Goal: Task Accomplishment & Management: Manage account settings

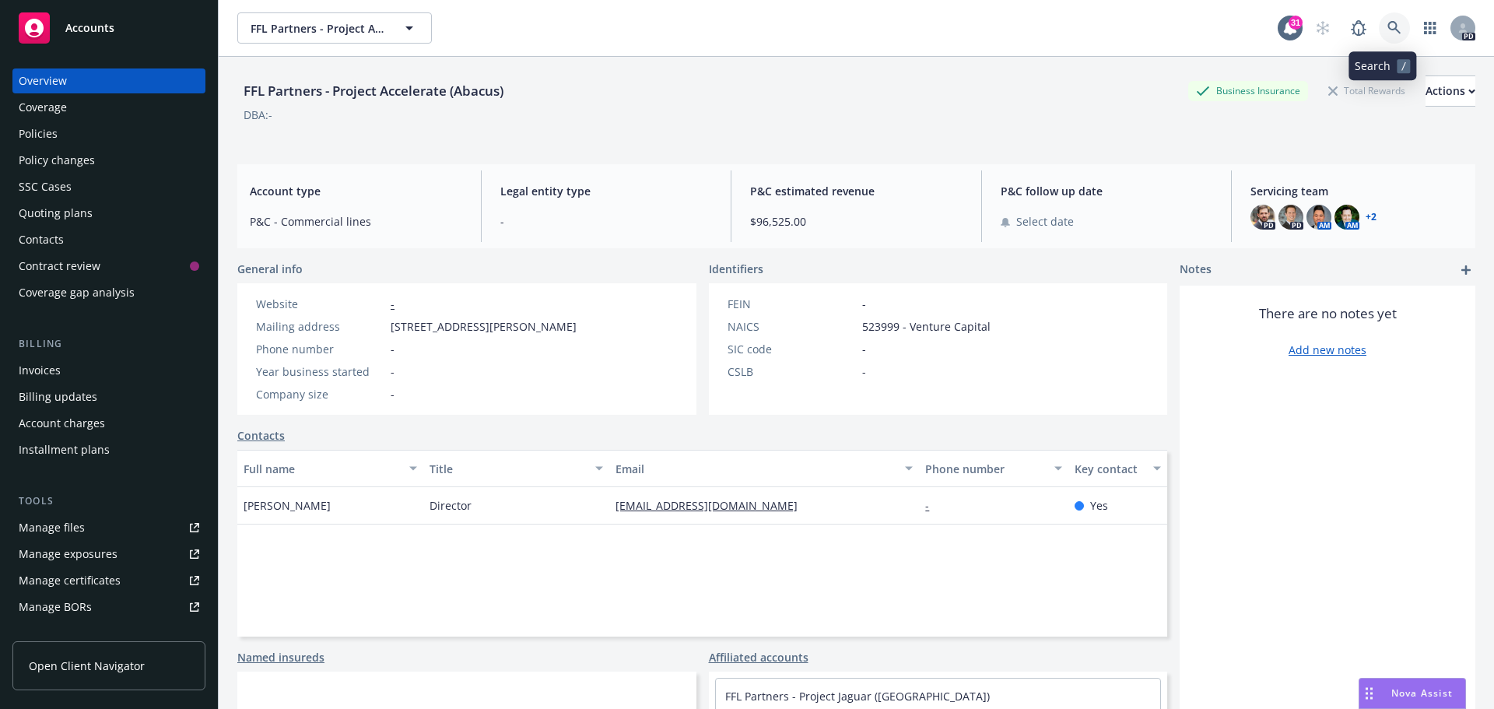
click at [1387, 30] on icon at bounding box center [1394, 28] width 14 height 14
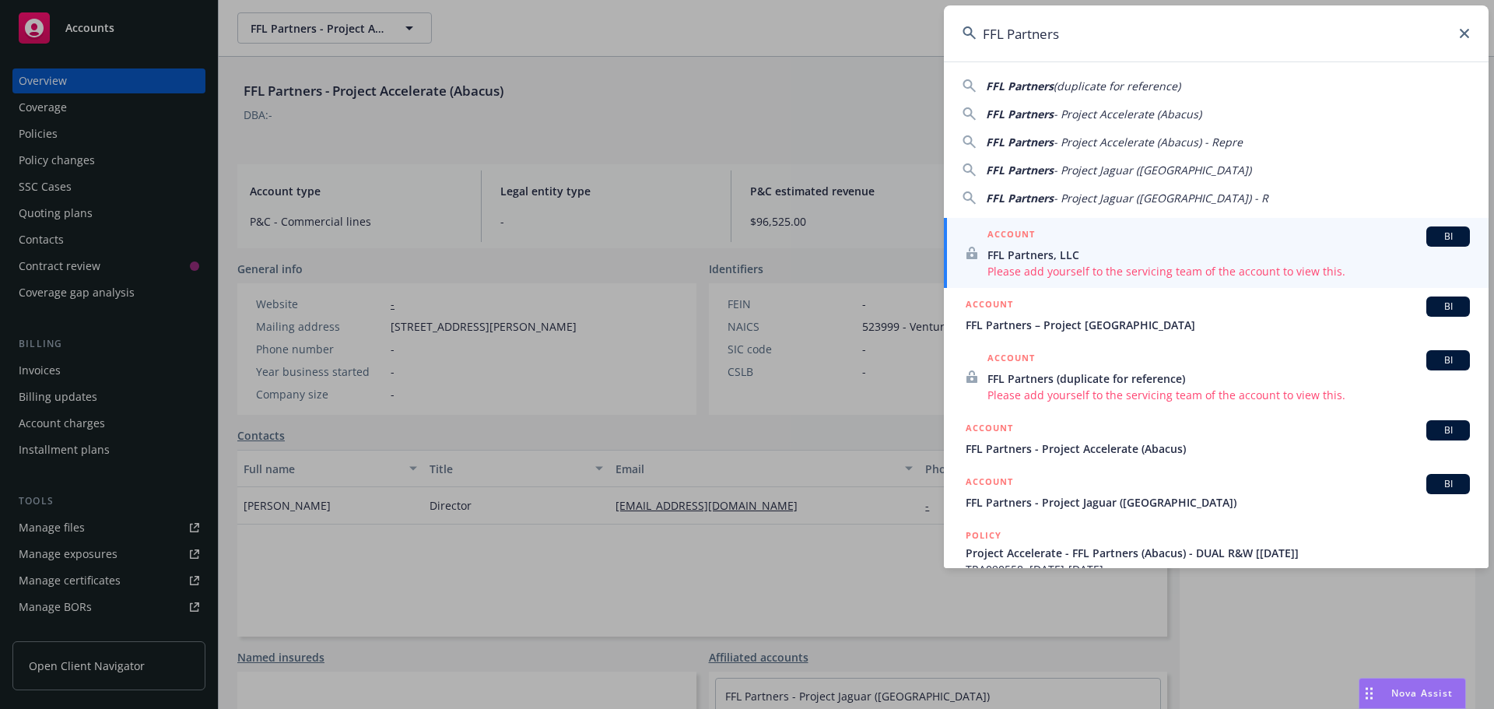
type input "FFL Partners"
click at [1046, 307] on div "ACCOUNT BI" at bounding box center [1218, 306] width 504 height 20
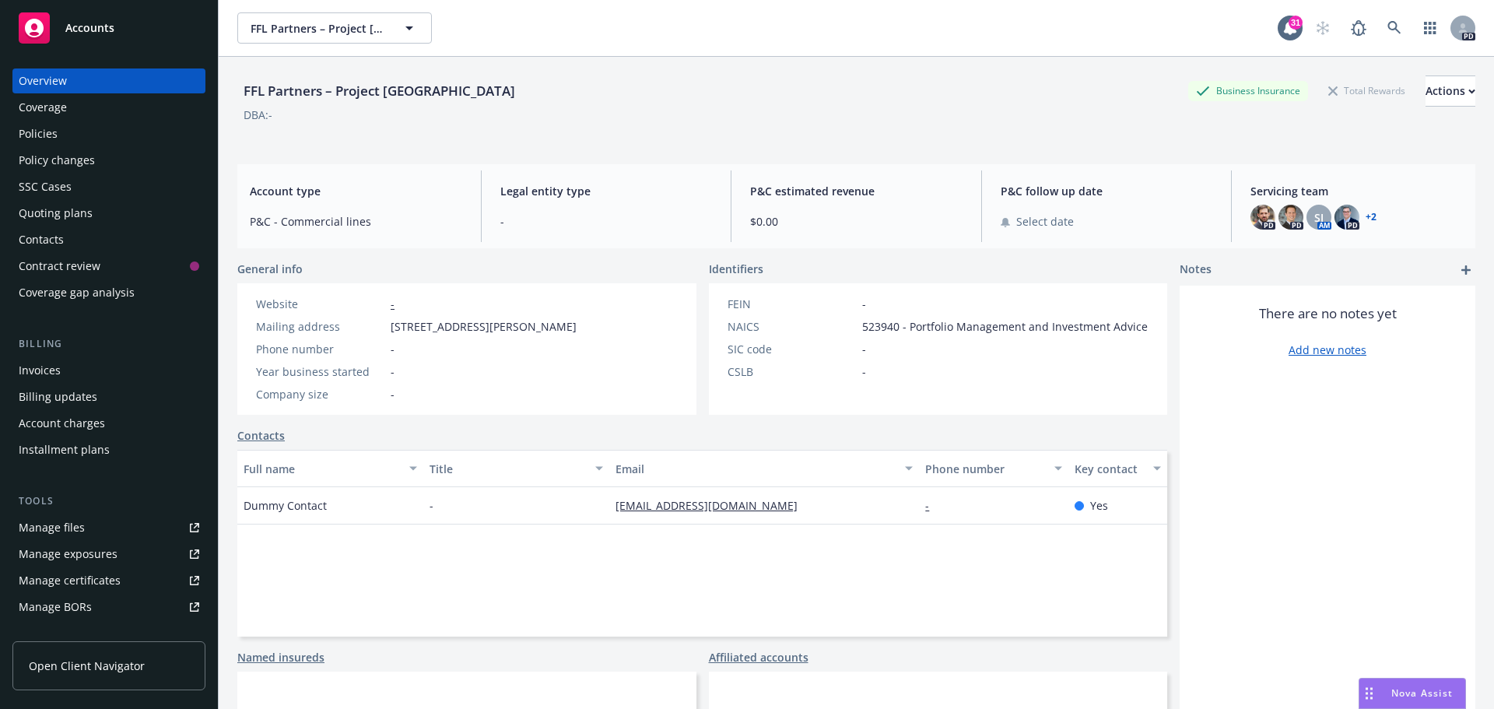
click at [1366, 216] on link "+ 2" at bounding box center [1371, 216] width 11 height 9
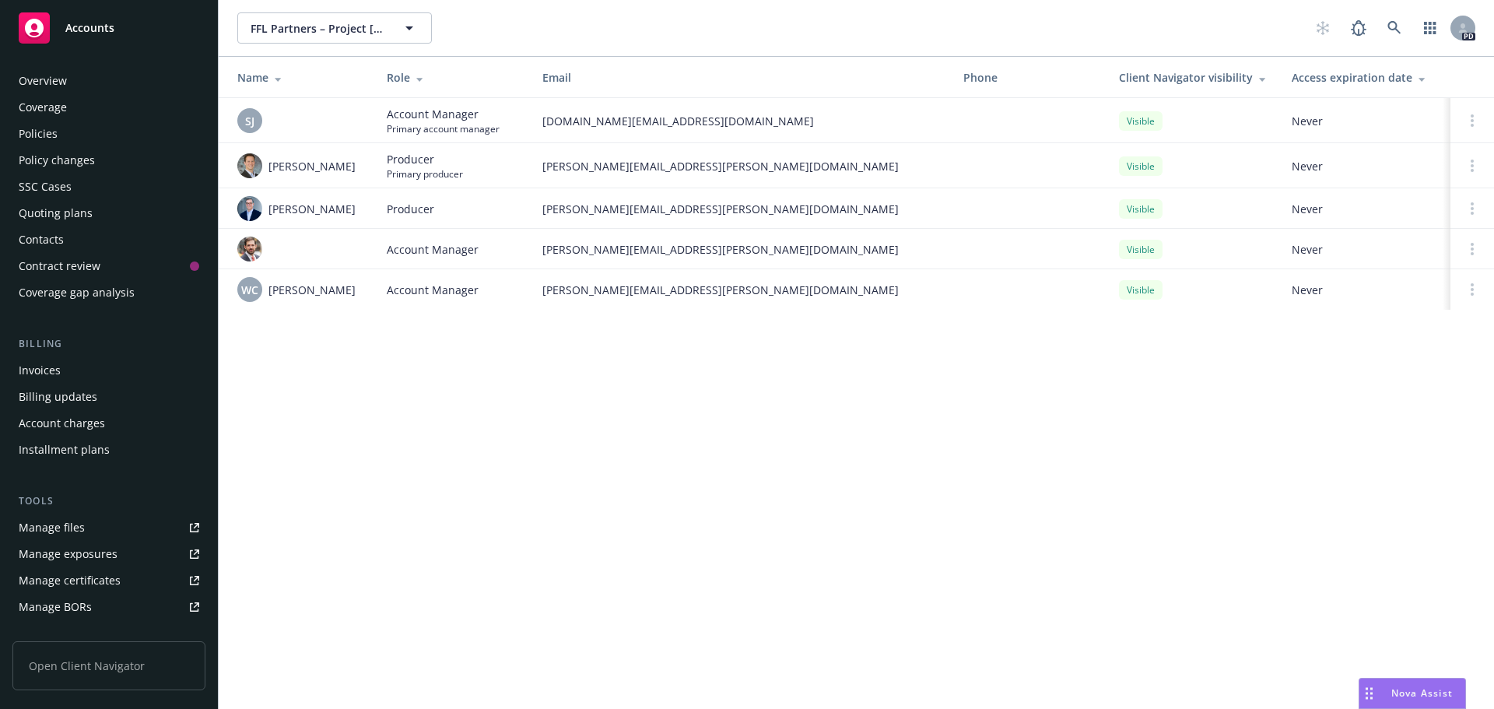
scroll to position [279, 0]
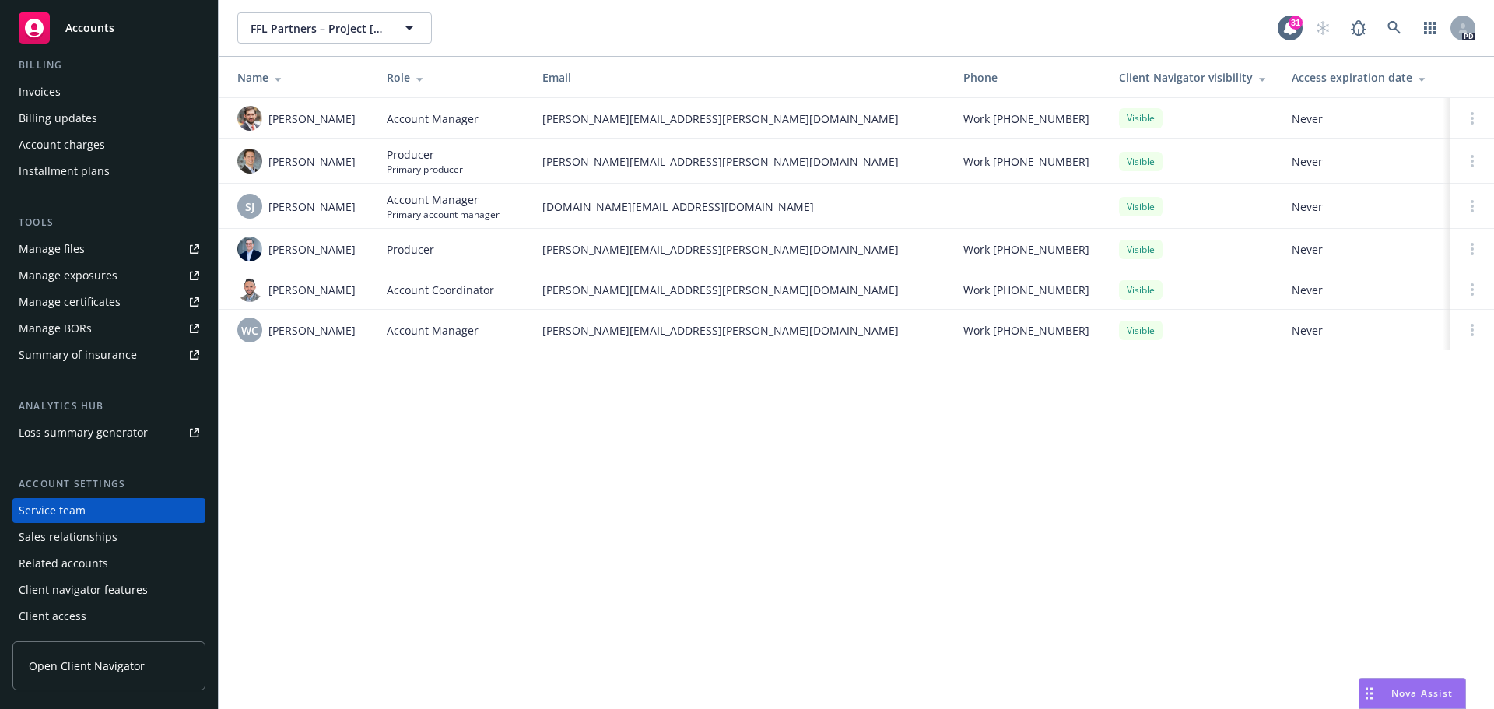
click at [71, 657] on span "Open Client Navigator" at bounding box center [87, 665] width 116 height 16
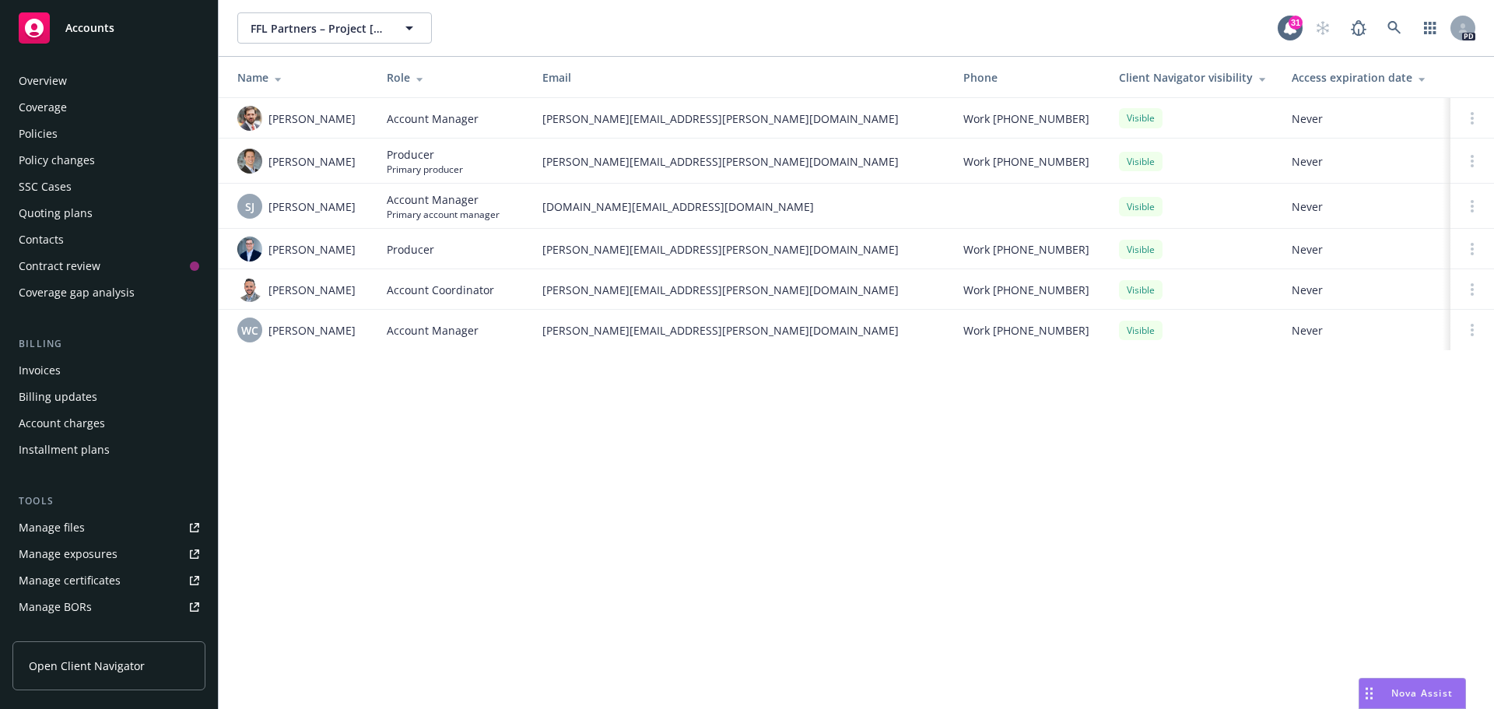
click at [44, 238] on div "Contacts" at bounding box center [41, 239] width 45 height 25
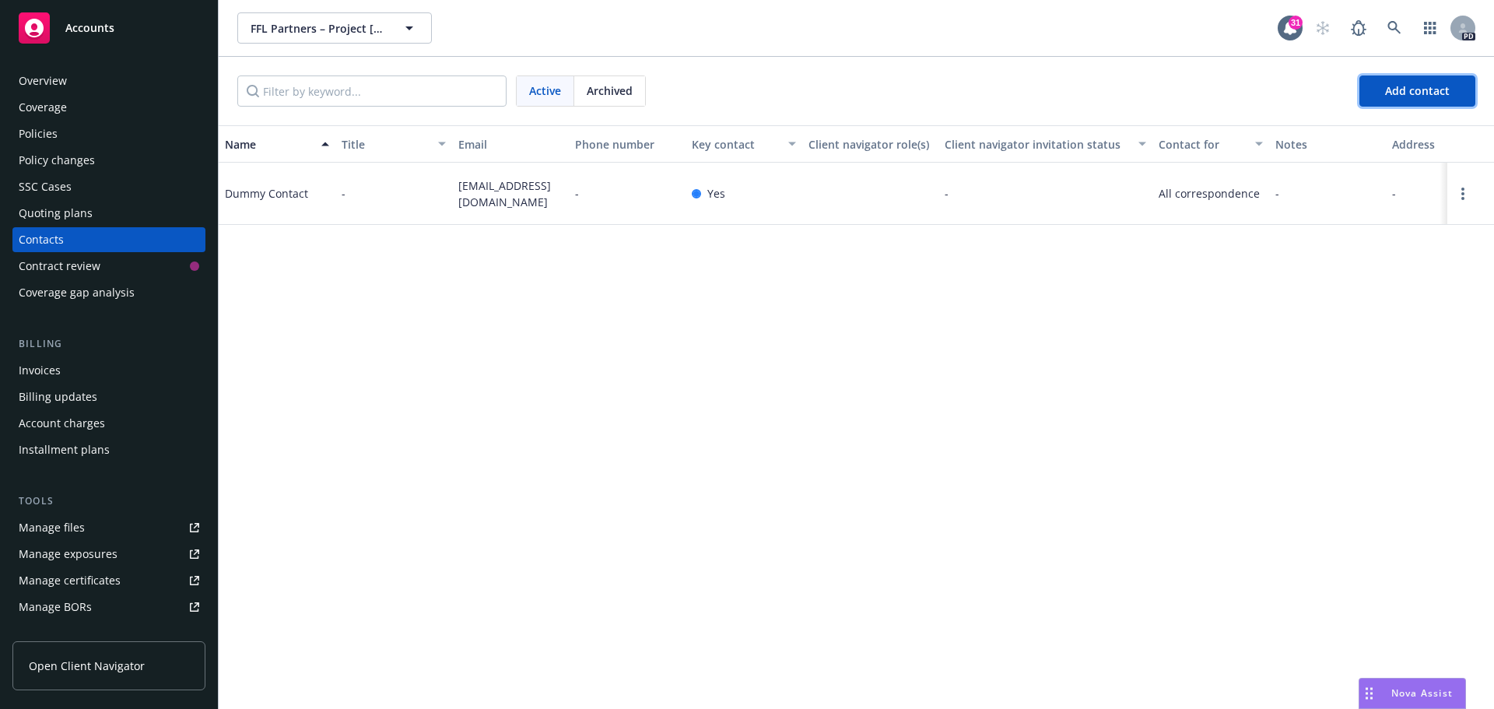
click at [1405, 85] on span "Add contact" at bounding box center [1417, 90] width 65 height 15
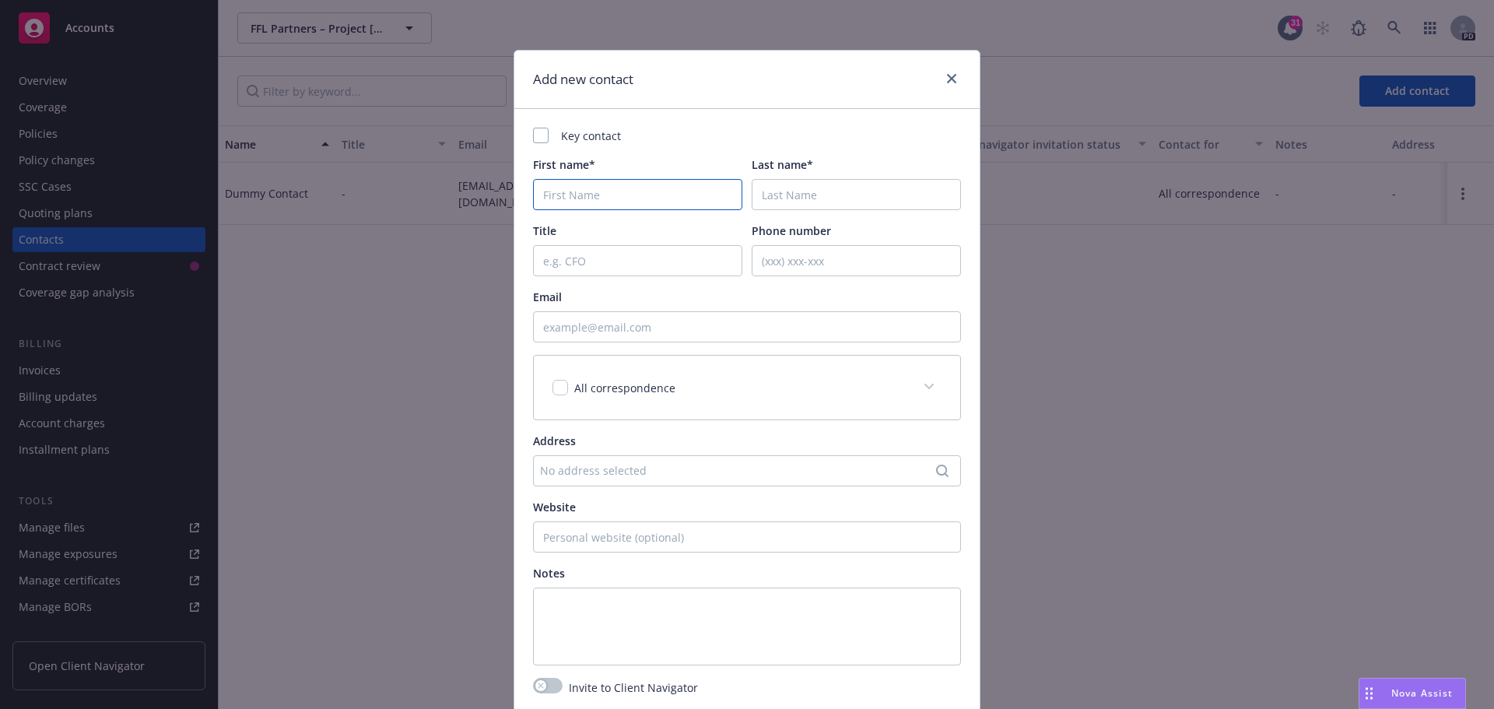
click at [586, 191] on input "First name*" at bounding box center [637, 194] width 209 height 31
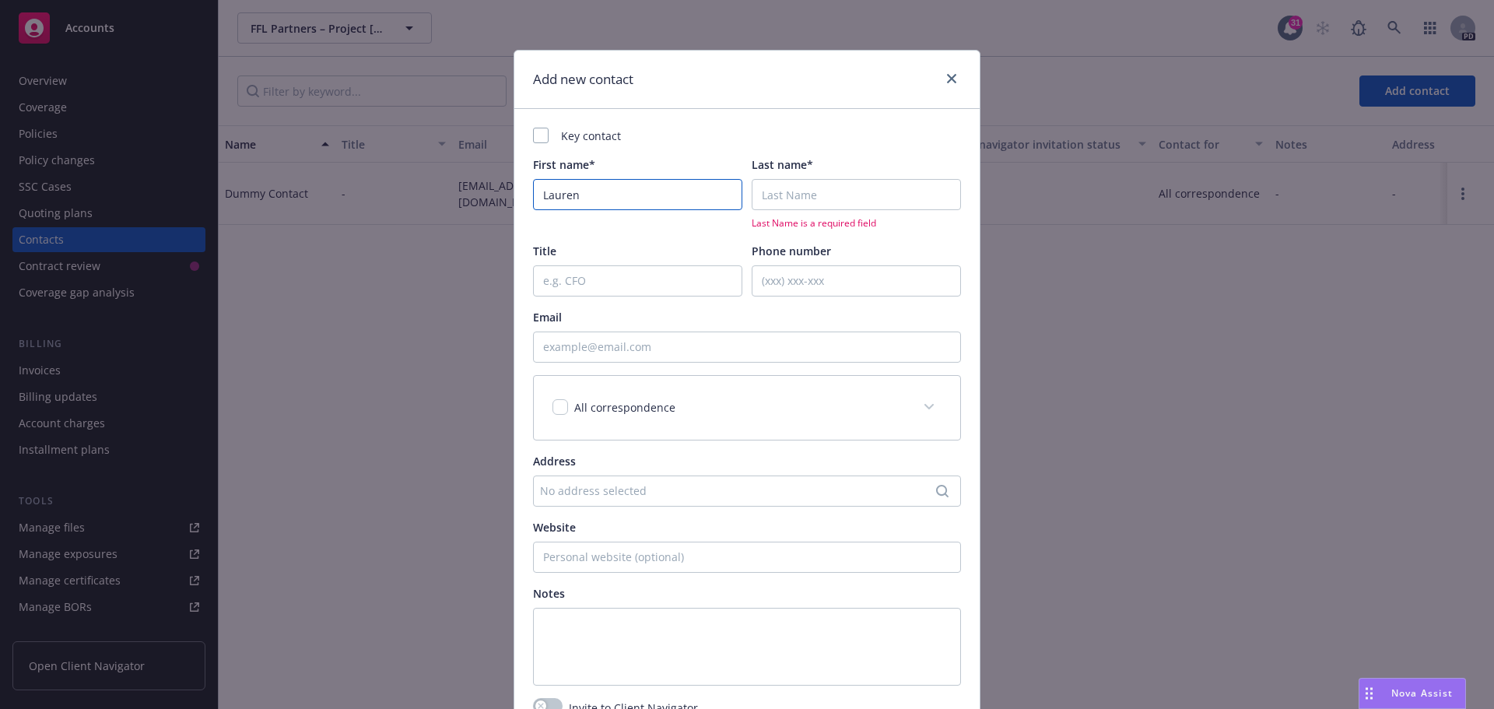
type input "Lauren"
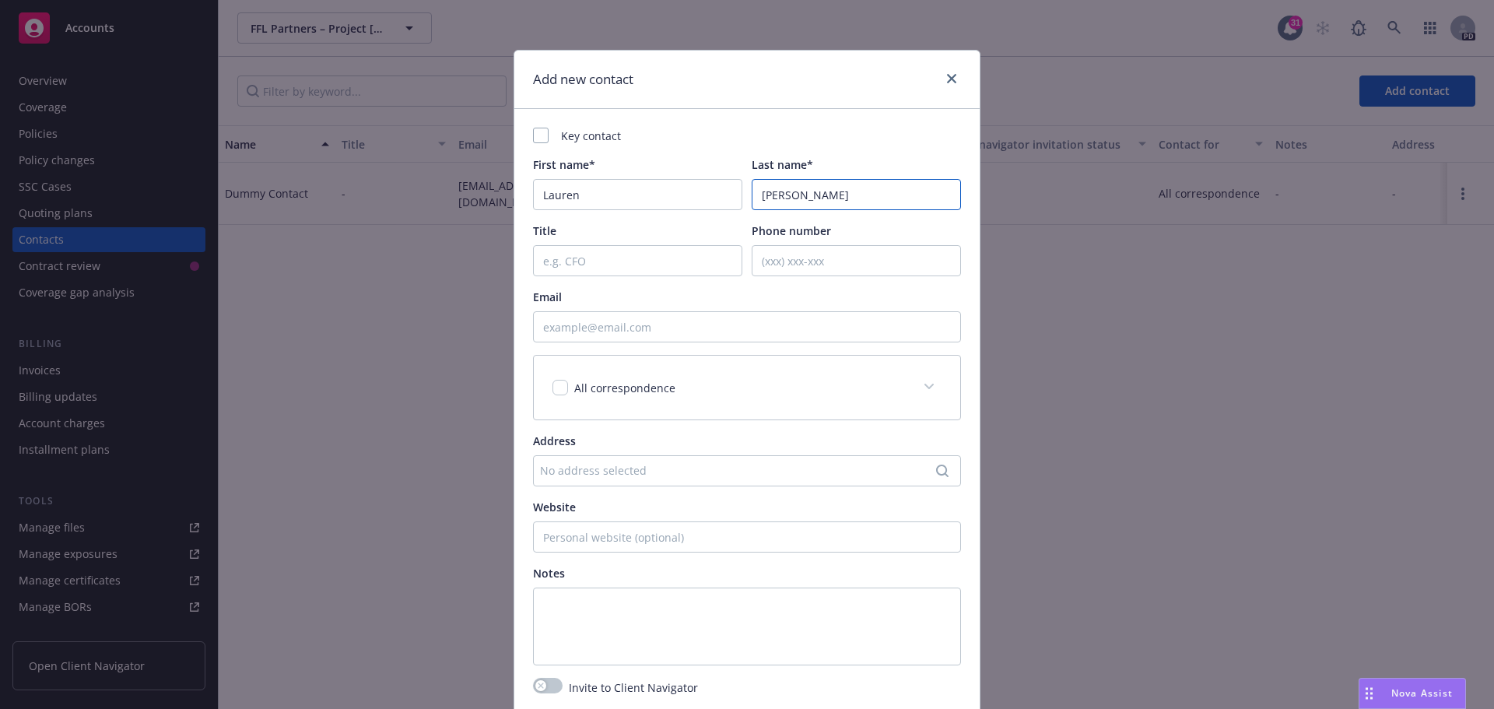
type input "Graham"
type input "Principal"
click at [563, 340] on input "Email" at bounding box center [747, 326] width 428 height 31
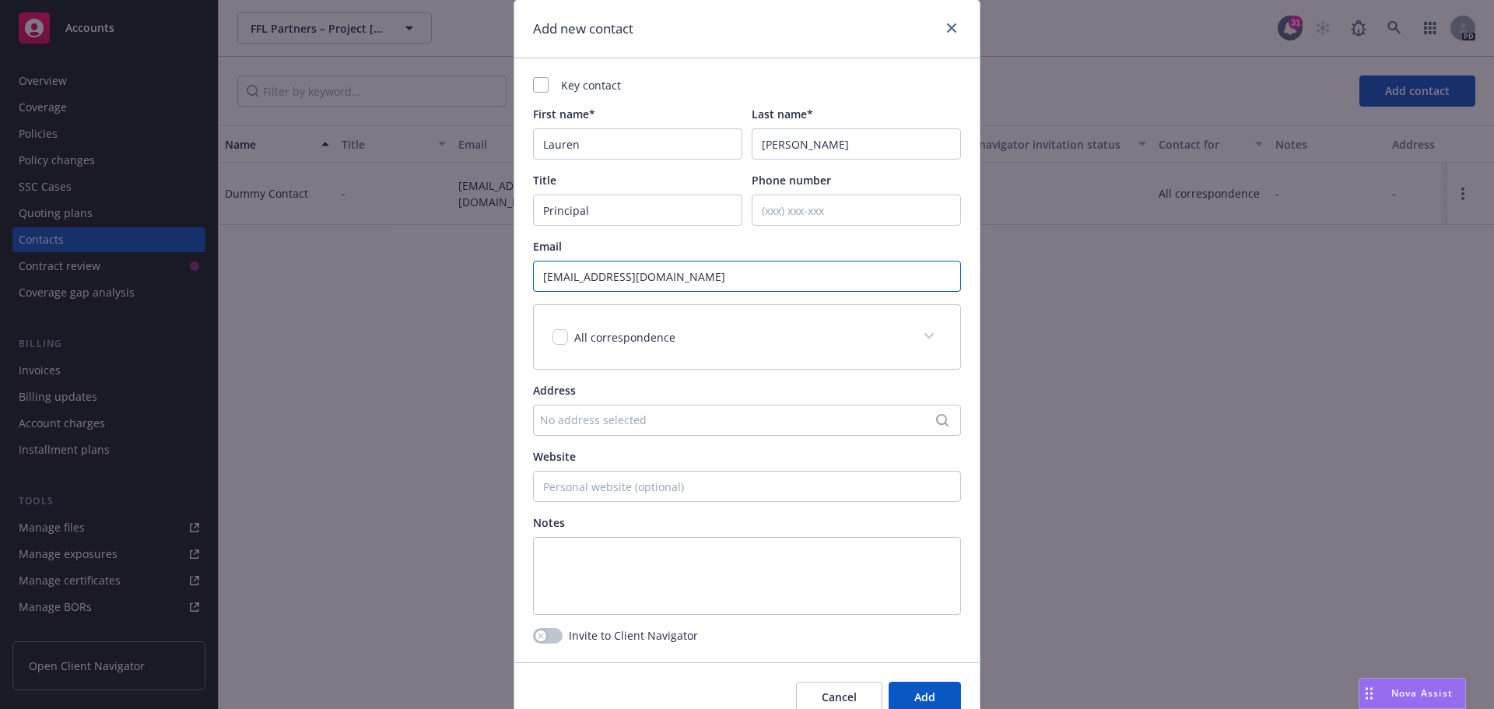
scroll to position [124, 0]
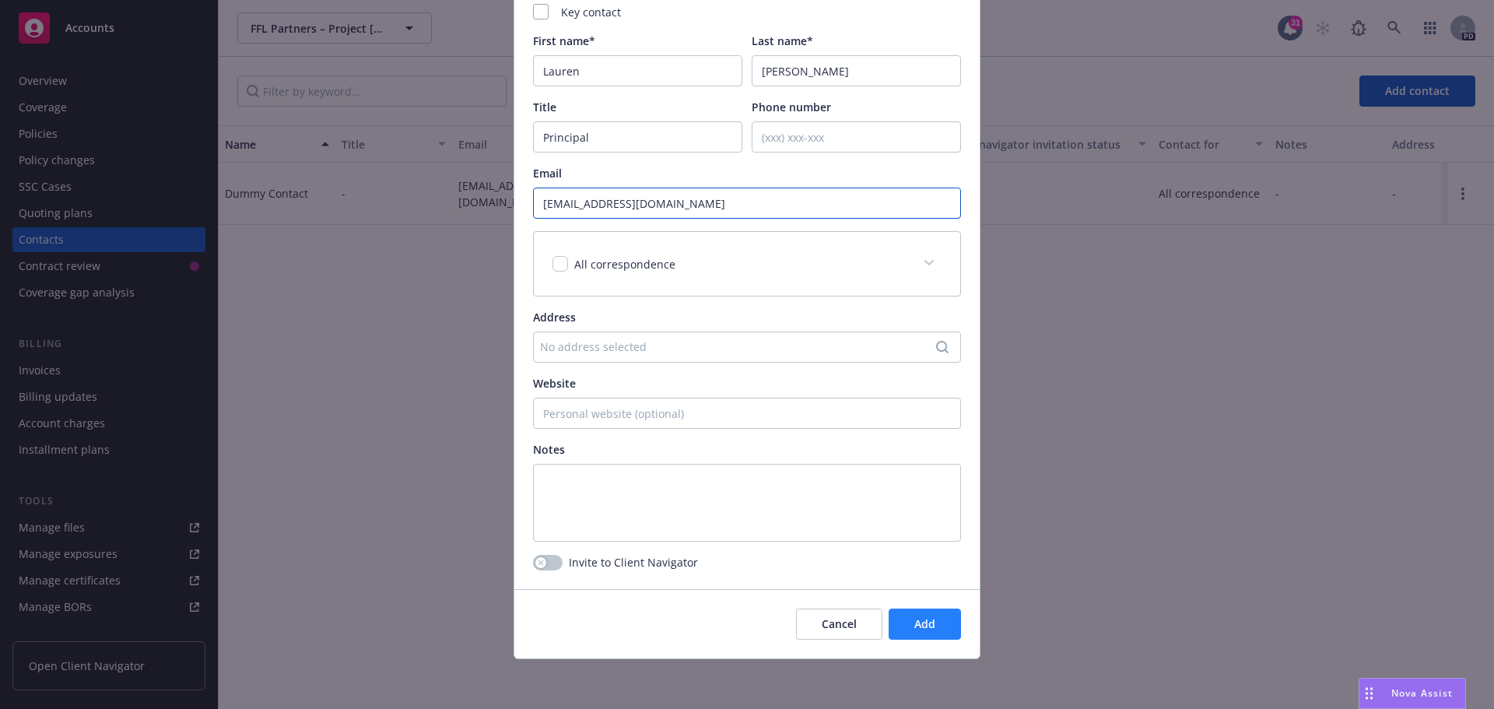
type input "lgraham@fflpartners.com"
click at [924, 623] on span "Add" at bounding box center [924, 623] width 21 height 15
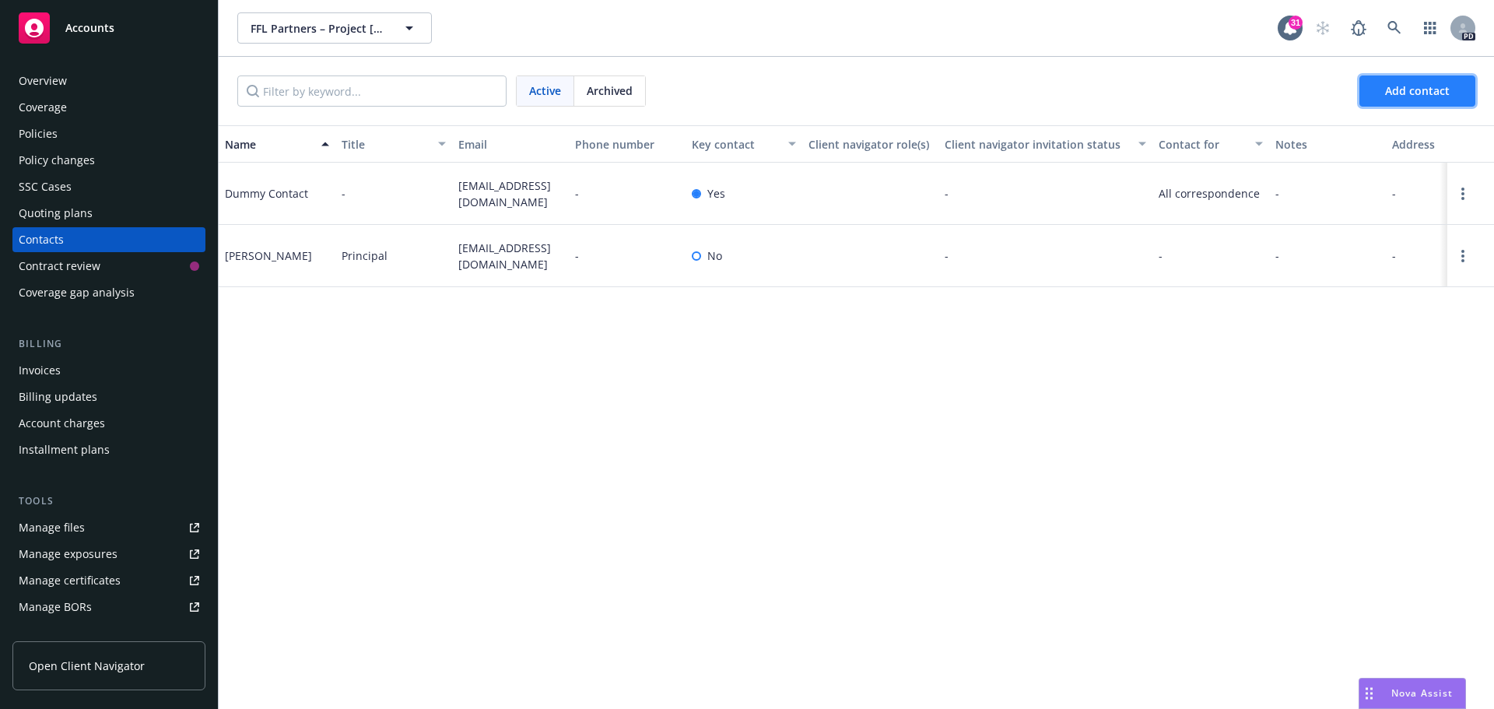
click at [1401, 91] on span "Add contact" at bounding box center [1417, 90] width 65 height 15
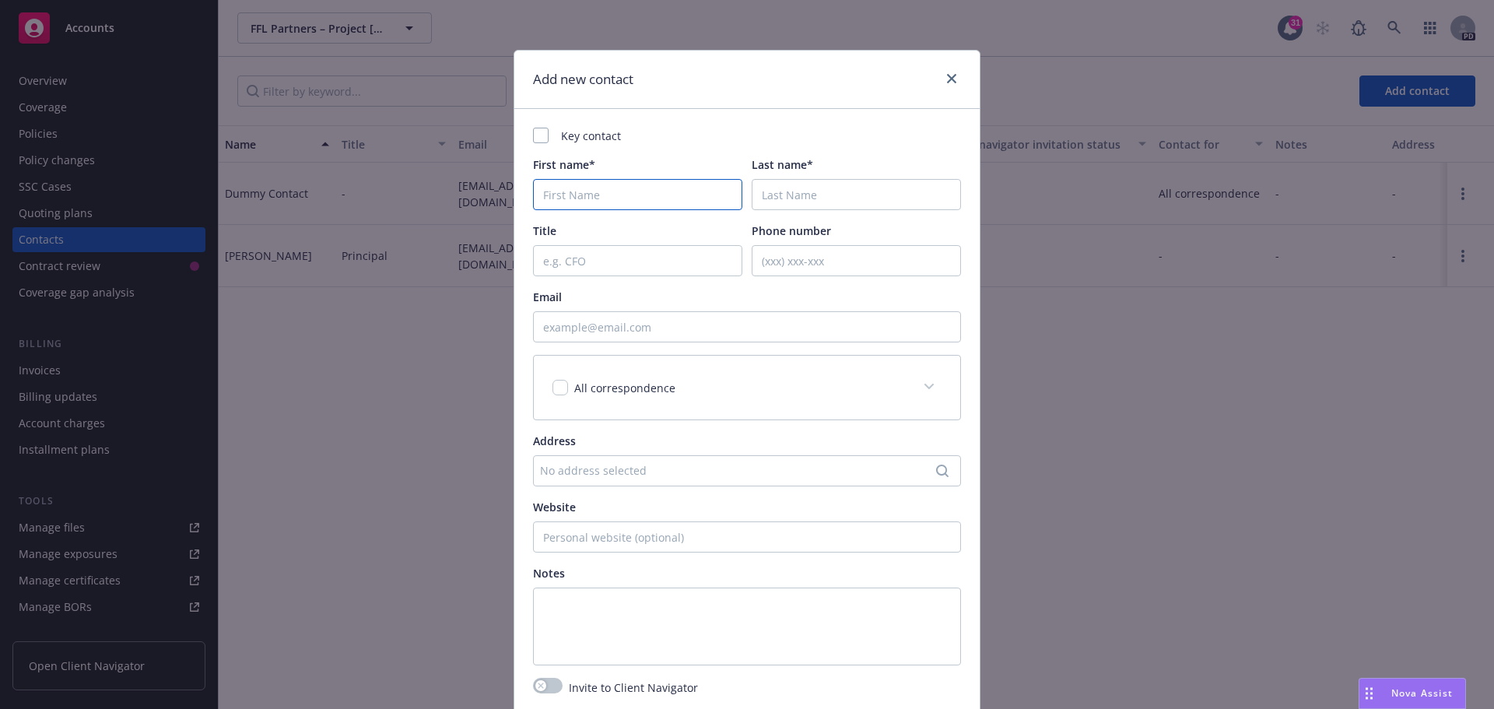
click at [605, 191] on input "First name*" at bounding box center [637, 194] width 209 height 31
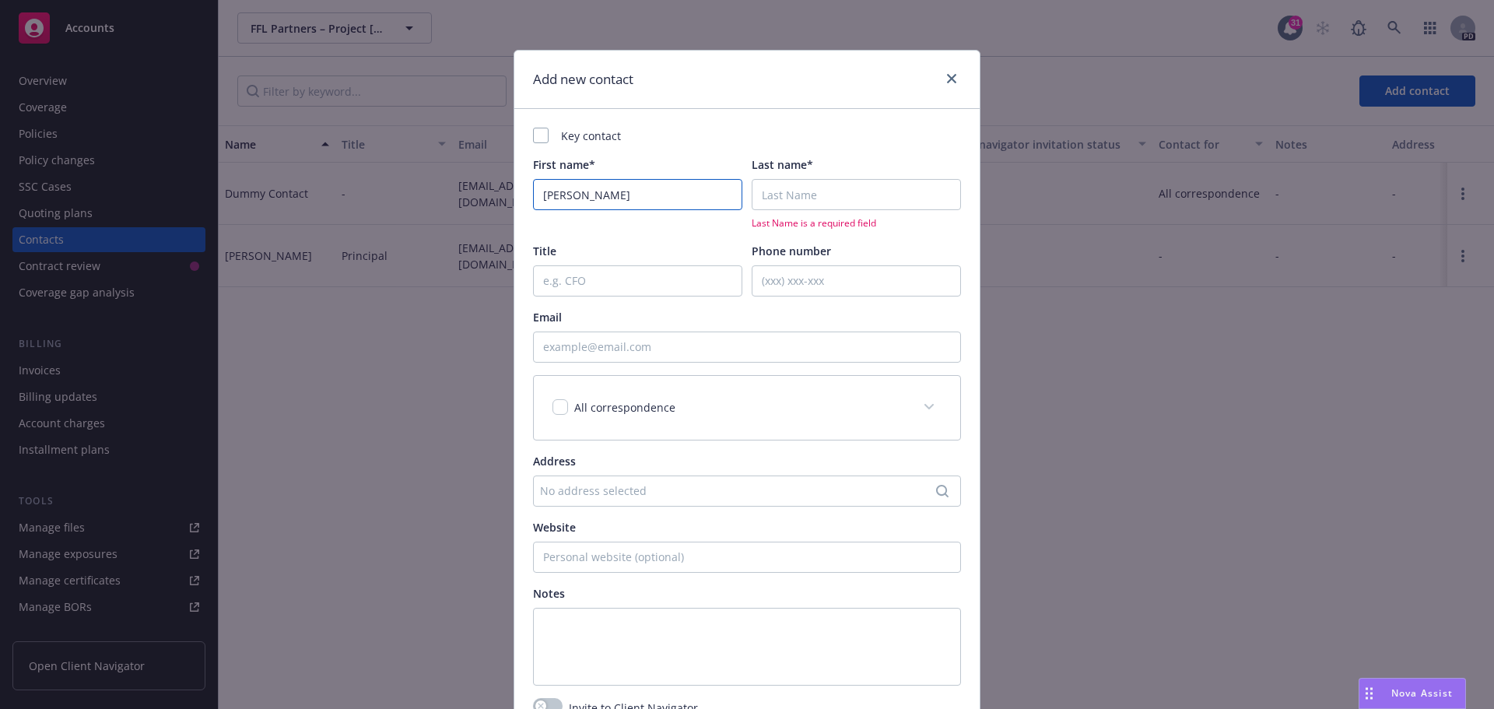
type input "Jonathan"
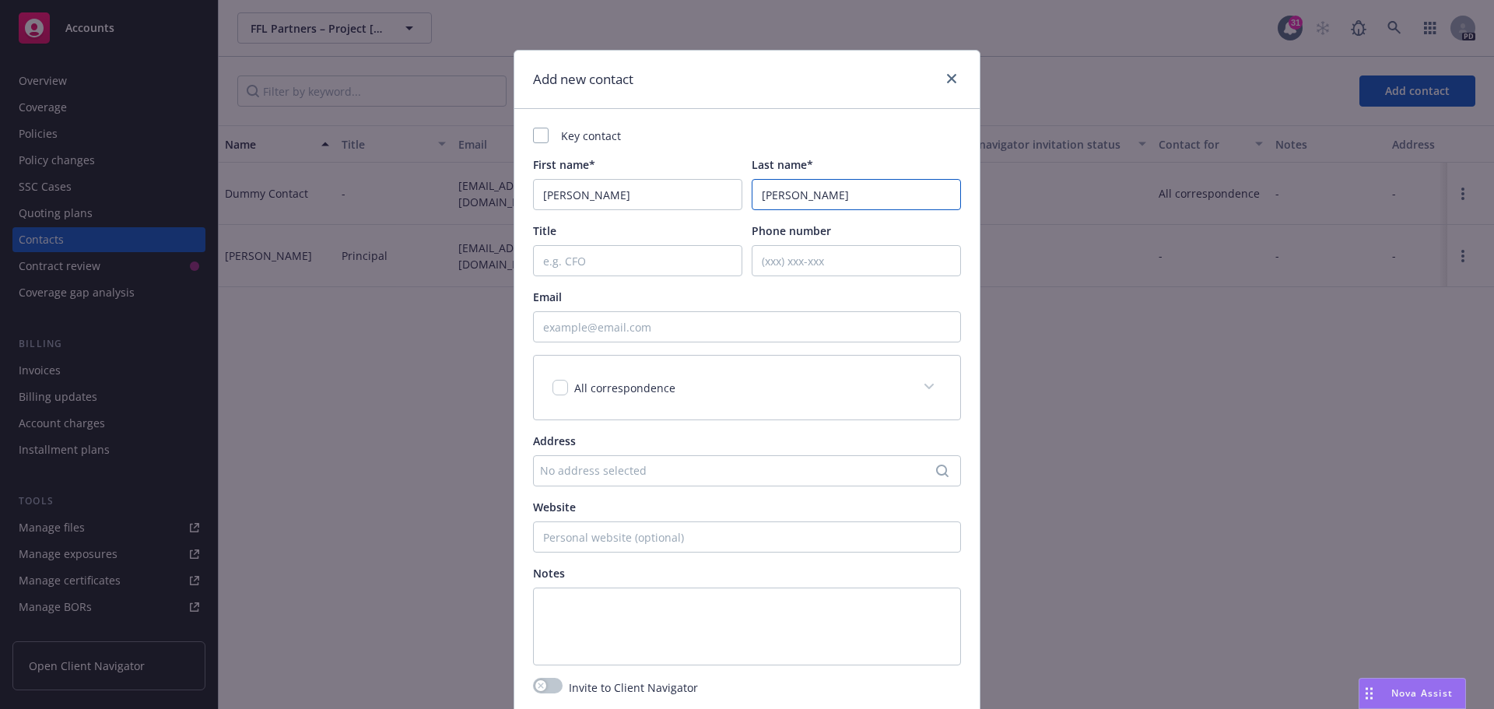
type input "Xu"
type input "Associate"
click at [570, 322] on input "Email" at bounding box center [747, 326] width 428 height 31
paste input "jxu@fflpartners.com"
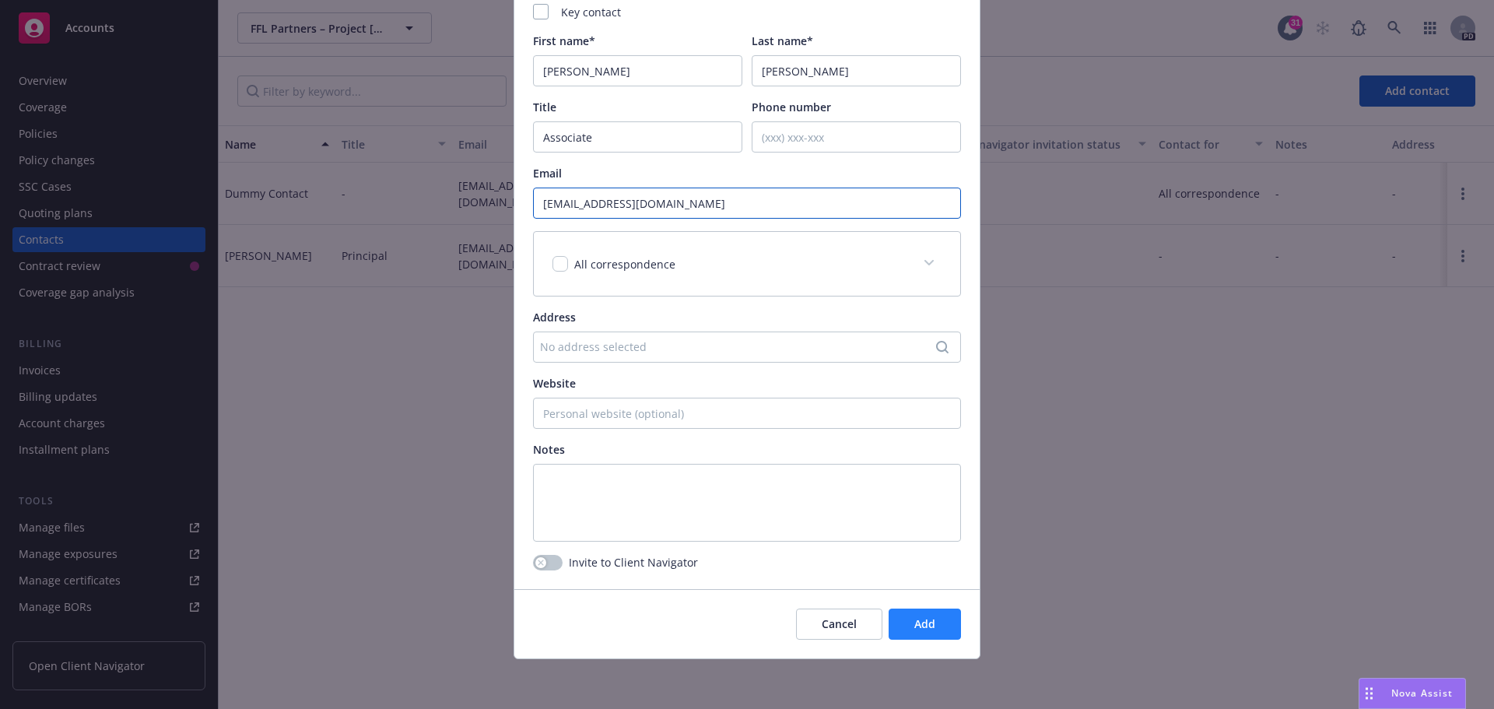
type input "jxu@fflpartners.com"
click at [915, 622] on span "Add" at bounding box center [924, 623] width 21 height 15
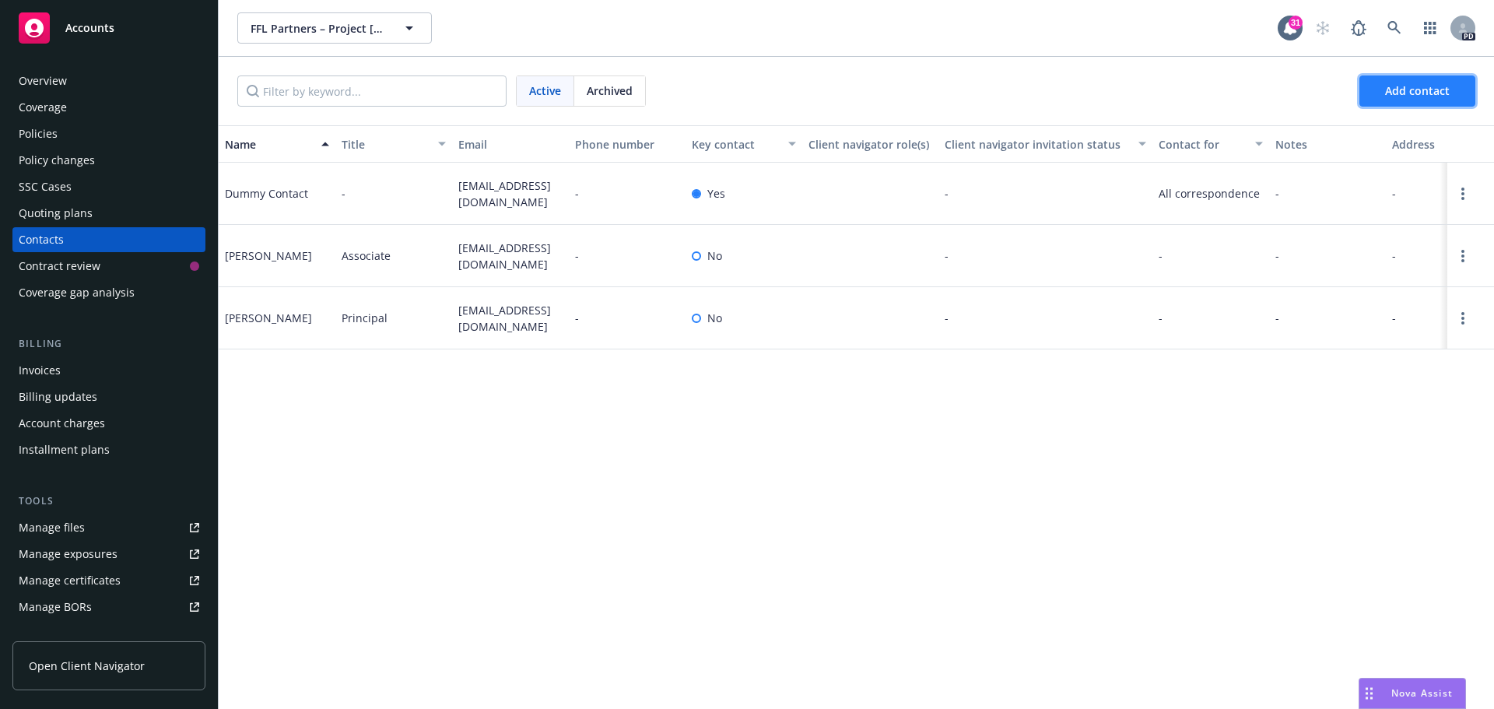
click at [1399, 93] on span "Add contact" at bounding box center [1417, 90] width 65 height 15
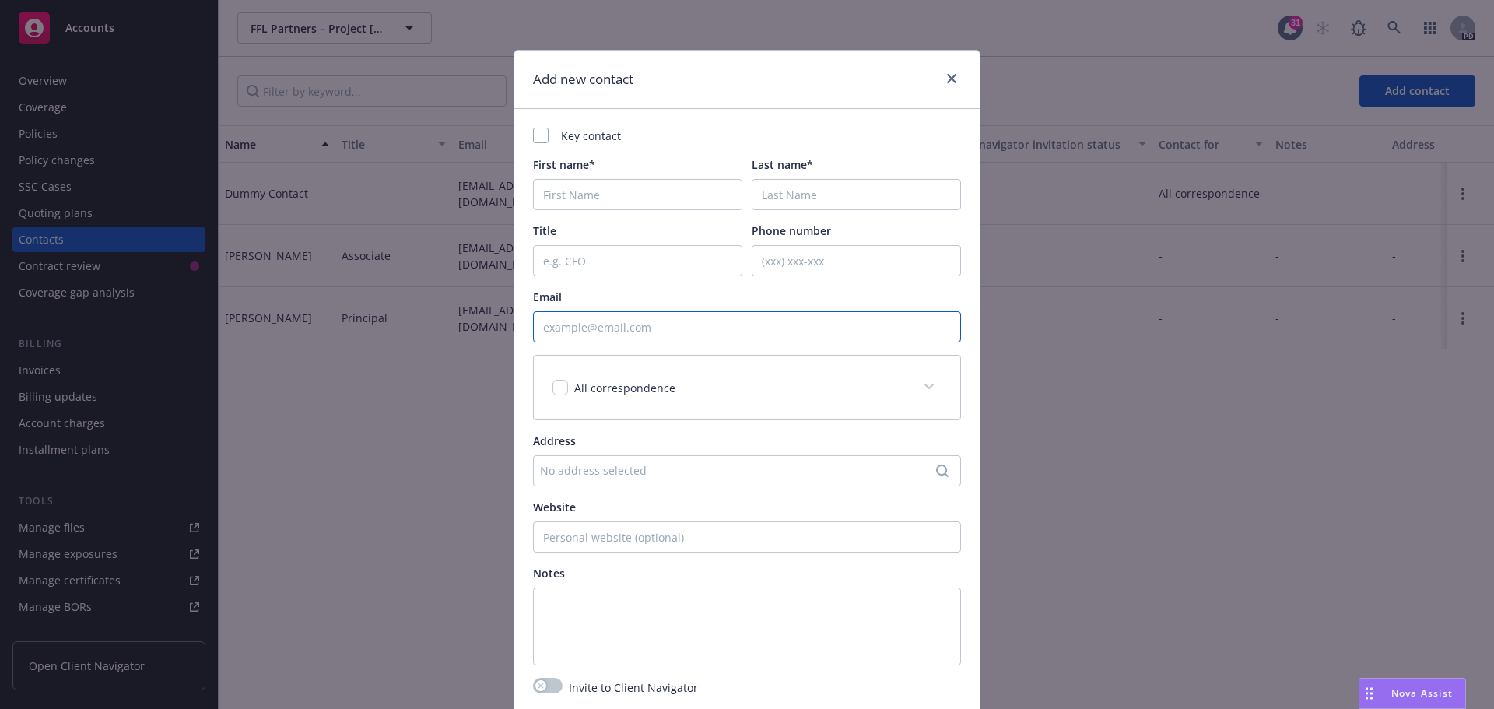
click at [609, 323] on input "Email" at bounding box center [747, 326] width 428 height 31
paste input "ainamdar@fflpartners.com"
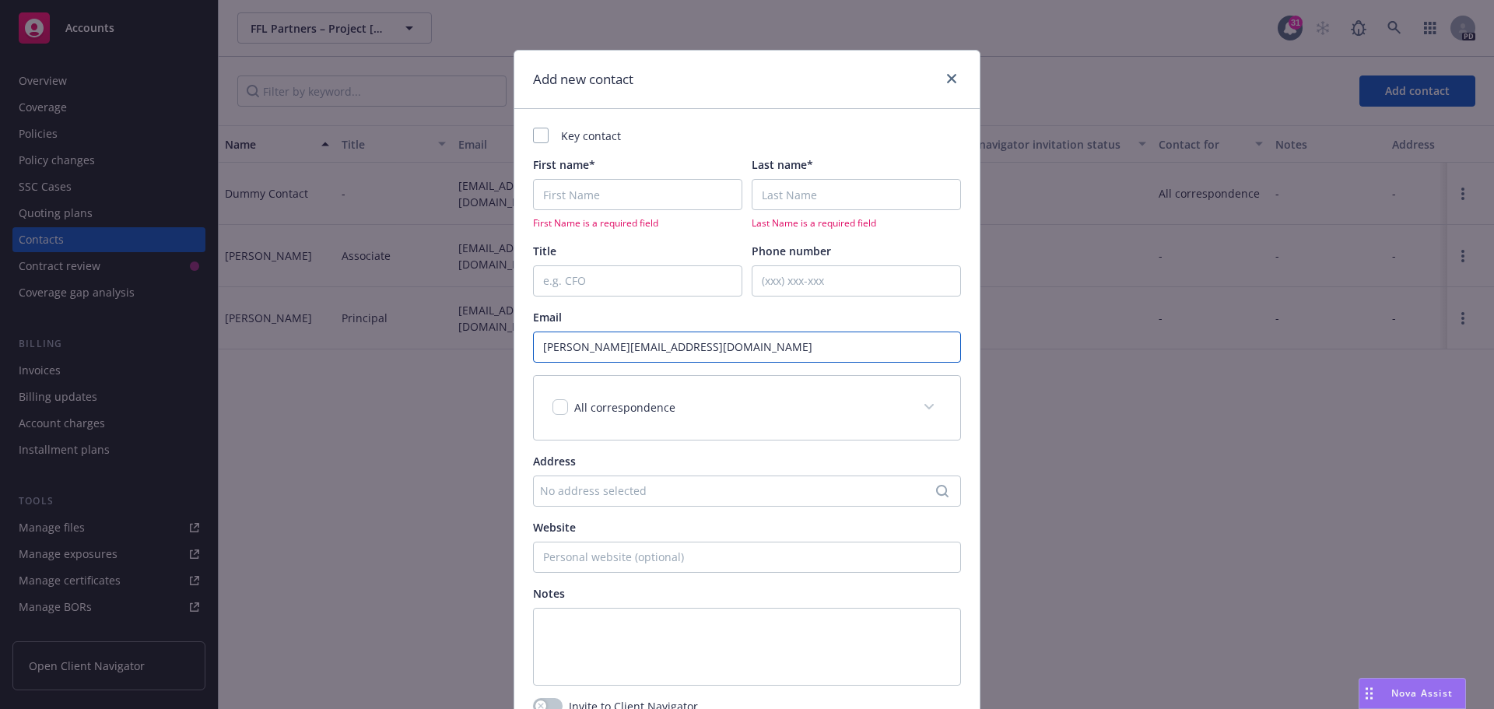
type input "ainamdar@fflpartners.com"
click at [575, 199] on input "First name*" at bounding box center [637, 194] width 209 height 31
type input "Ankita"
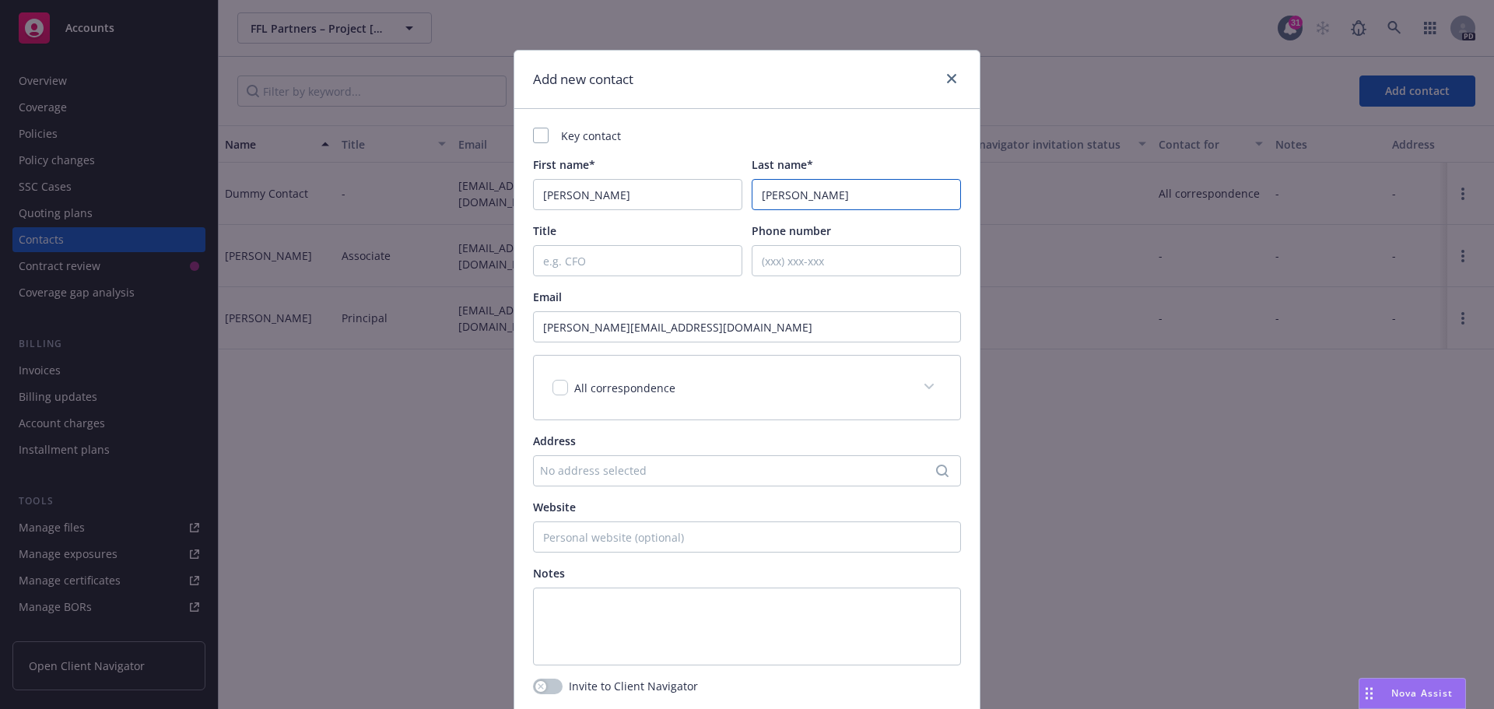
type input "Inamdar"
click at [649, 246] on input "Title" at bounding box center [637, 260] width 209 height 31
type input "Associate"
click at [871, 324] on input "ainamdar@fflpartners.com" at bounding box center [747, 326] width 428 height 31
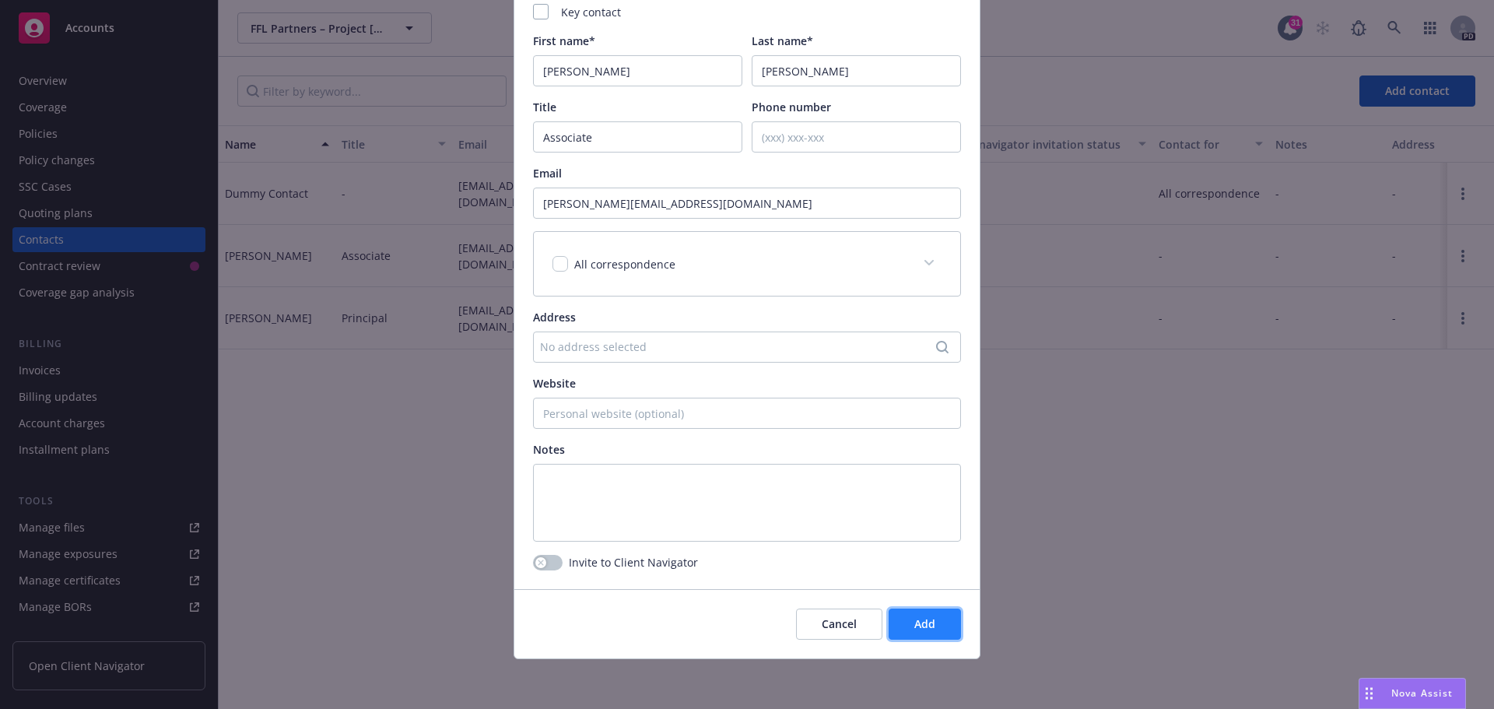
click at [924, 621] on span "Add" at bounding box center [924, 623] width 21 height 15
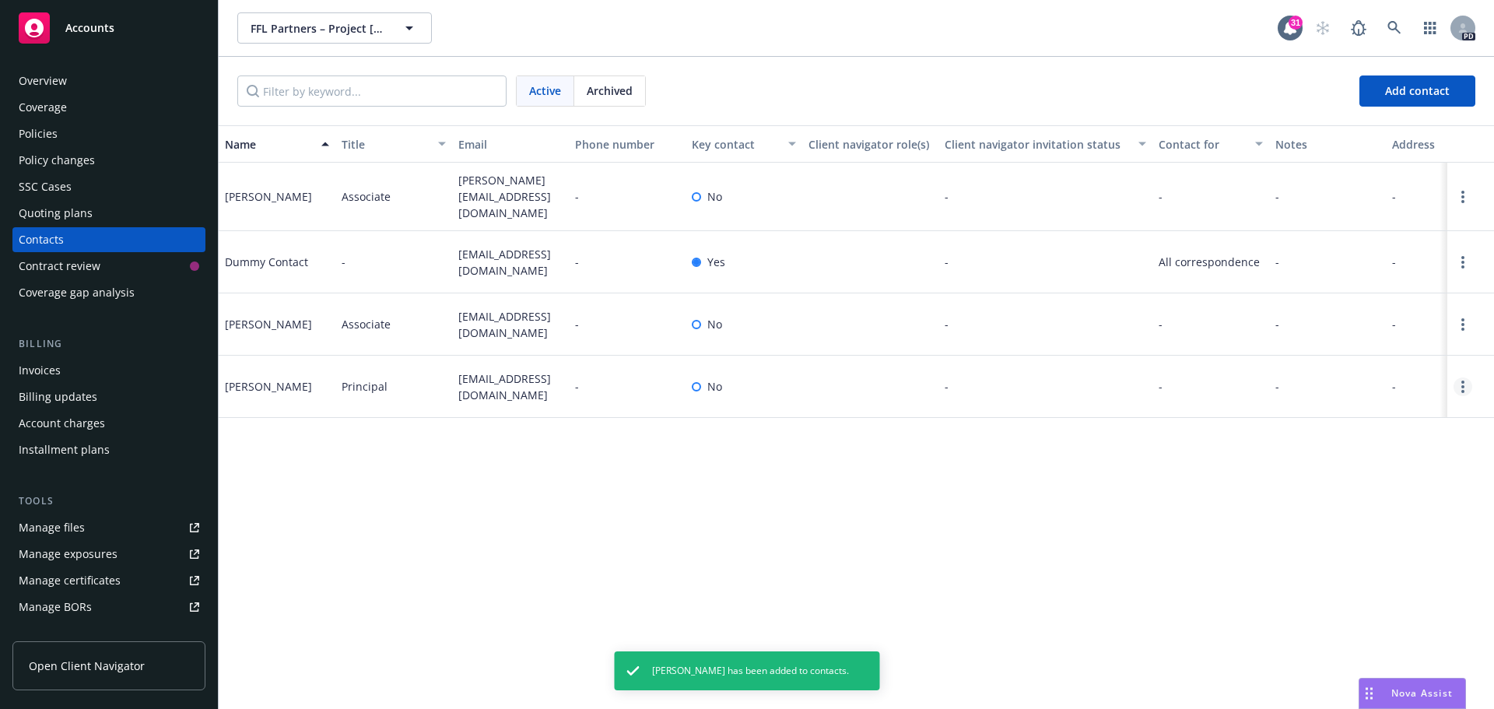
click at [1470, 380] on link "Open options" at bounding box center [1462, 386] width 19 height 19
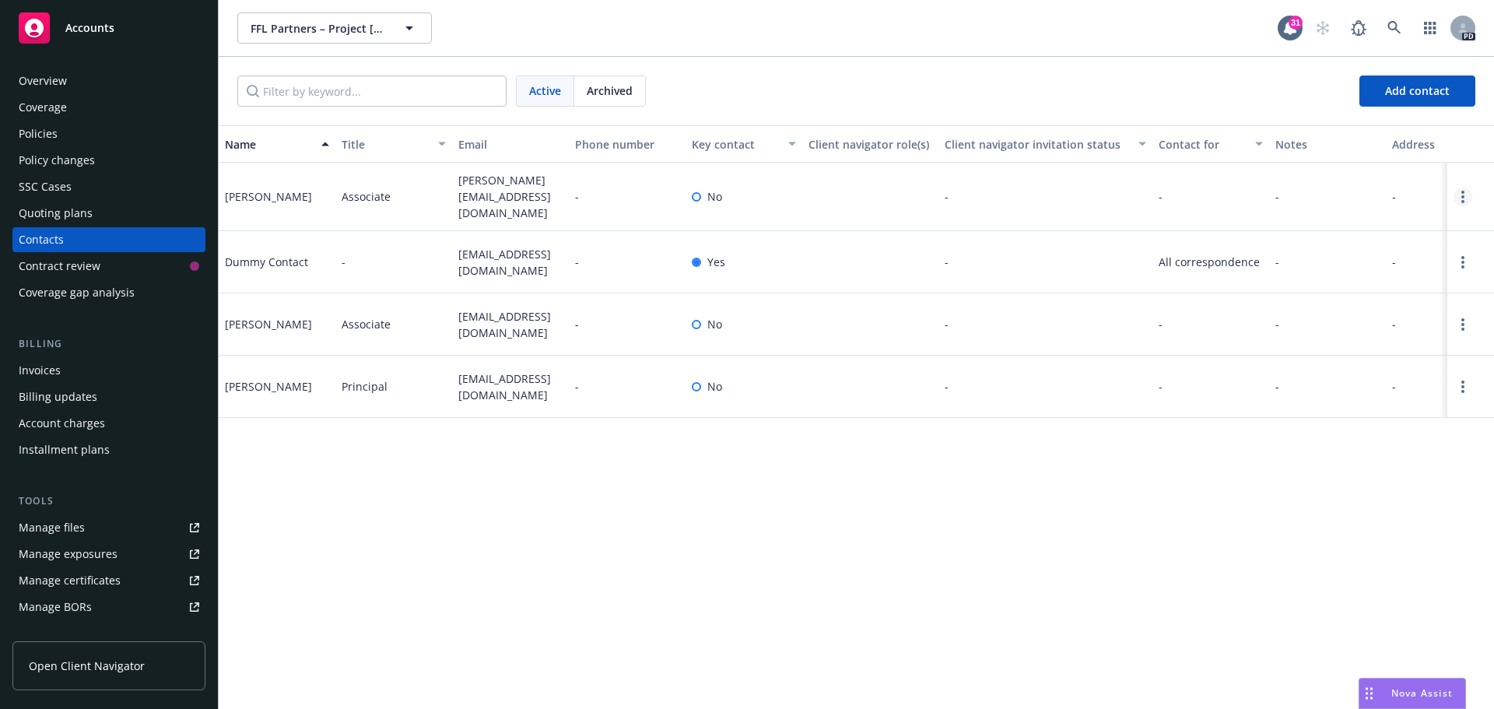
click at [1466, 188] on link "Open options" at bounding box center [1462, 197] width 19 height 19
click at [1345, 142] on link "Invite to client navigator" at bounding box center [1363, 137] width 176 height 31
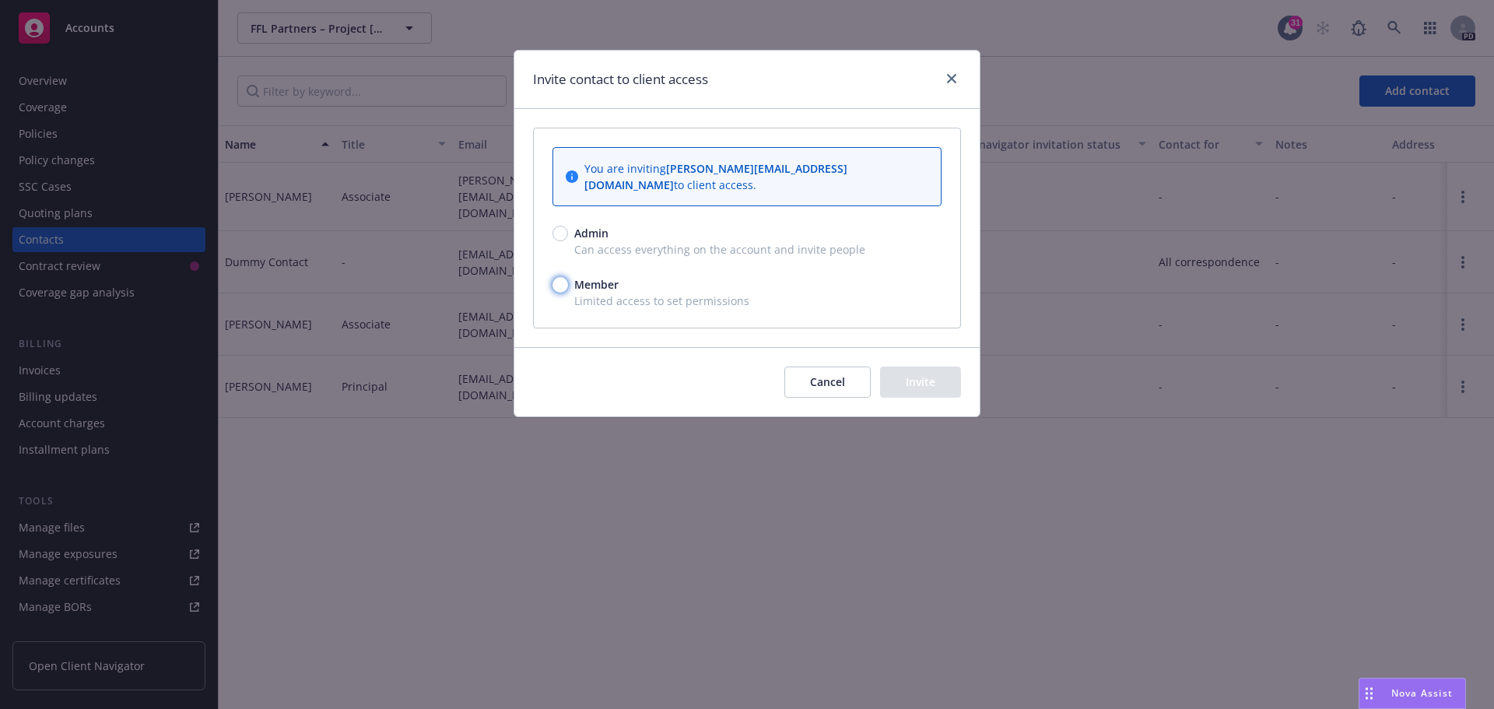
click at [559, 277] on input "Member" at bounding box center [560, 285] width 16 height 16
radio input "true"
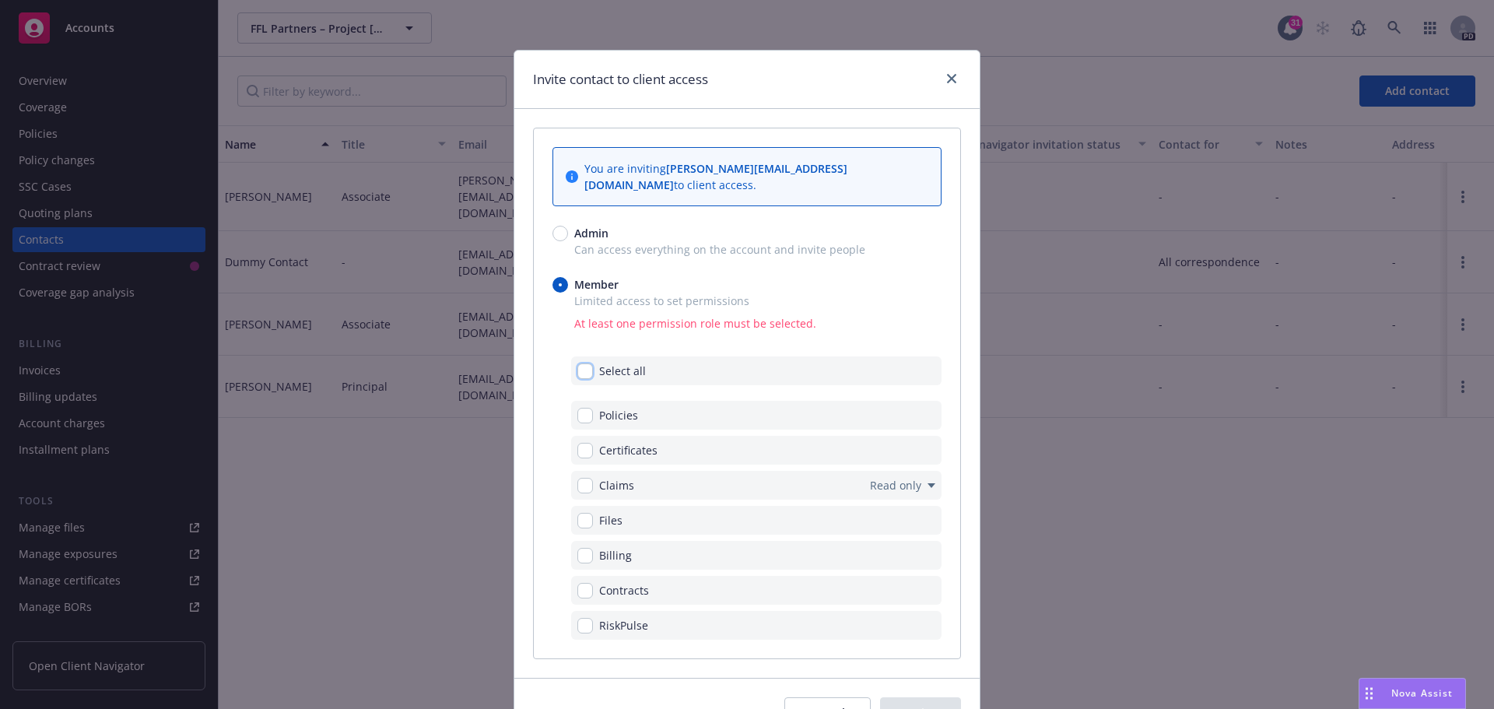
click at [577, 363] on input "checkbox" at bounding box center [585, 371] width 16 height 16
checkbox input "true"
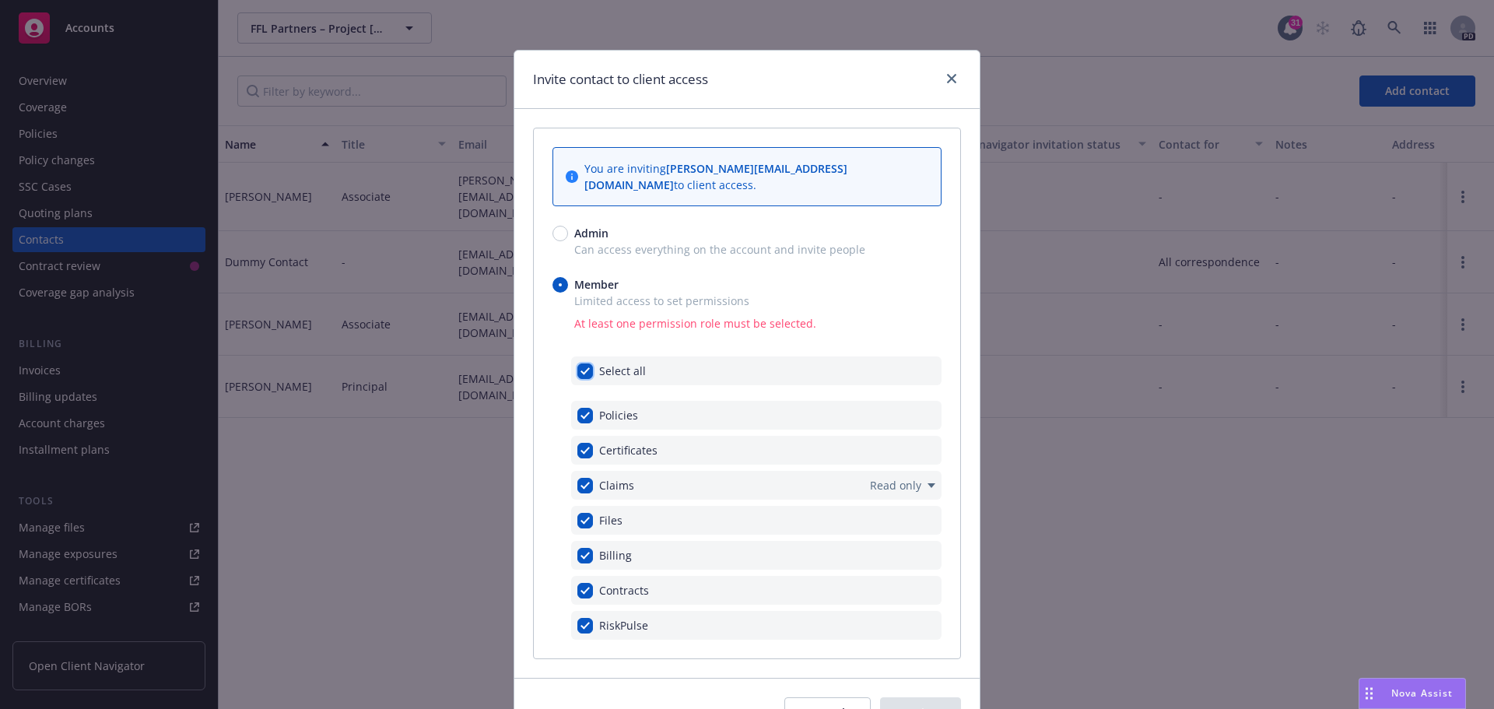
checkbox input "true"
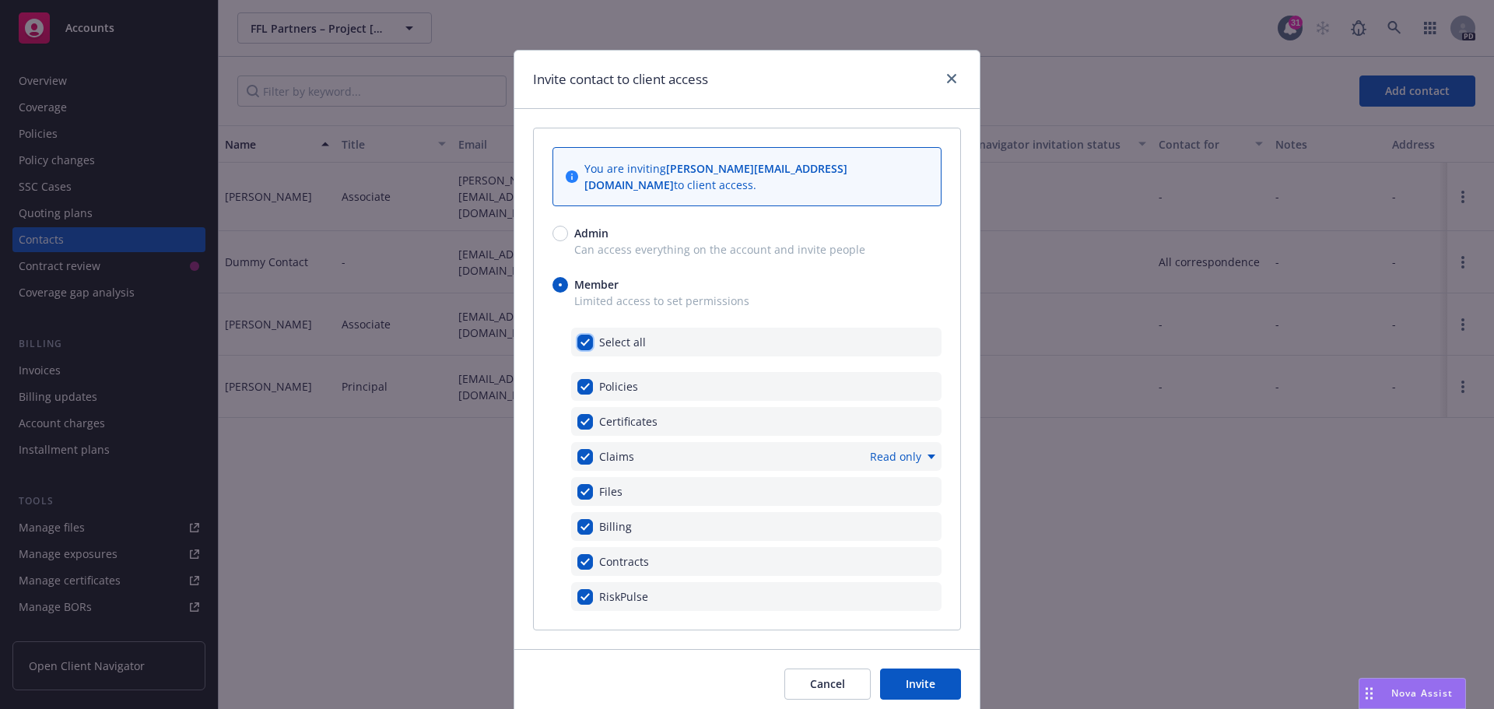
scroll to position [44, 0]
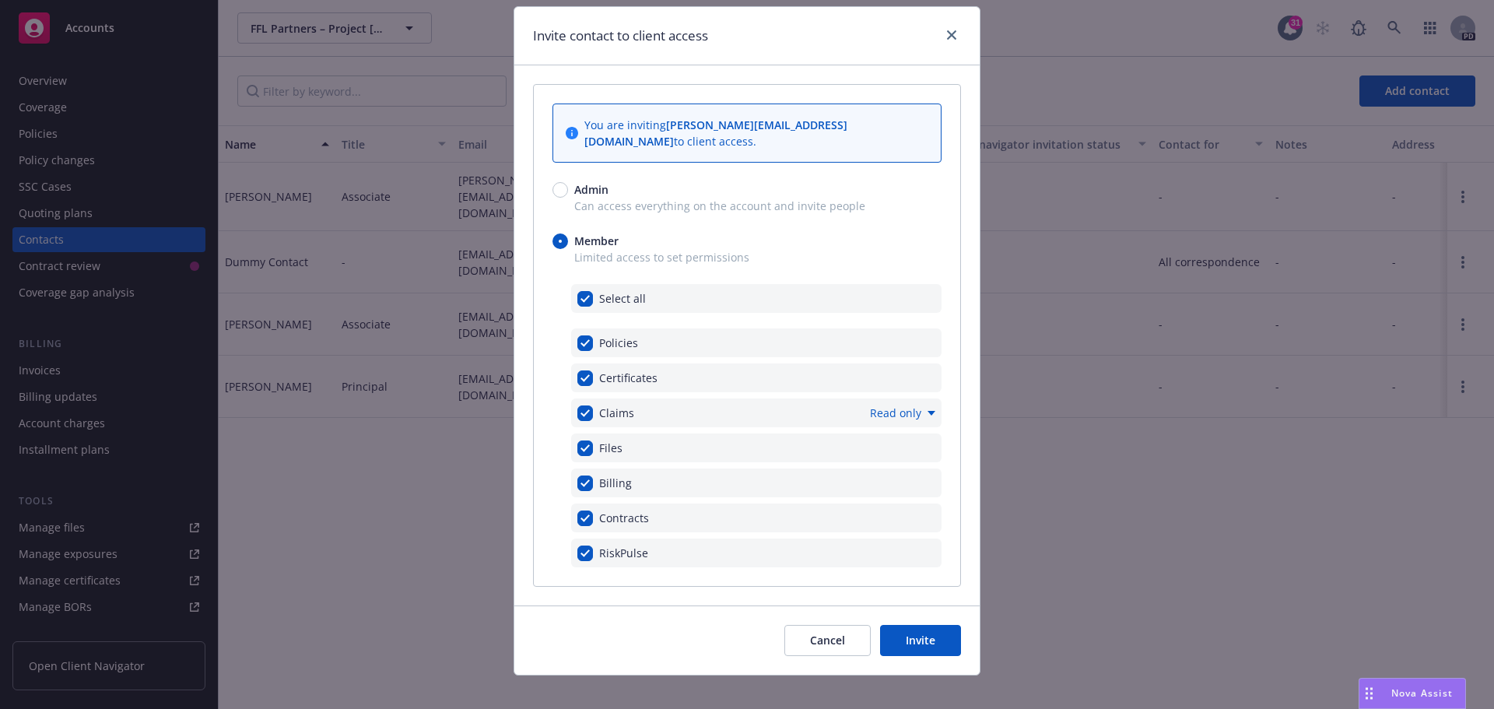
click at [906, 405] on span "Read only" at bounding box center [895, 413] width 51 height 16
click at [983, 411] on link "Read and submit" at bounding box center [1006, 404] width 139 height 31
checkbox input "false"
click at [920, 626] on button "Invite" at bounding box center [920, 640] width 81 height 31
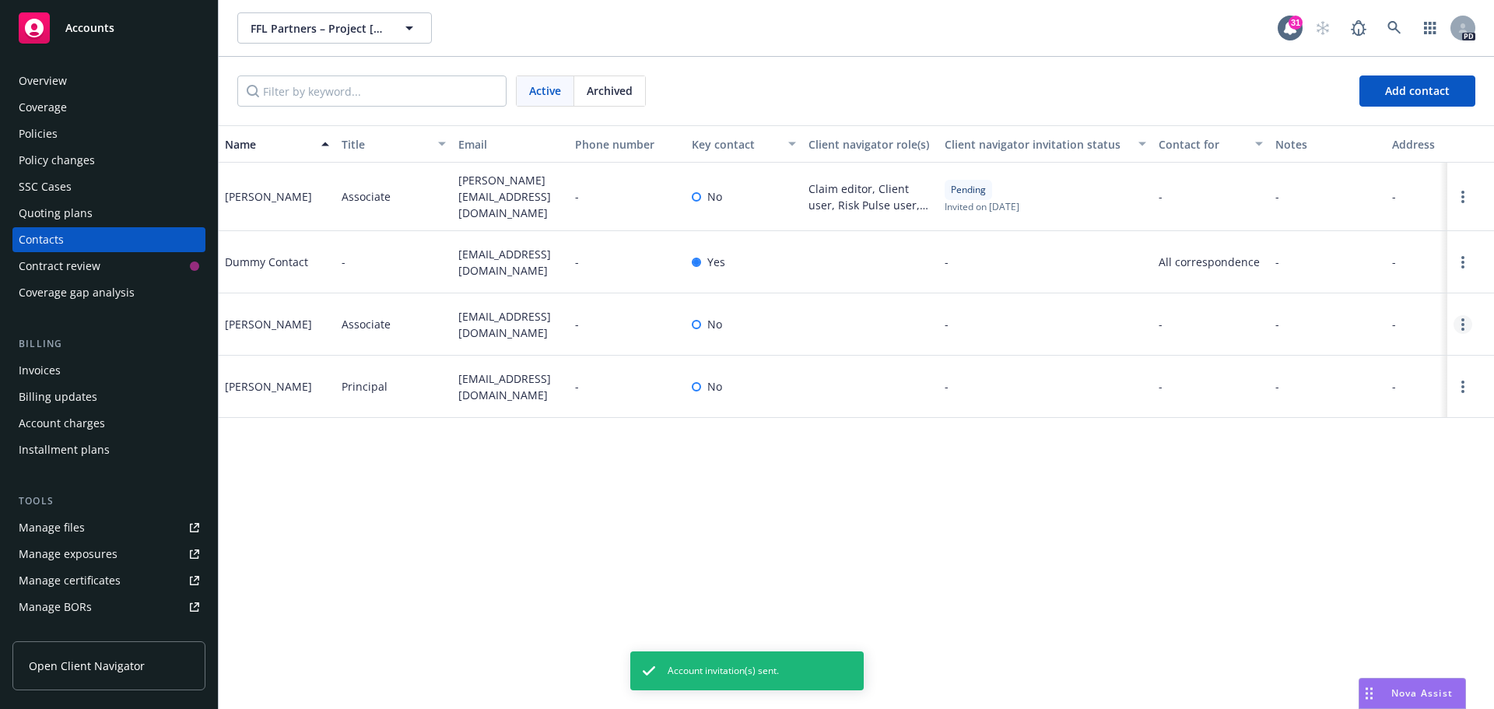
click at [1463, 319] on icon "Open options" at bounding box center [1462, 324] width 3 height 12
click at [1363, 262] on link "Invite to client navigator" at bounding box center [1363, 262] width 176 height 31
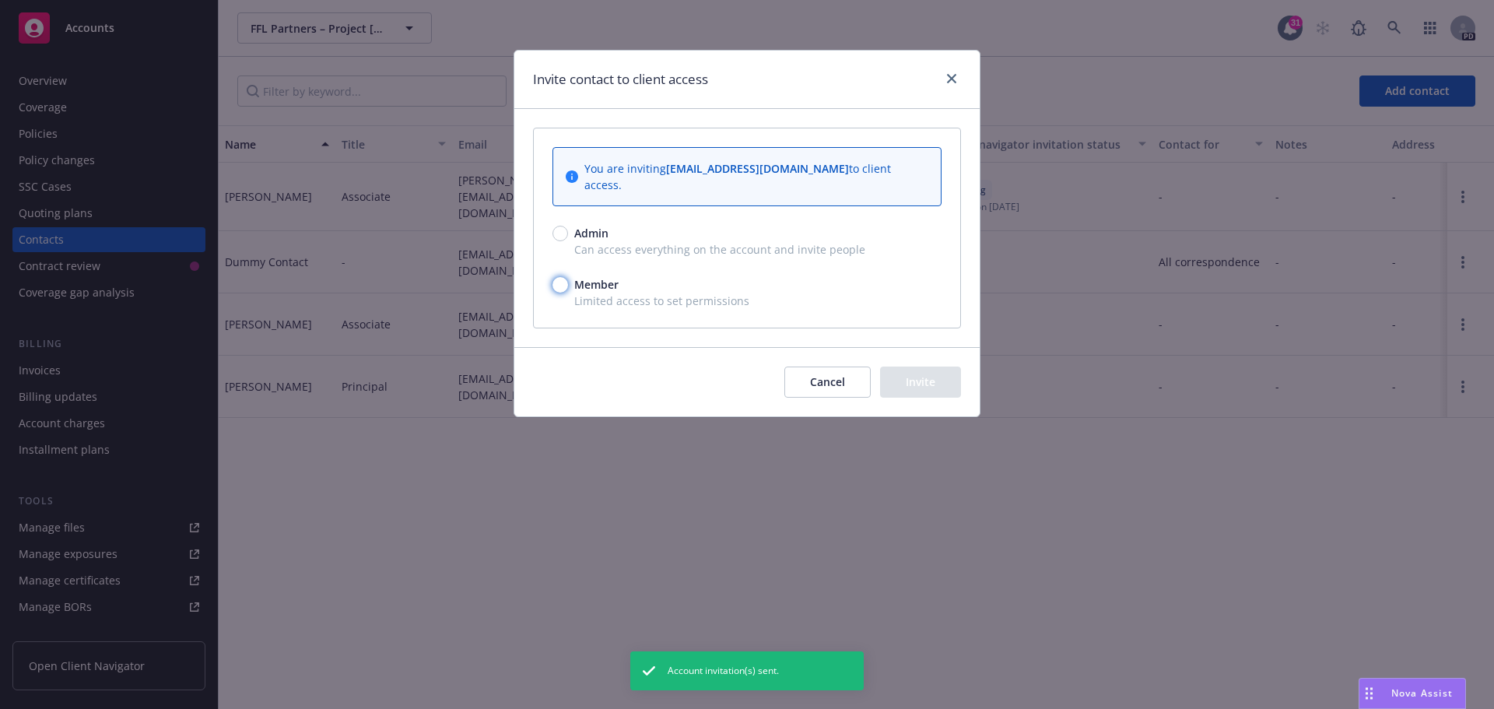
click at [558, 277] on input "Member" at bounding box center [560, 285] width 16 height 16
radio input "true"
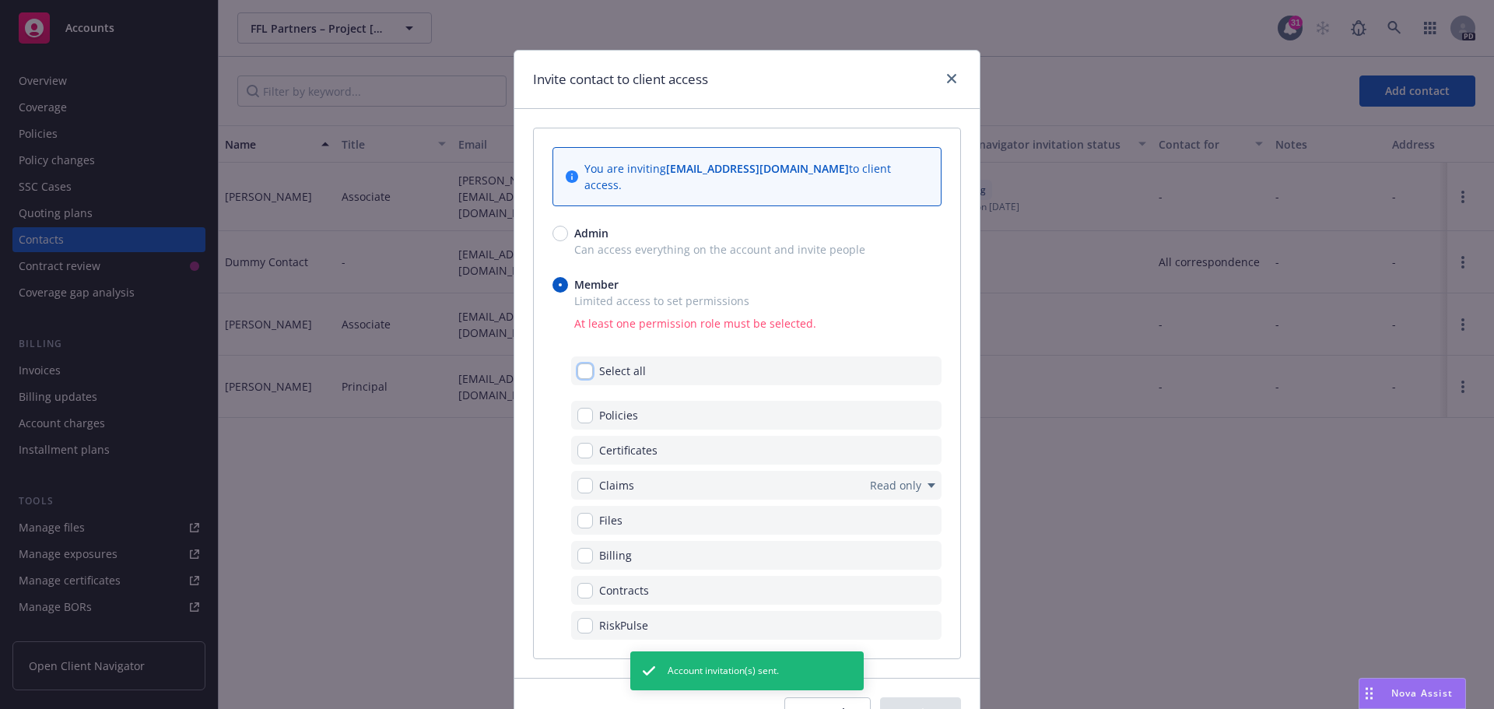
click at [579, 363] on input "checkbox" at bounding box center [585, 371] width 16 height 16
checkbox input "true"
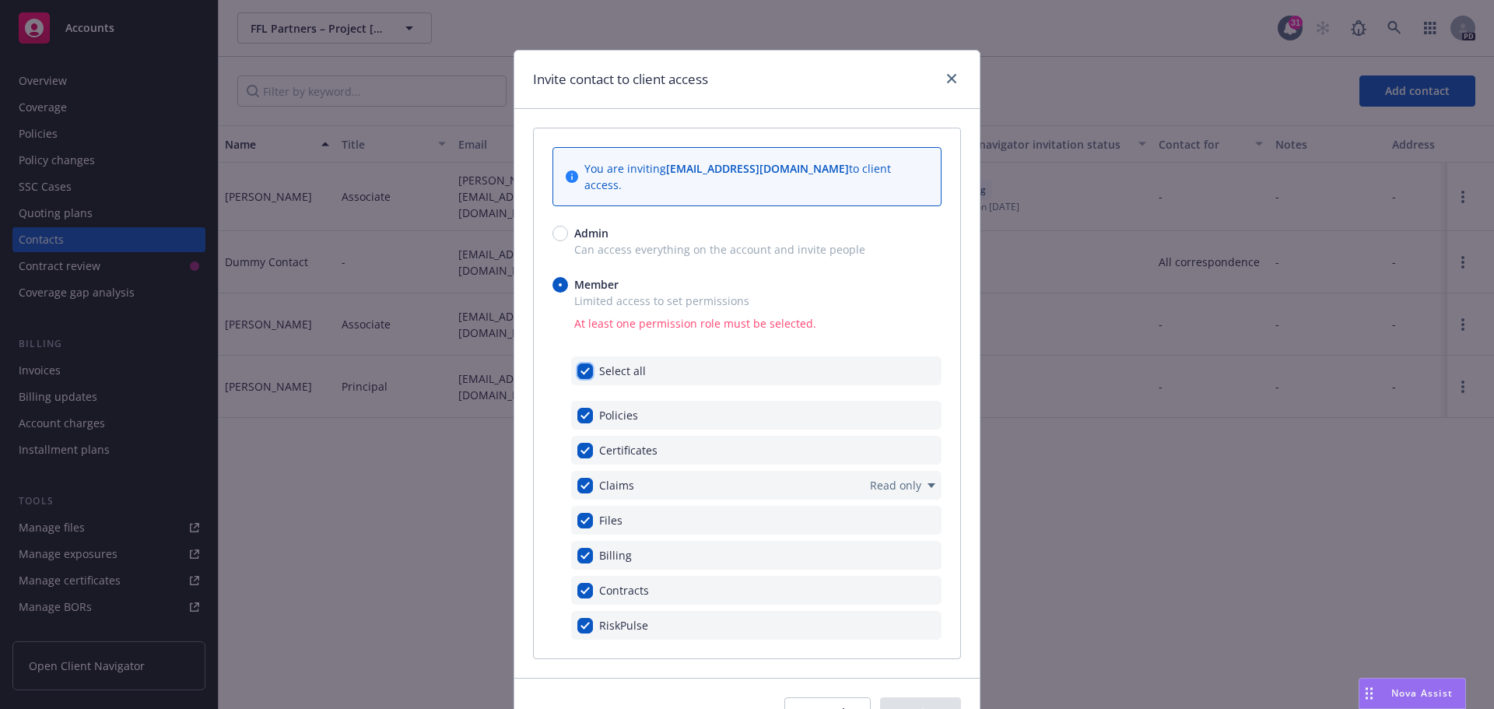
checkbox input "true"
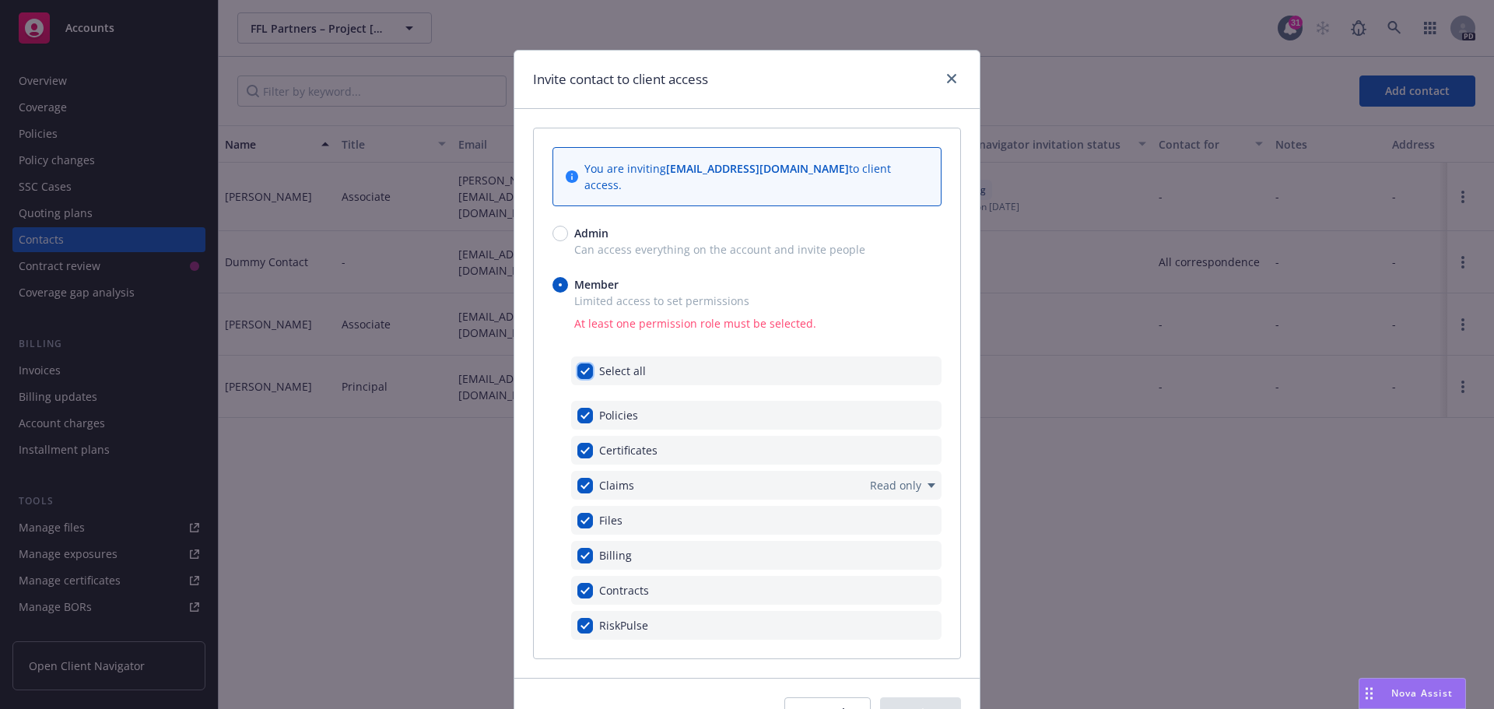
checkbox input "true"
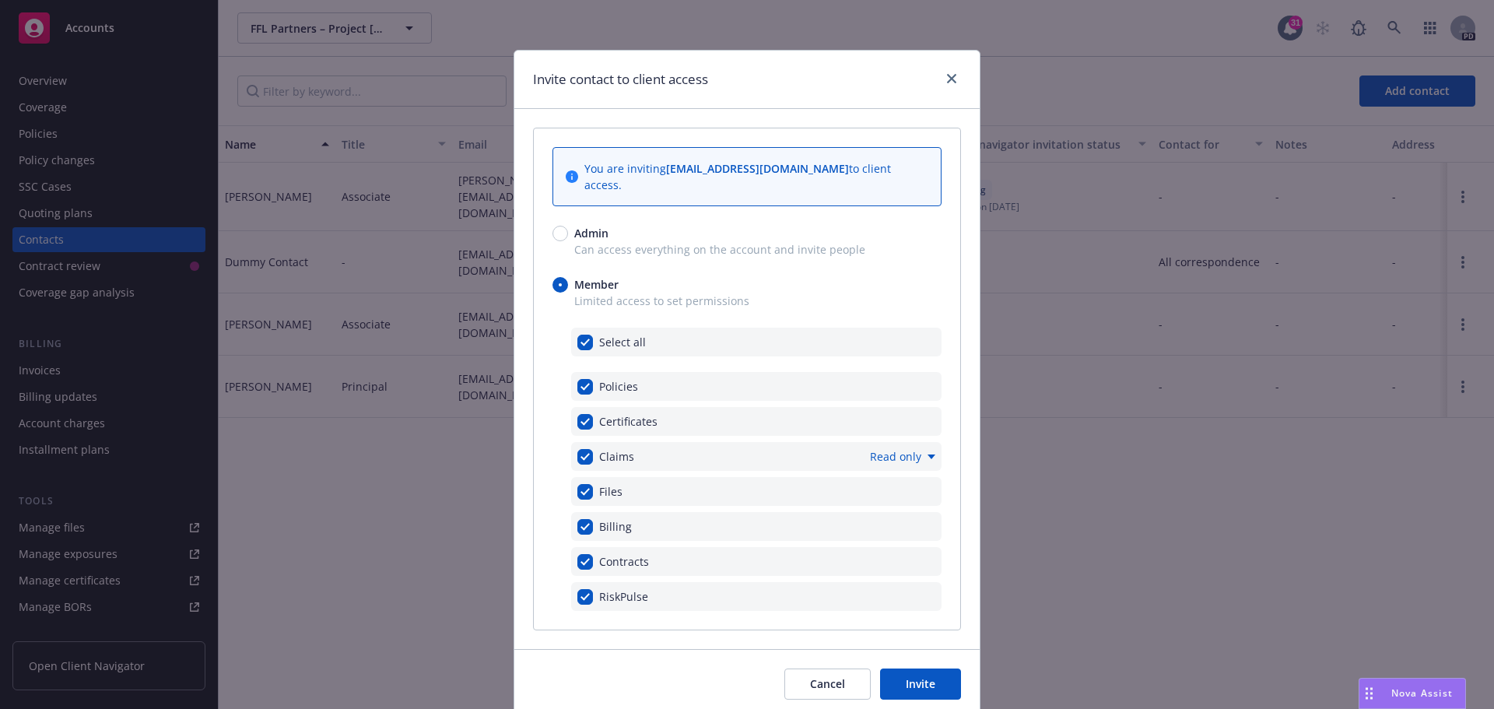
click at [889, 448] on span "Read only" at bounding box center [895, 456] width 51 height 16
click at [1005, 443] on link "Read and submit" at bounding box center [1006, 448] width 139 height 31
checkbox input "false"
click at [931, 669] on button "Invite" at bounding box center [920, 683] width 81 height 31
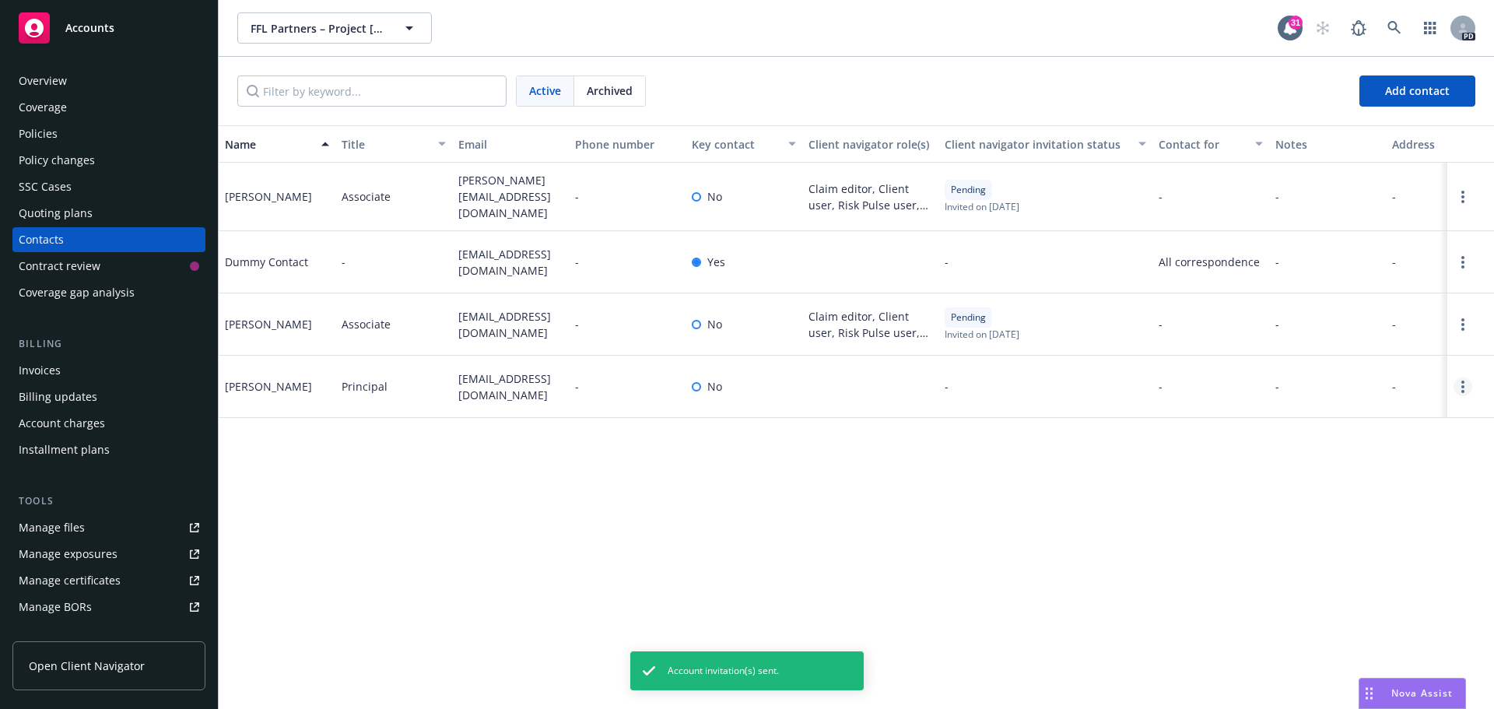
click at [1466, 382] on link "Open options" at bounding box center [1462, 386] width 19 height 19
click at [1331, 331] on link "Invite to client navigator" at bounding box center [1363, 324] width 176 height 31
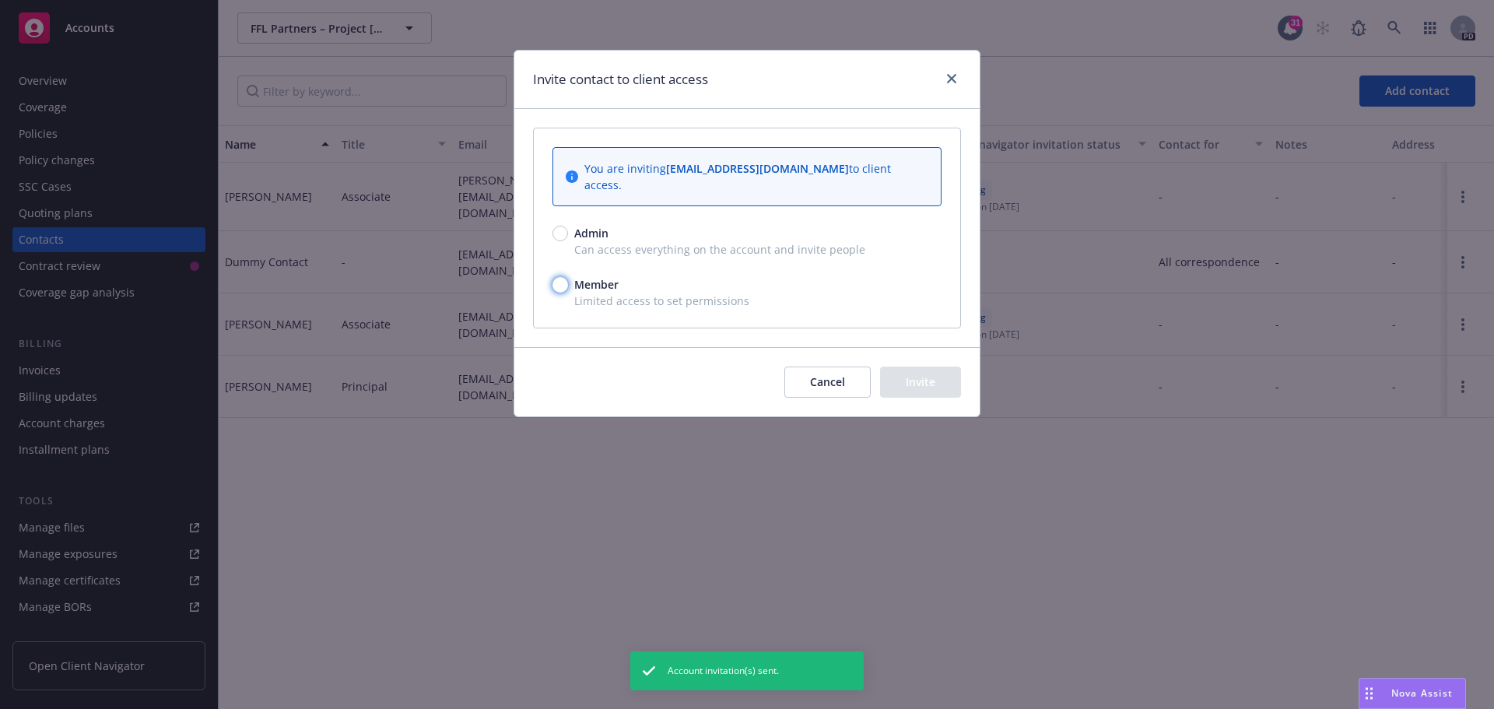
click at [562, 277] on input "Member" at bounding box center [560, 285] width 16 height 16
radio input "true"
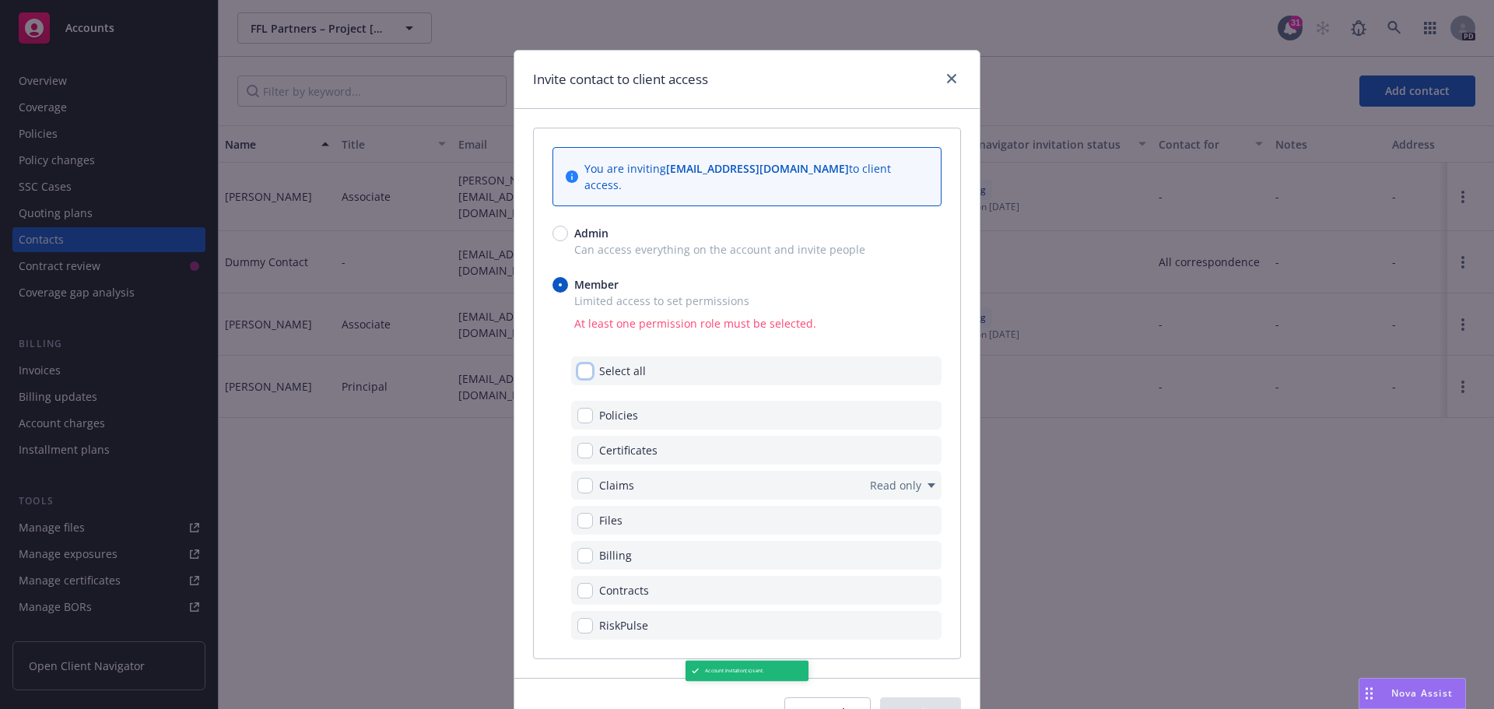
click at [584, 363] on input "checkbox" at bounding box center [585, 371] width 16 height 16
checkbox input "true"
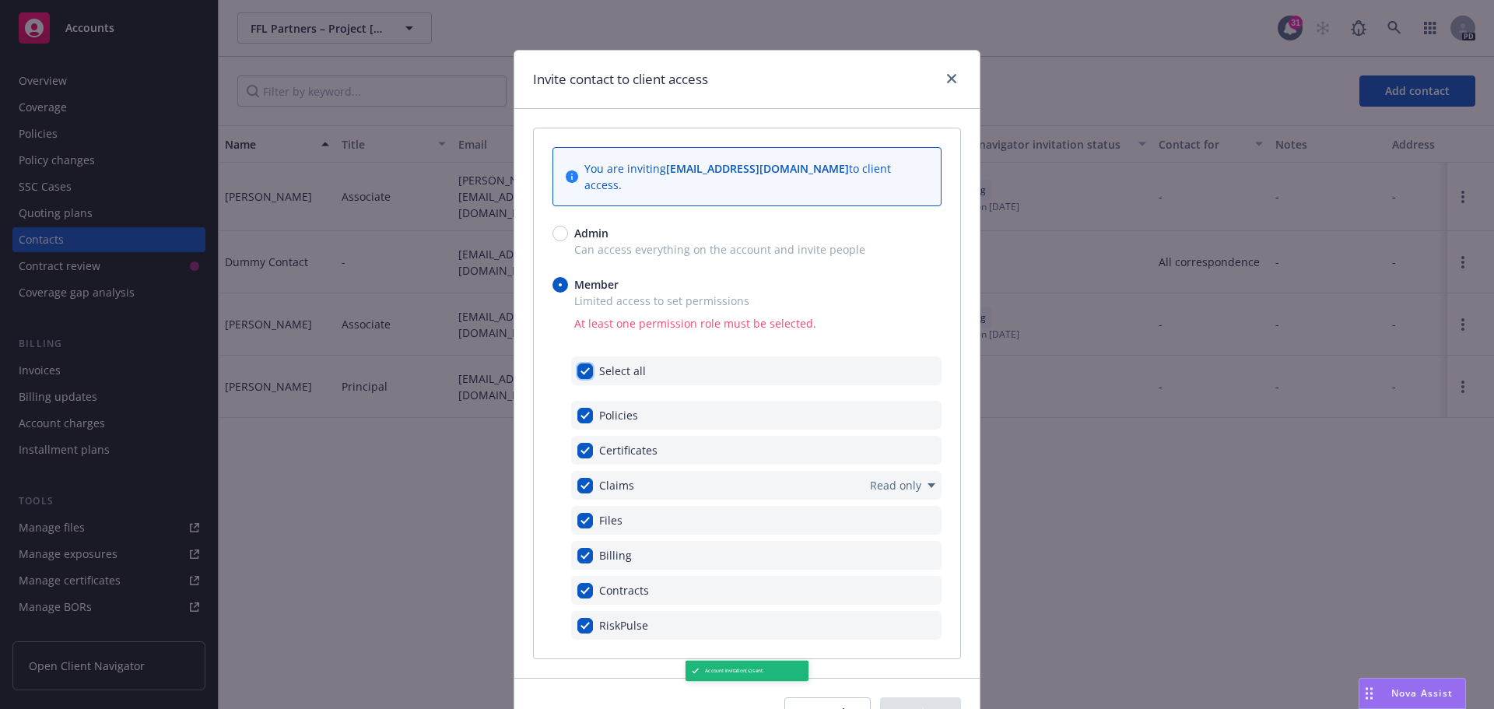
checkbox input "true"
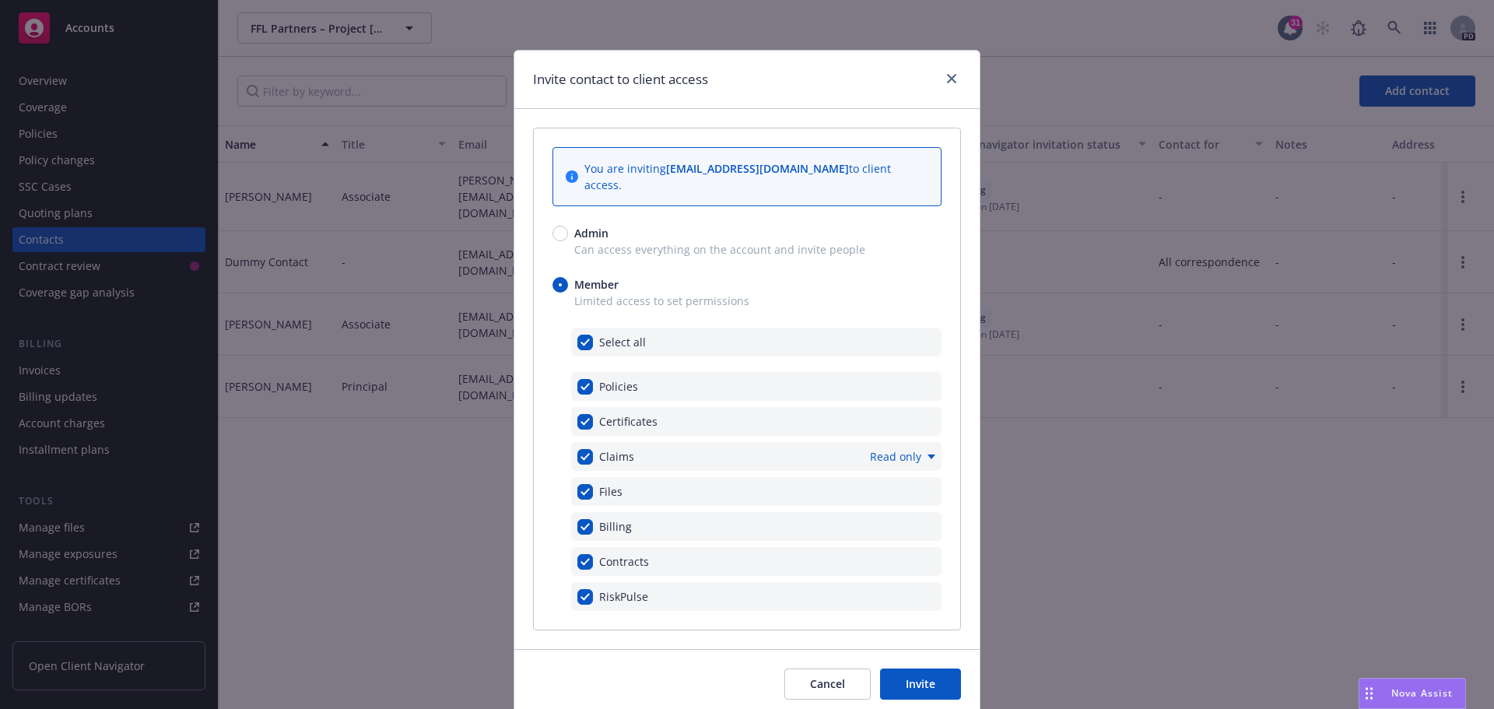
click at [880, 448] on span "Read only" at bounding box center [895, 456] width 51 height 16
click at [1021, 452] on link "Read and submit" at bounding box center [1006, 448] width 139 height 31
checkbox input "false"
click at [939, 668] on button "Invite" at bounding box center [920, 683] width 81 height 31
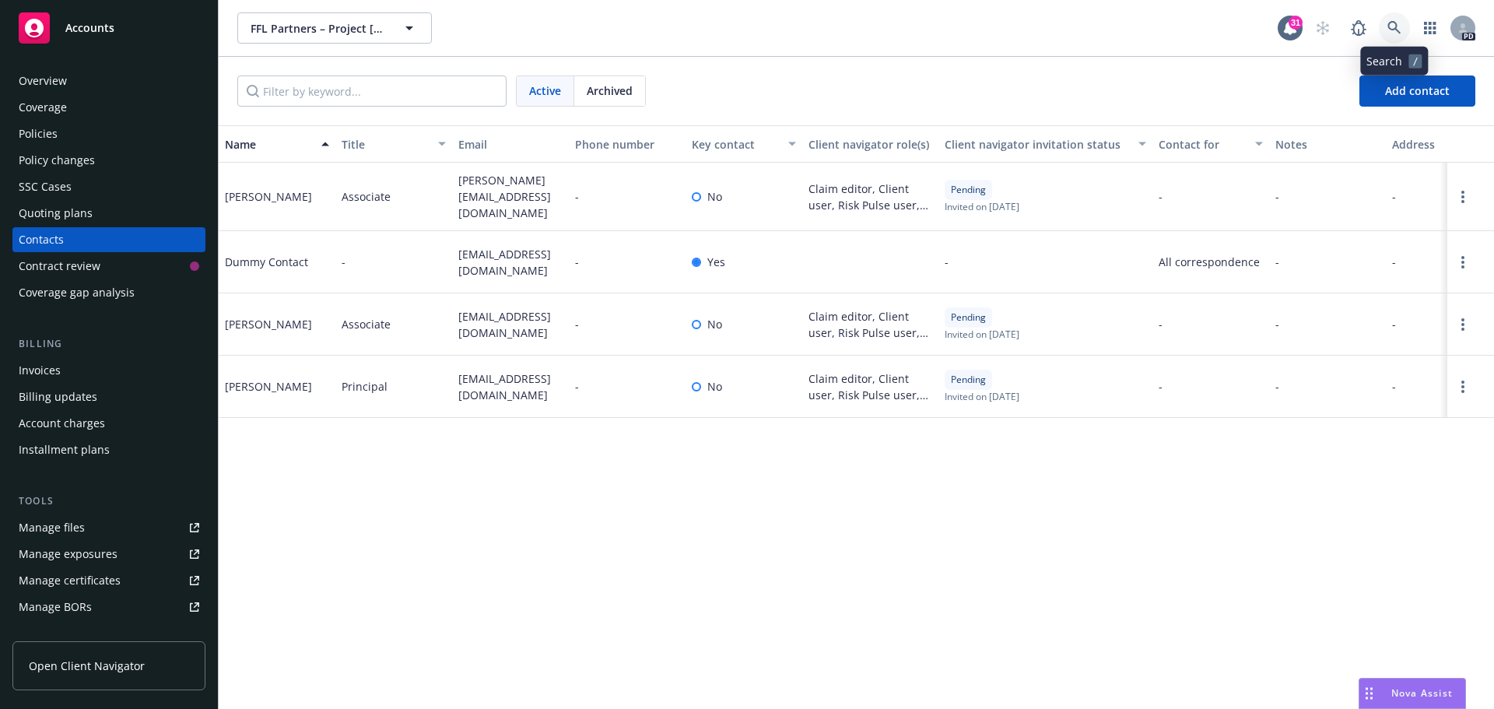
click at [1393, 23] on icon at bounding box center [1394, 28] width 14 height 14
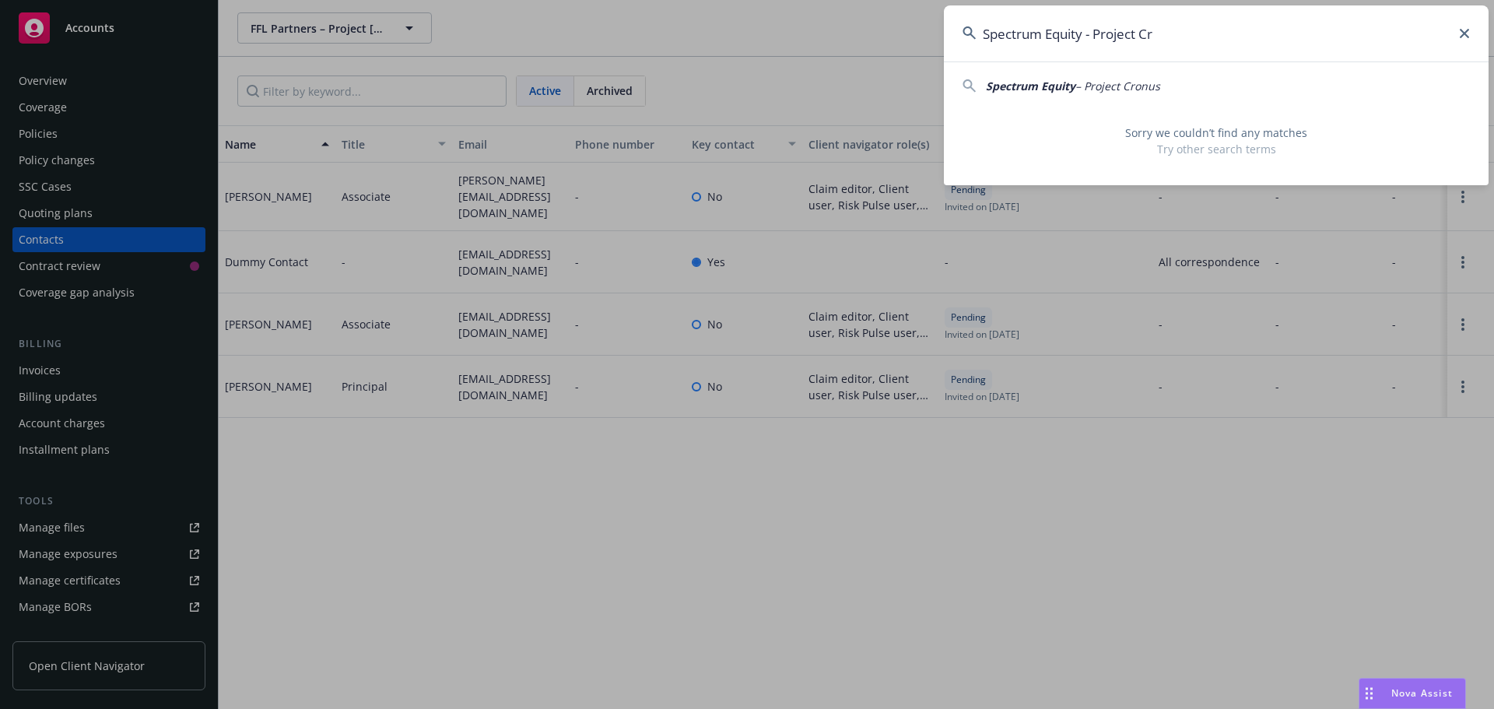
click at [1105, 84] on span "– Project Cronus" at bounding box center [1117, 86] width 85 height 15
type input "Spectrum Equity – Project Cronus"
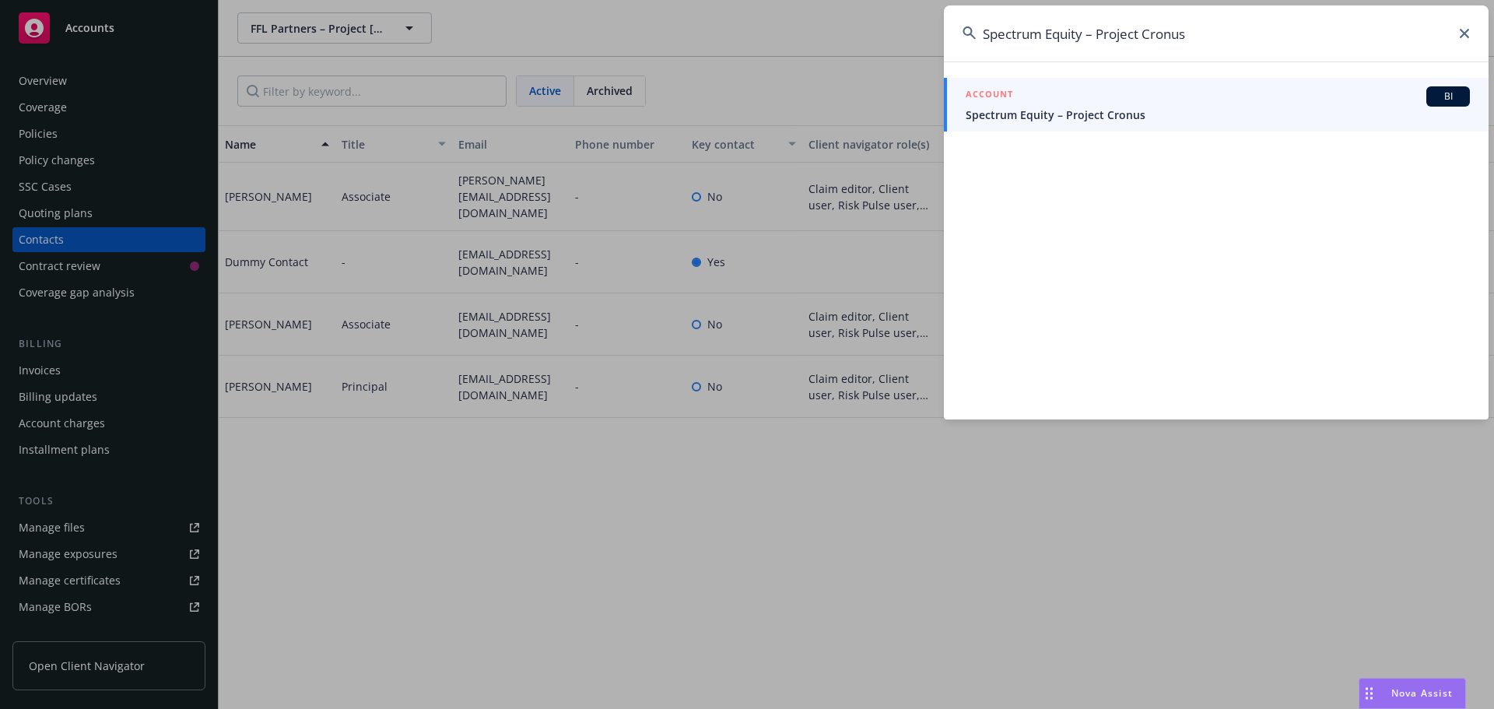
click at [1154, 104] on div "ACCOUNT BI" at bounding box center [1218, 96] width 504 height 20
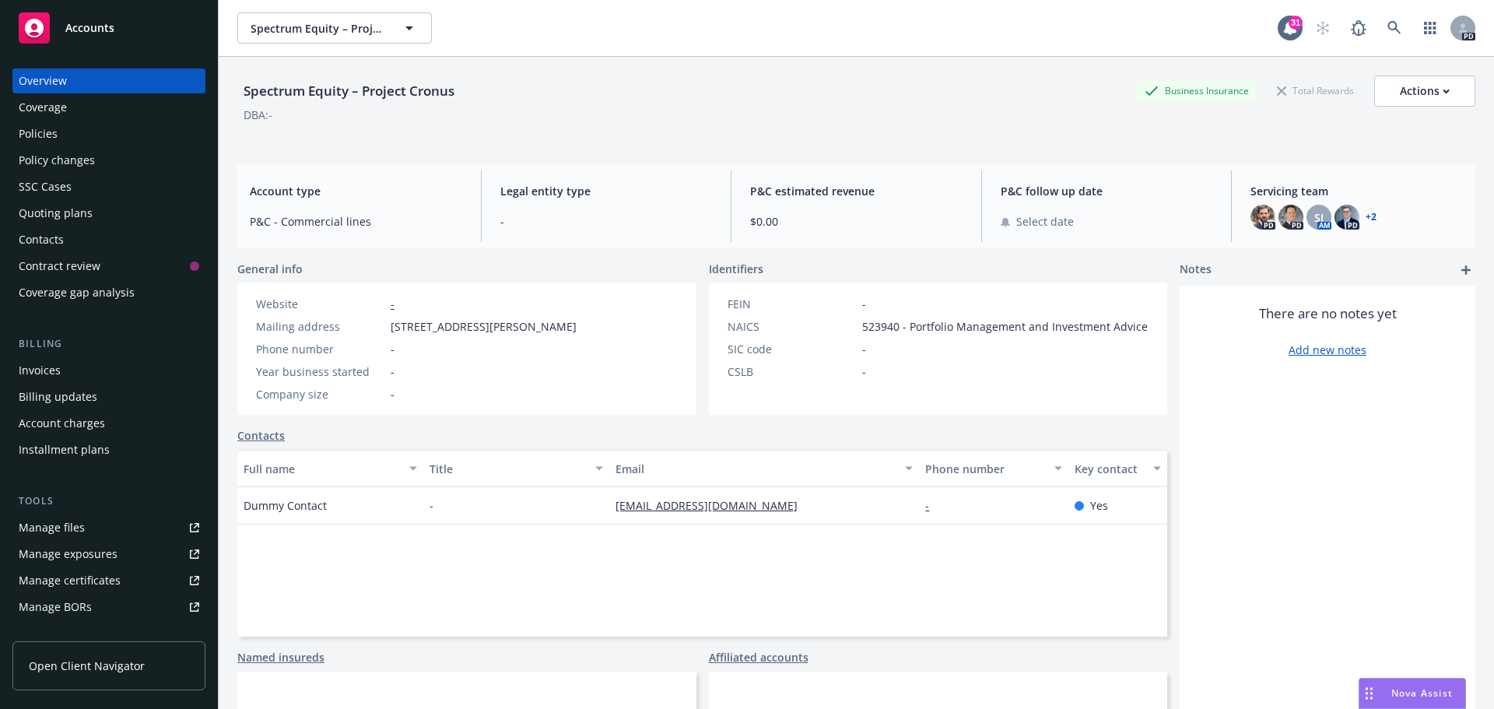
click at [115, 670] on span "Open Client Navigator" at bounding box center [87, 665] width 116 height 16
click at [1387, 24] on icon at bounding box center [1394, 28] width 14 height 14
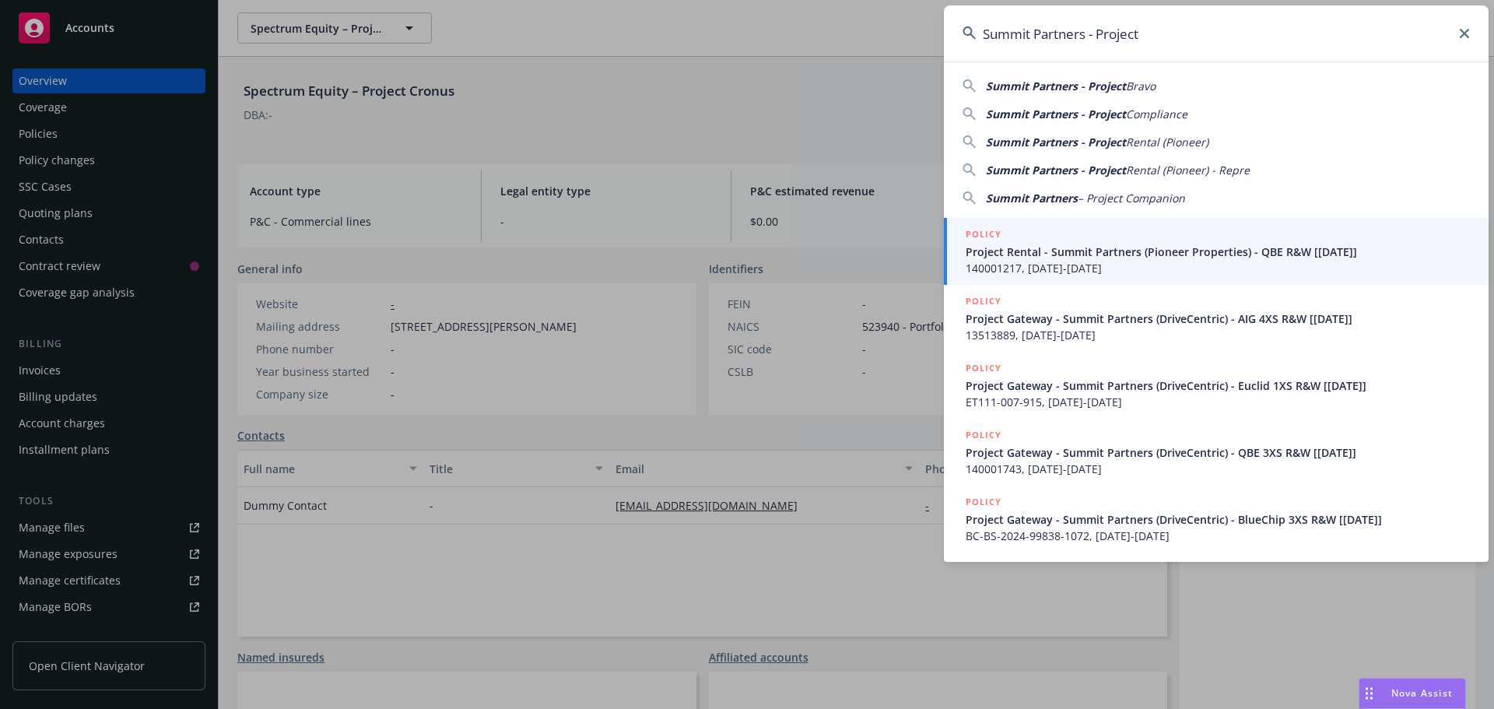
type input "Summit Partners - Project"
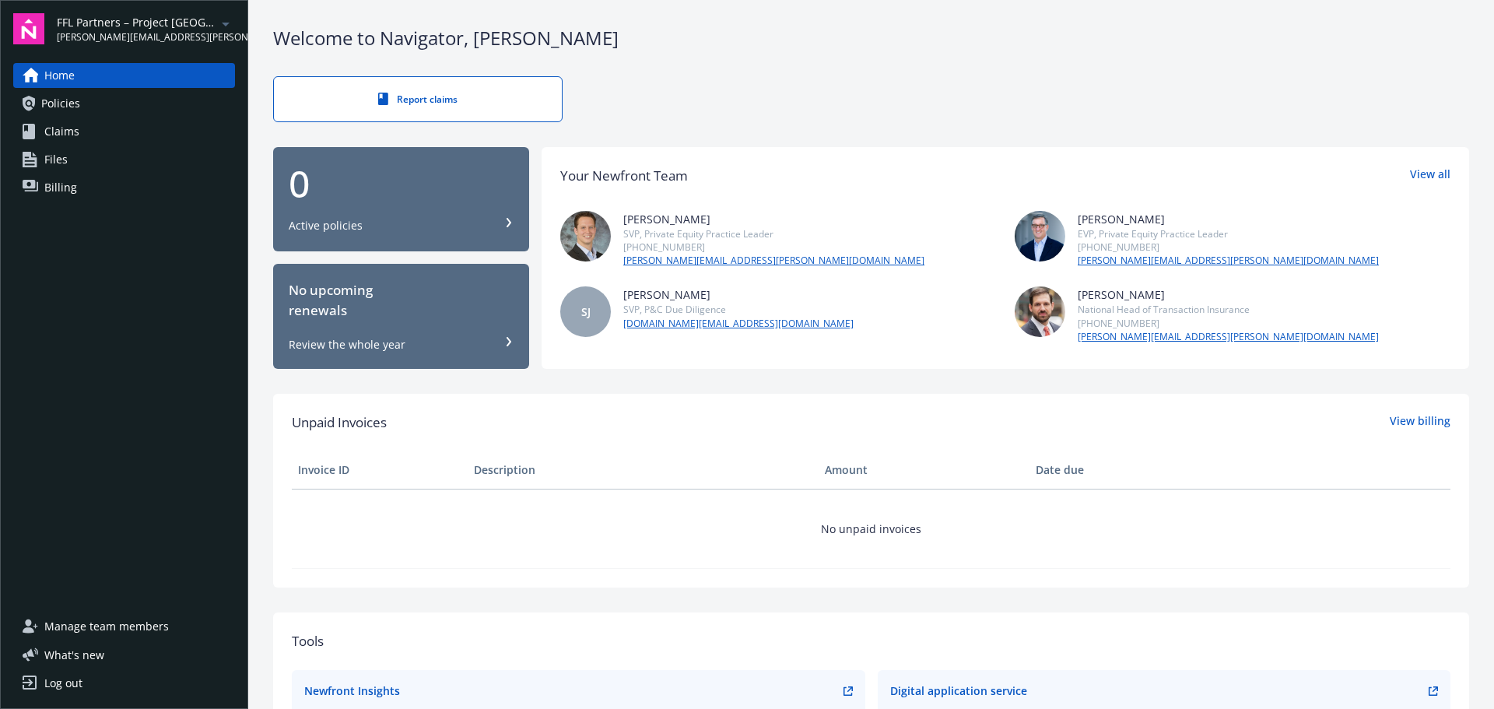
click at [113, 149] on link "Files" at bounding box center [124, 159] width 222 height 25
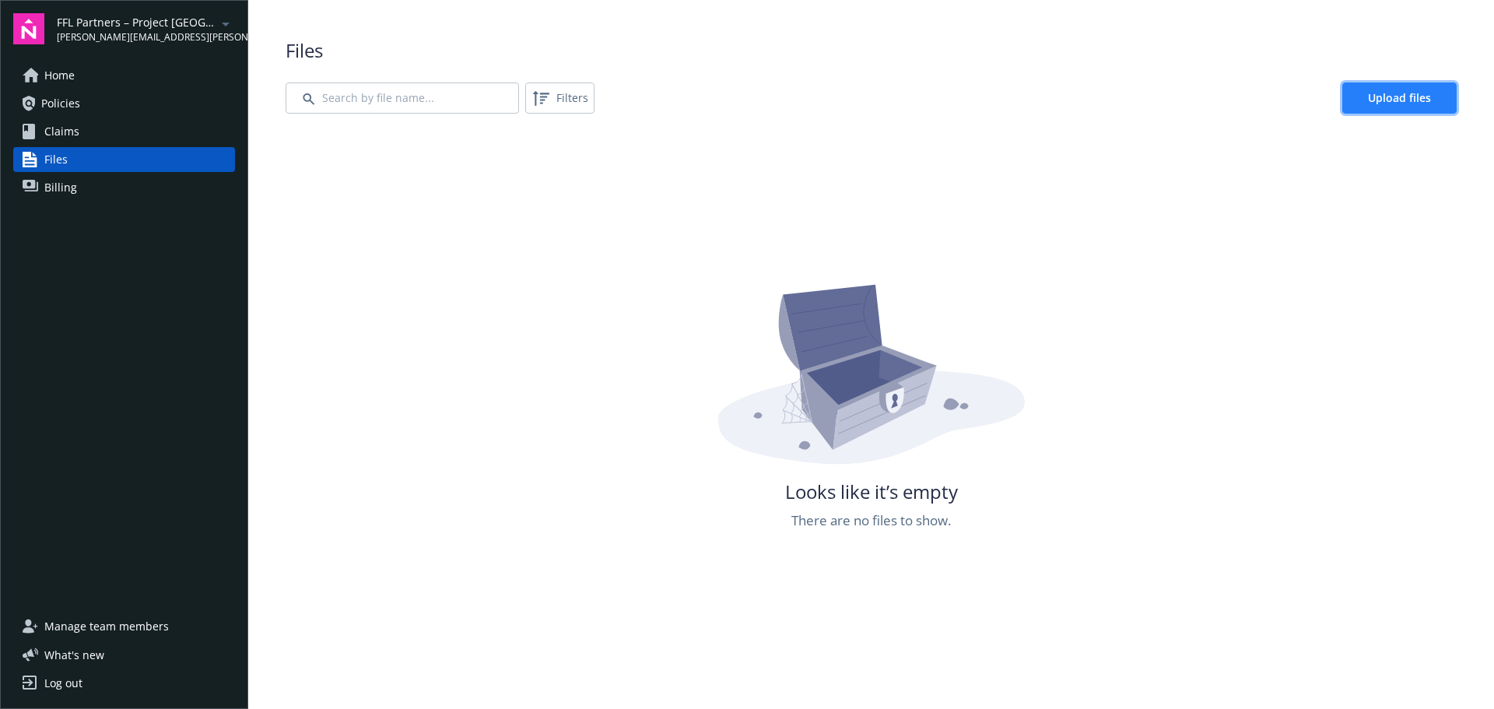
click at [1401, 104] on span "Upload files" at bounding box center [1399, 97] width 63 height 15
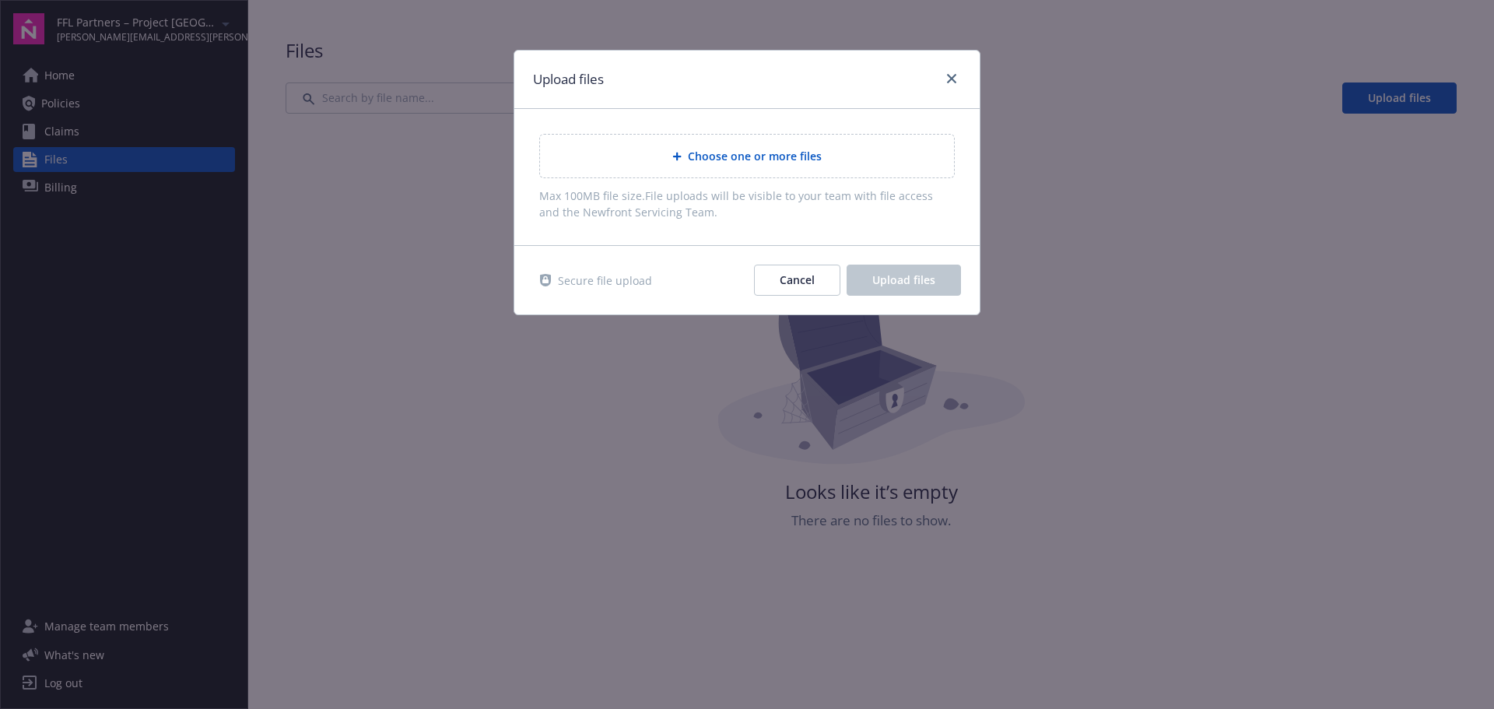
click at [761, 142] on div "Choose one or more files" at bounding box center [747, 156] width 414 height 43
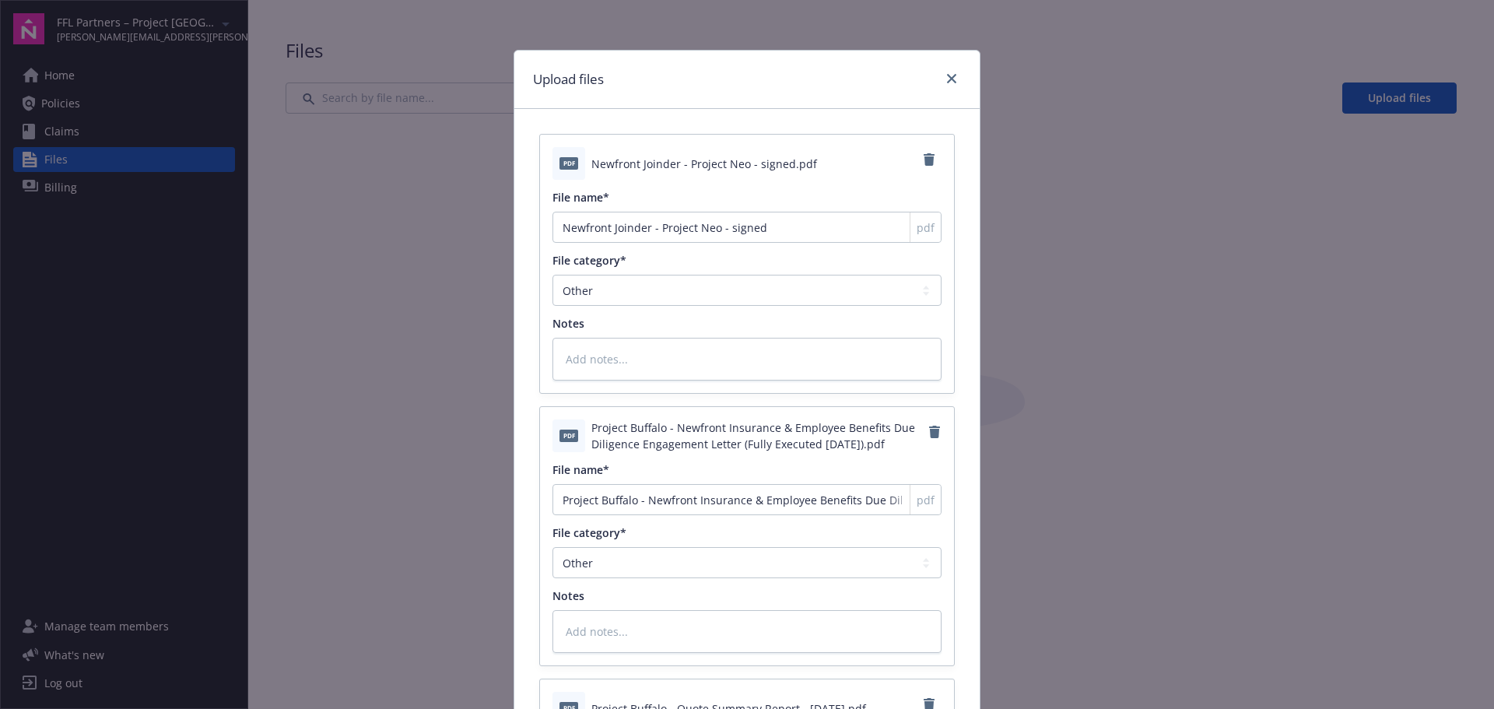
type textarea "x"
click at [663, 292] on select "Agreements Application - signed Application - unsigned Auto ID card Certificate…" at bounding box center [746, 290] width 389 height 31
select select "Agreements"
click at [552, 275] on select "Agreements Application - signed Application - unsigned Auto ID card Certificate…" at bounding box center [746, 290] width 389 height 31
click at [599, 356] on textarea at bounding box center [746, 359] width 389 height 43
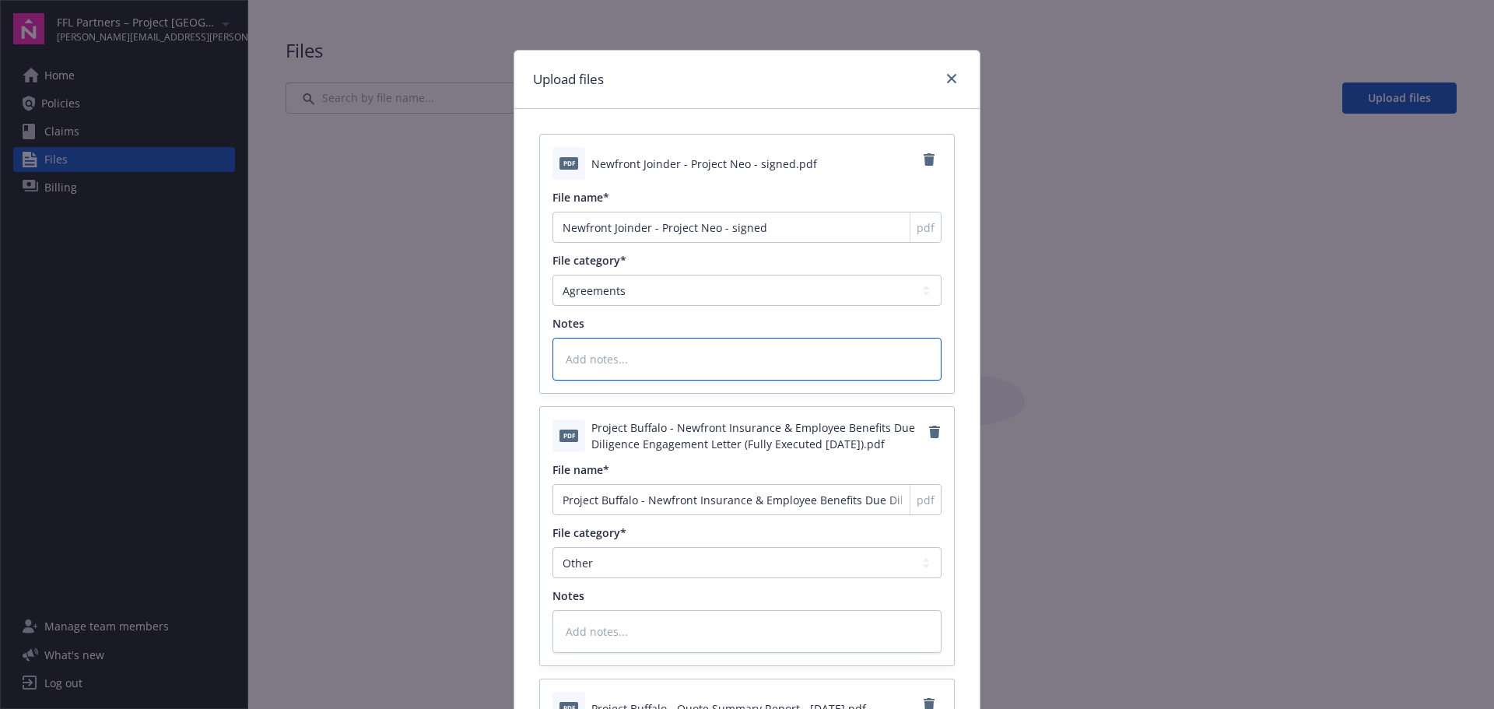
type textarea "x"
type textarea "P"
type textarea "x"
type textarea "Pr"
type textarea "x"
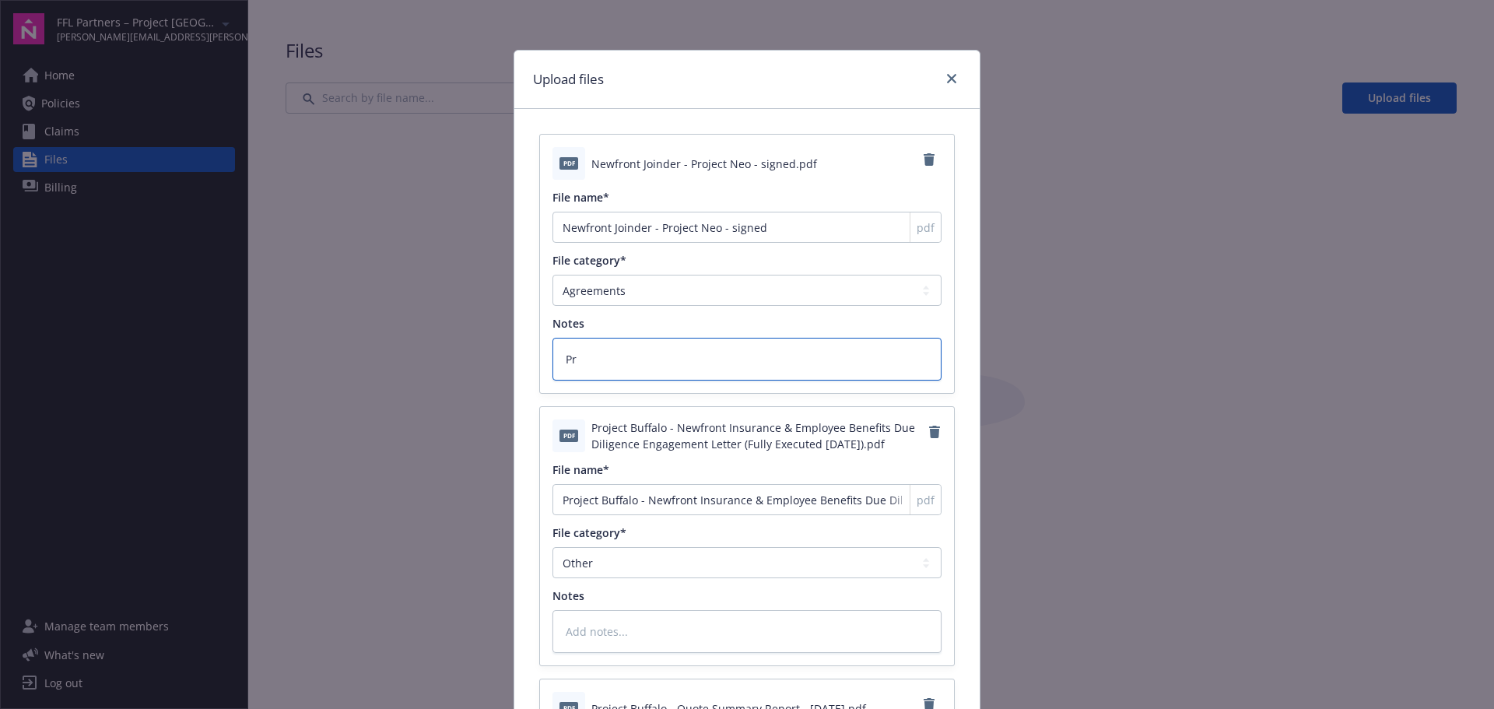
type textarea "Pro"
type textarea "x"
type textarea "Proj"
type textarea "x"
type textarea "Proje"
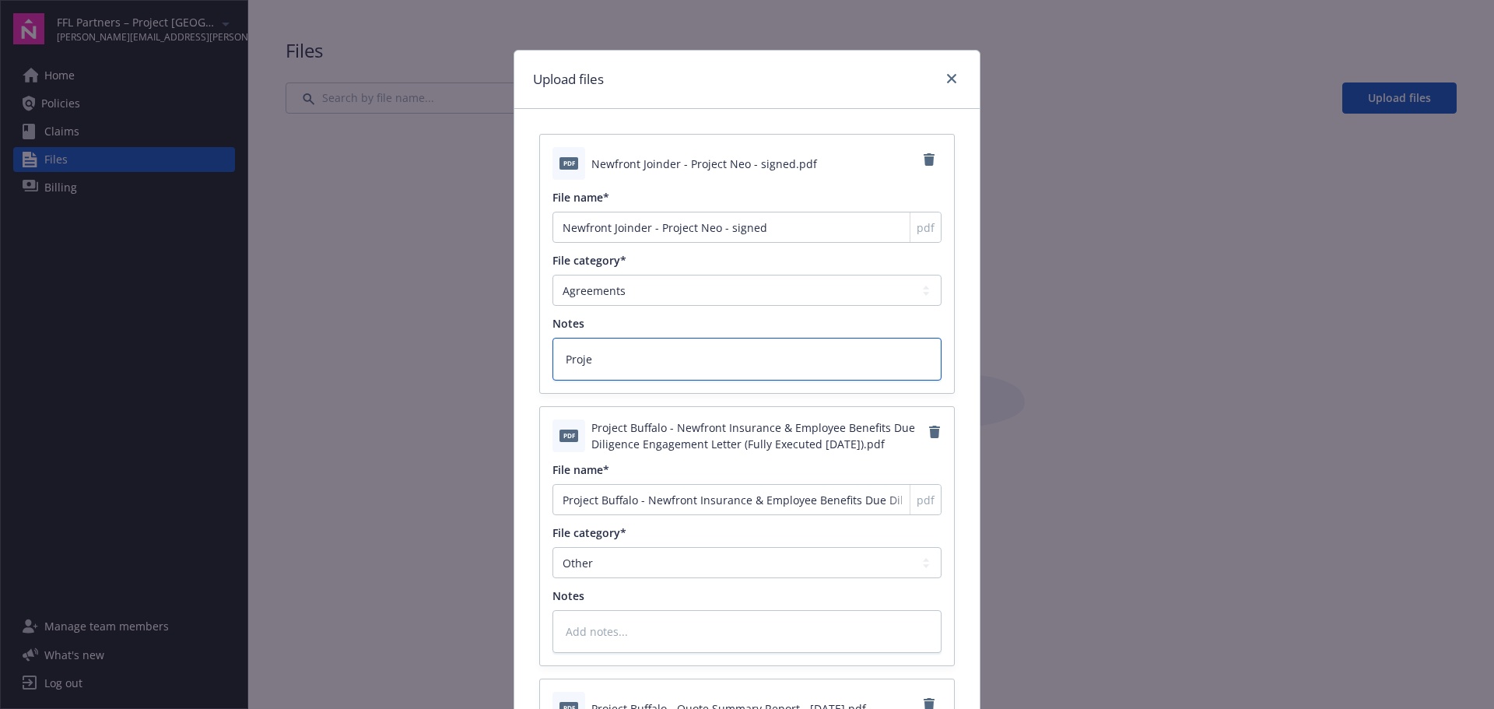
type textarea "x"
type textarea "Projec"
type textarea "x"
type textarea "Project"
type textarea "x"
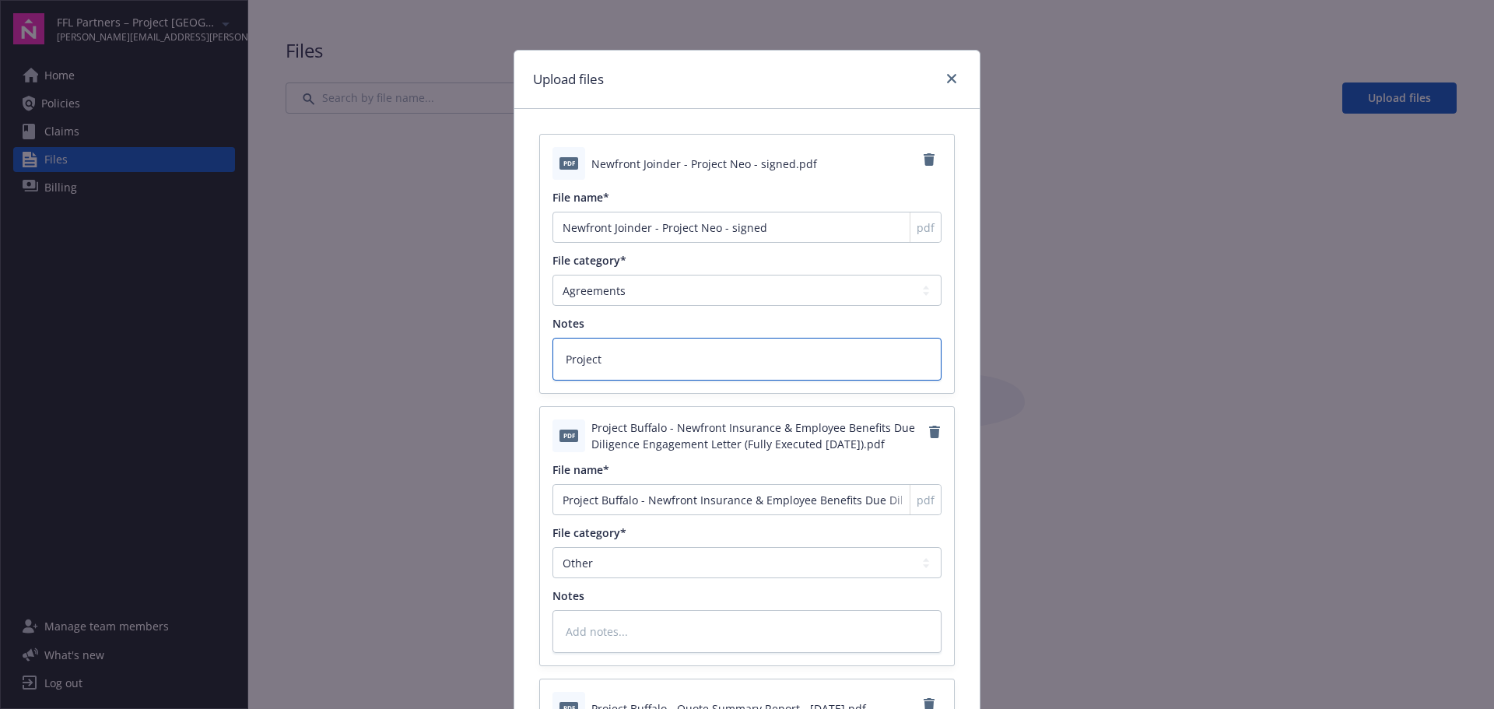
type textarea "Project"
type textarea "x"
type textarea "Project B"
type textarea "x"
type textarea "Project Bu"
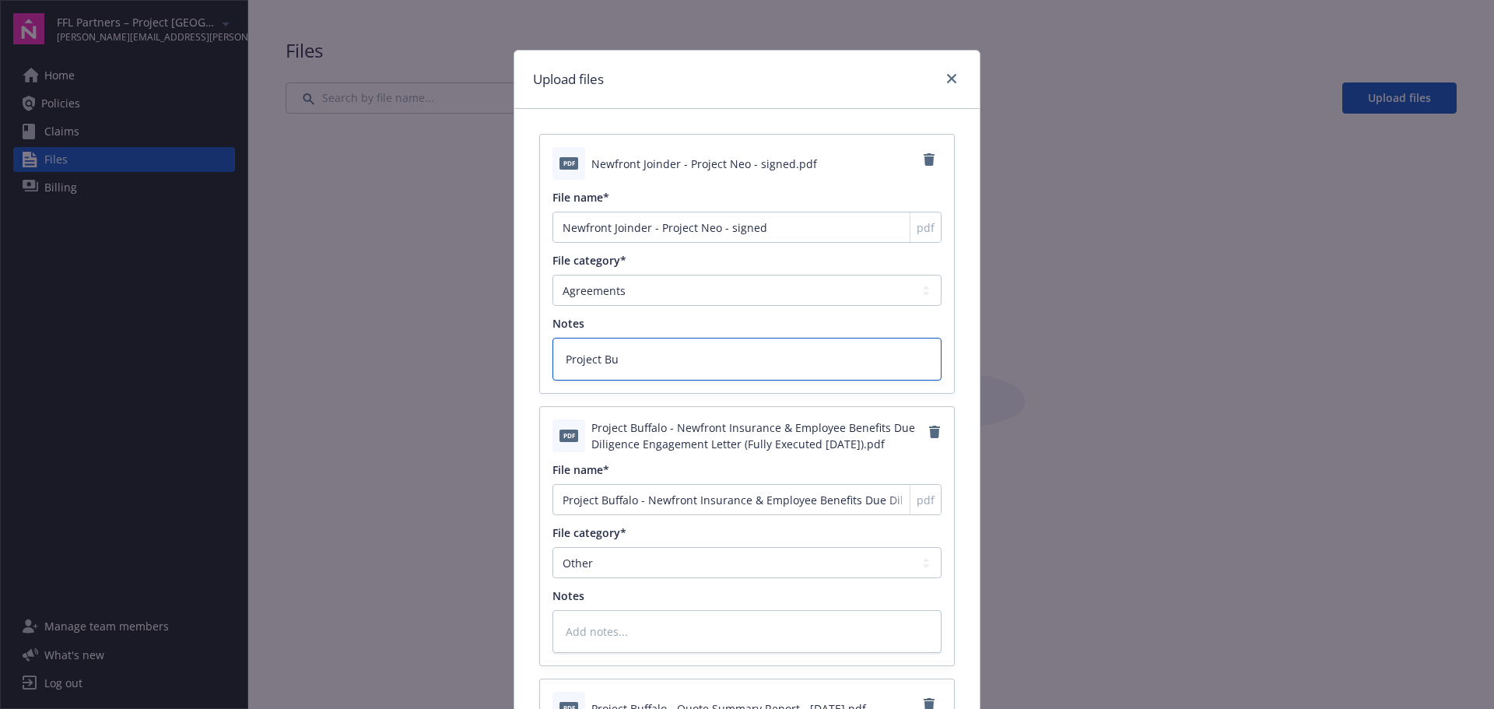
type textarea "x"
type textarea "Project Buf"
type textarea "x"
type textarea "Project Buff"
type textarea "x"
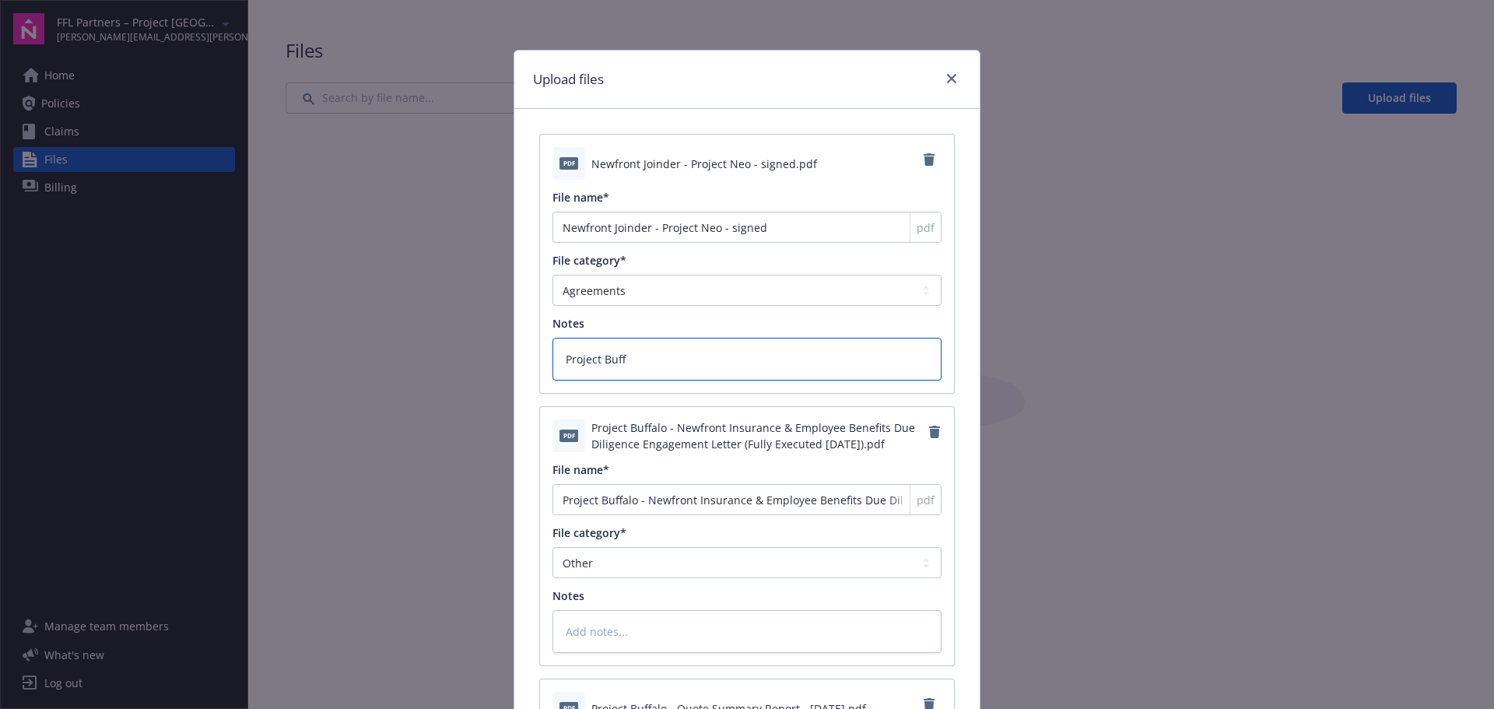
type textarea "Project Buffa"
type textarea "x"
type textarea "Project Buffal"
type textarea "x"
type textarea "Project Buffalo"
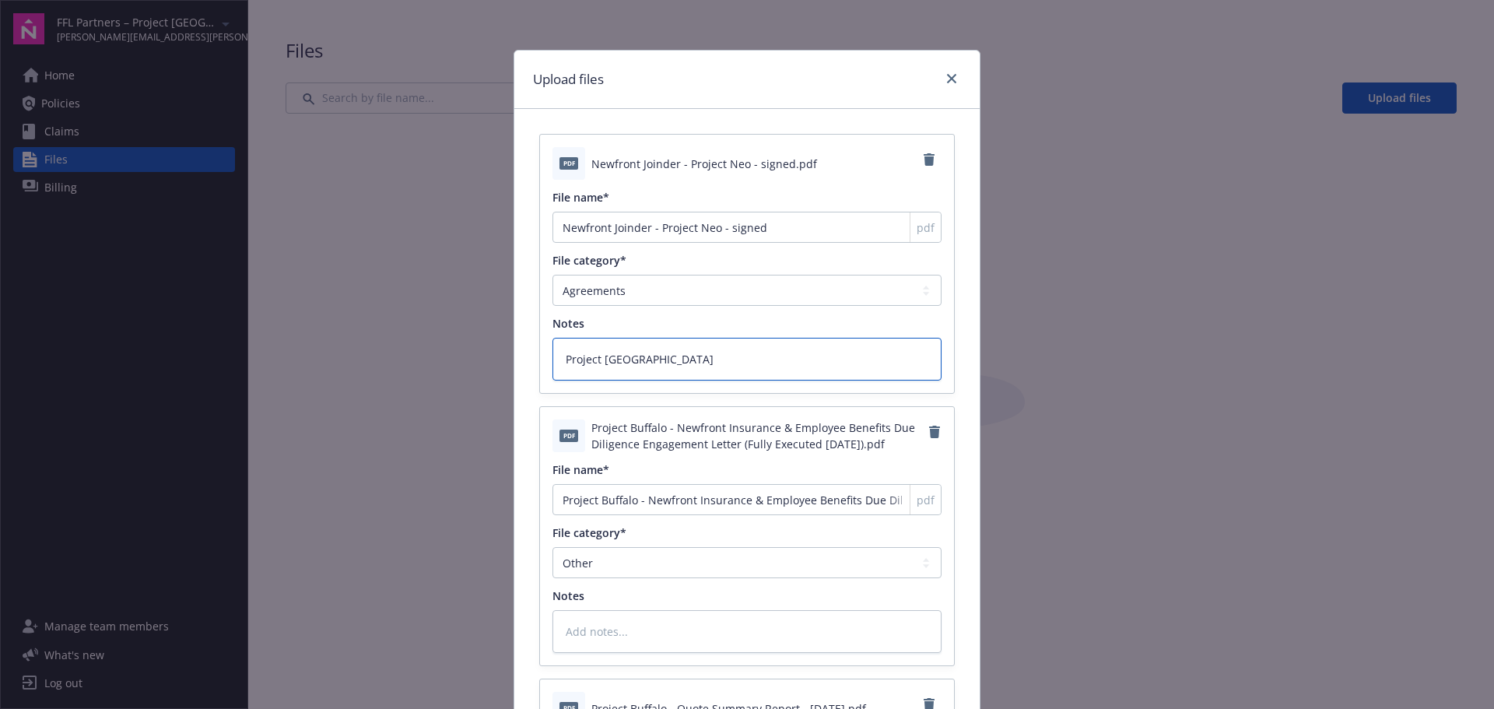
type textarea "x"
type textarea "Project Buffalo"
type textarea "x"
type textarea "Project Buffalo S"
type textarea "x"
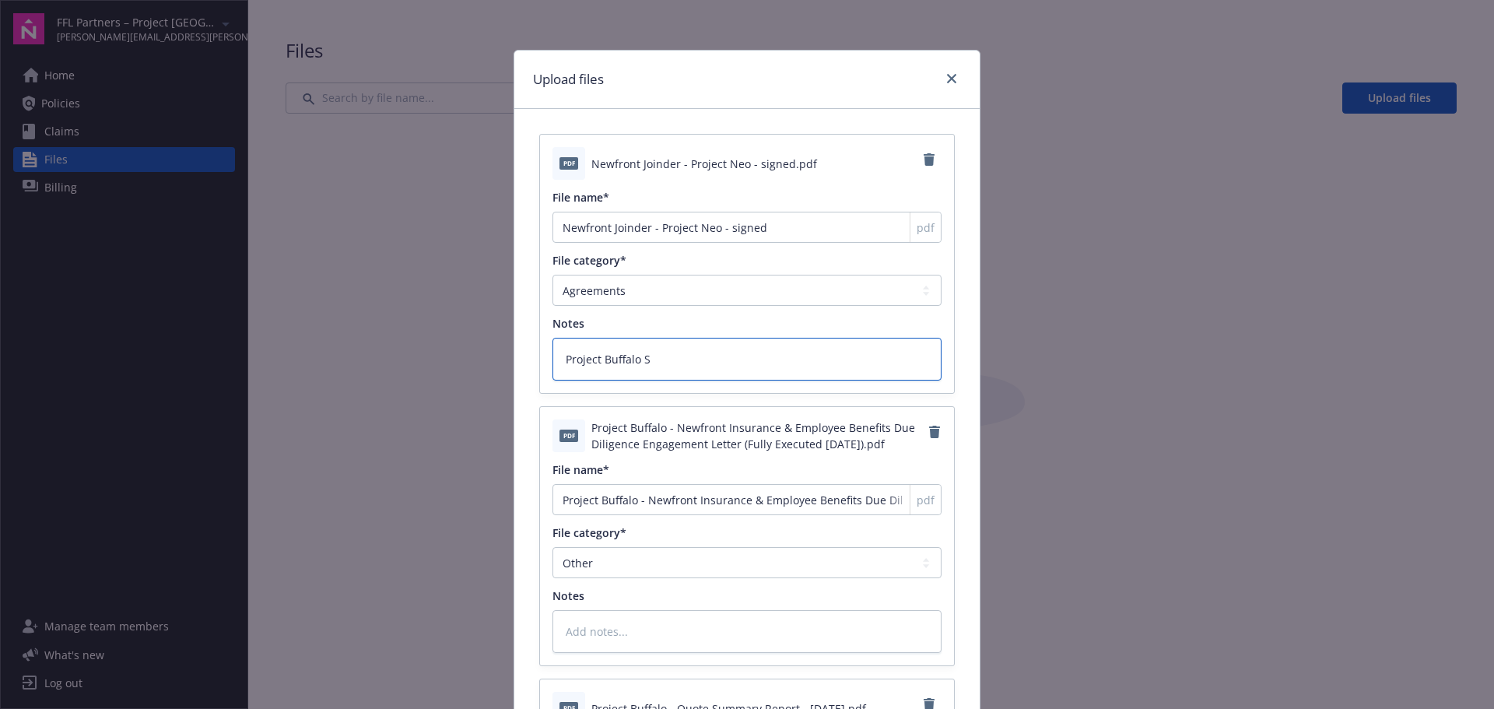
type textarea "Project Buffalo Si"
type textarea "x"
type textarea "Project Buffalo Sin"
type textarea "x"
type textarea "Project Buffalo Sing"
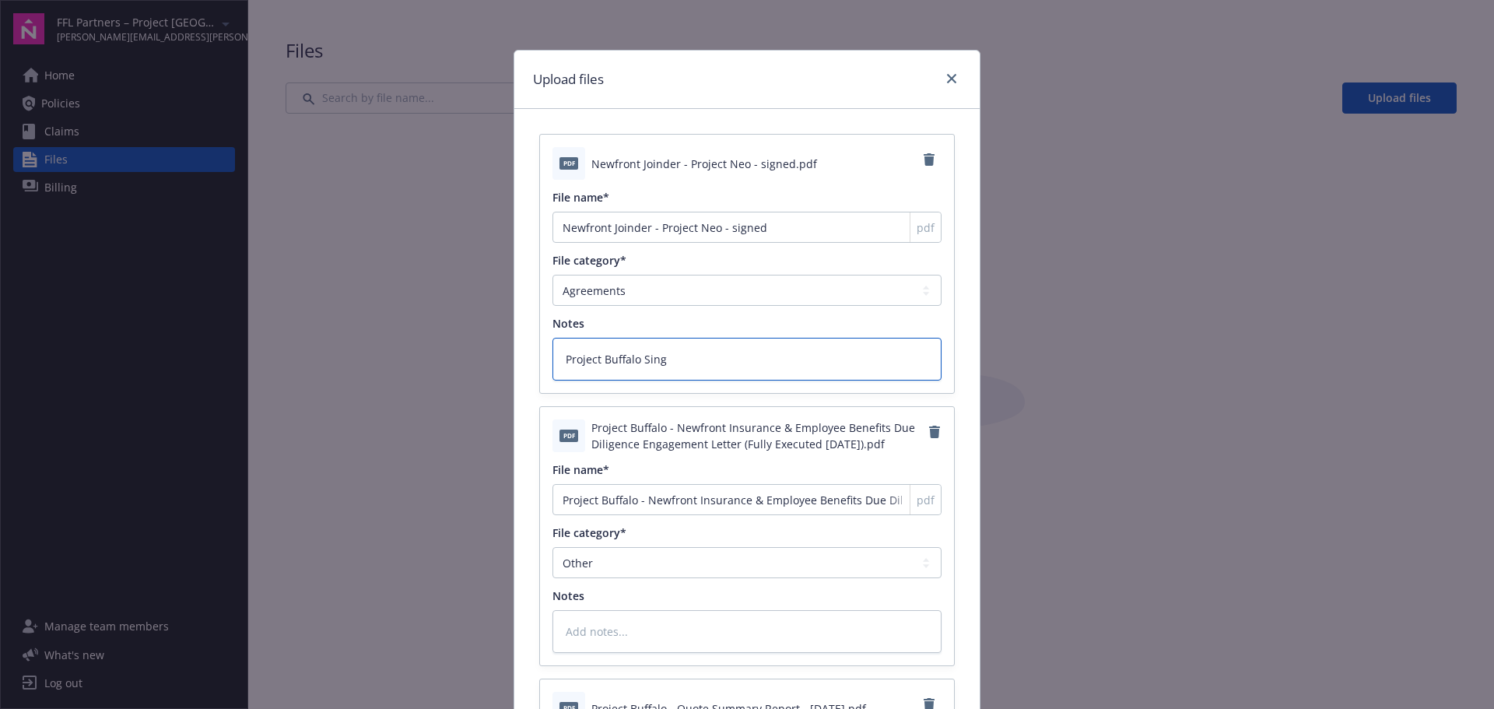
type textarea "x"
type textarea "Project Buffalo Sin"
type textarea "x"
type textarea "Project Buffalo Si"
type textarea "x"
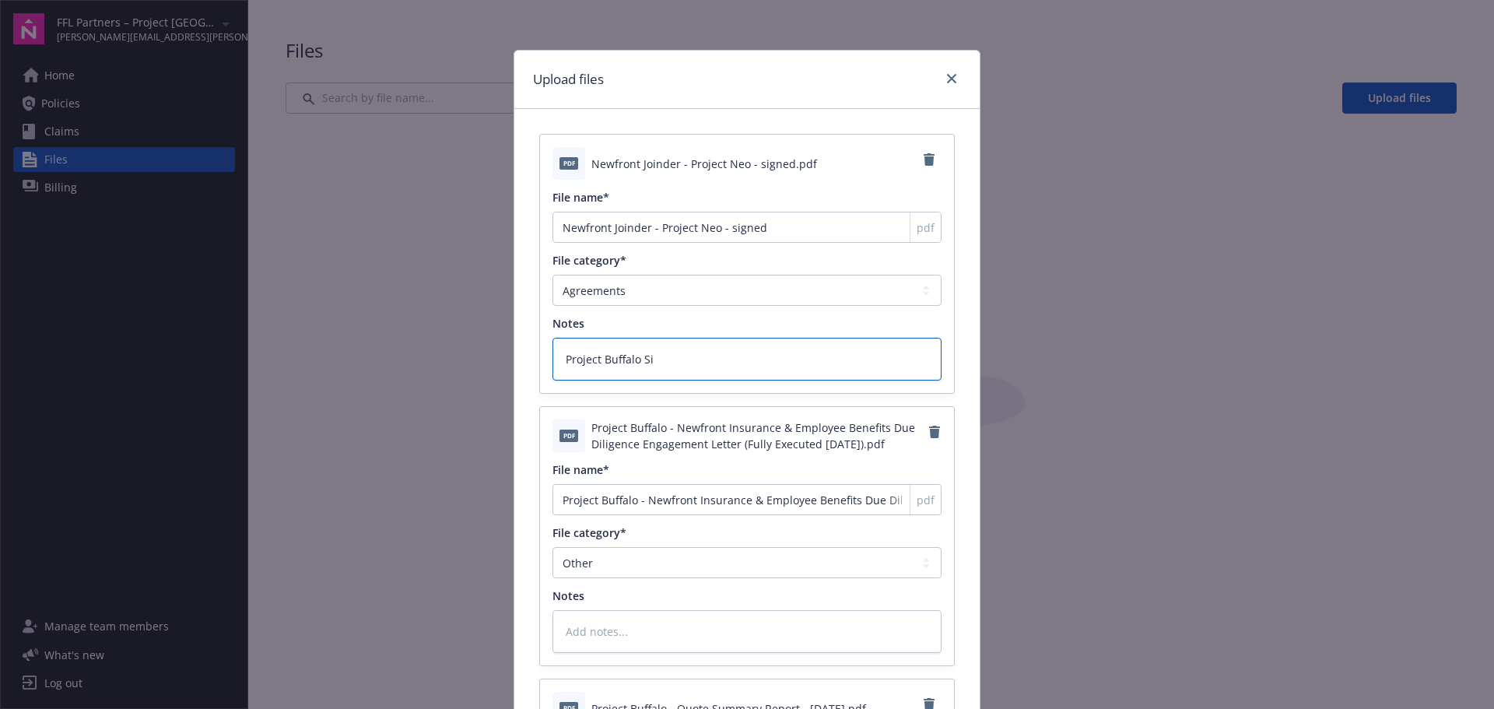
type textarea "Project Buffalo Sig"
type textarea "x"
type textarea "Project Buffalo Sign"
type textarea "x"
type textarea "Project Buffalo Signe"
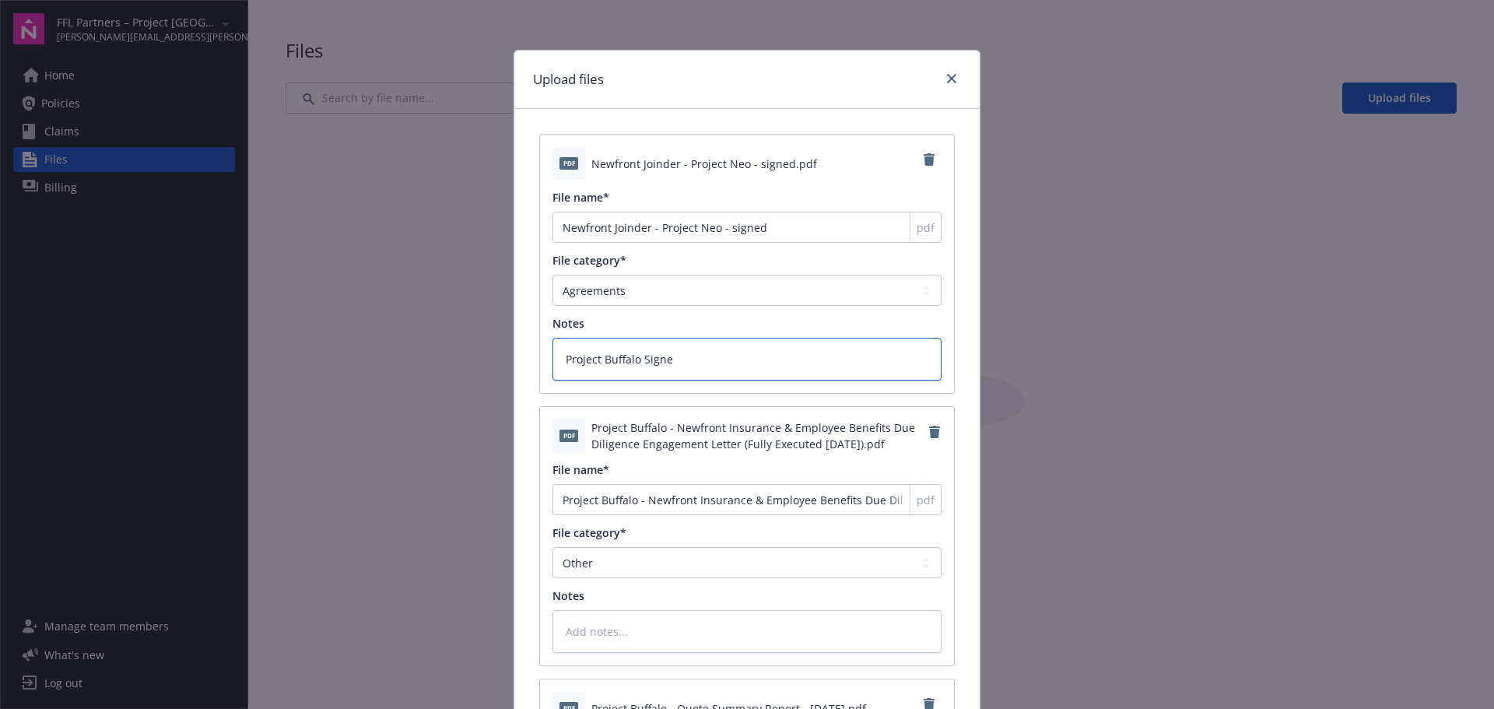
type textarea "x"
type textarea "Project Buffalo Signed"
type textarea "x"
type textarea "Project Buffalo Signed J"
type textarea "x"
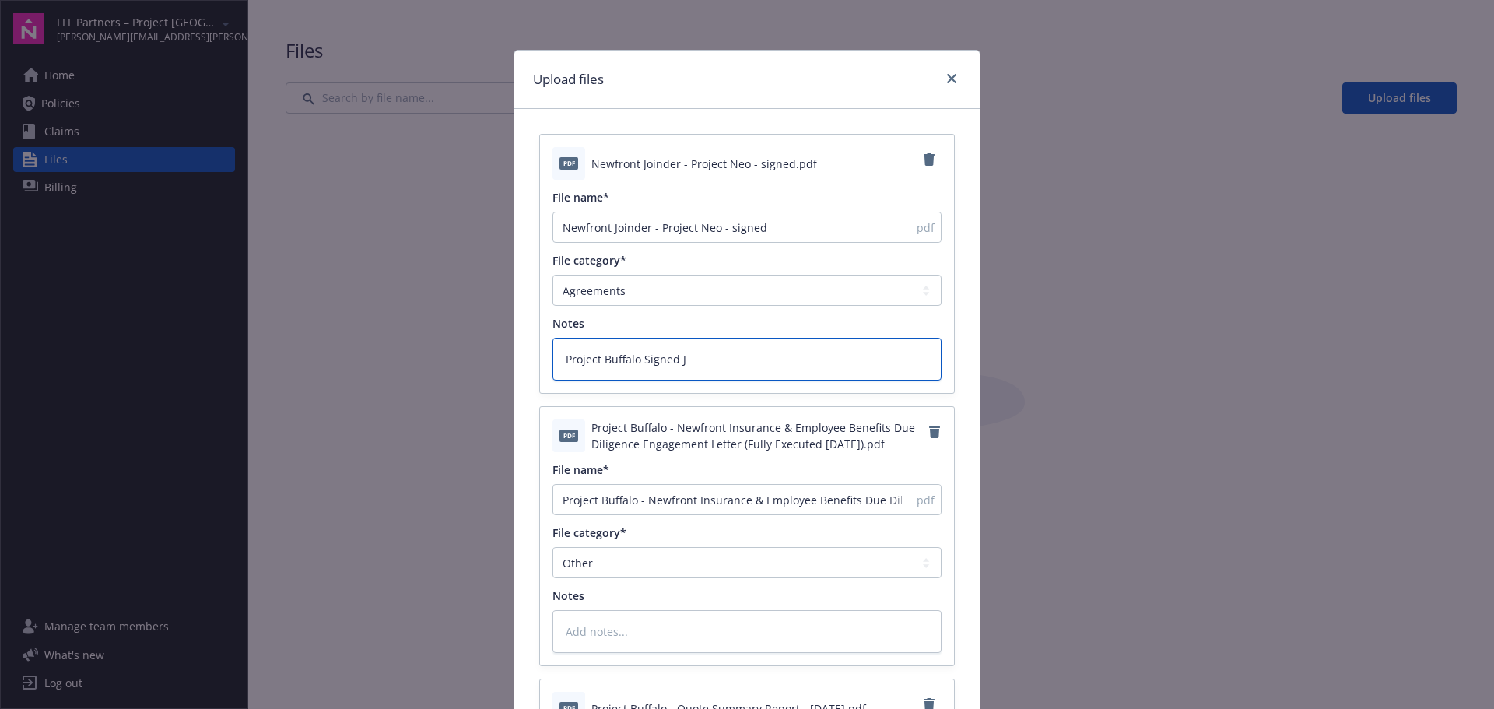
type textarea "Project Buffalo Signed Jo"
type textarea "x"
type textarea "Project Buffalo Signed Joi"
type textarea "x"
type textarea "Project Buffalo Signed Join"
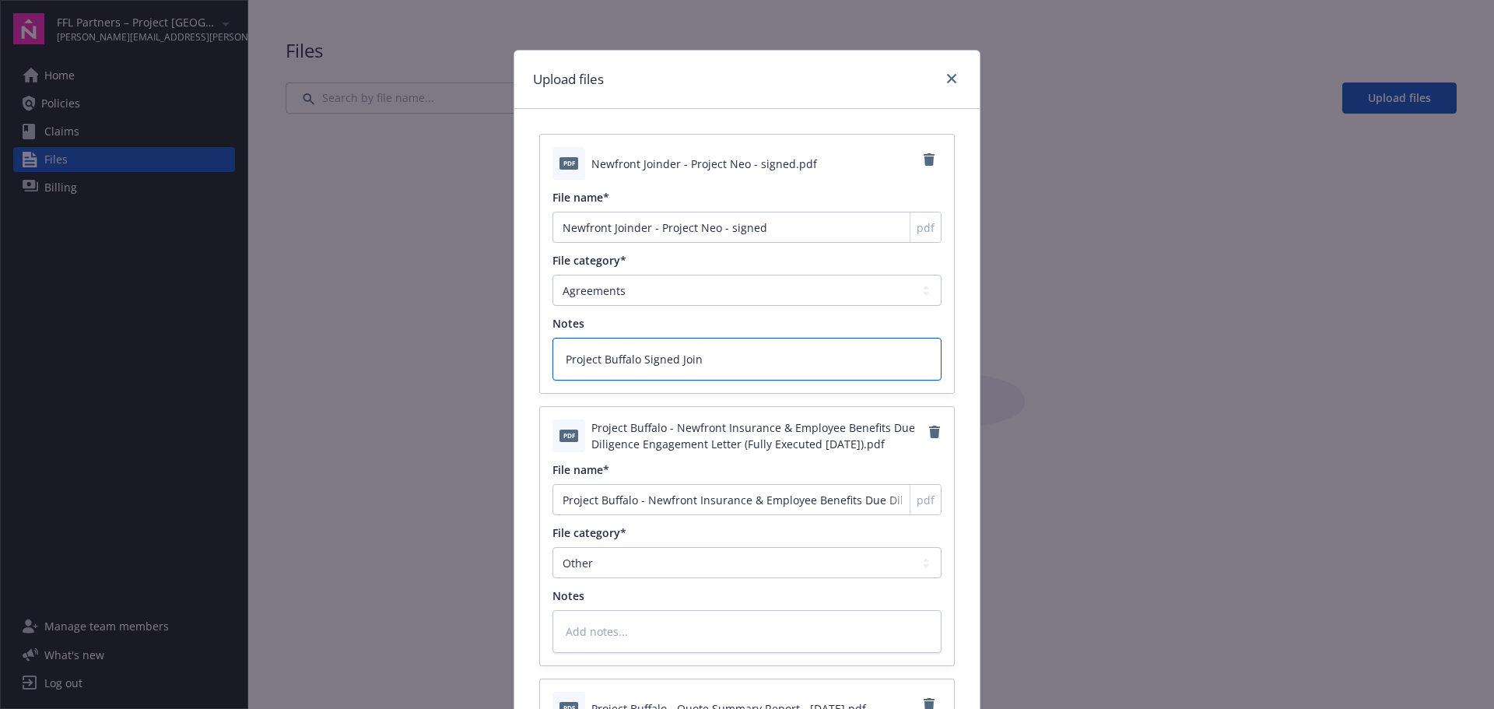
type textarea "x"
type textarea "Project Buffalo Signed Joind"
type textarea "x"
type textarea "Project Buffalo Signed Joinde"
type textarea "x"
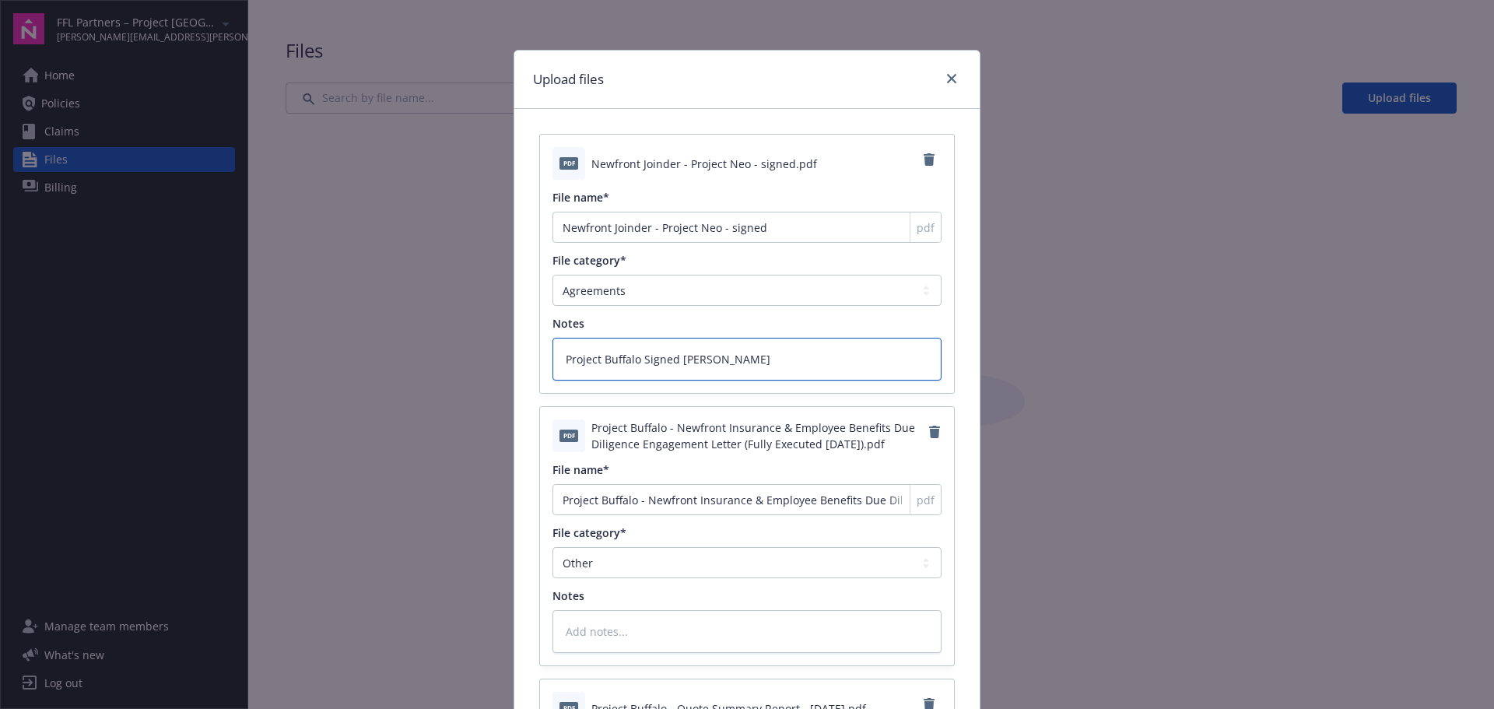
type textarea "Project Buffalo Signed Joinder"
drag, startPoint x: 743, startPoint y: 361, endPoint x: 543, endPoint y: 354, distance: 200.1
click at [543, 354] on div "pdf Newfront Joinder - Project Neo - signed.pdf File name* Newfront Joinder - P…" at bounding box center [747, 264] width 414 height 258
type textarea "x"
type textarea "N"
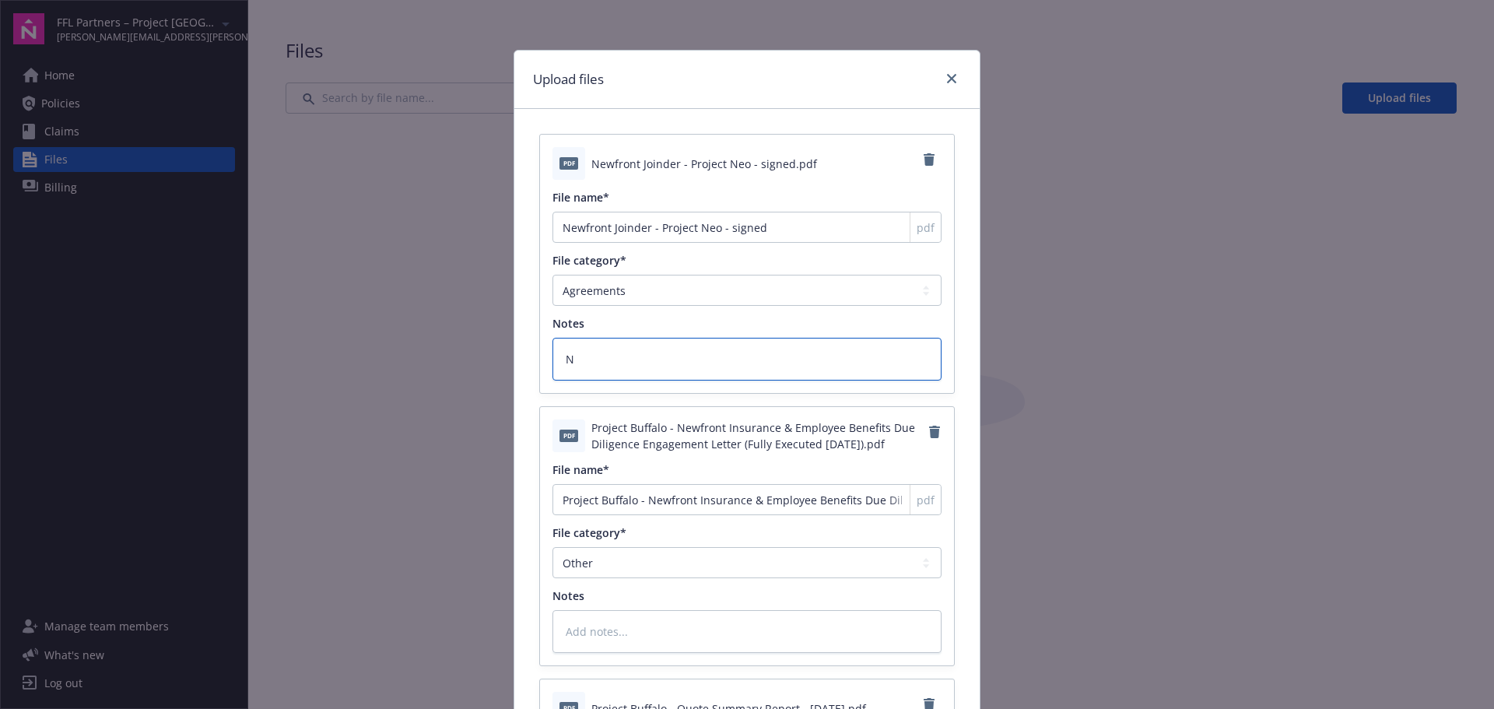
type textarea "x"
type textarea "New"
type textarea "x"
type textarea "Newf"
type textarea "x"
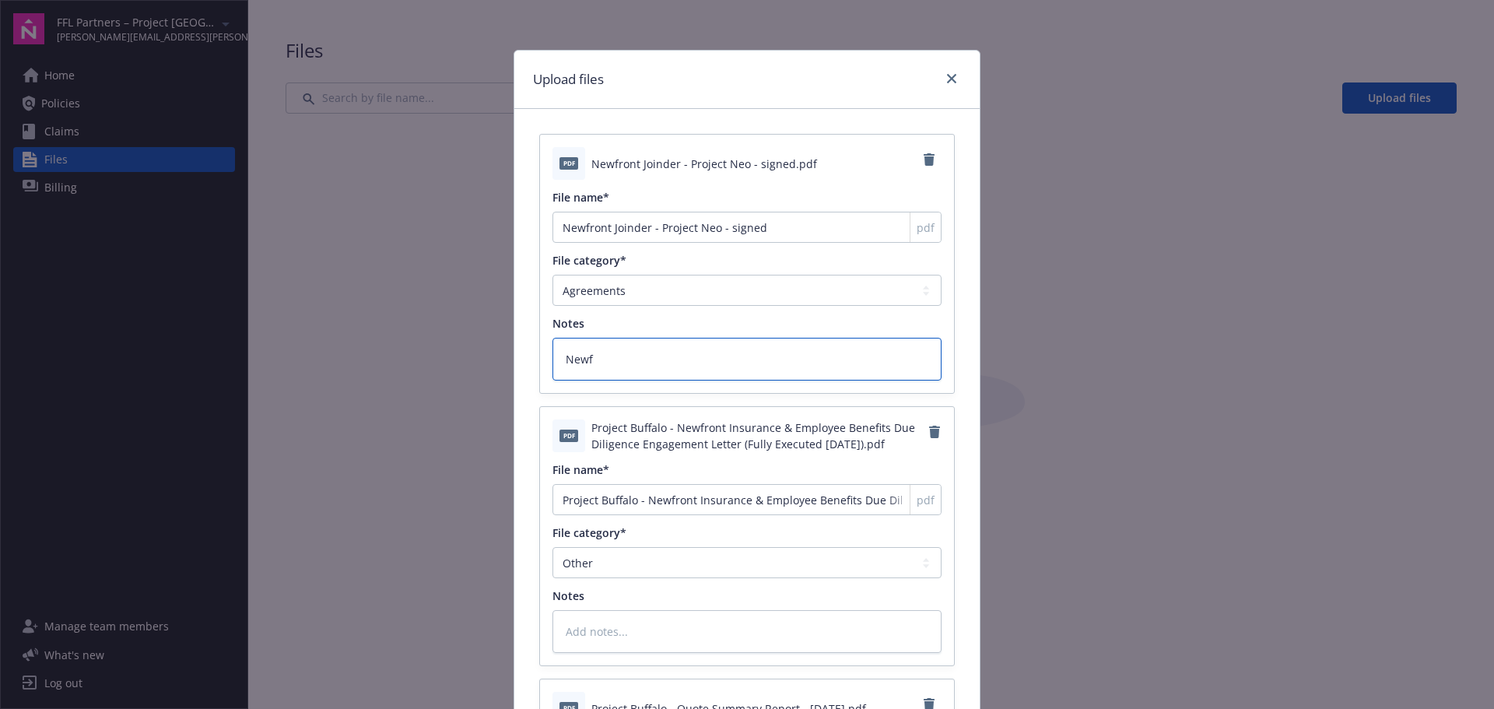
type textarea "Newfo"
type textarea "x"
type textarea "Newf"
type textarea "x"
type textarea "Newfr"
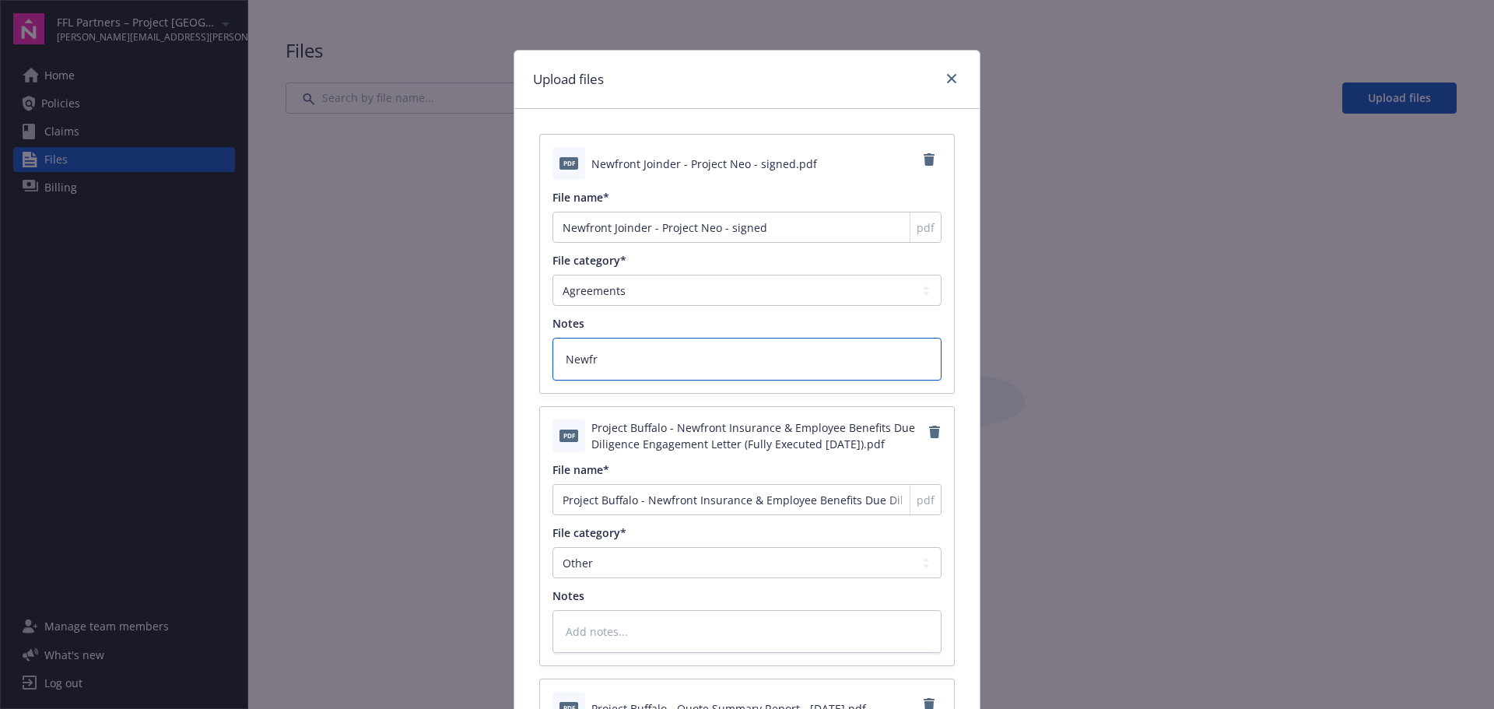
type textarea "x"
type textarea "Newfro"
type textarea "x"
type textarea "Newfron"
type textarea "x"
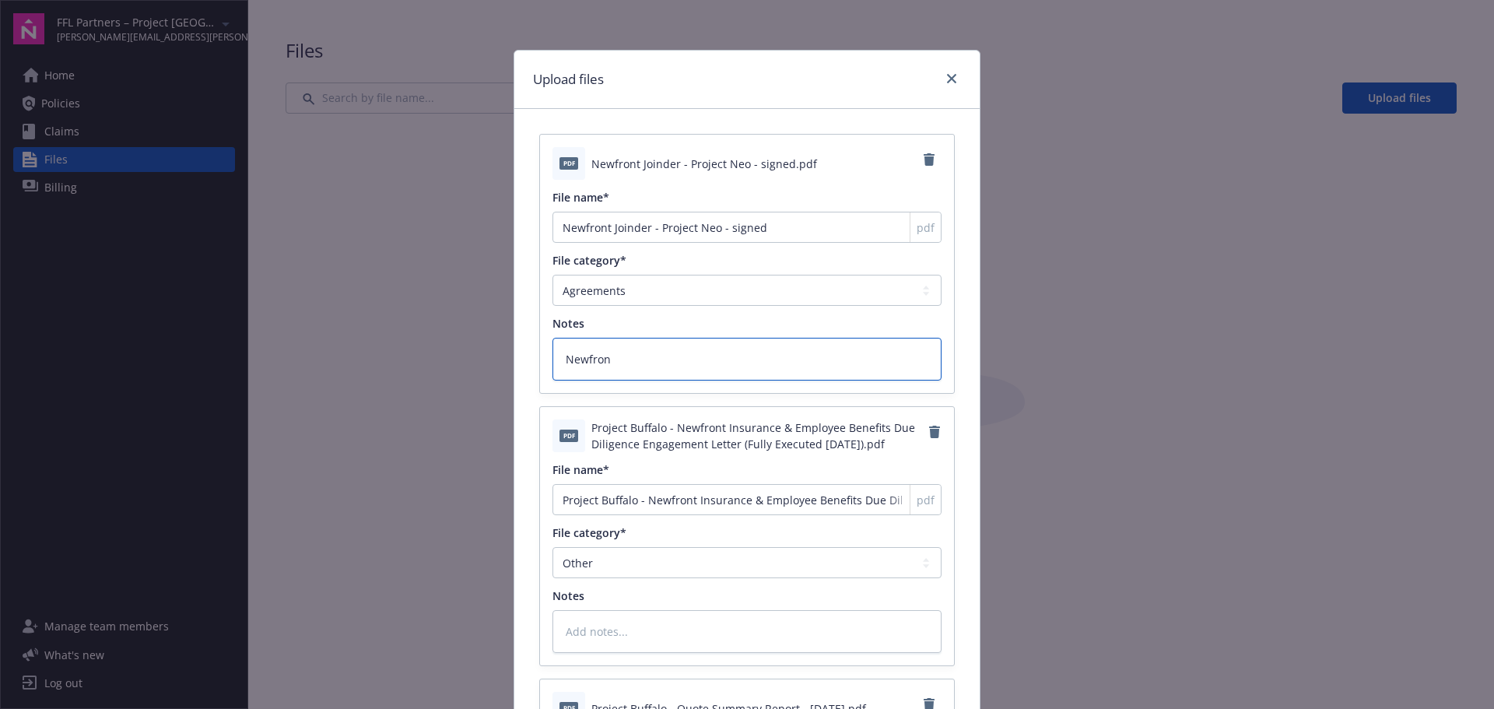
type textarea "Newfront"
type textarea "x"
type textarea "Newfront"
type textarea "x"
type textarea "Newfront S"
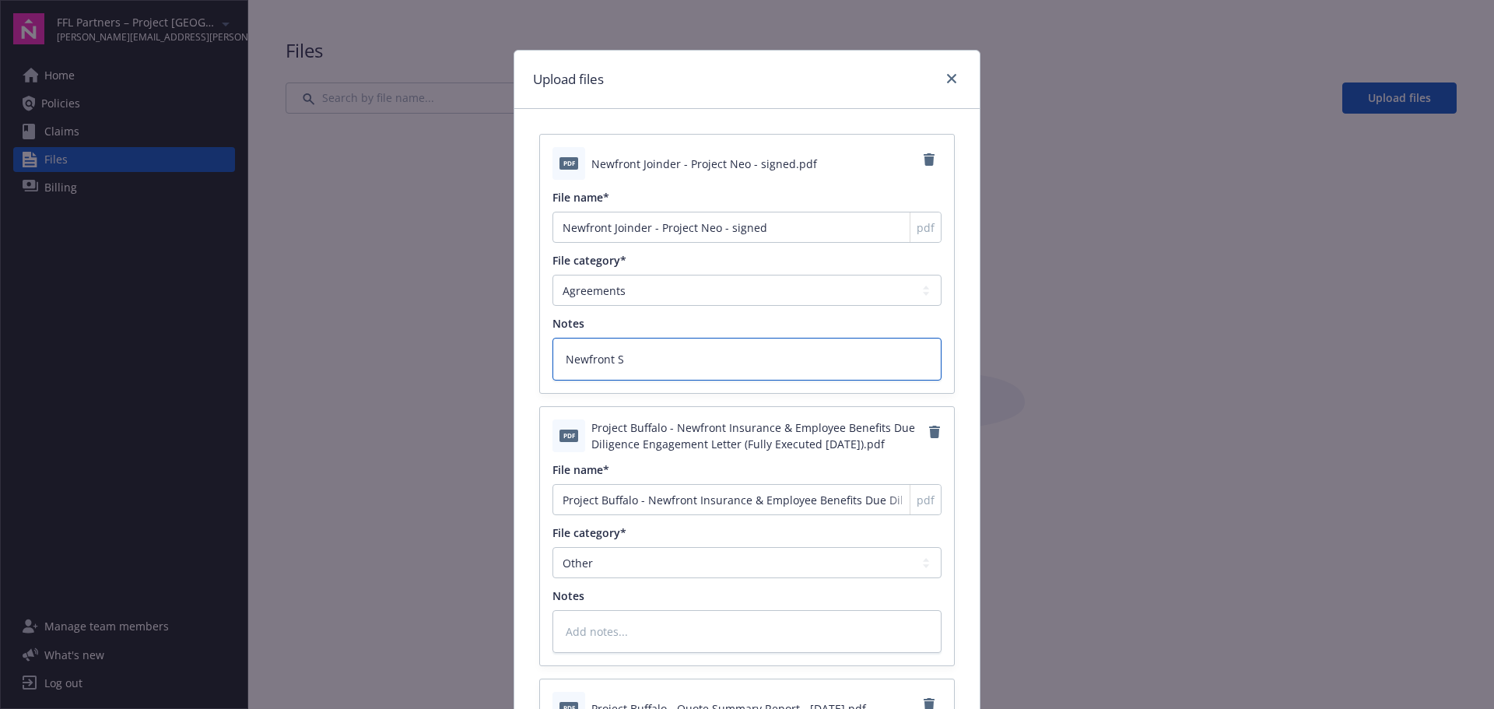
type textarea "x"
type textarea "Newfront Si"
type textarea "x"
type textarea "Newfront Sig"
type textarea "x"
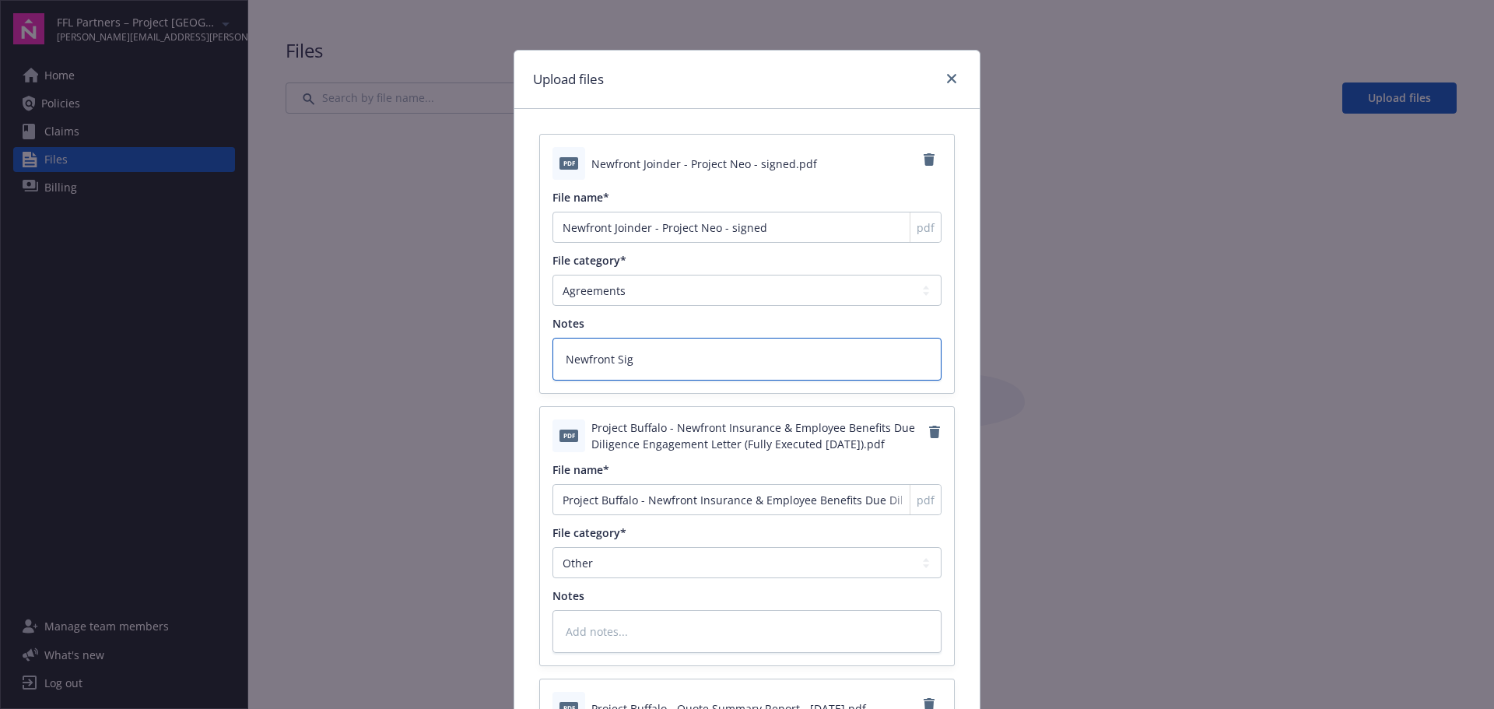
type textarea "Newfront Sign"
type textarea "x"
type textarea "Newfront Signe"
type textarea "x"
type textarea "Newfront Signed"
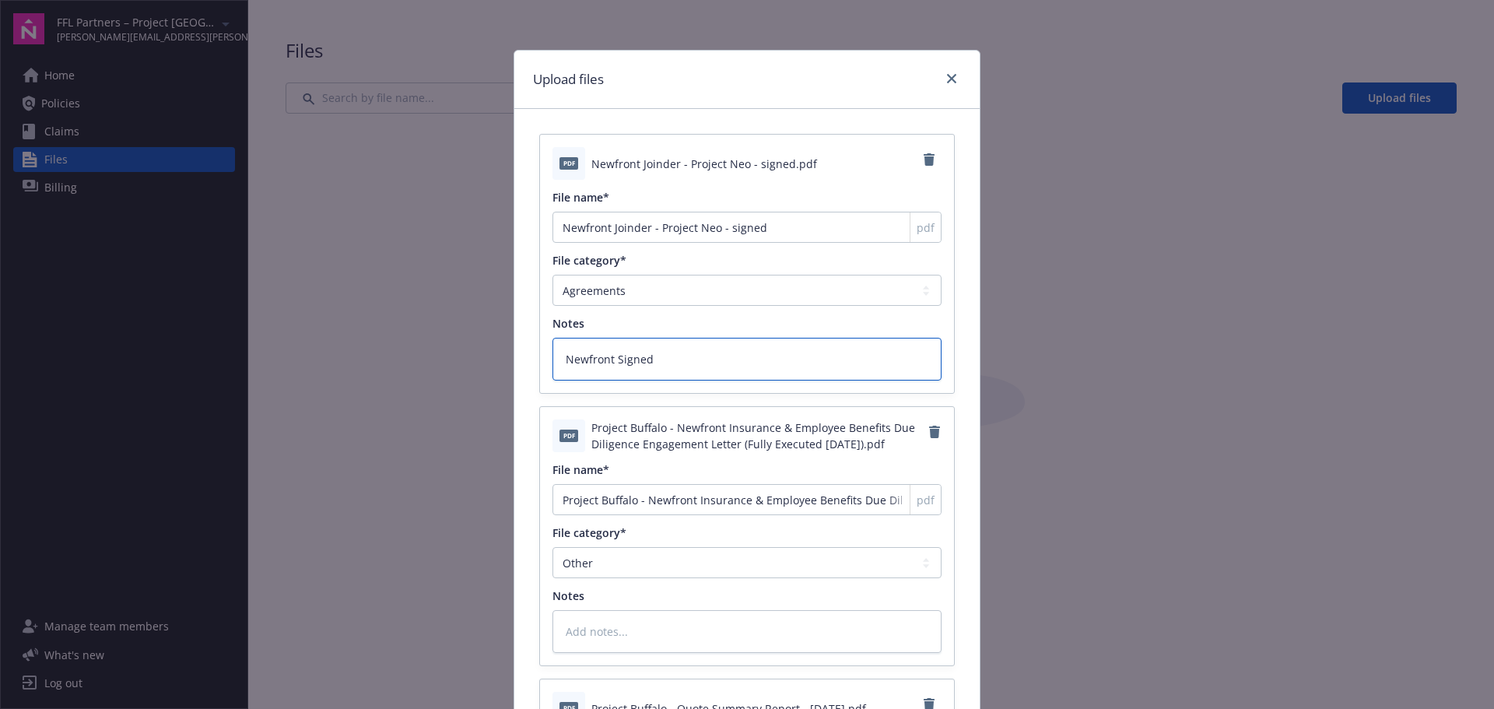
type textarea "x"
type textarea "Newfront Signed"
type textarea "x"
type textarea "Newfront Signed J"
type textarea "x"
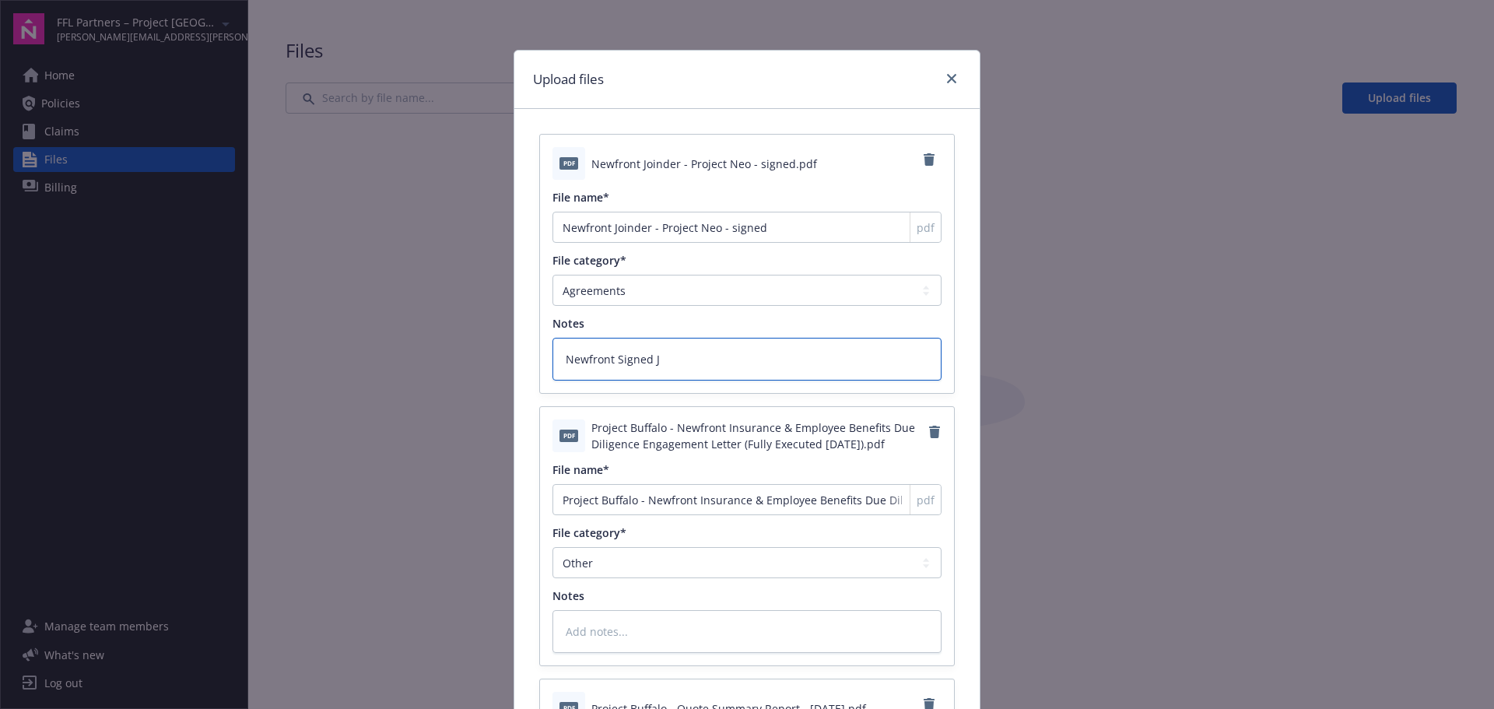
type textarea "Newfront Signed [PERSON_NAME]"
type textarea "x"
type textarea "Newfront Signed Join"
type textarea "x"
type textarea "Newfront Signed Joind"
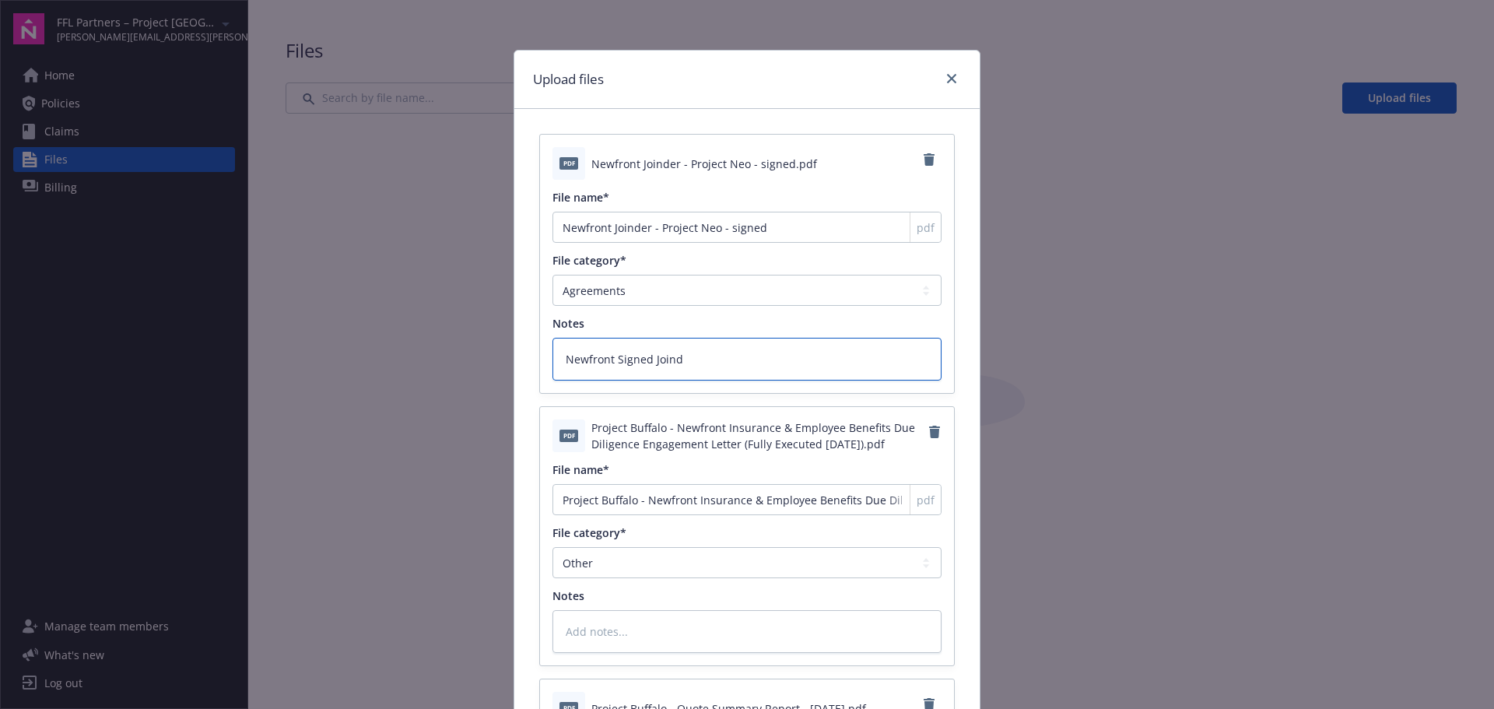
type textarea "x"
type textarea "Newfront Signed Joinde"
type textarea "x"
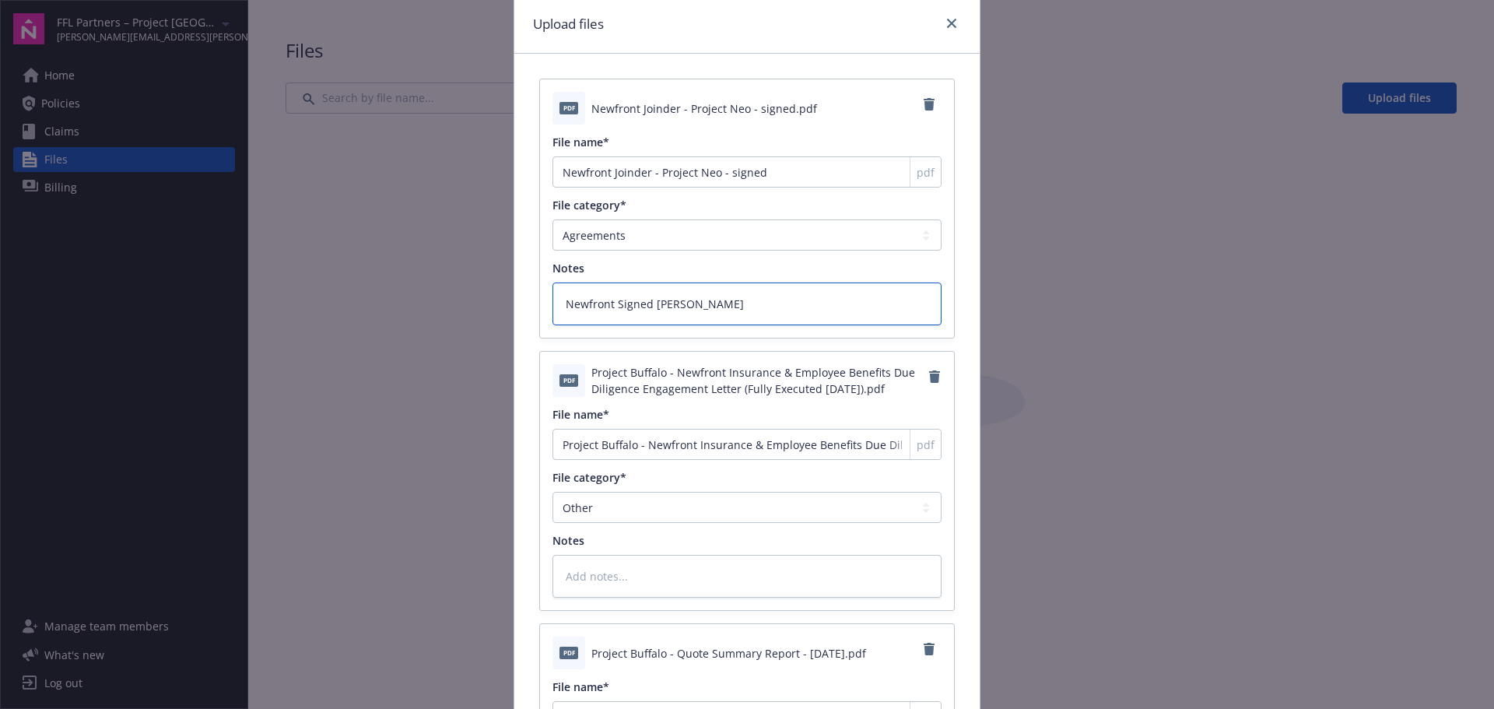
scroll to position [233, 0]
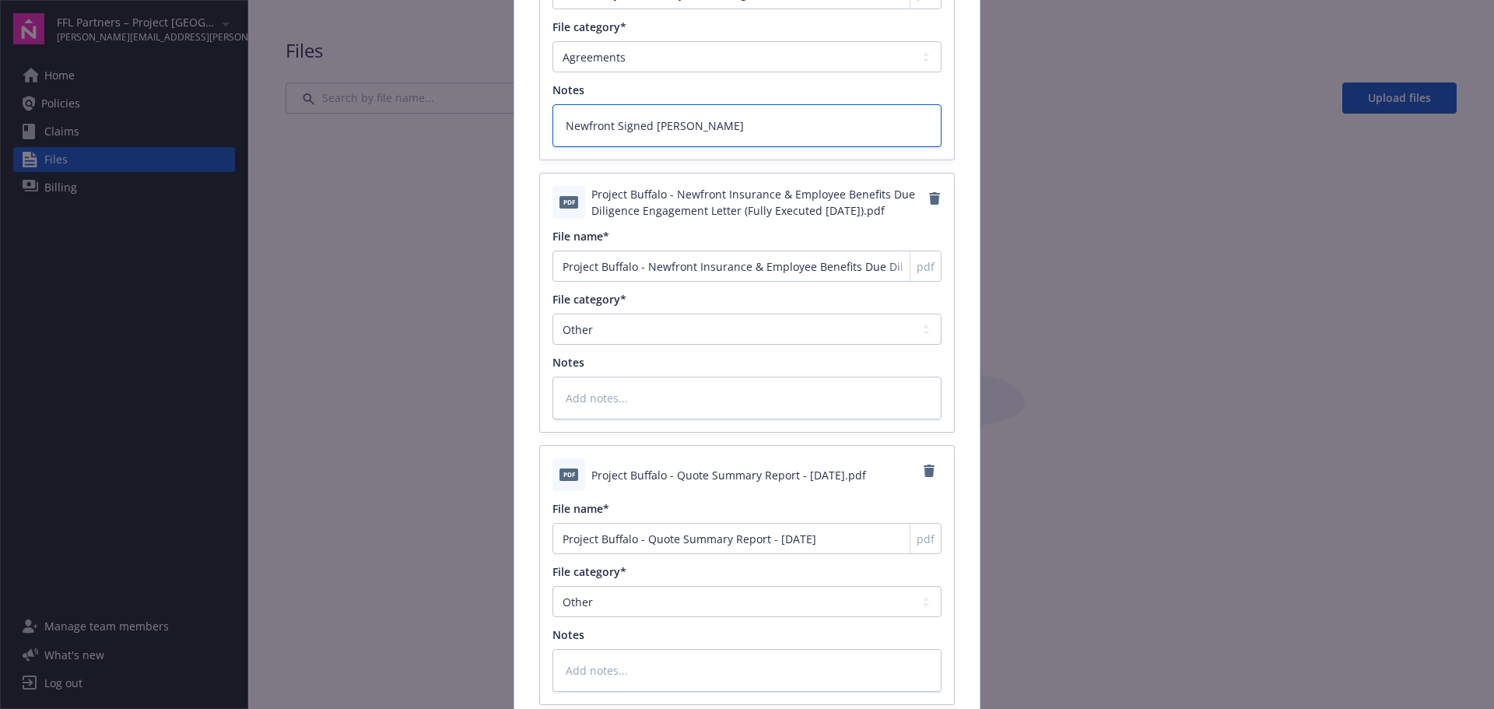
type textarea "Newfront Signed [PERSON_NAME]"
click at [664, 324] on select "Agreements Application - signed Application - unsigned Auto ID card Certificate…" at bounding box center [746, 329] width 389 height 31
select select "Agreements"
click at [552, 314] on select "Agreements Application - signed Application - unsigned Auto ID card Certificate…" at bounding box center [746, 329] width 389 height 31
click at [591, 398] on textarea at bounding box center [746, 398] width 389 height 43
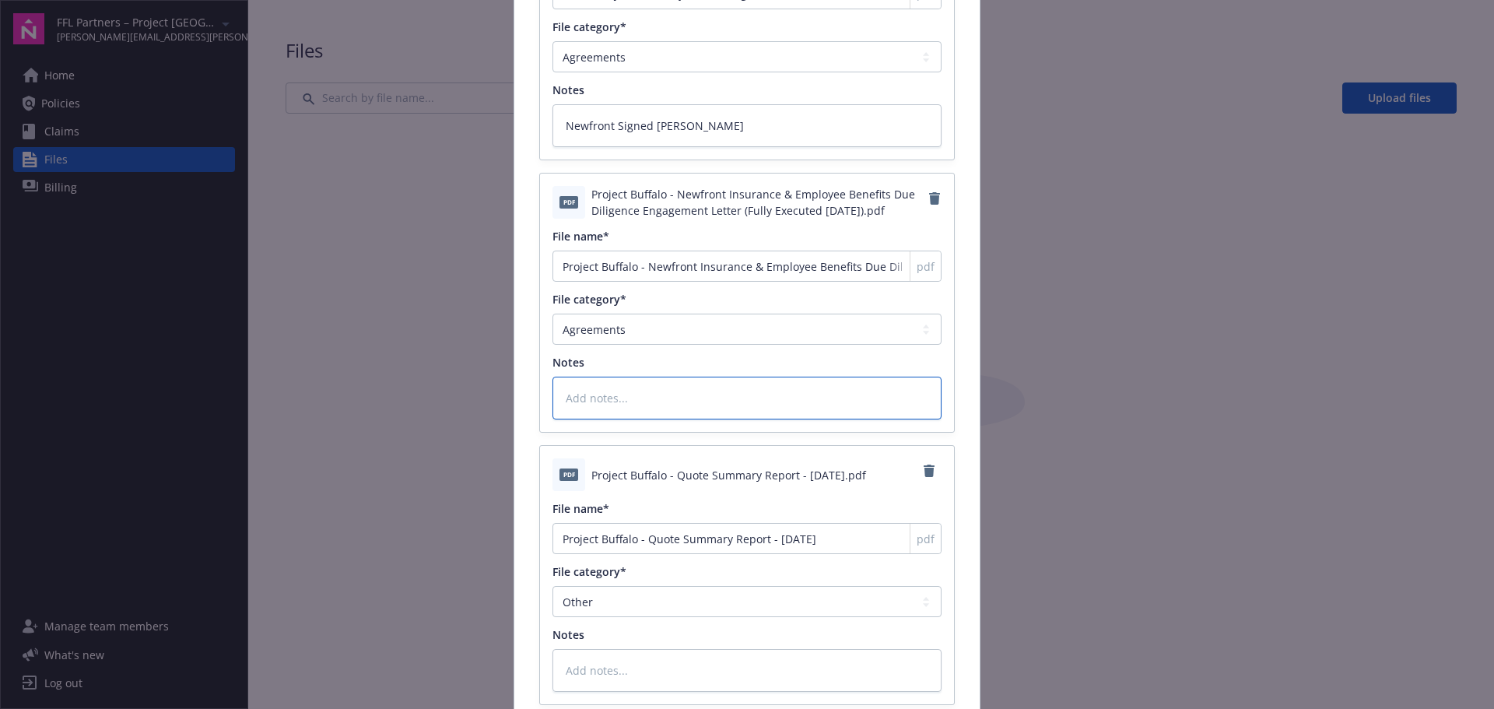
type textarea "x"
type textarea "N"
type textarea "x"
type textarea "Ne"
type textarea "x"
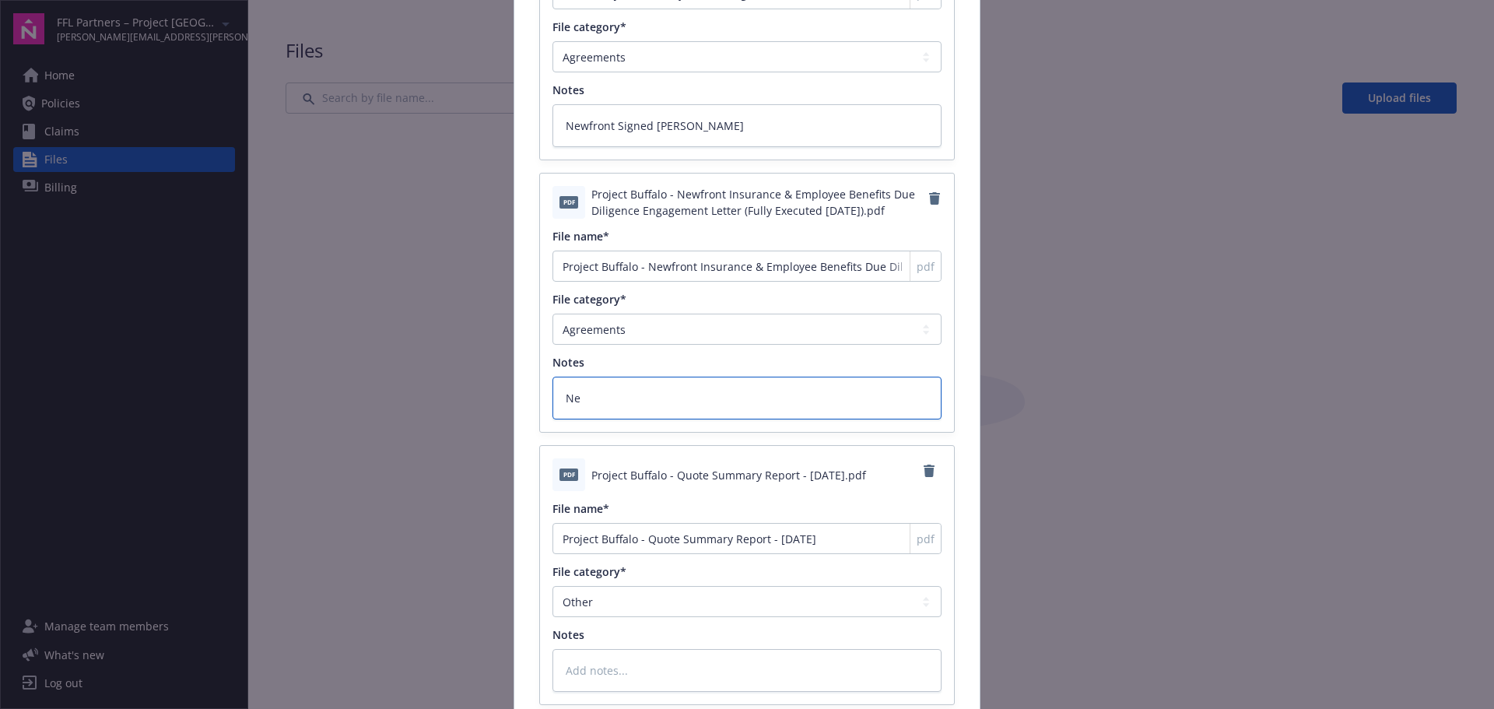
type textarea "New"
type textarea "x"
type textarea "Newf"
type textarea "x"
type textarea "Newfro"
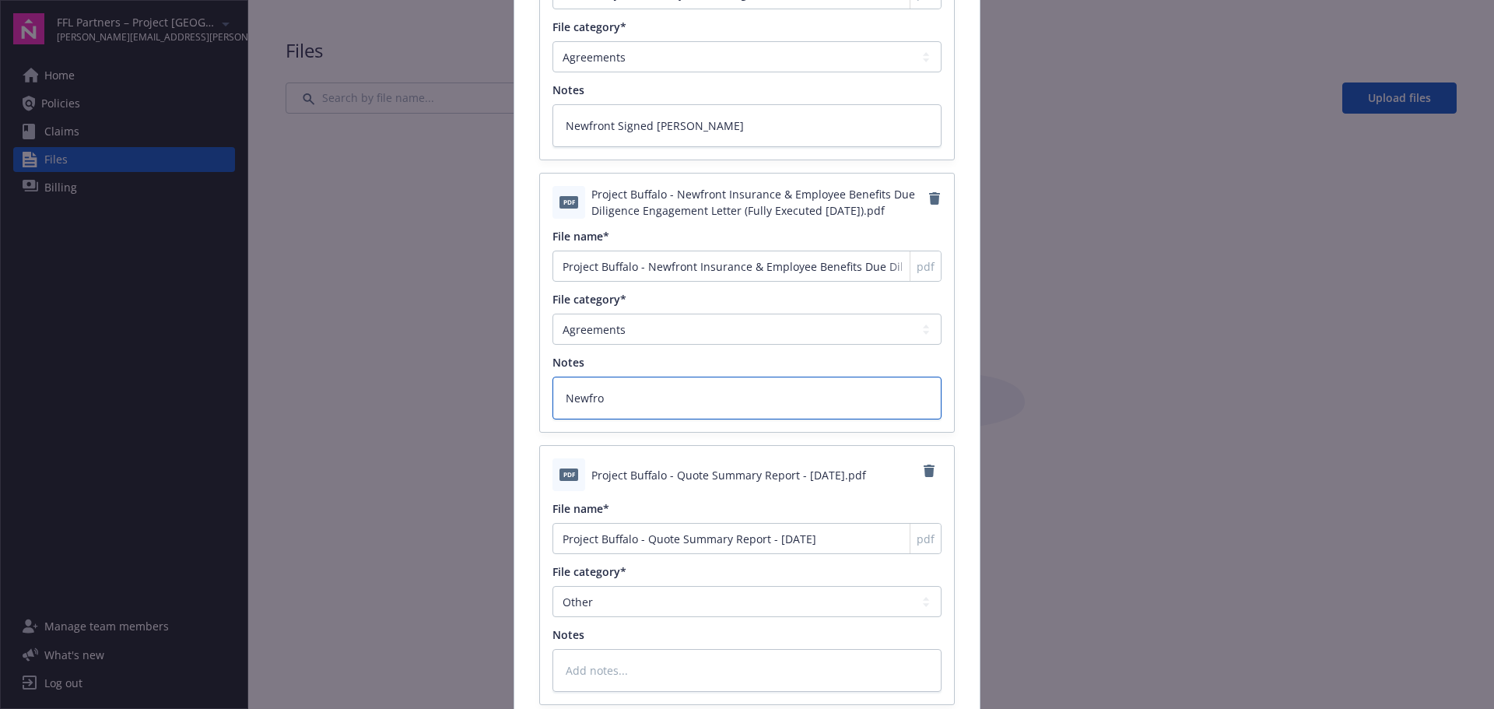
type textarea "x"
type textarea "Newfron"
type textarea "x"
type textarea "Newfront"
type textarea "x"
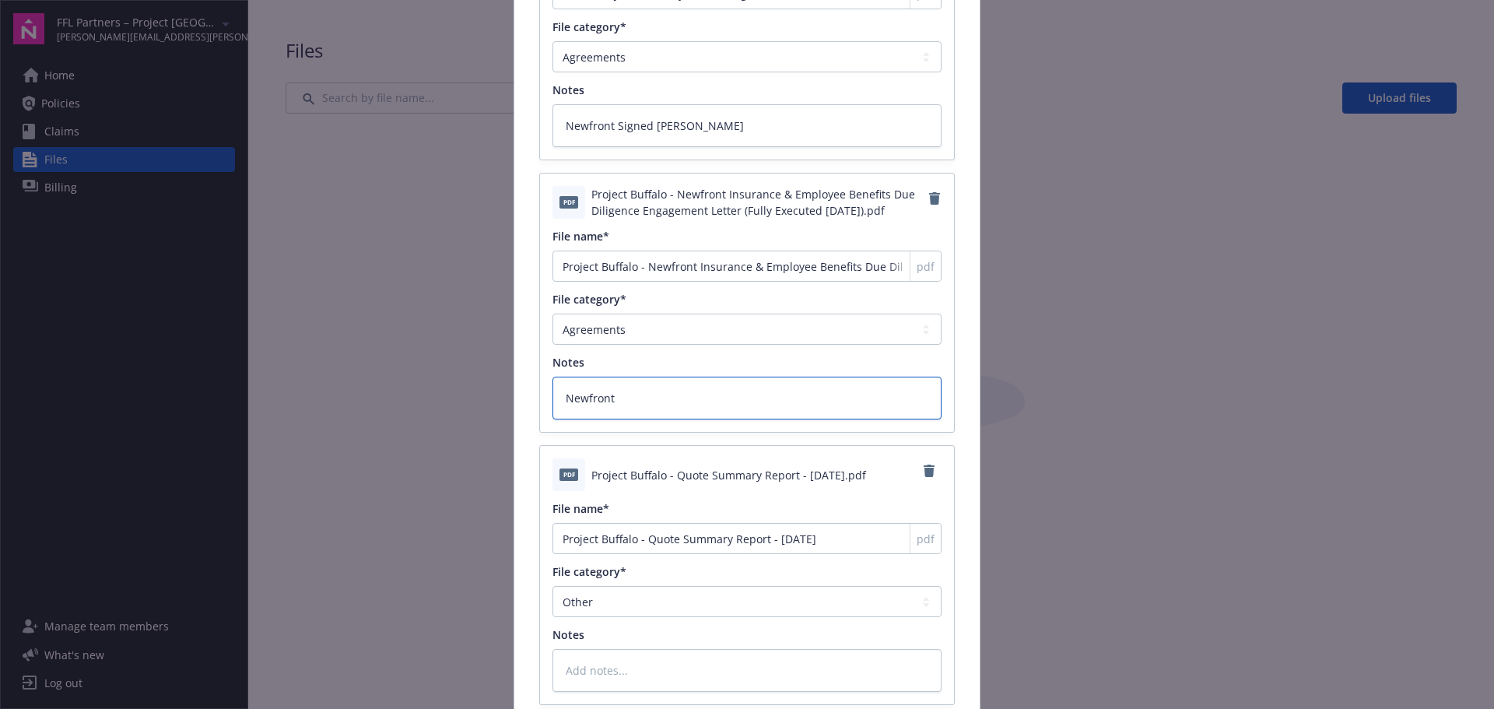
type textarea "Newfront"
type textarea "x"
type textarea "Newfront D"
type textarea "x"
type textarea "Newfront DD"
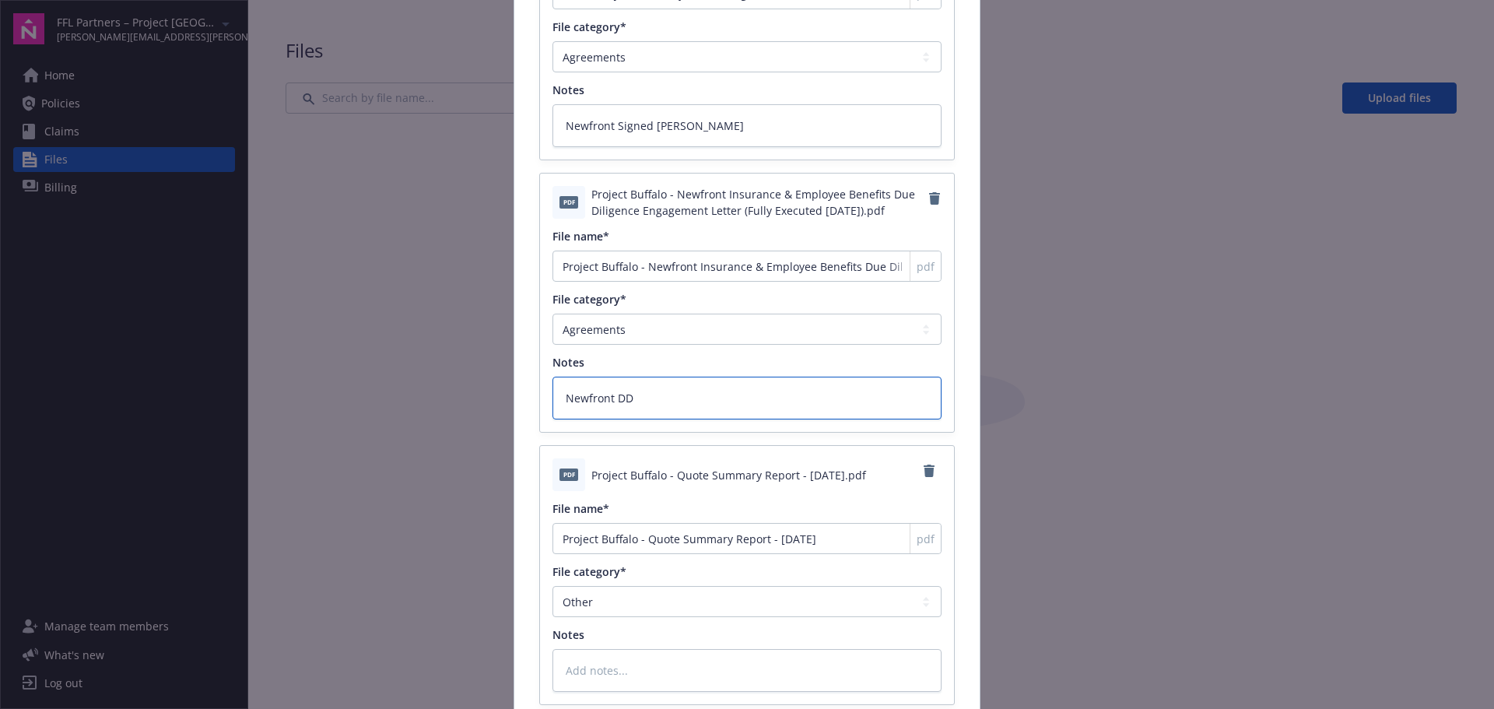
type textarea "x"
type textarea "Newfront DD E"
type textarea "x"
type textarea "Newfront DD En"
type textarea "x"
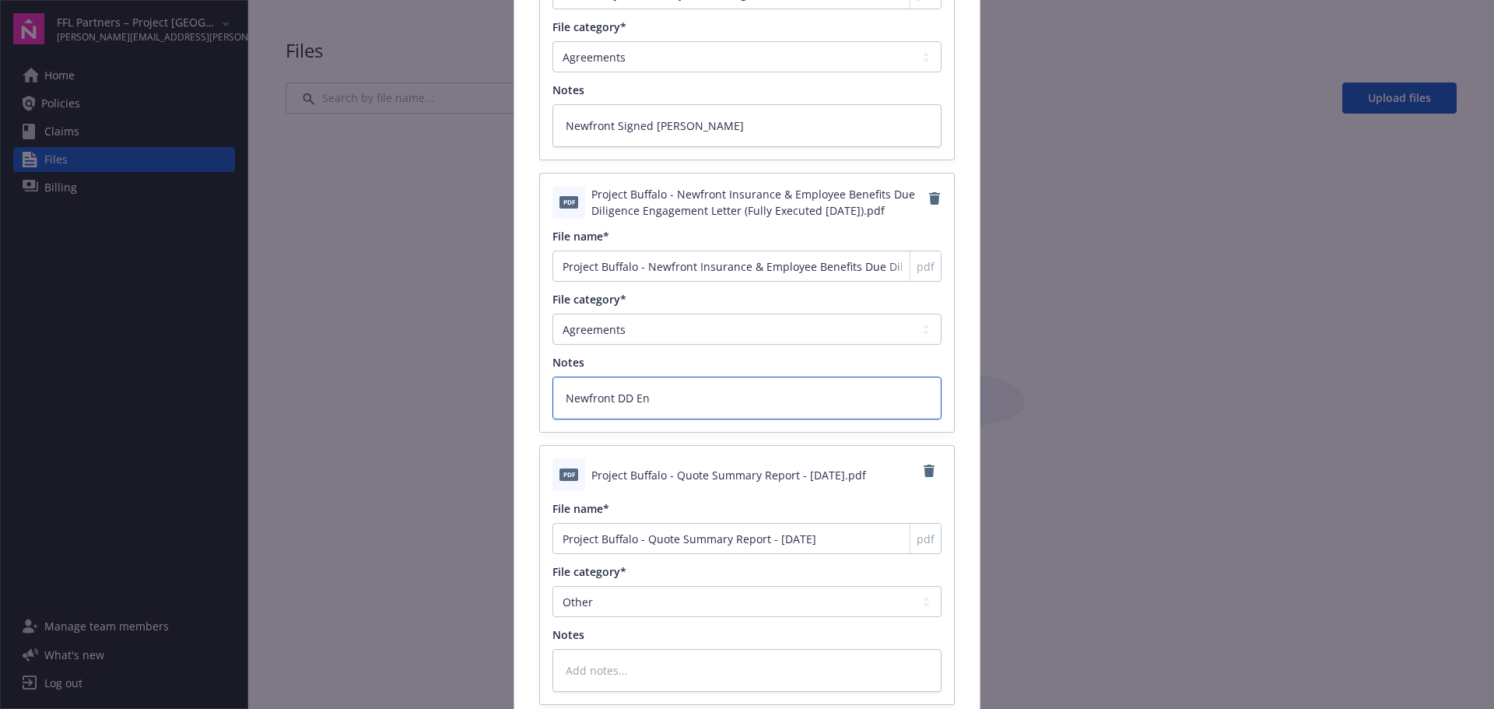
type textarea "Newfront DD Eng"
type textarea "x"
type textarea "Newfront DD Enga"
type textarea "x"
type textarea "Newfront DD Engag"
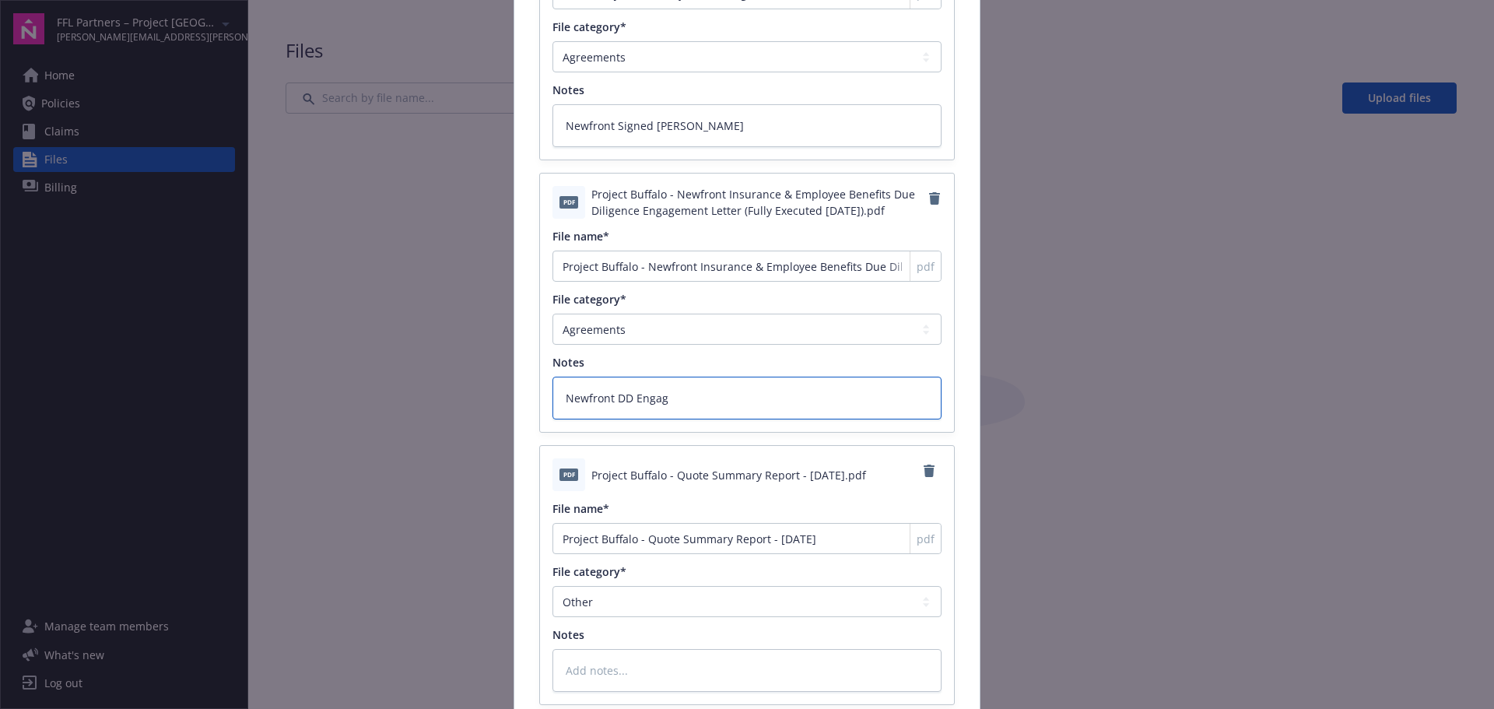
type textarea "x"
type textarea "Newfront DD Engage"
type textarea "x"
type textarea "Newfront DD Engagem"
type textarea "x"
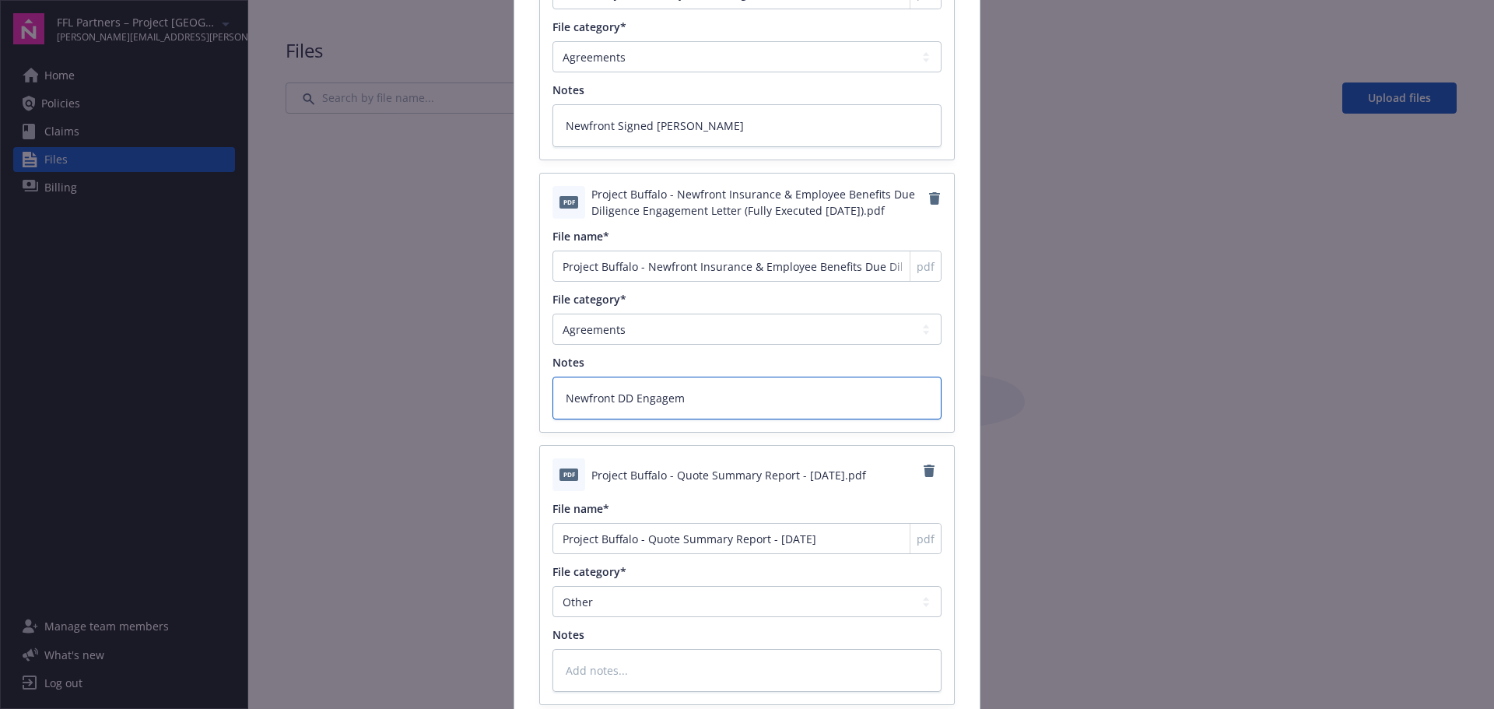
type textarea "Newfront DD Engageme"
type textarea "x"
type textarea "Newfront DD Engagemen"
type textarea "x"
type textarea "Newfront DD Engagement"
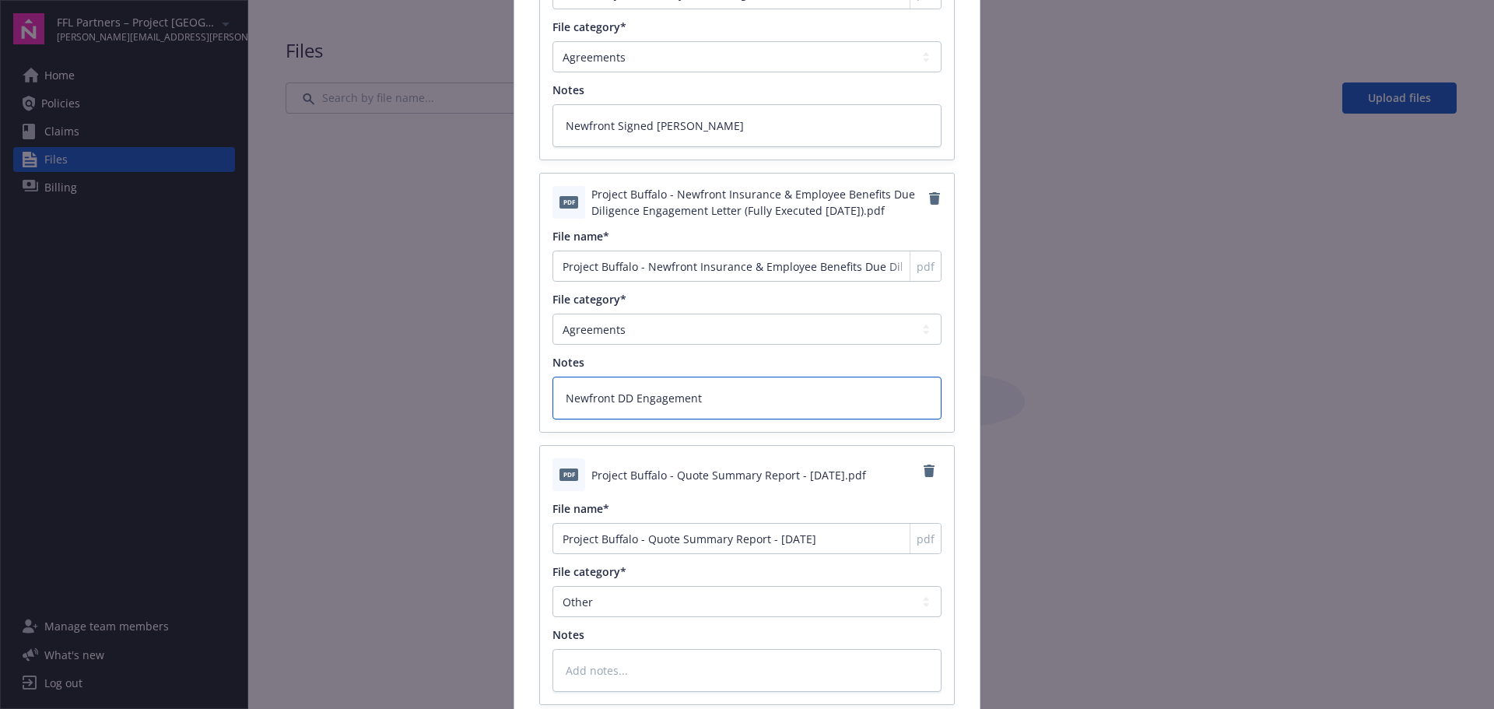
type textarea "x"
type textarea "Newfront DD Engagement"
type textarea "x"
type textarea "Newfront DD Engagement L"
type textarea "x"
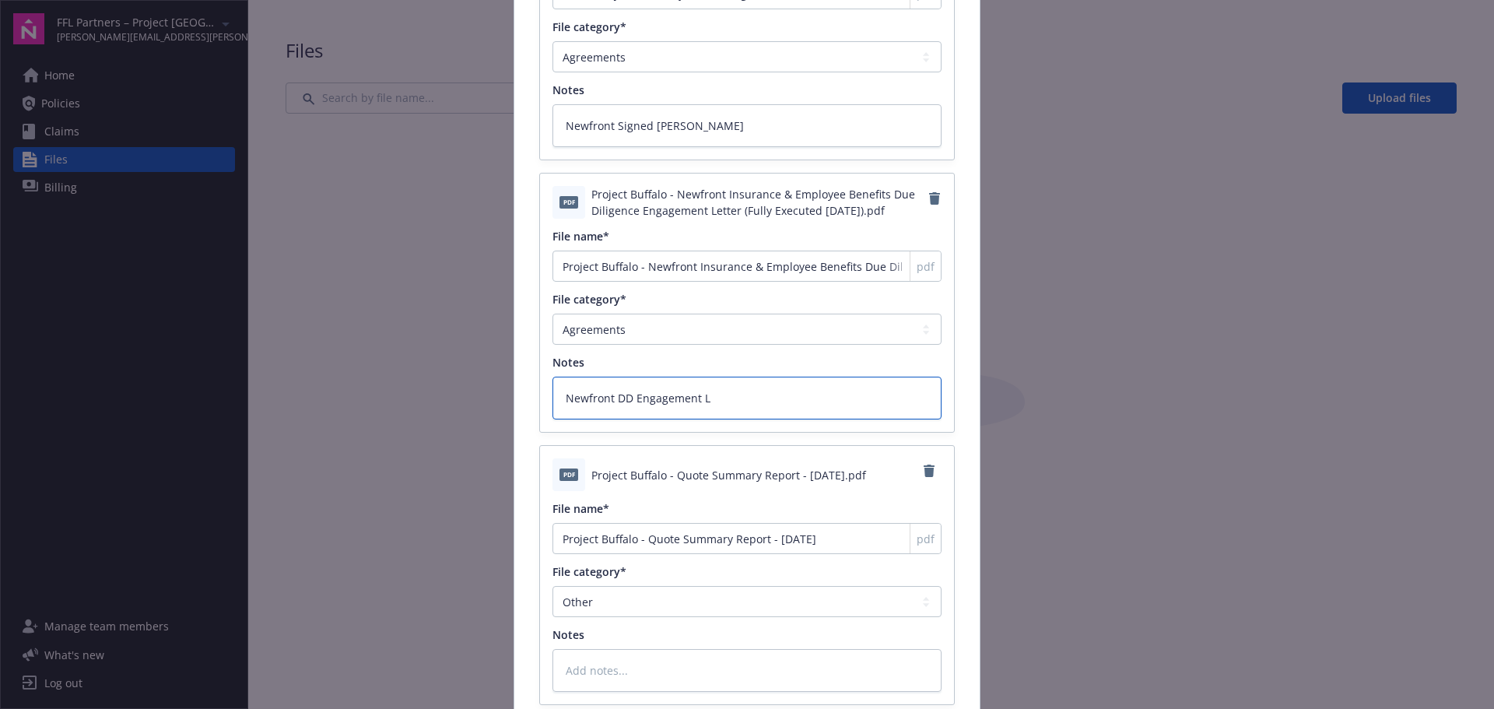
type textarea "Newfront DD Engagement Le"
type textarea "x"
type textarea "Newfront DD Engagement Let"
type textarea "x"
type textarea "Newfront DD Engagement Lett"
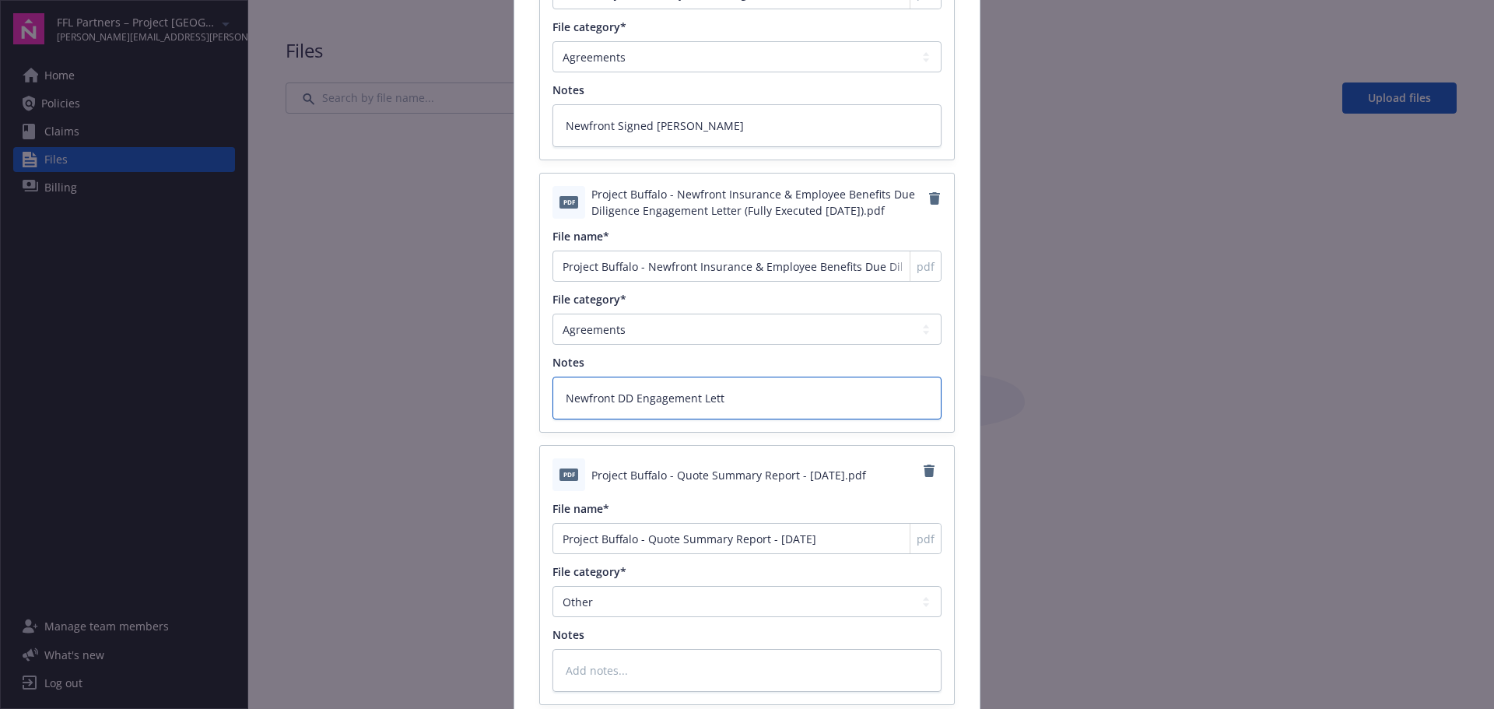
type textarea "x"
type textarea "Newfront DD Engagement Lette"
type textarea "x"
type textarea "Newfront DD Engagement Letter"
type textarea "x"
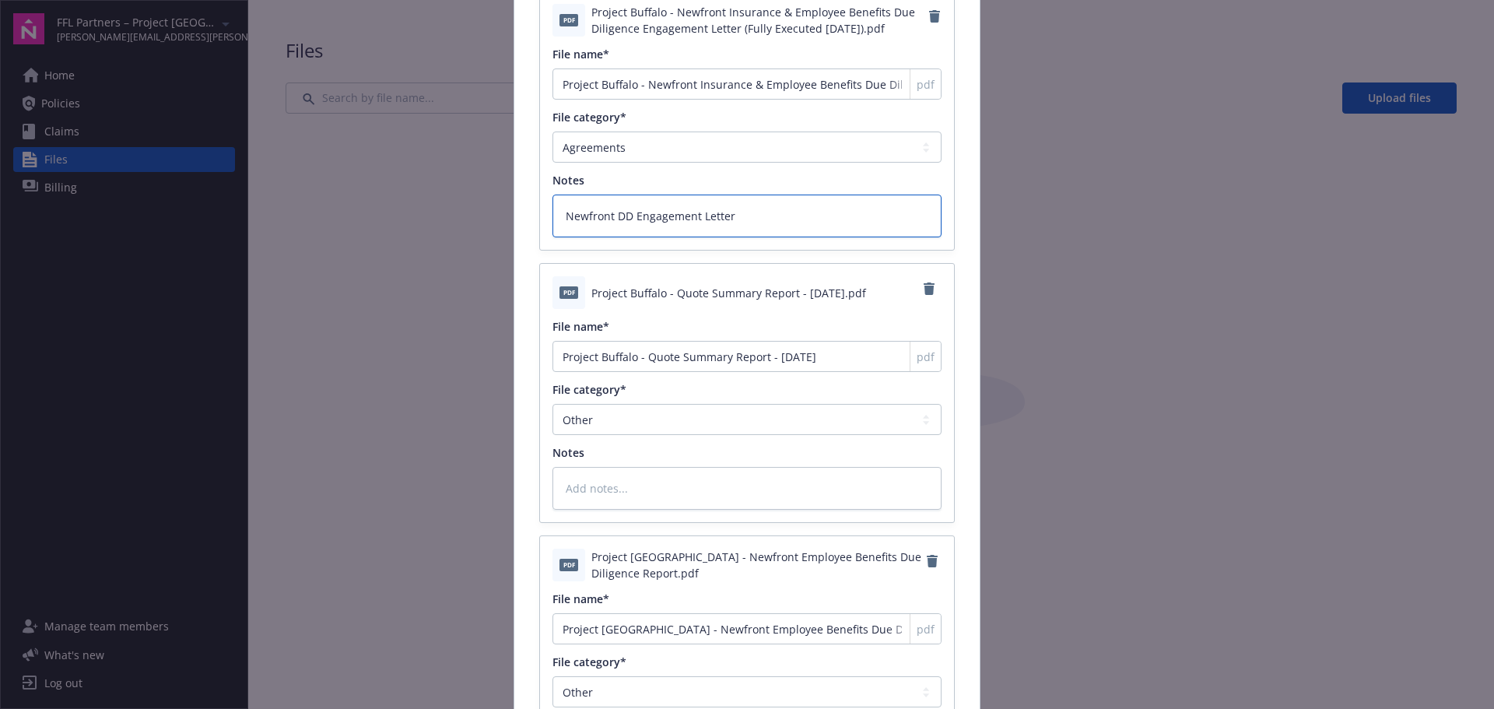
scroll to position [467, 0]
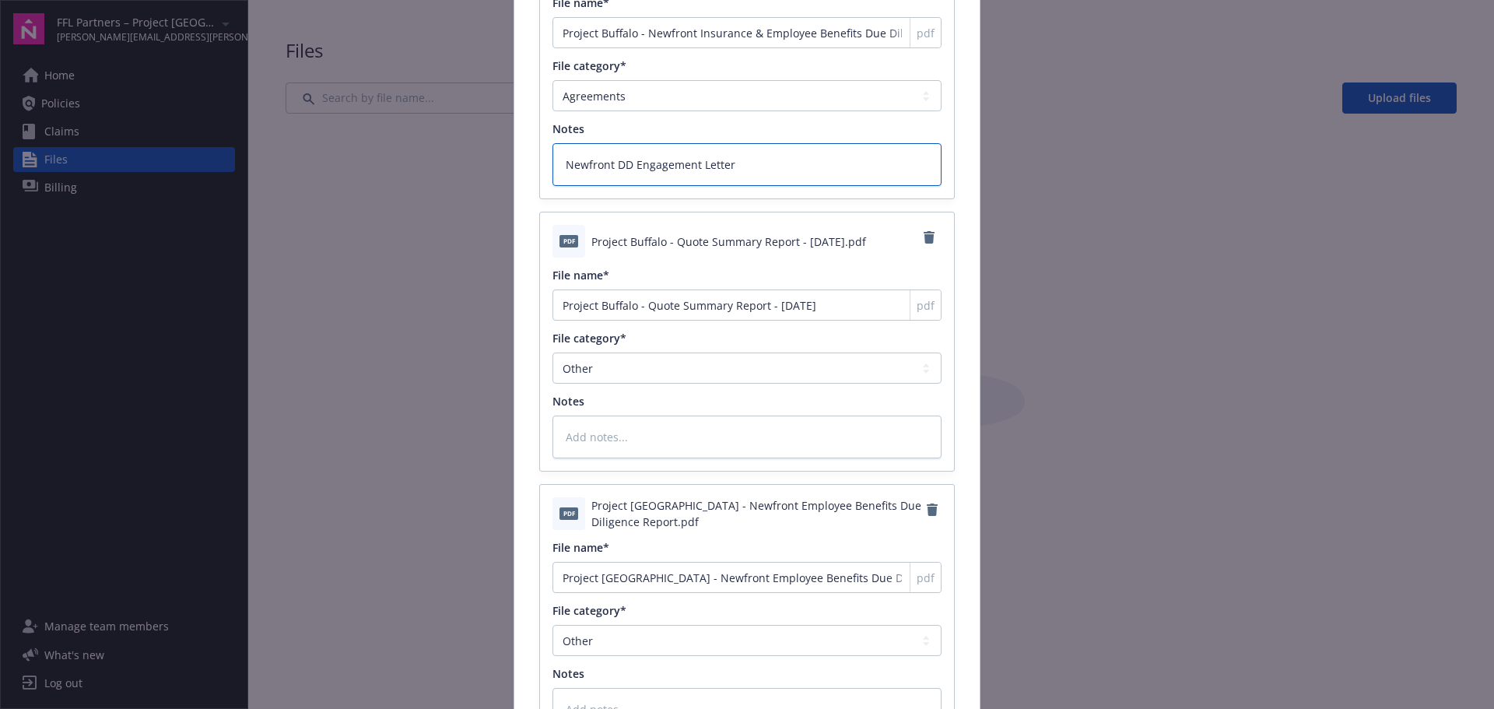
type textarea "Newfront DD Engagement Letter"
click at [635, 370] on select "Agreements Application - signed Application - unsigned Auto ID card Certificate…" at bounding box center [746, 367] width 389 height 31
click at [552, 352] on select "Agreements Application - signed Application - unsigned Auto ID card Certificate…" at bounding box center [746, 367] width 389 height 31
click at [585, 439] on textarea at bounding box center [746, 436] width 389 height 43
type textarea "x"
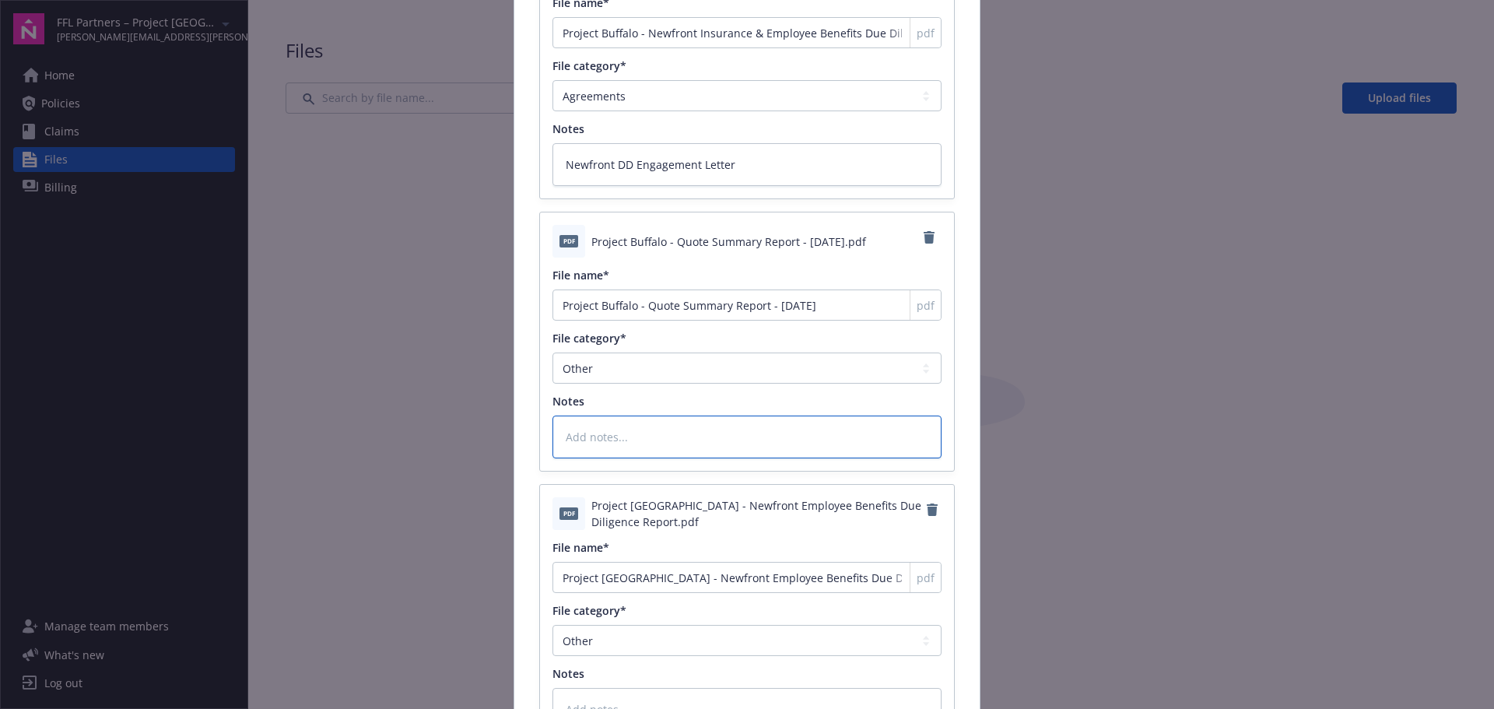
type textarea "N"
type textarea "x"
type textarea "Ne"
type textarea "x"
type textarea "New"
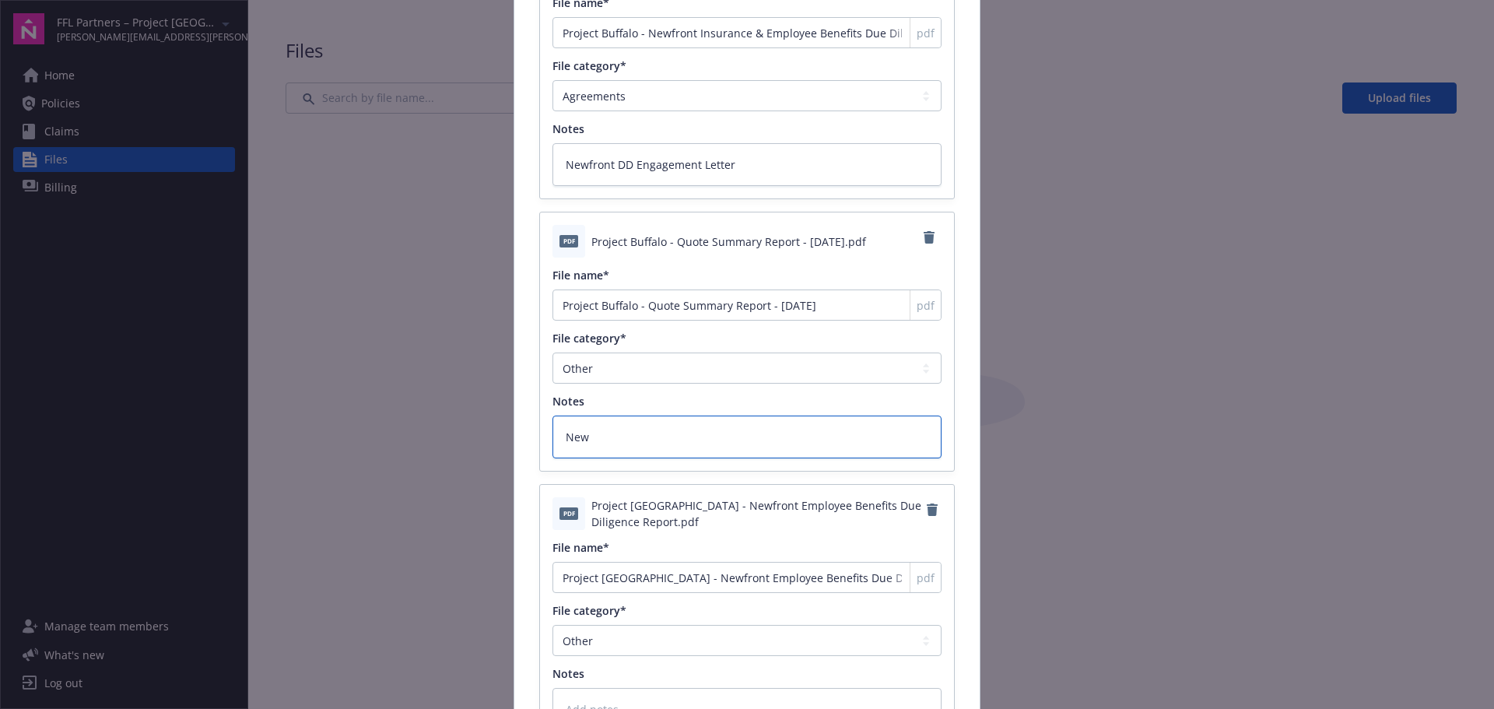
type textarea "x"
type textarea "Newf"
type textarea "x"
type textarea "Newfr"
type textarea "x"
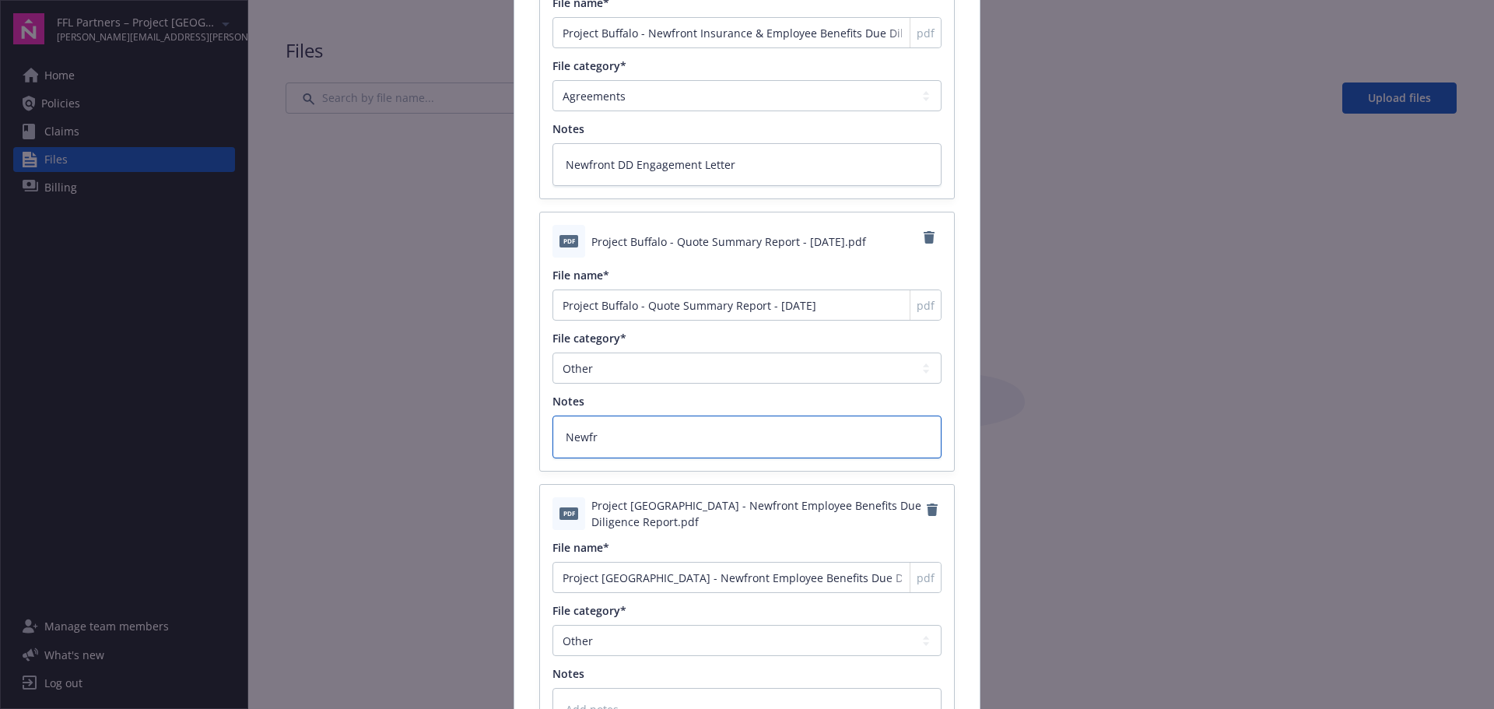
type textarea "Newfro"
type textarea "x"
type textarea "Newfron"
type textarea "x"
type textarea "Newfront"
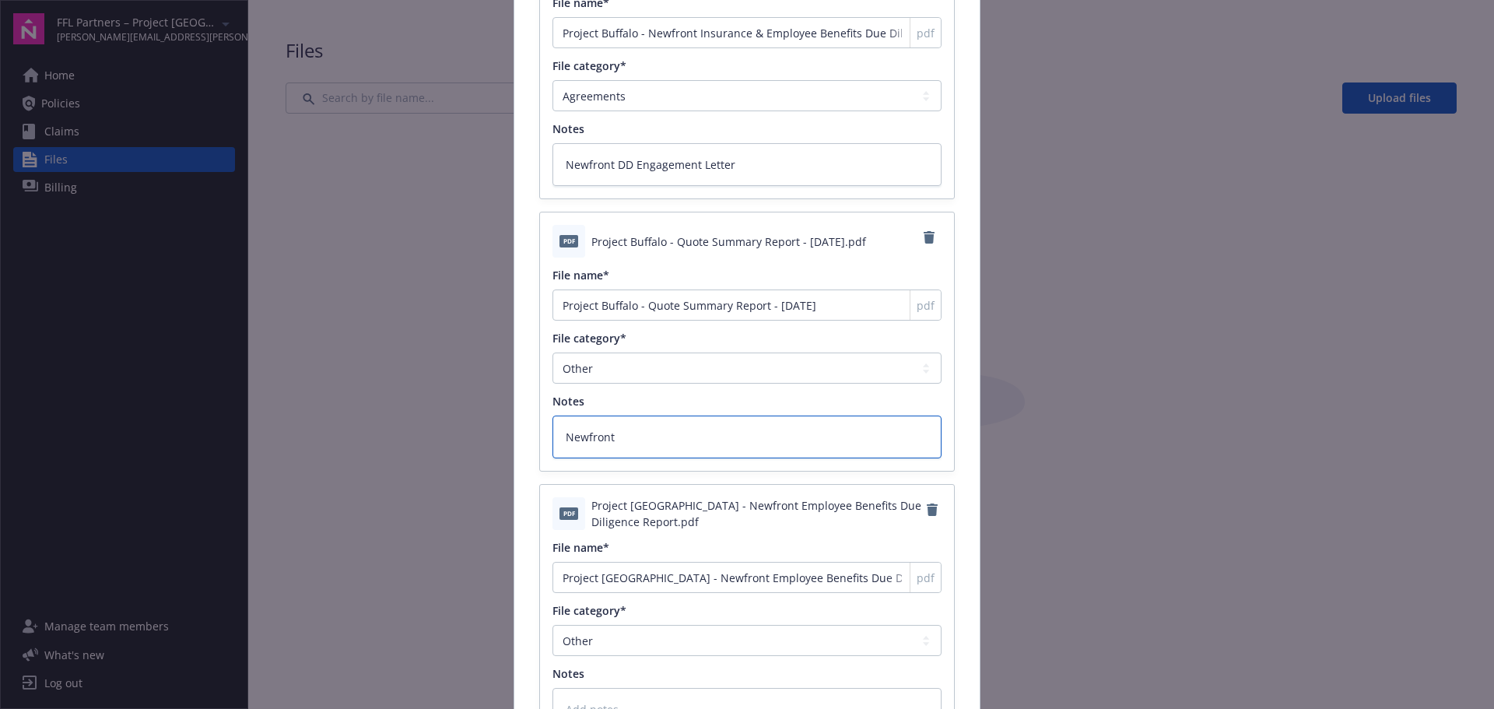
type textarea "x"
type textarea "Newfront"
type textarea "x"
type textarea "Newfront R"
type textarea "x"
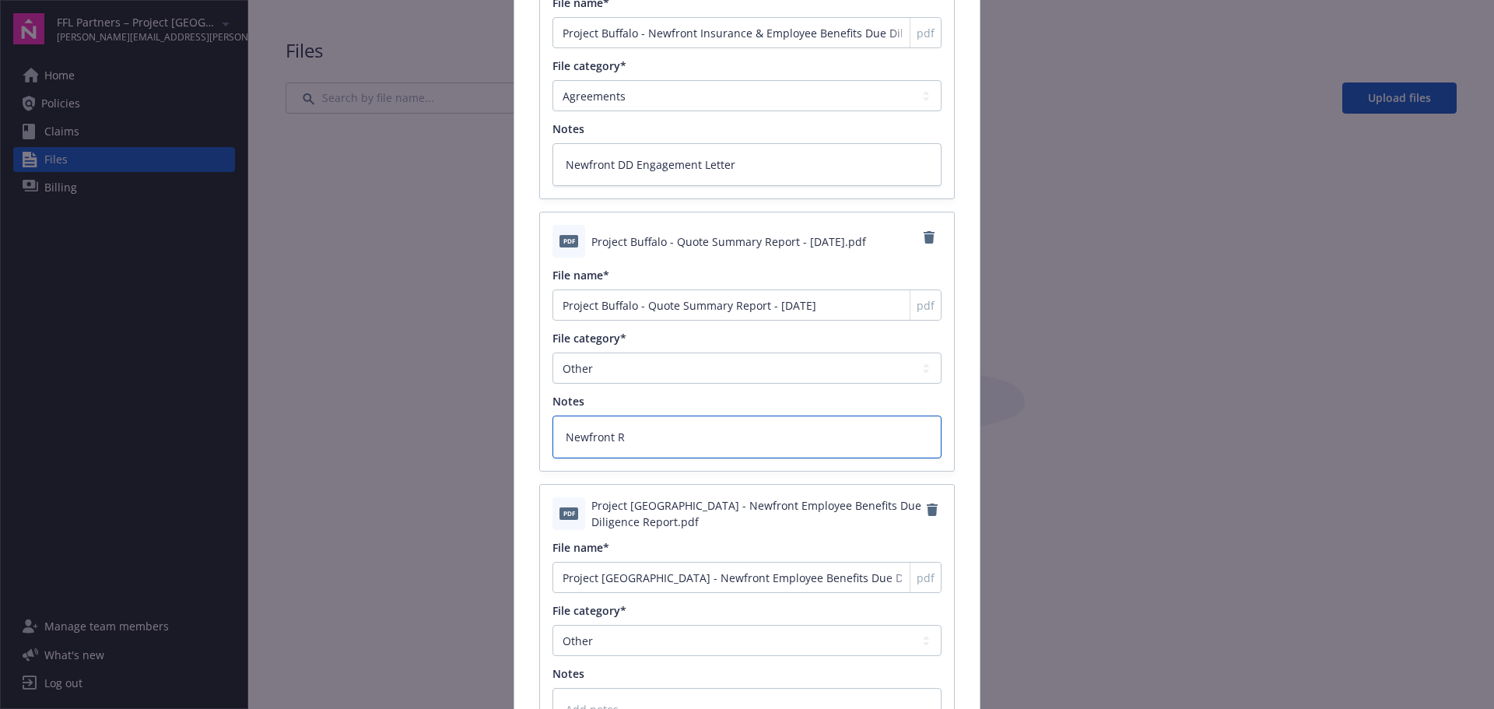
type textarea "Newfront RW"
type textarea "x"
type textarea "Newfront RWI"
type textarea "x"
type textarea "Newfront RWI Qu"
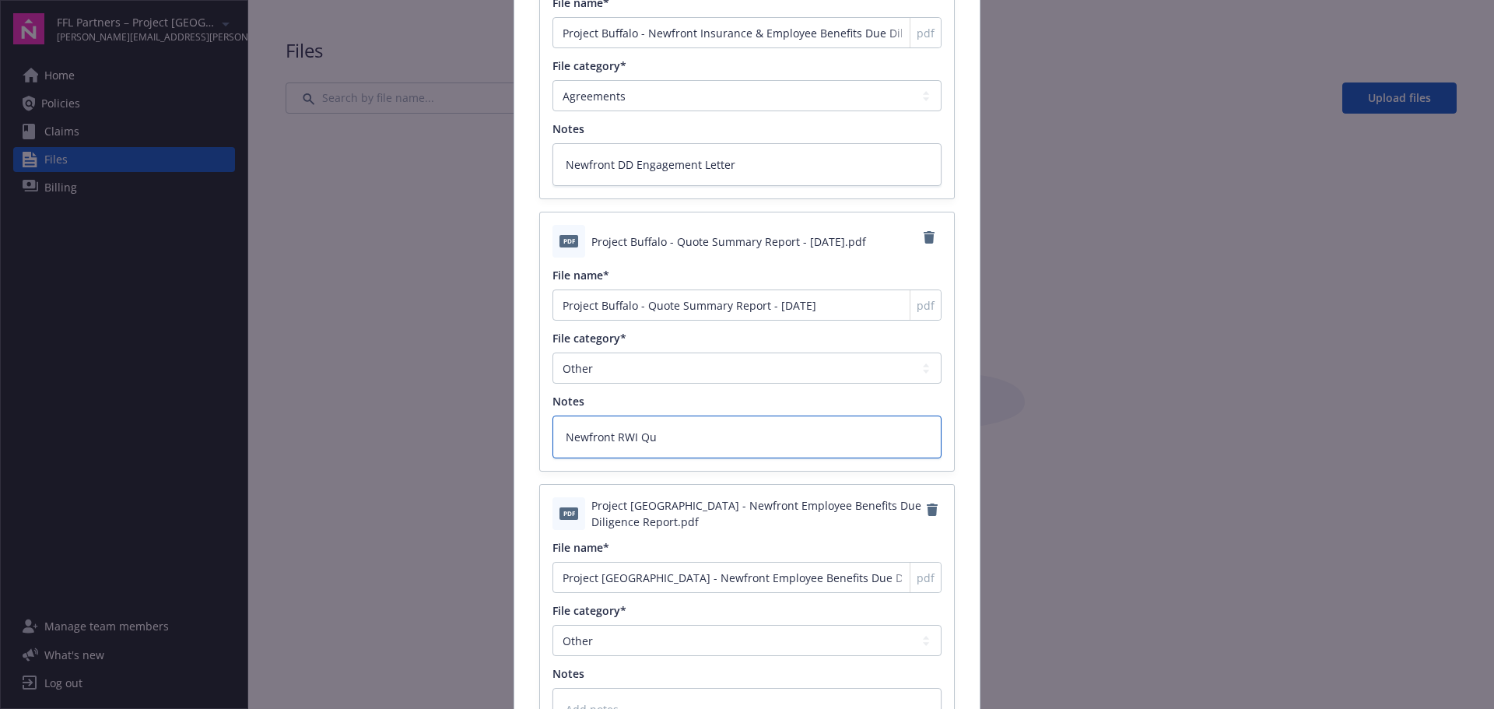
type textarea "x"
type textarea "Newfront RWI Quo"
type textarea "x"
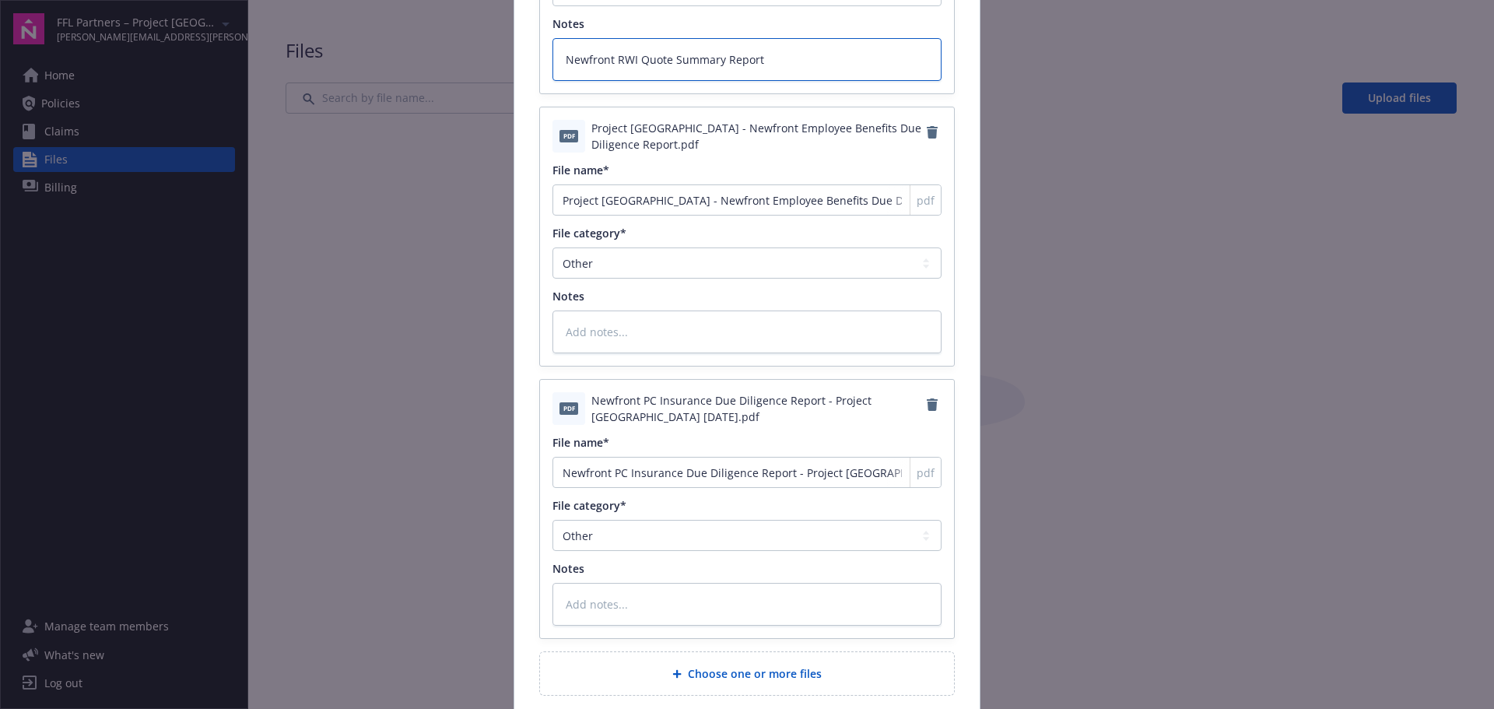
scroll to position [856, 0]
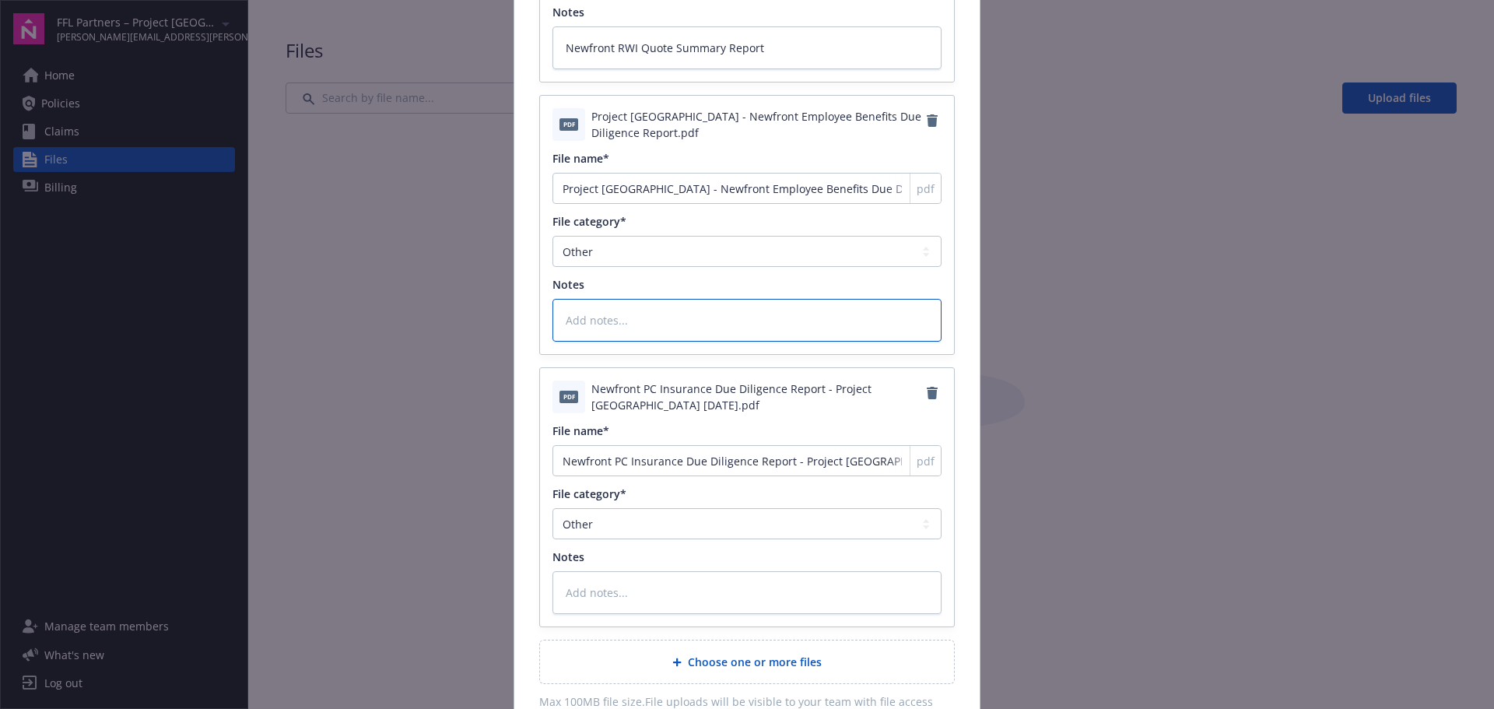
click at [619, 314] on textarea at bounding box center [746, 320] width 389 height 43
click at [620, 317] on textarea "Newfront EB DD Report" at bounding box center [746, 320] width 389 height 43
click at [669, 594] on textarea at bounding box center [746, 592] width 389 height 43
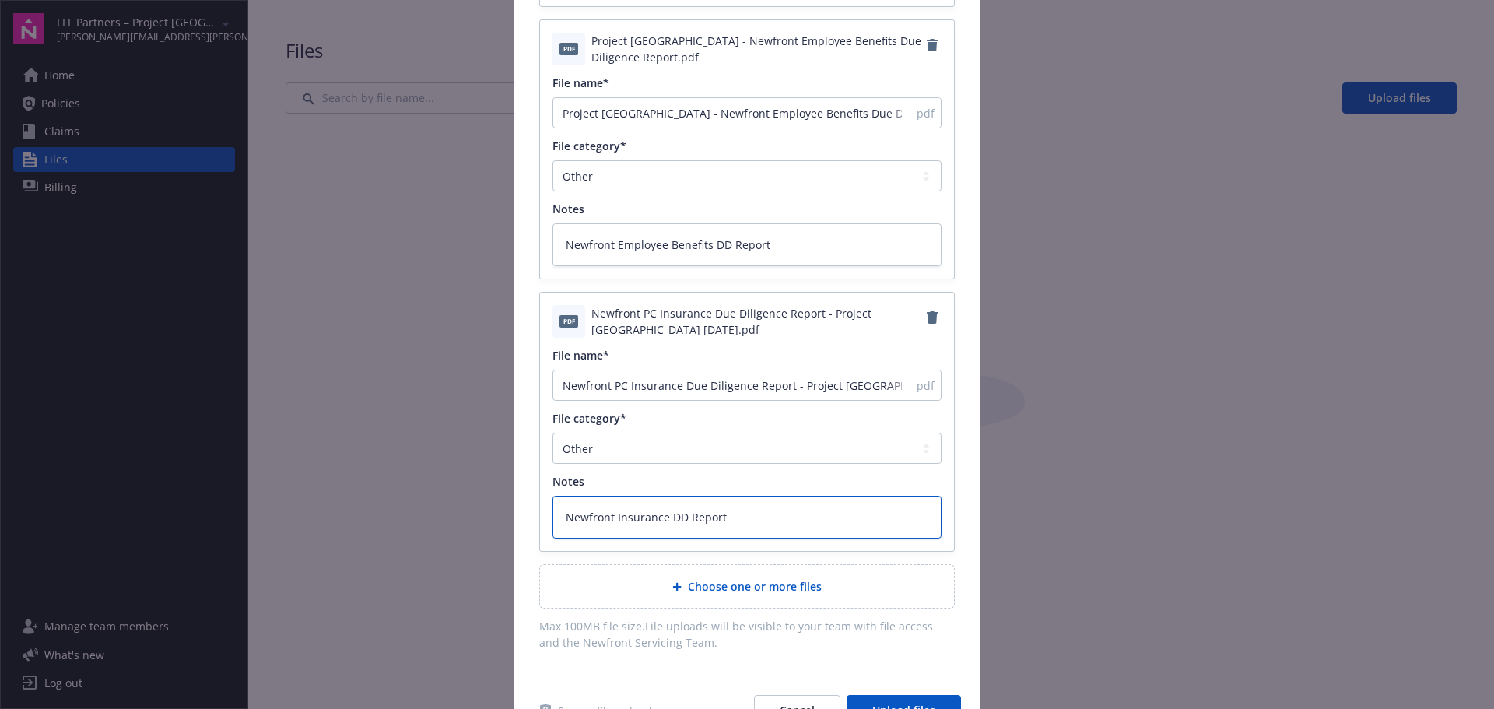
scroll to position [1018, 0]
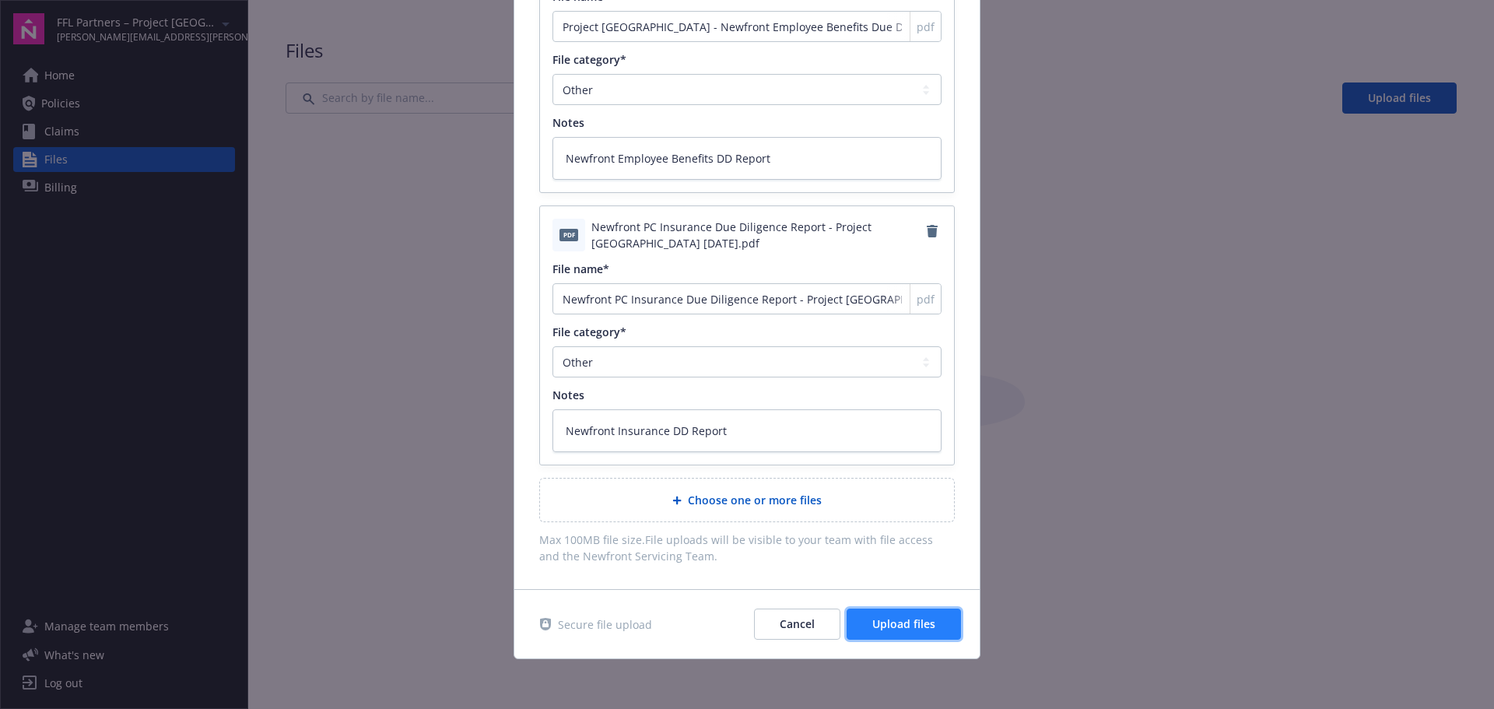
click at [910, 627] on span "Upload files" at bounding box center [903, 623] width 63 height 15
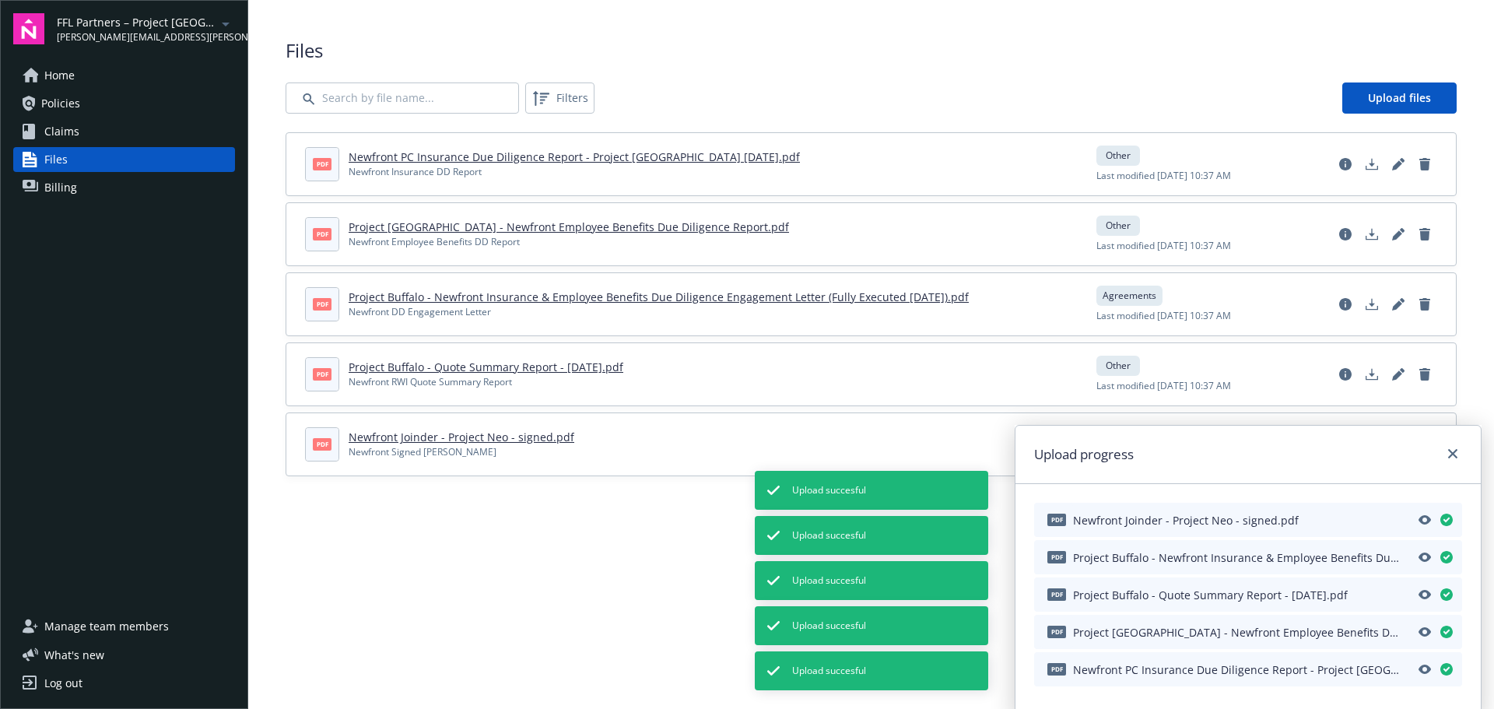
click at [83, 192] on link "Billing" at bounding box center [124, 187] width 222 height 25
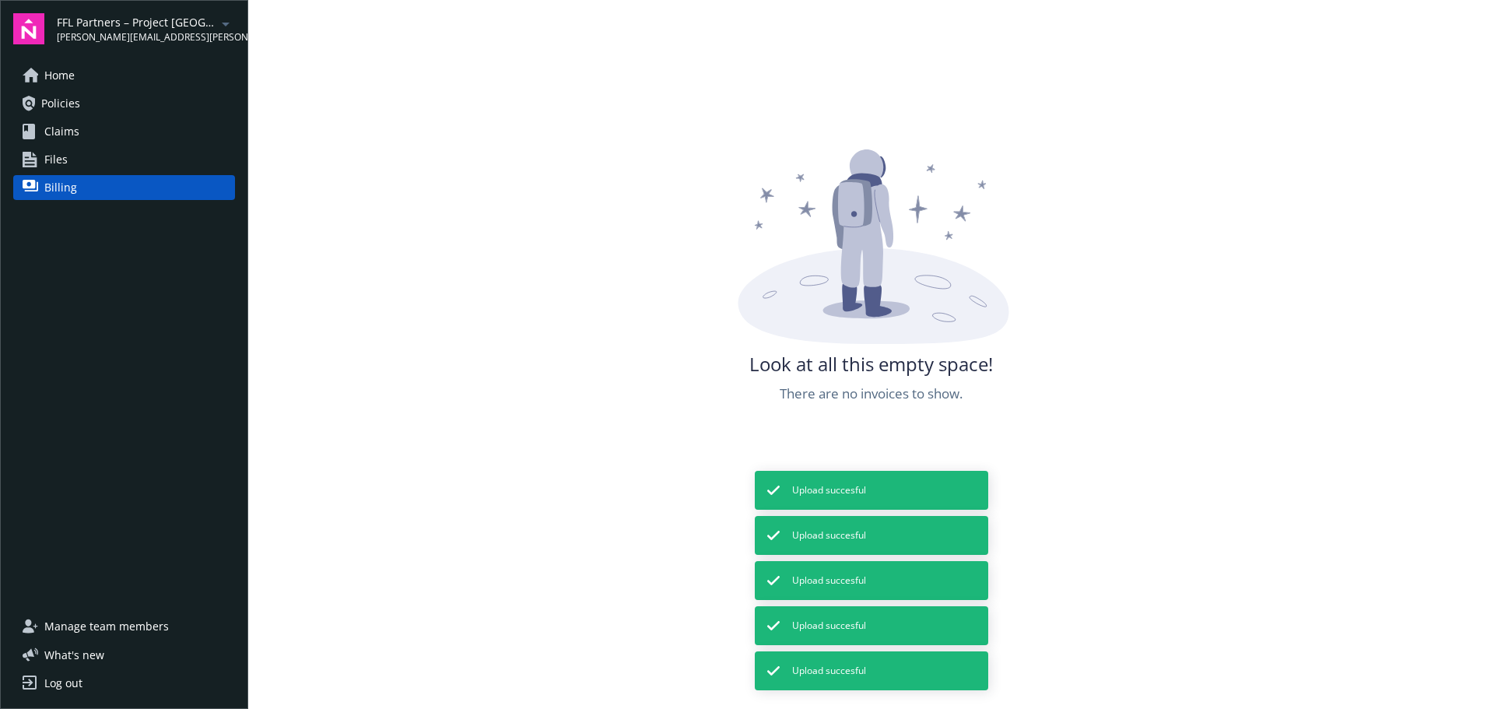
click at [63, 160] on span "Files" at bounding box center [55, 159] width 23 height 25
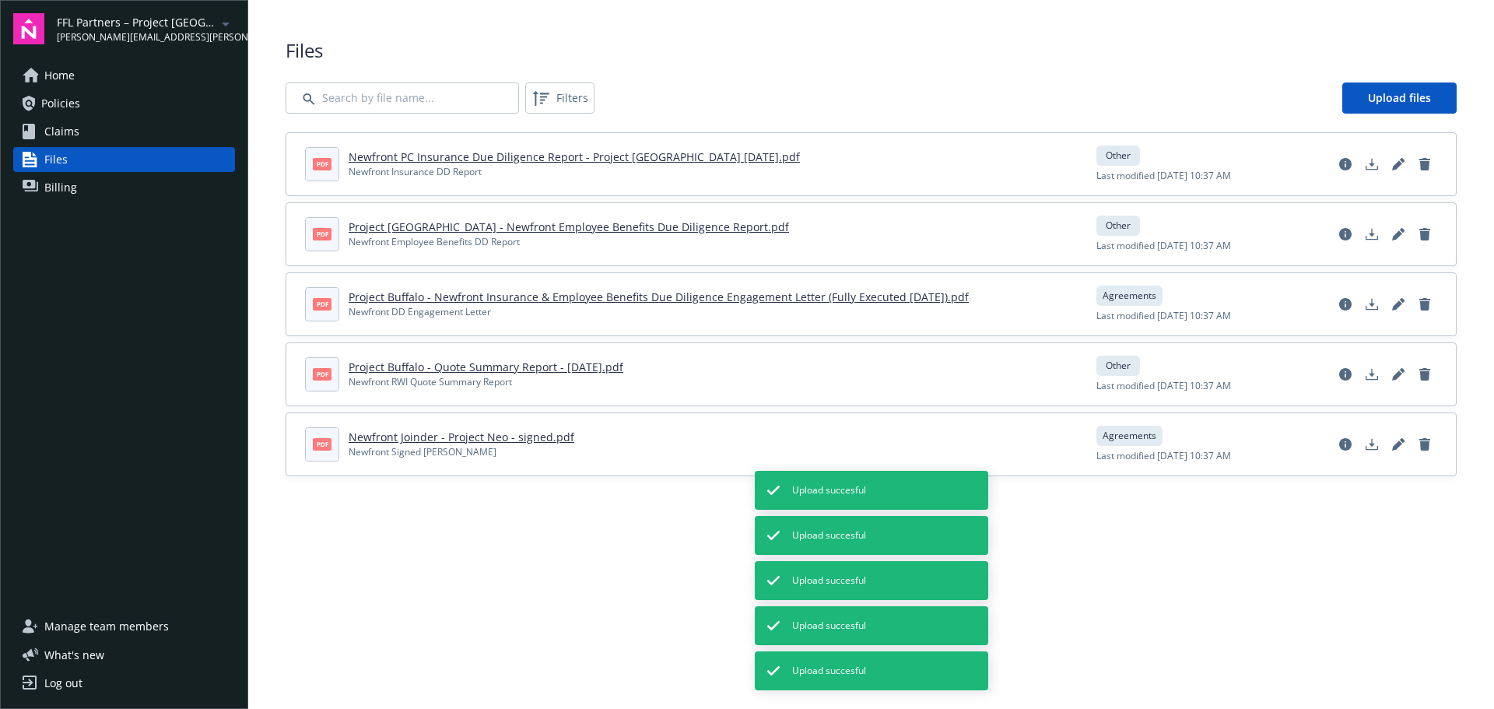
click at [63, 131] on span "Claims" at bounding box center [61, 131] width 35 height 25
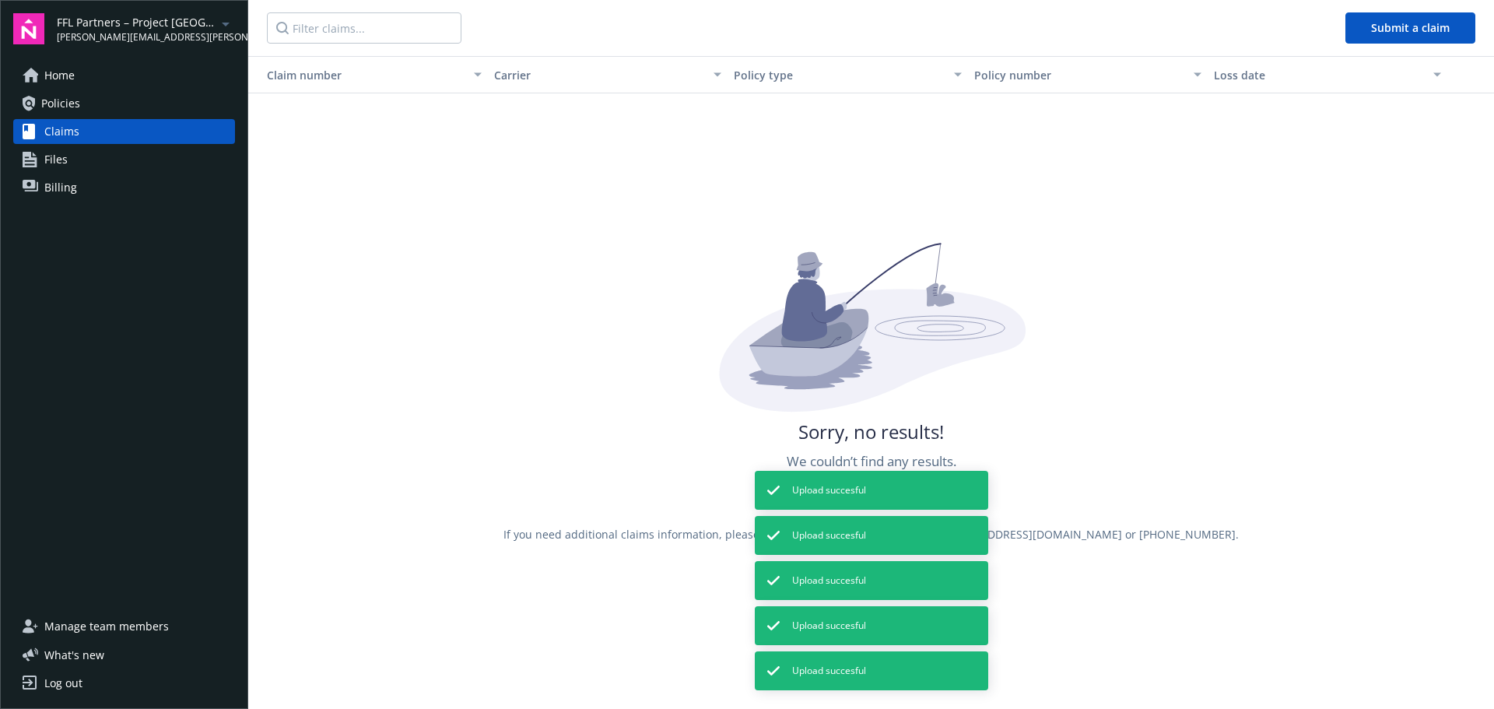
click at [68, 106] on span "Policies" at bounding box center [60, 103] width 39 height 25
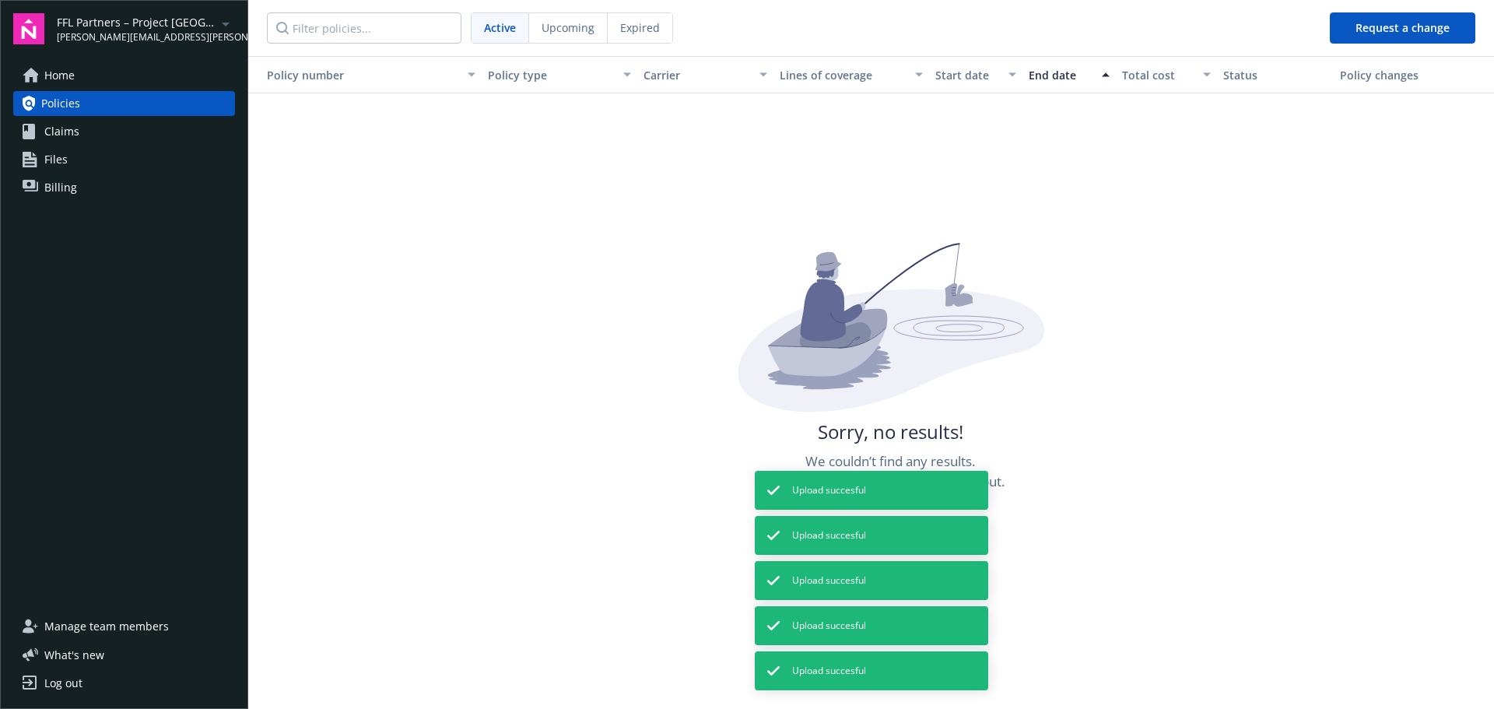
click at [68, 86] on span "Home" at bounding box center [59, 75] width 30 height 25
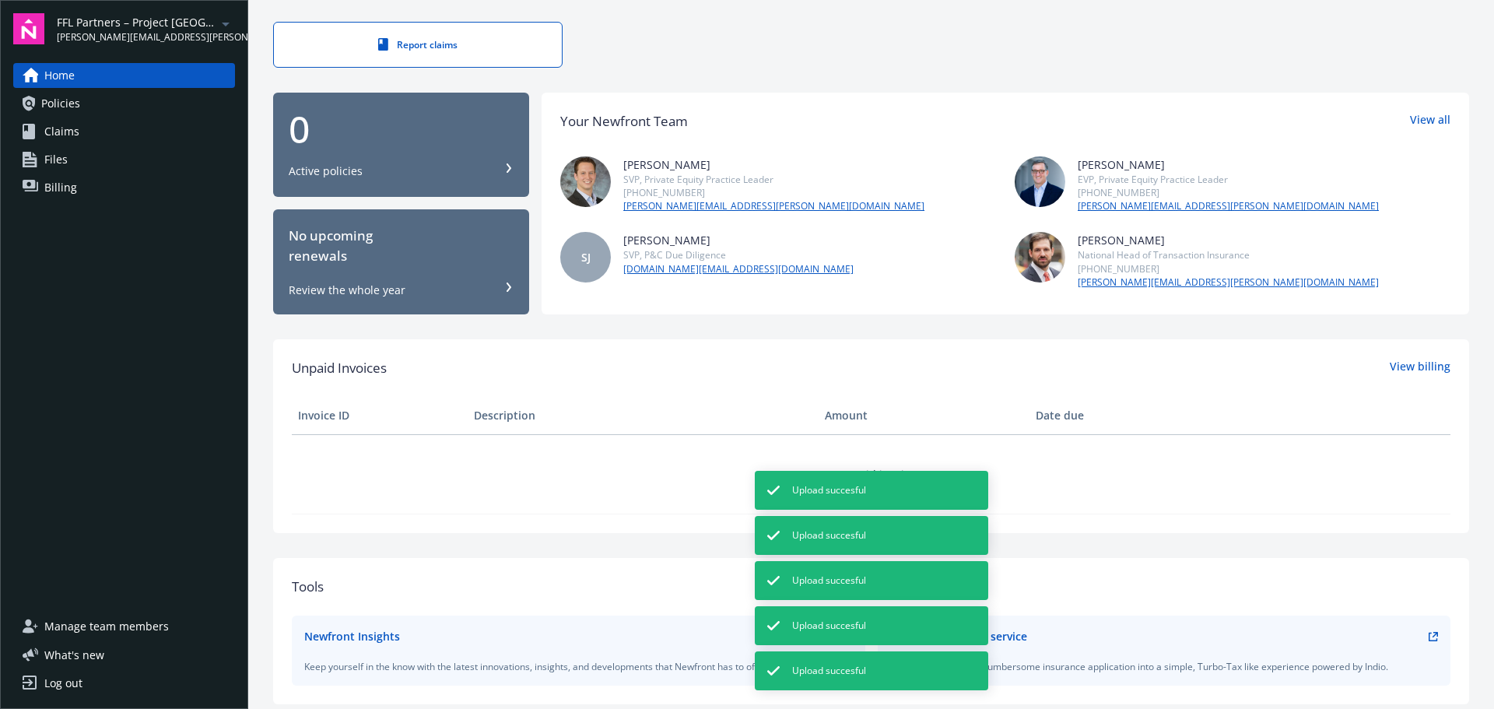
scroll to position [78, 0]
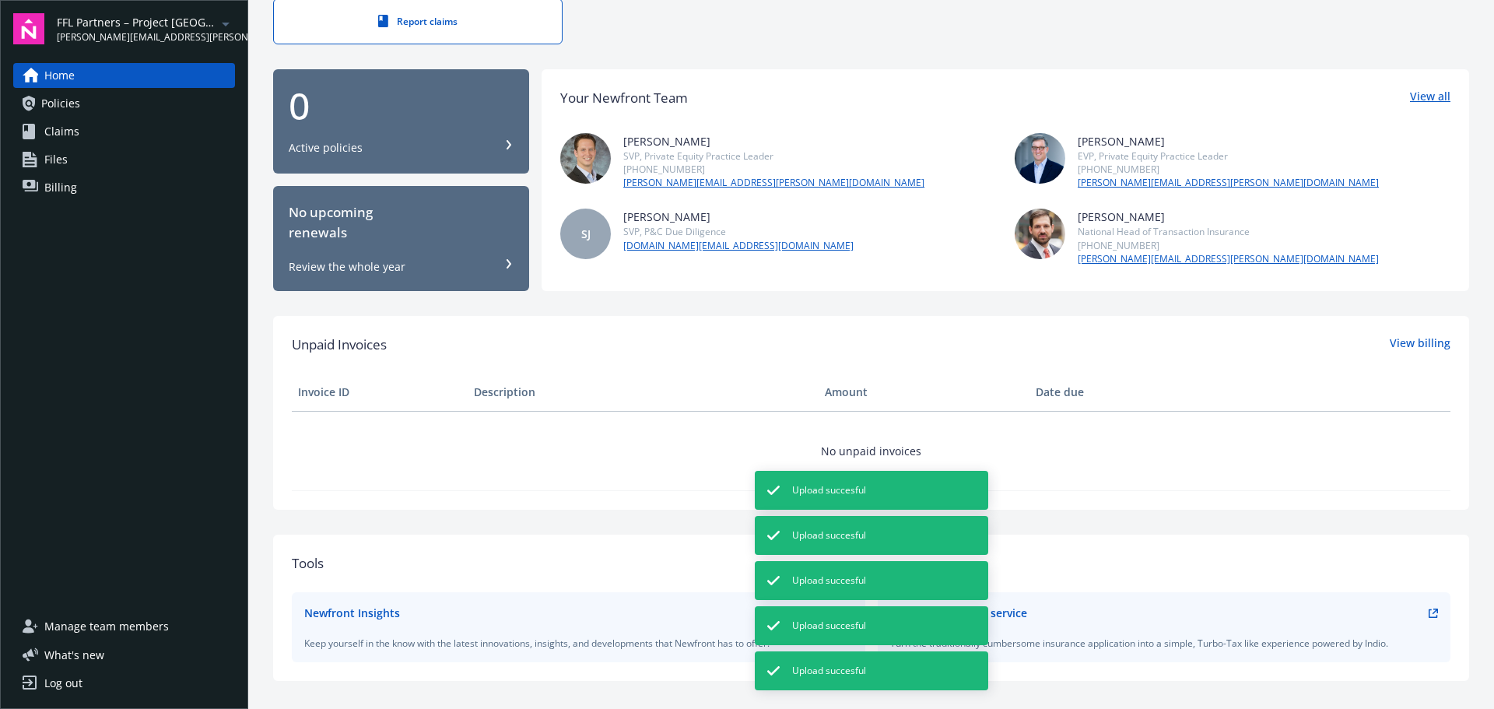
click at [1423, 94] on link "View all" at bounding box center [1430, 98] width 40 height 20
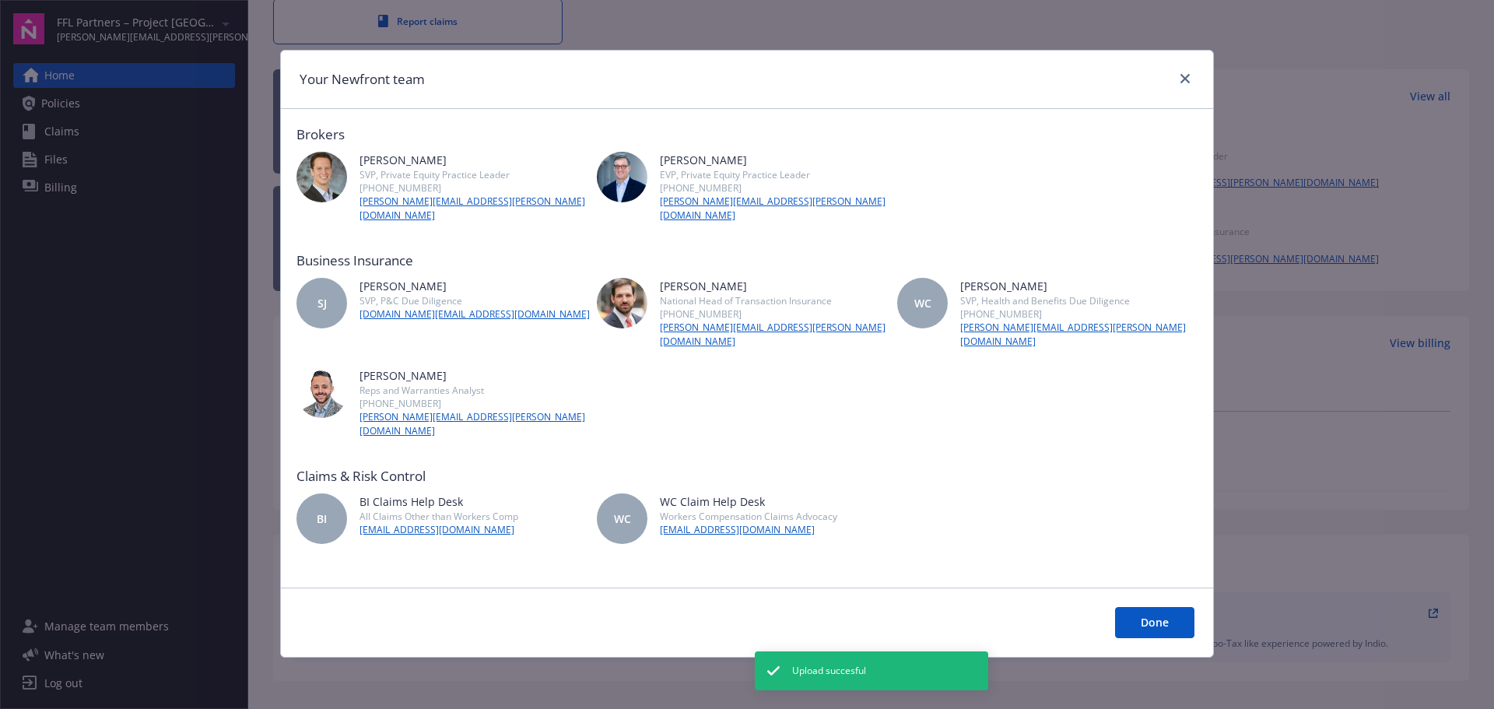
click at [1148, 607] on button "Done" at bounding box center [1154, 622] width 79 height 31
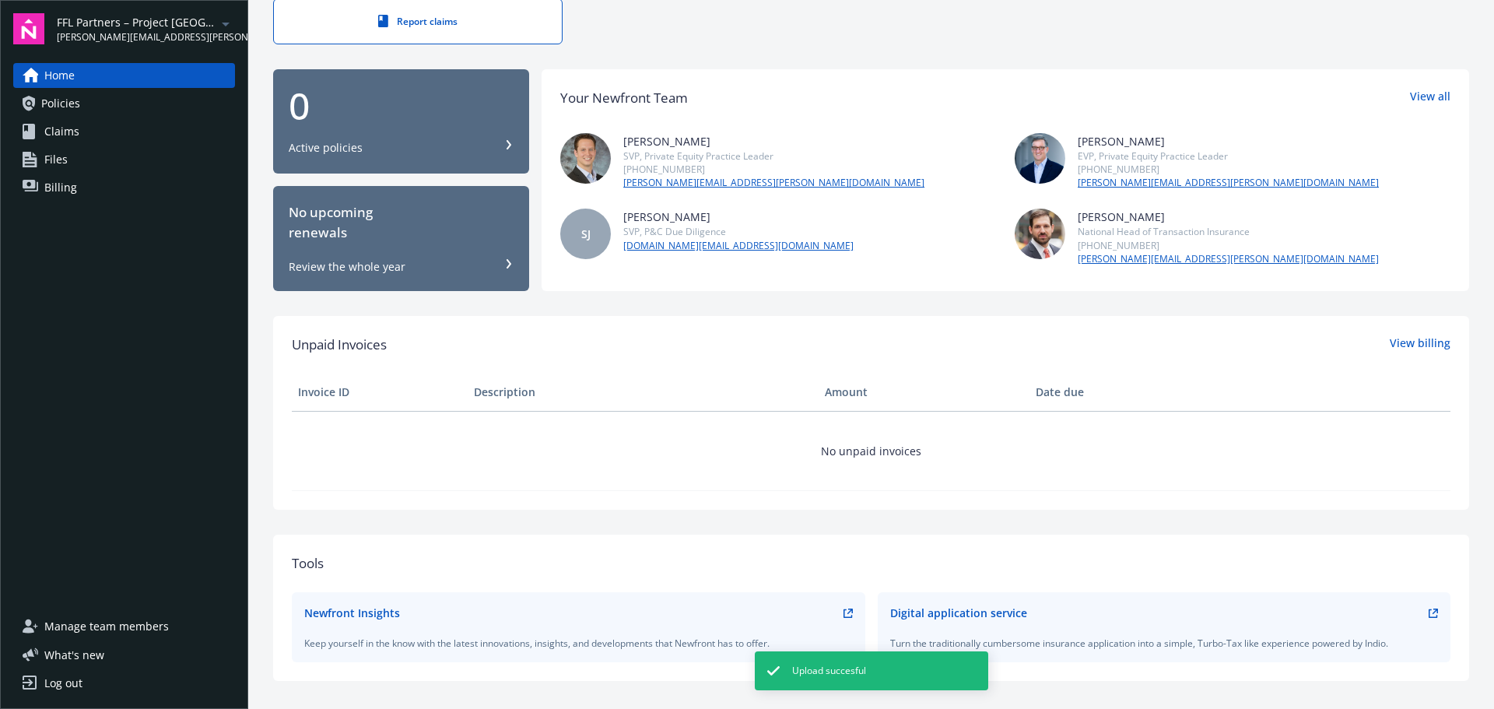
scroll to position [0, 0]
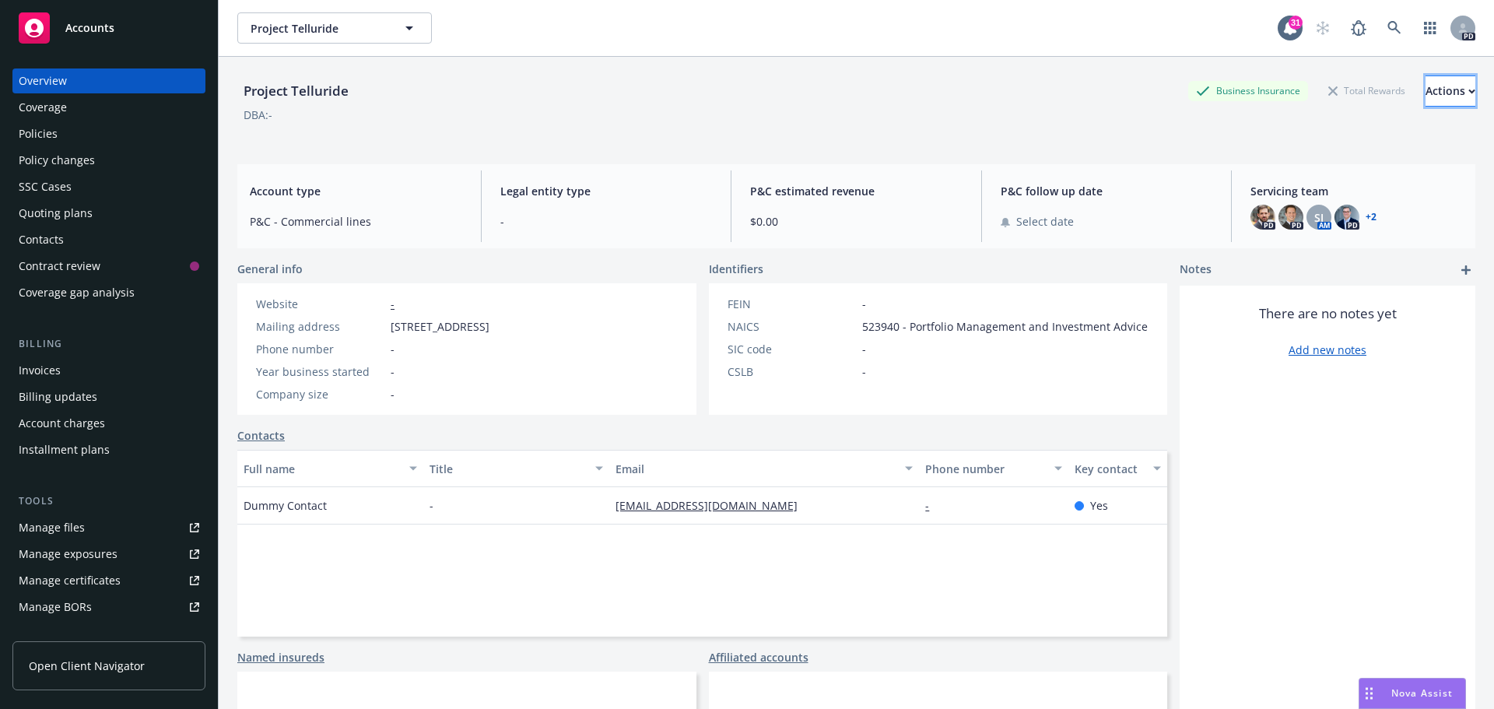
click at [1437, 86] on div "Actions" at bounding box center [1450, 91] width 50 height 30
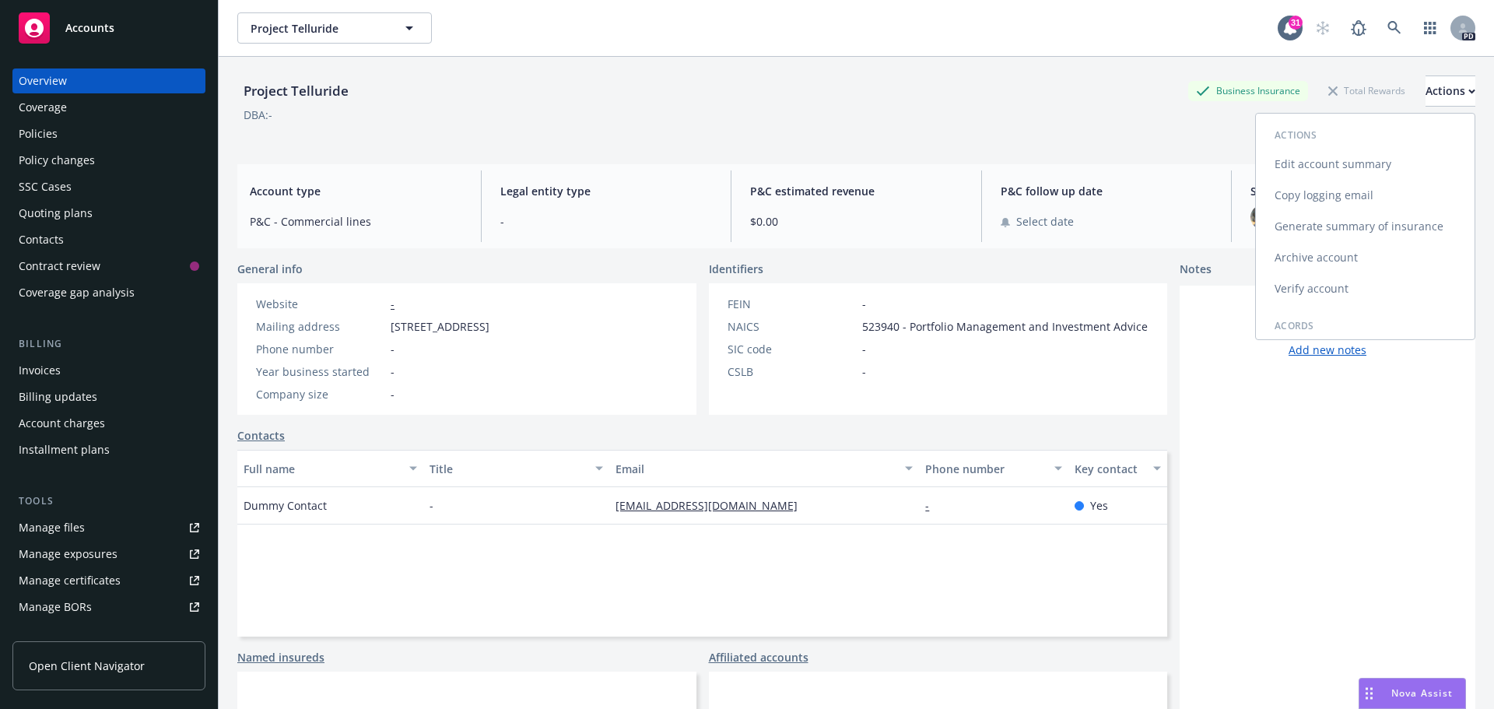
click at [1309, 166] on link "Edit account summary" at bounding box center [1365, 164] width 219 height 31
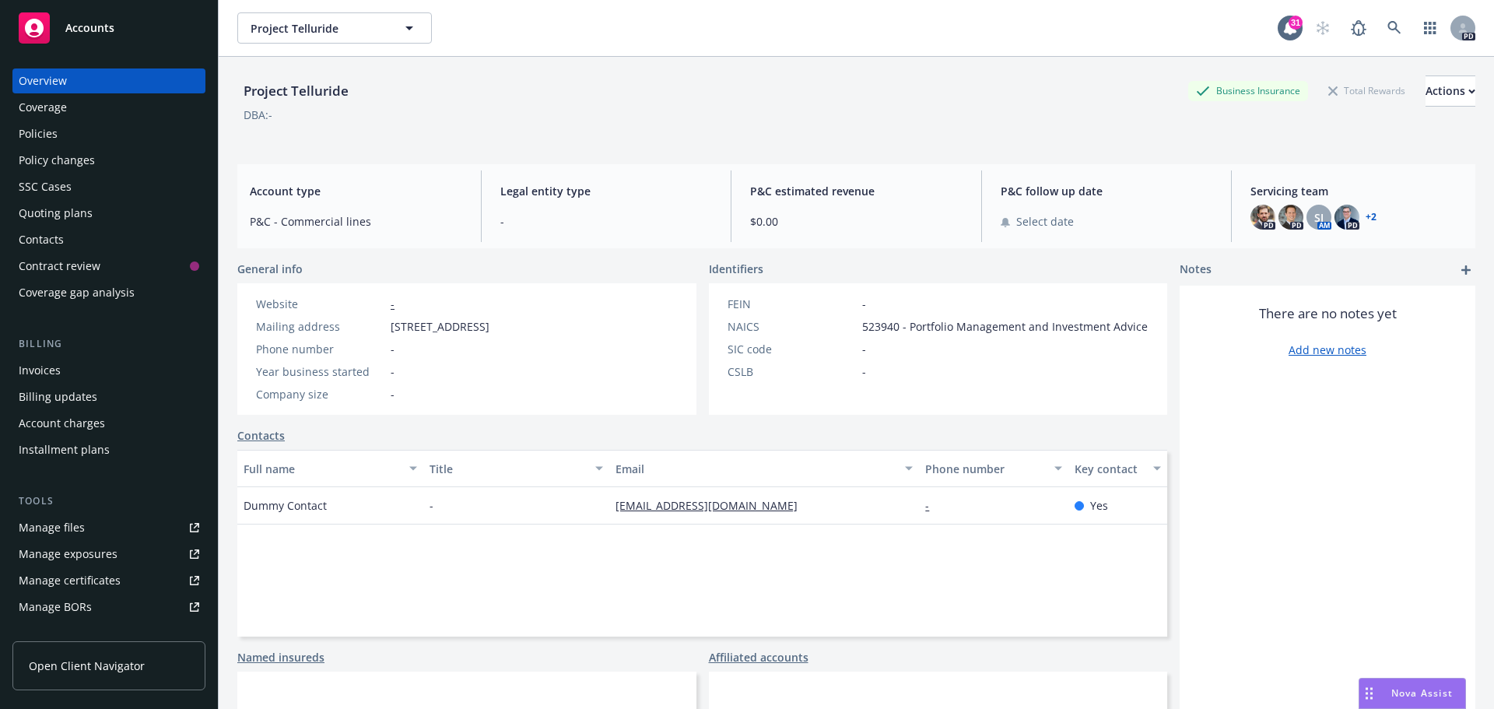
select select "US"
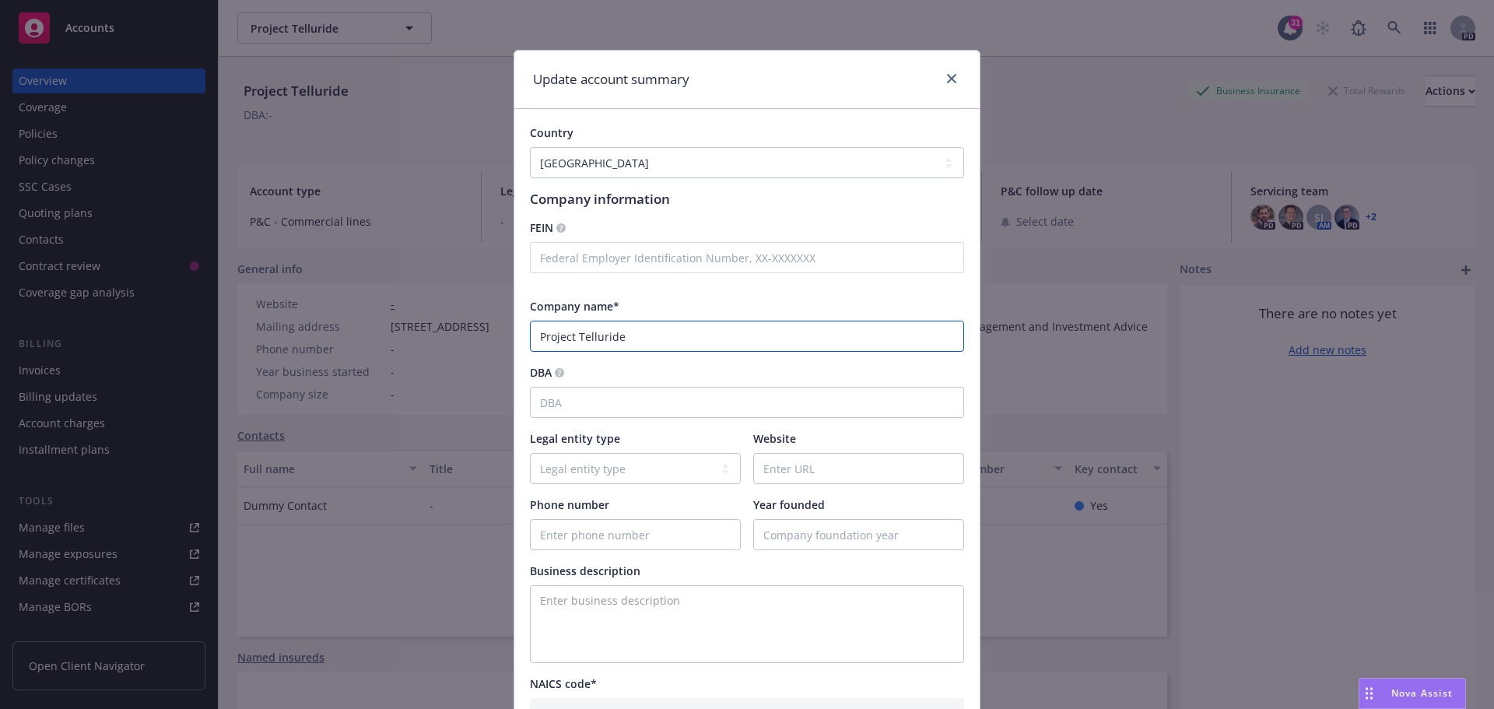
click at [534, 336] on input "Project Telluride" at bounding box center [747, 336] width 434 height 31
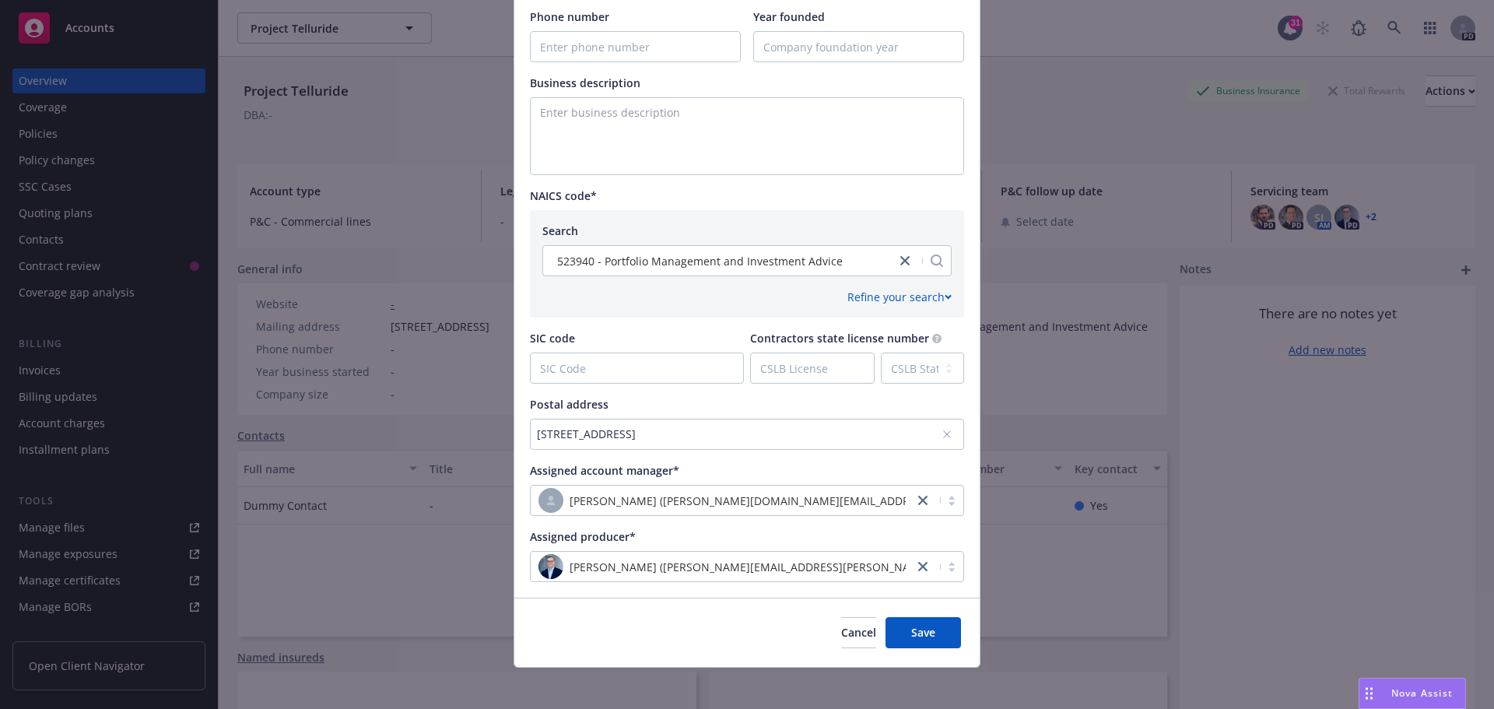
scroll to position [496, 0]
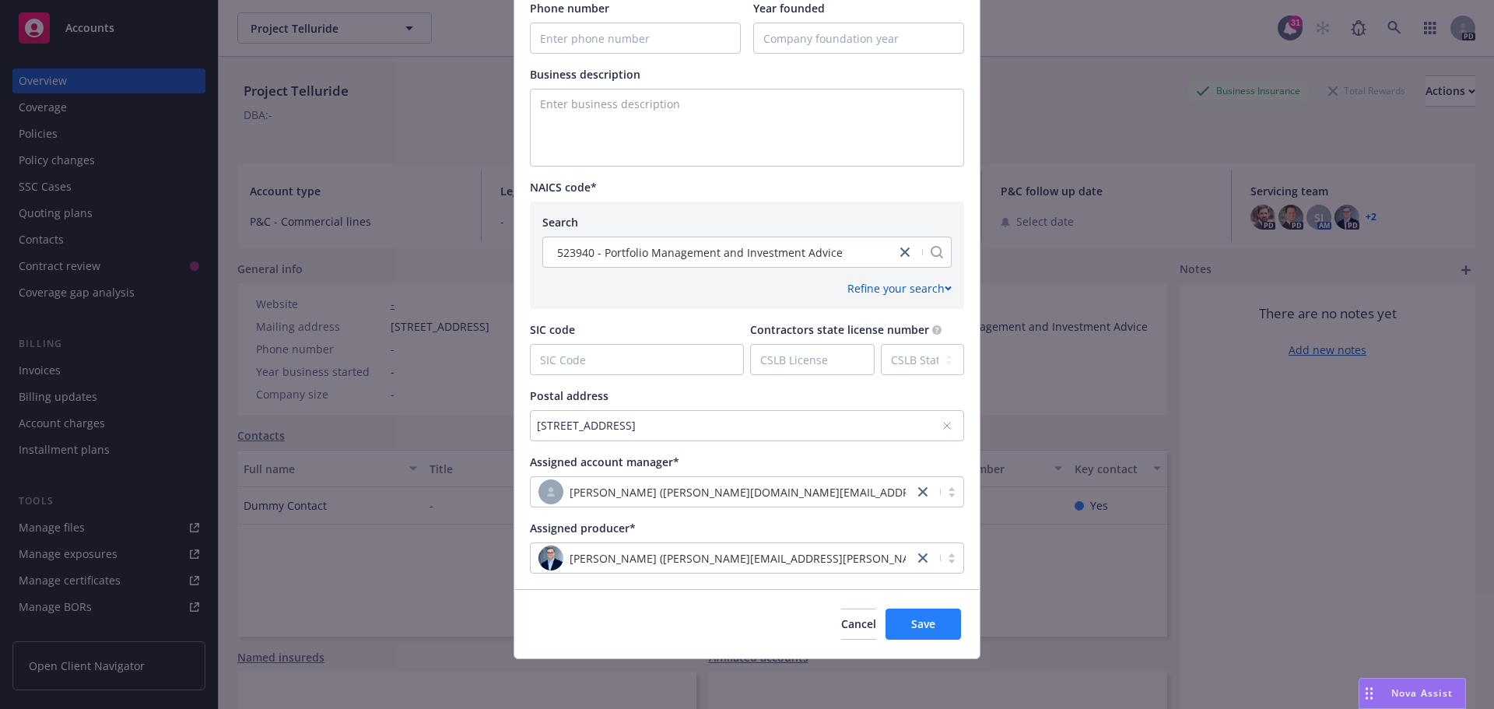
type input "Summit Partners - Project Telluride"
click at [929, 629] on span "Save" at bounding box center [923, 623] width 24 height 15
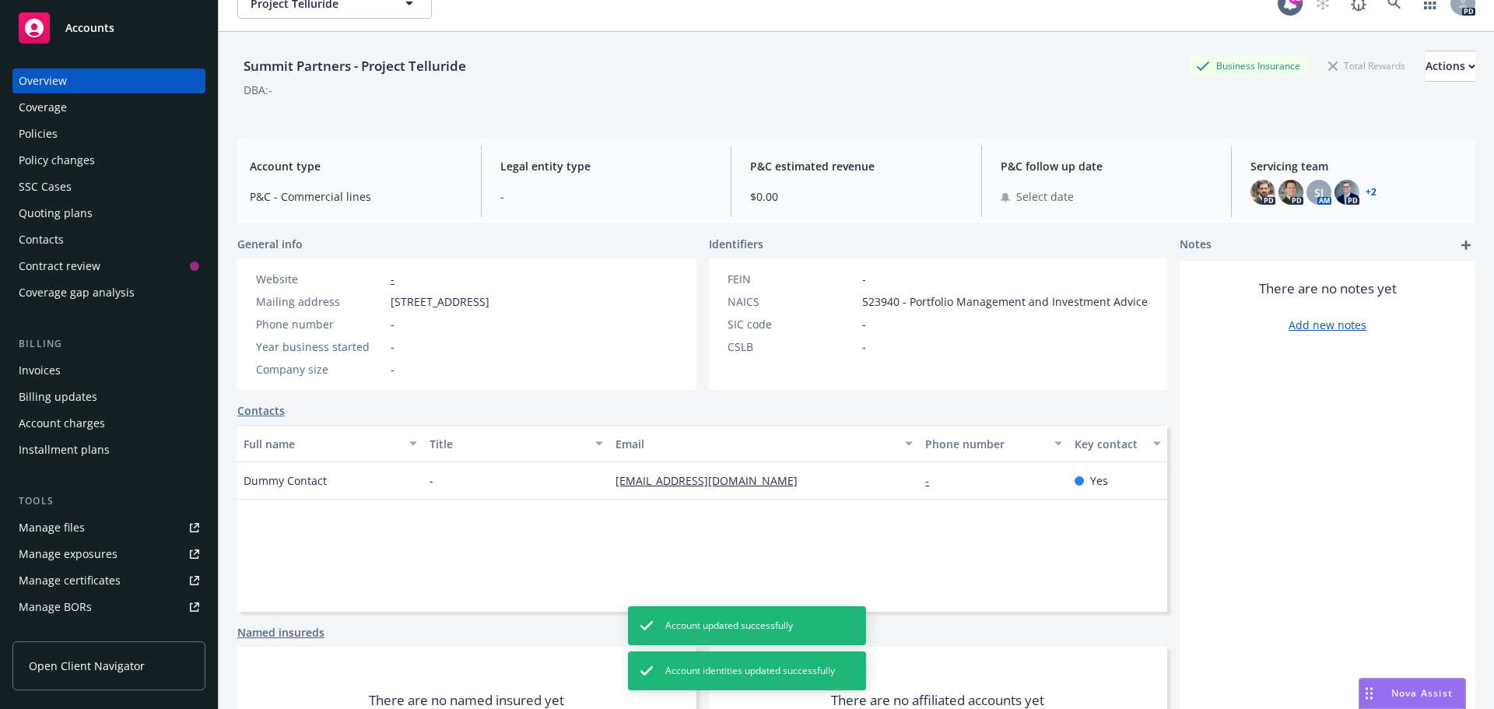
scroll to position [0, 0]
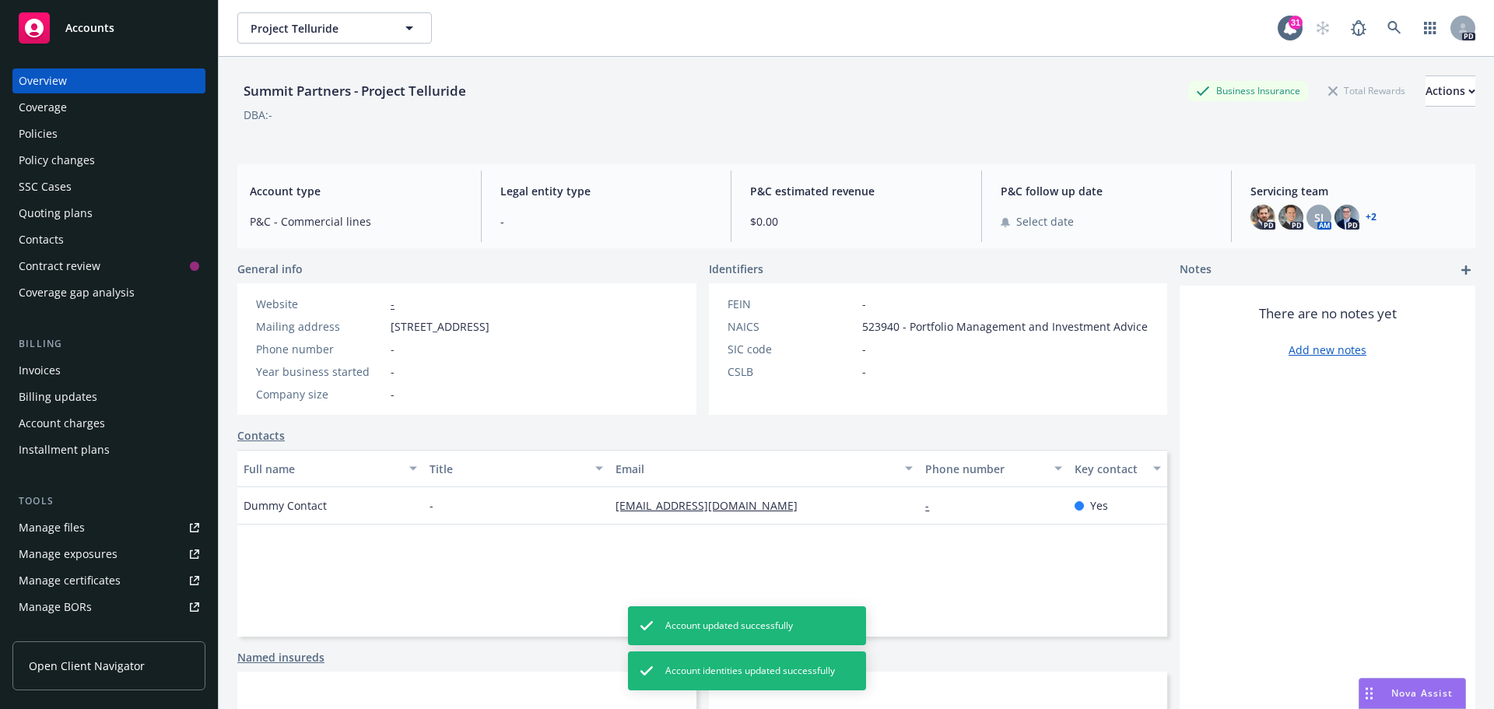
click at [1366, 212] on link "+ 2" at bounding box center [1371, 216] width 11 height 9
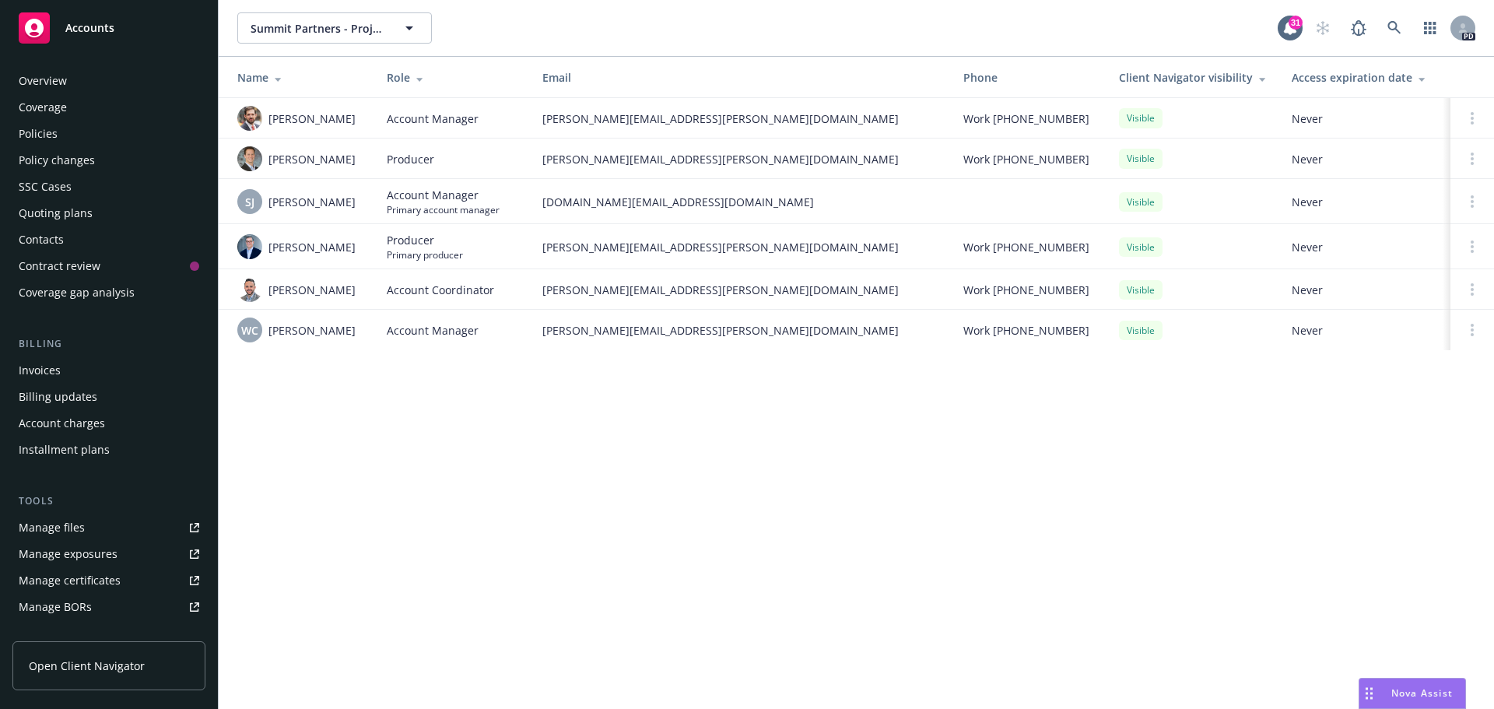
click at [97, 658] on span "Open Client Navigator" at bounding box center [87, 665] width 116 height 16
click at [65, 245] on div "Contacts" at bounding box center [109, 239] width 181 height 25
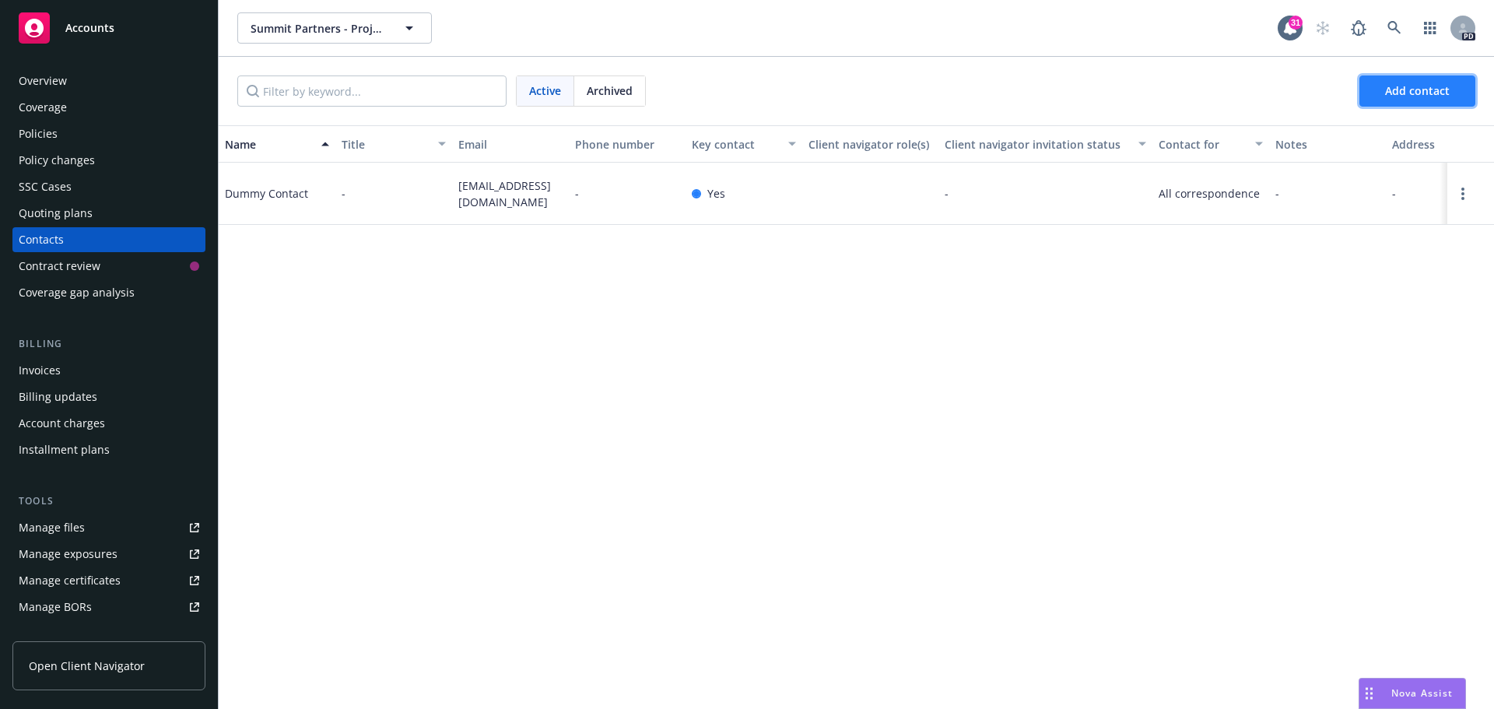
click at [1417, 93] on span "Add contact" at bounding box center [1417, 90] width 65 height 15
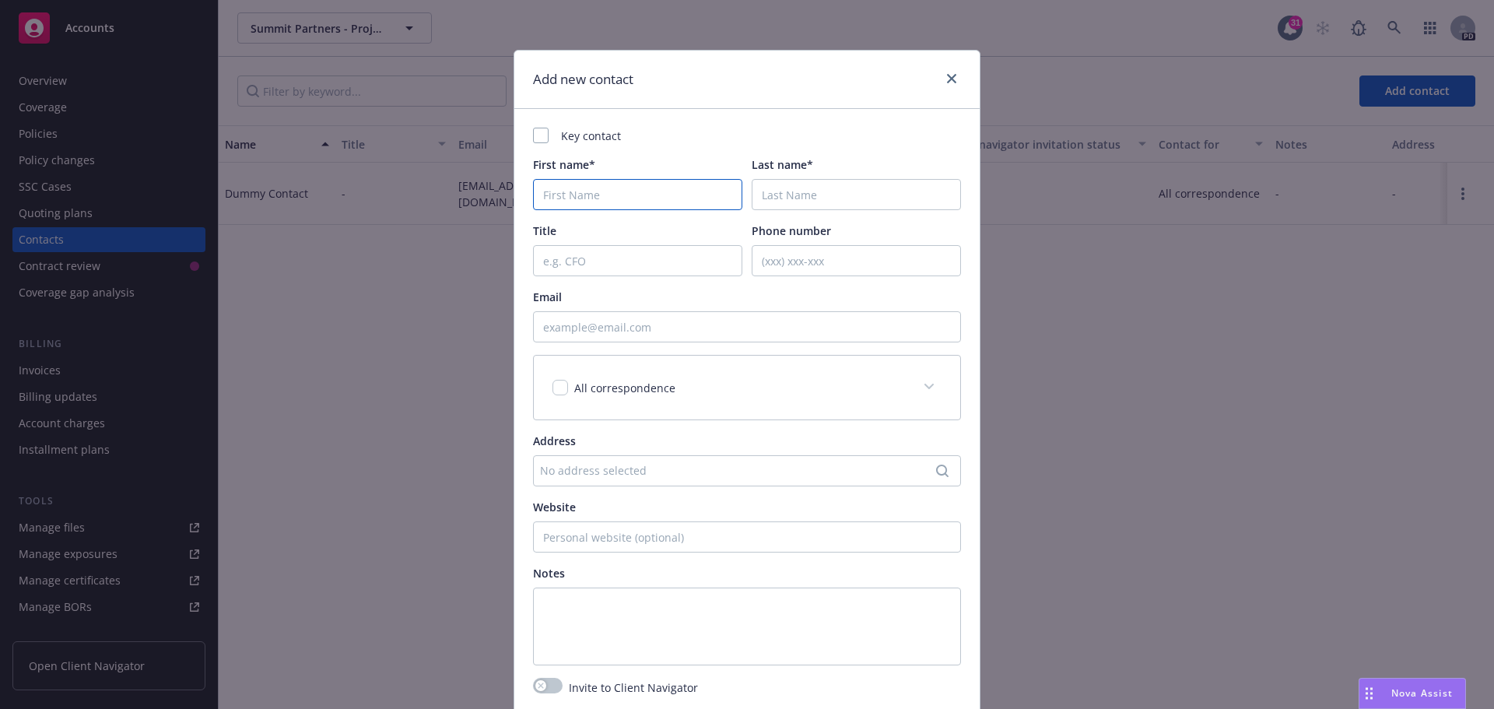
click at [592, 197] on input "First name*" at bounding box center [637, 194] width 209 height 31
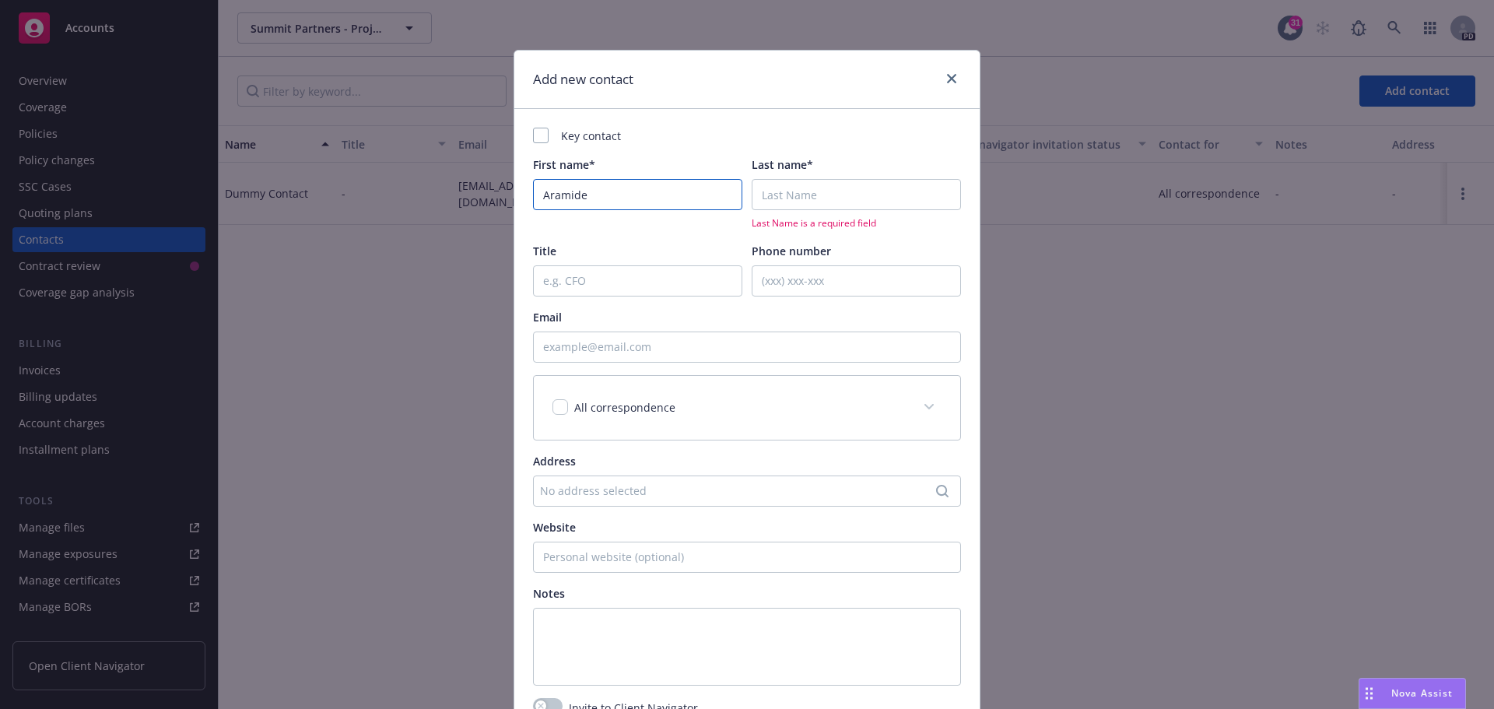
type input "Aramide"
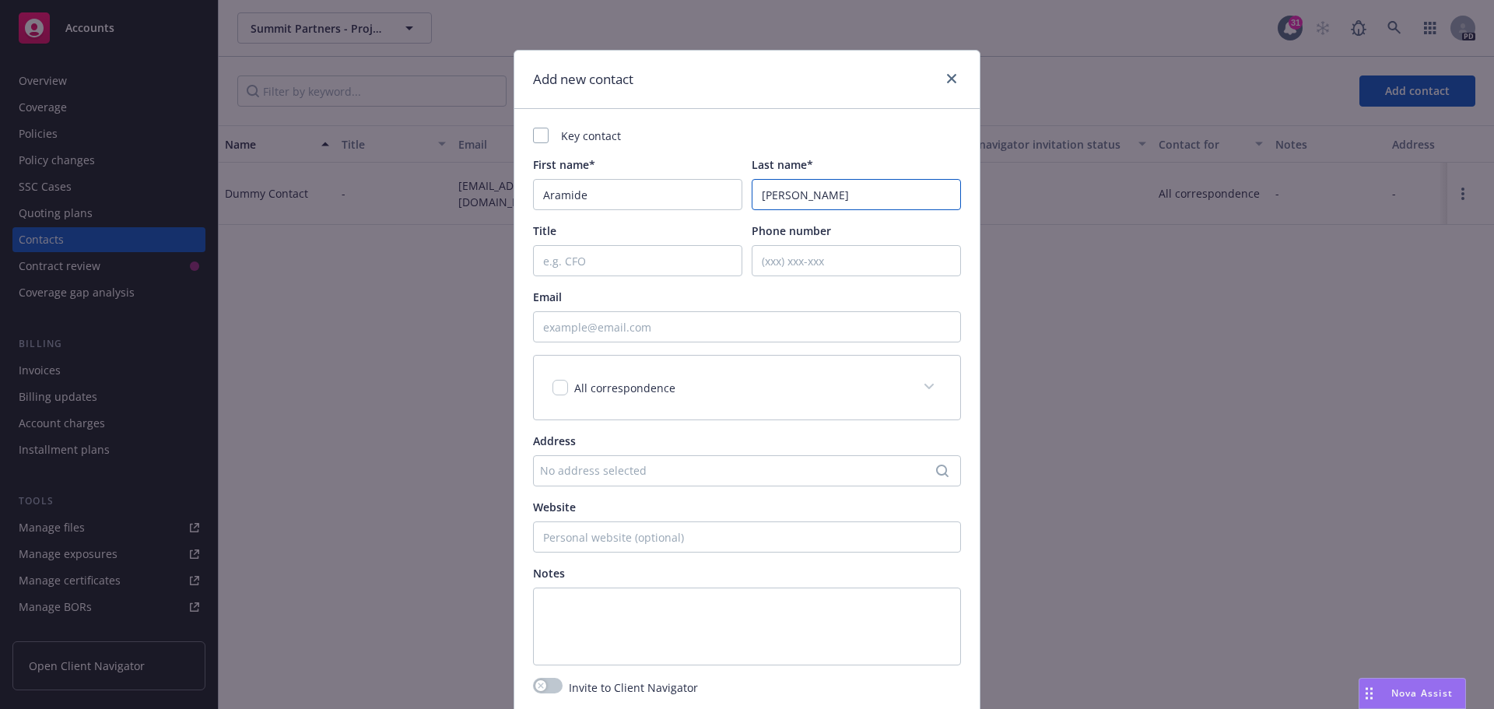
type input "[PERSON_NAME]"
type input "Vice President"
type input "[EMAIL_ADDRESS][DOMAIN_NAME]"
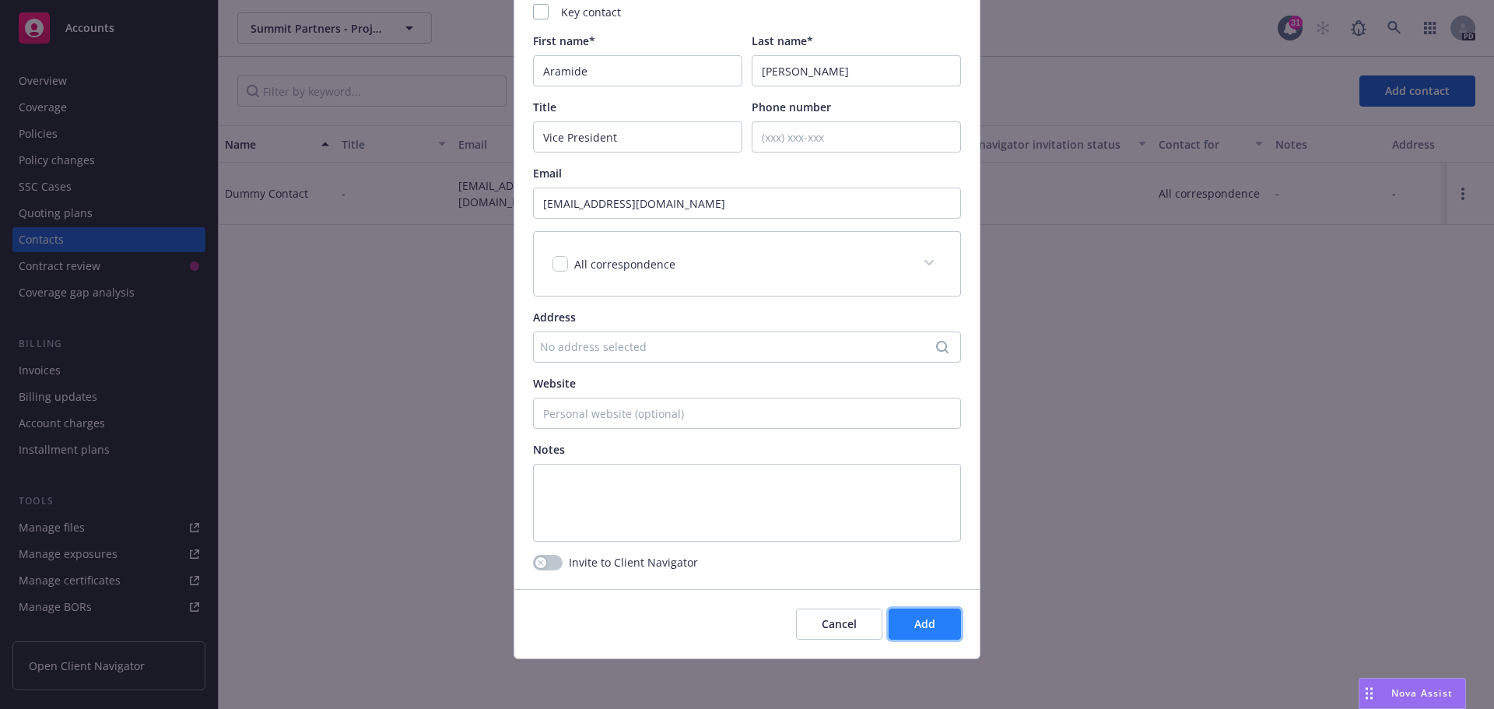
click at [901, 629] on button "Add" at bounding box center [925, 623] width 72 height 31
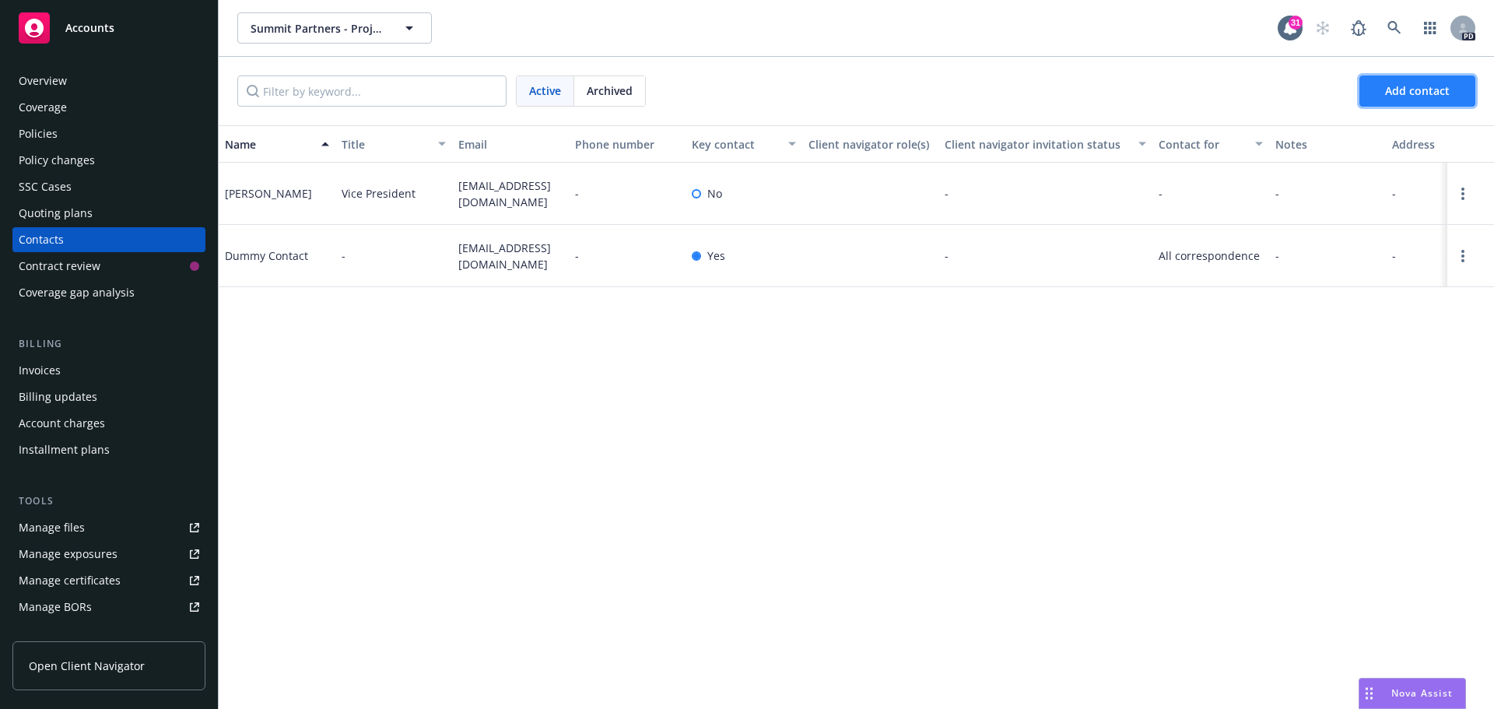
click at [1408, 96] on span "Add contact" at bounding box center [1417, 90] width 65 height 15
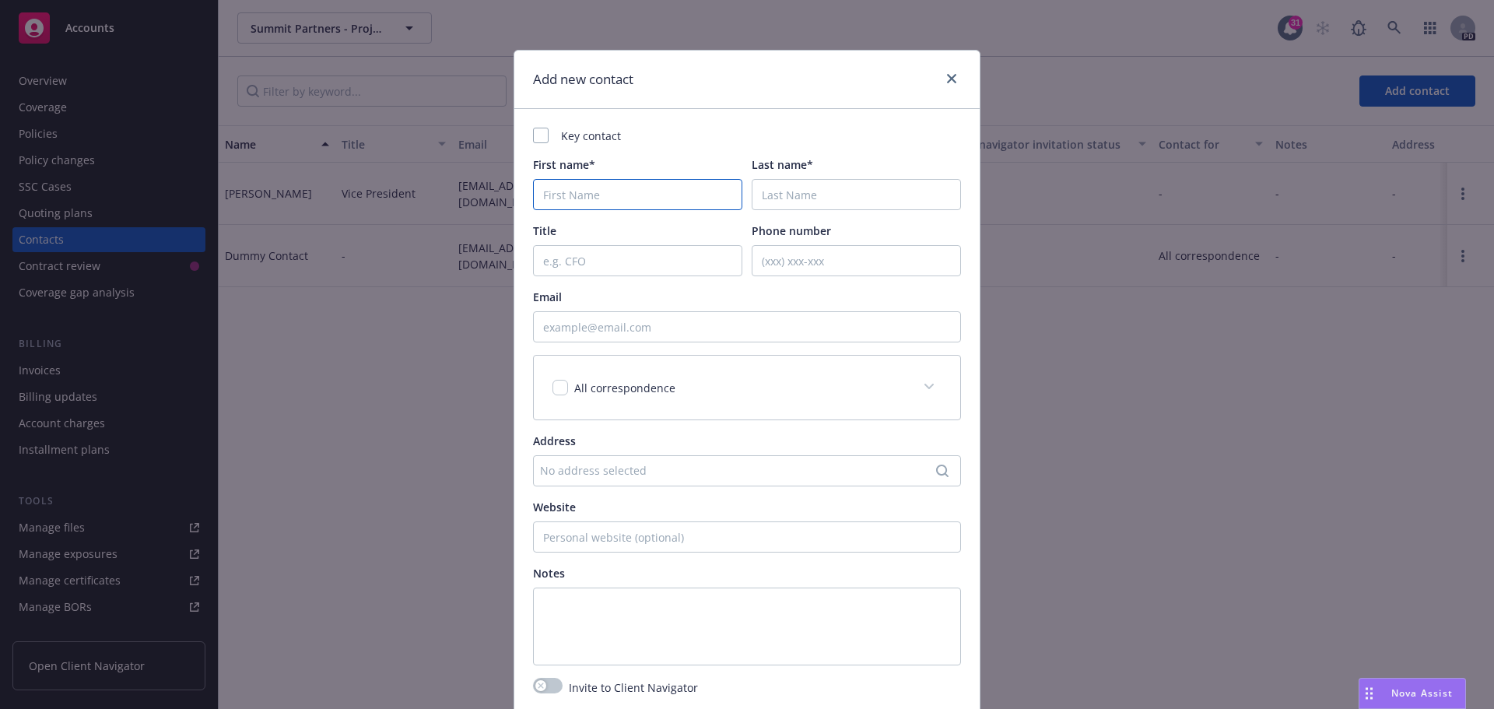
click at [676, 184] on input "First name*" at bounding box center [637, 194] width 209 height 31
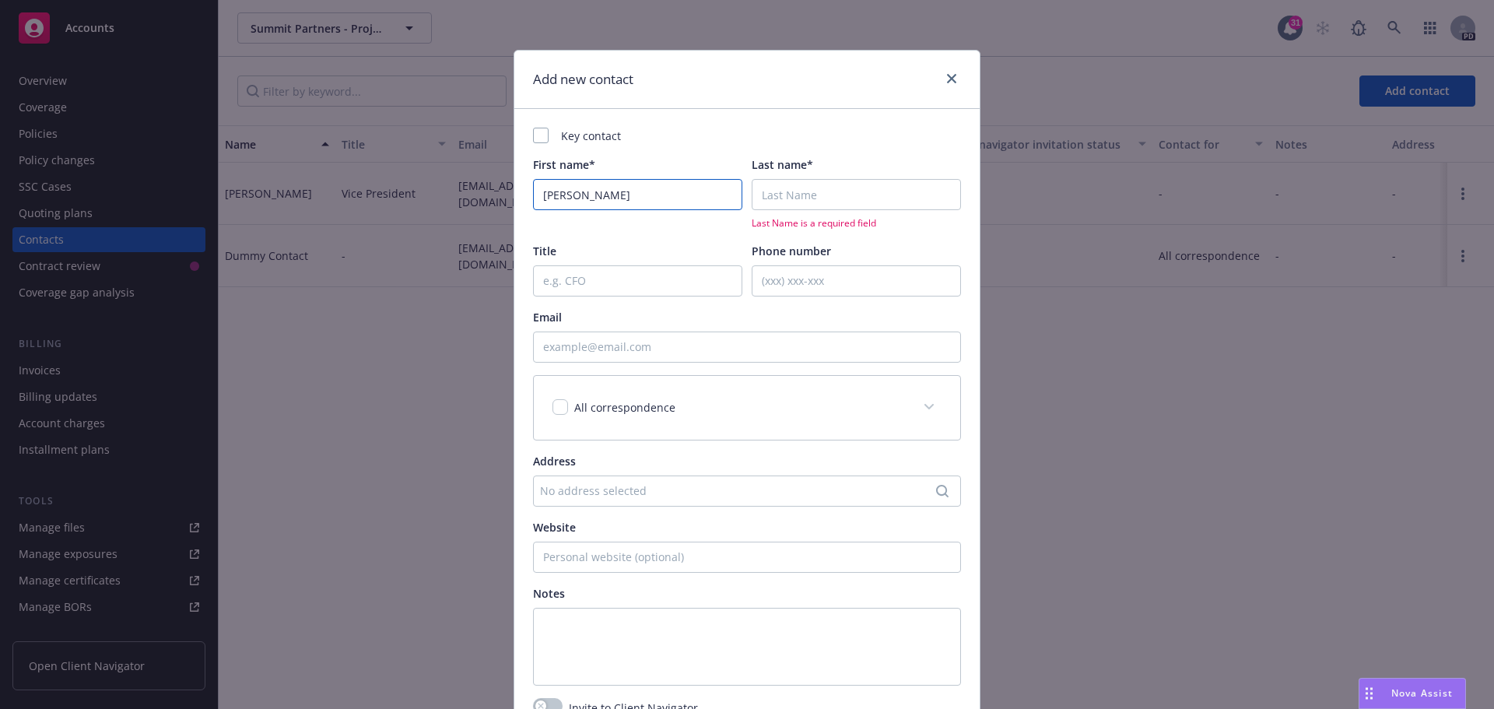
type input "[PERSON_NAME]"
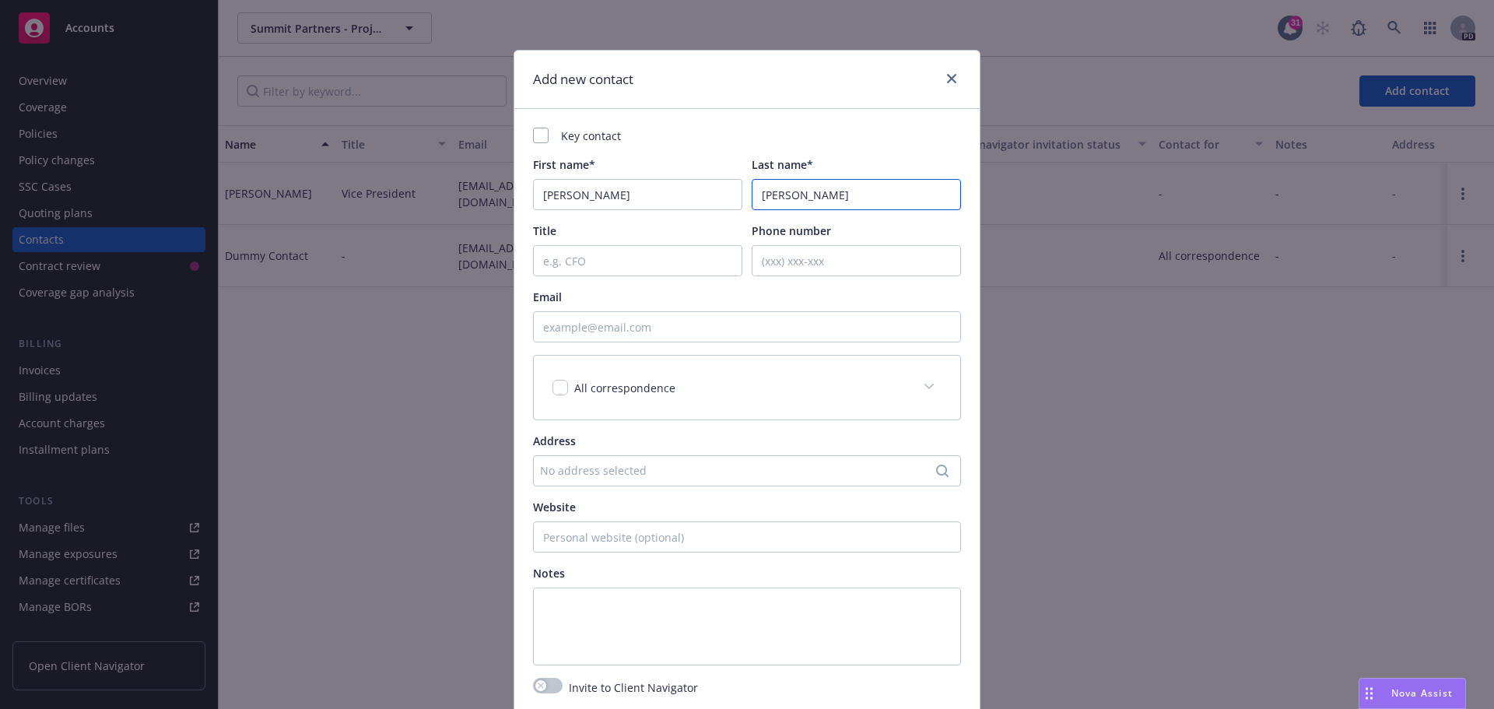
type input "[PERSON_NAME]"
type input "Associate"
drag, startPoint x: 589, startPoint y: 330, endPoint x: 581, endPoint y: 317, distance: 14.7
click at [589, 330] on input "Email" at bounding box center [747, 326] width 428 height 31
type input "elynch@summitpartners.com"
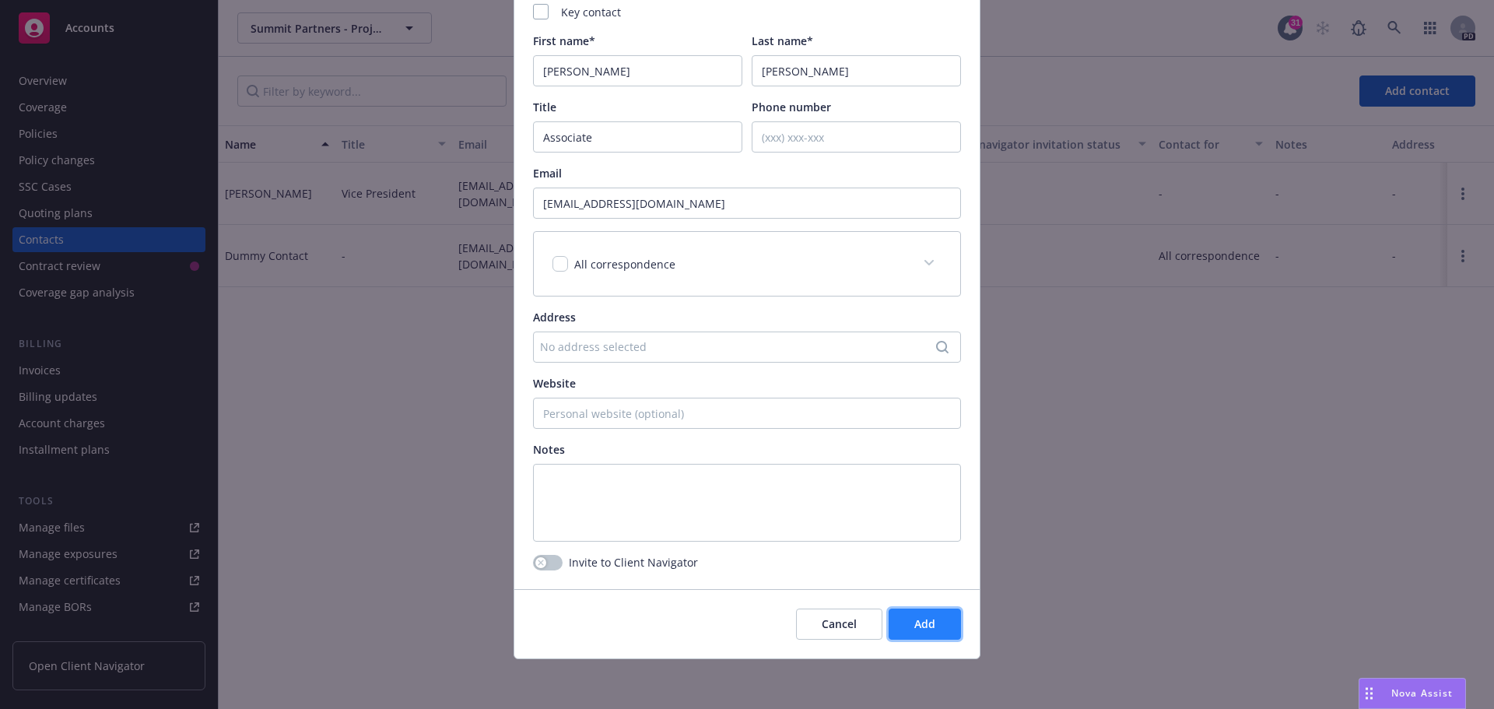
click at [898, 622] on button "Add" at bounding box center [925, 623] width 72 height 31
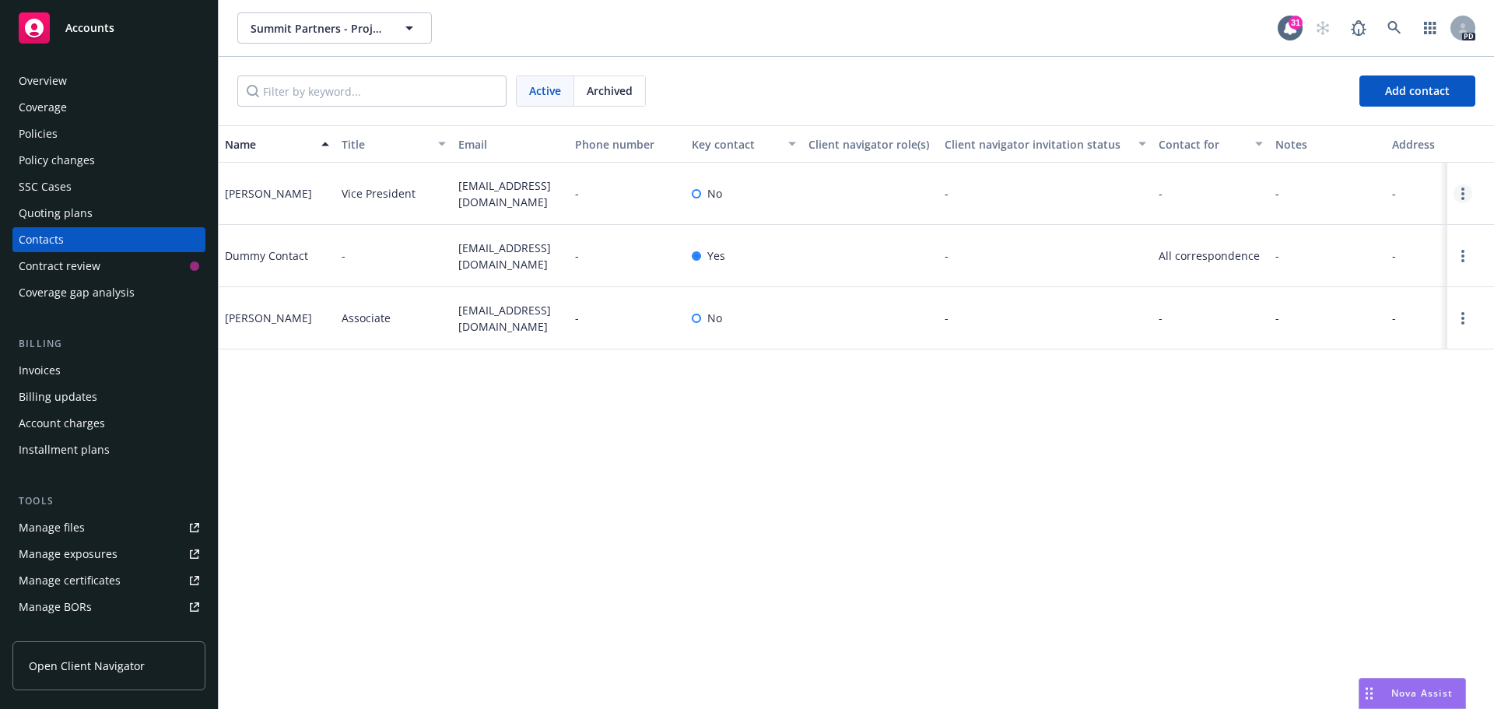
click at [1464, 194] on circle "Open options" at bounding box center [1462, 193] width 3 height 3
click at [1338, 142] on link "Invite to client navigator" at bounding box center [1363, 137] width 176 height 31
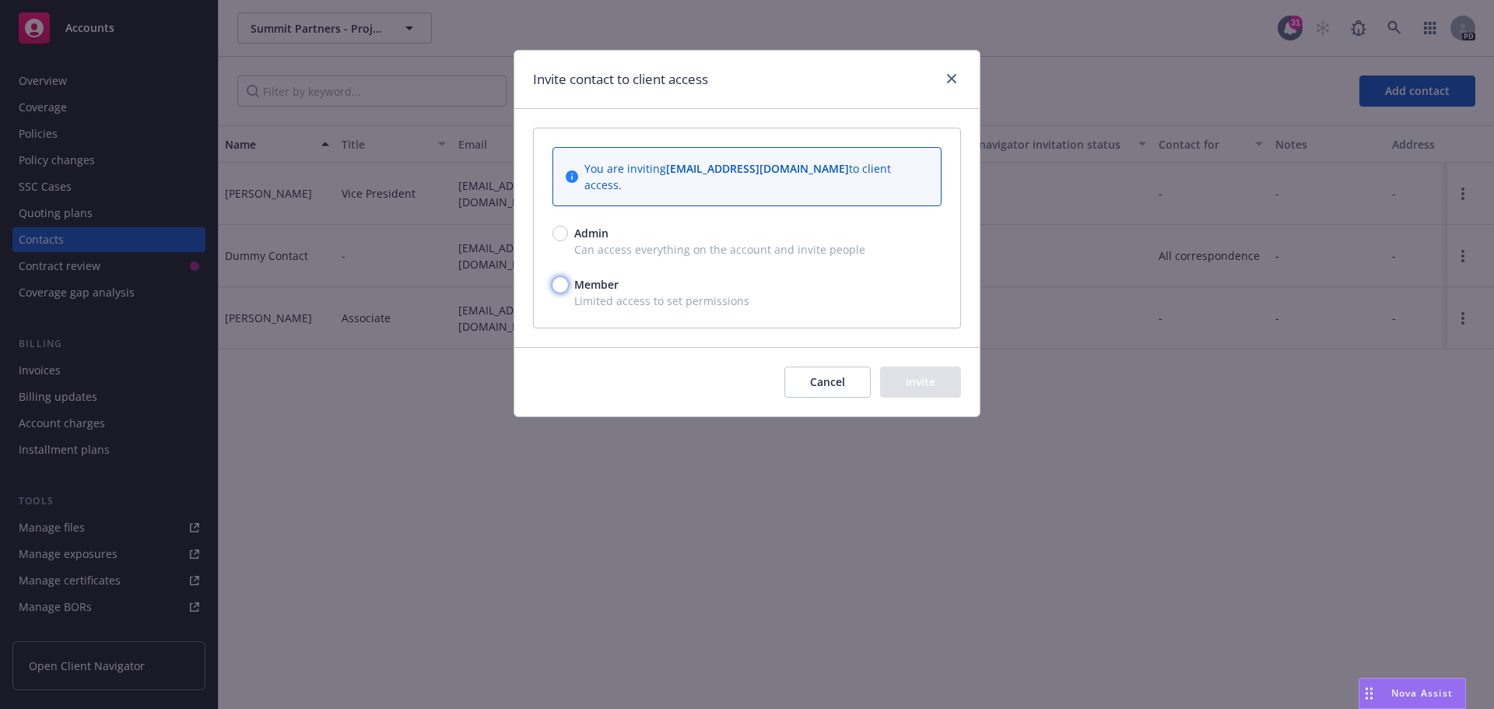
click at [558, 277] on input "Member" at bounding box center [560, 285] width 16 height 16
radio input "true"
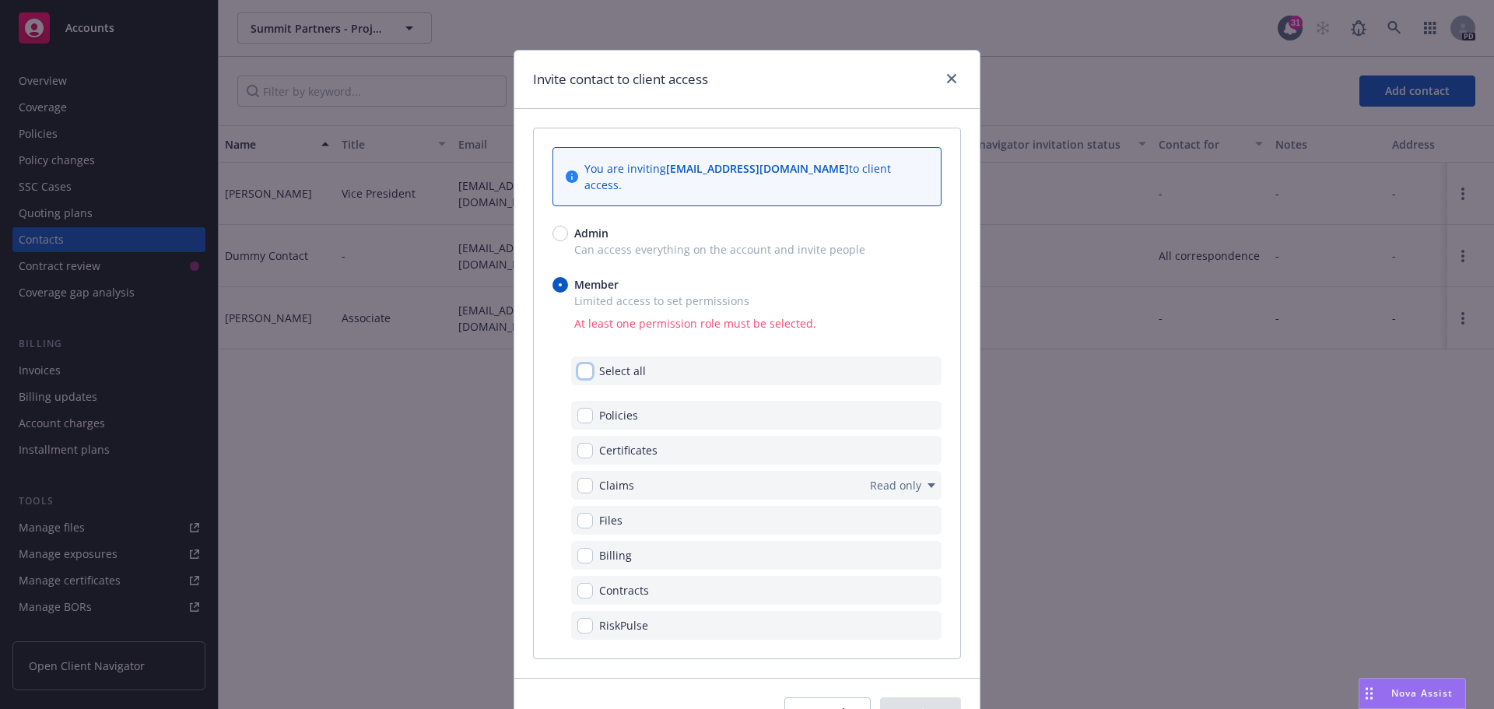
click at [579, 363] on input "checkbox" at bounding box center [585, 371] width 16 height 16
checkbox input "true"
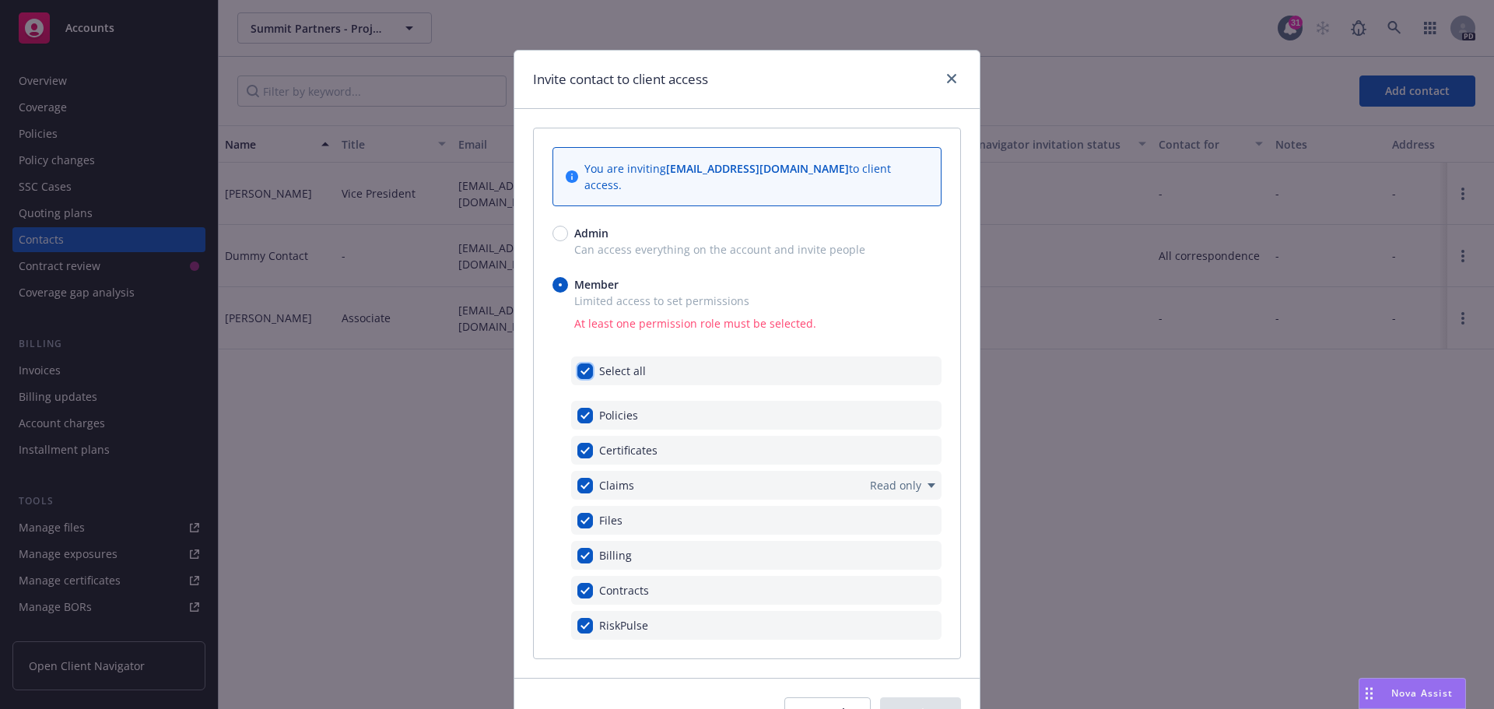
checkbox input "true"
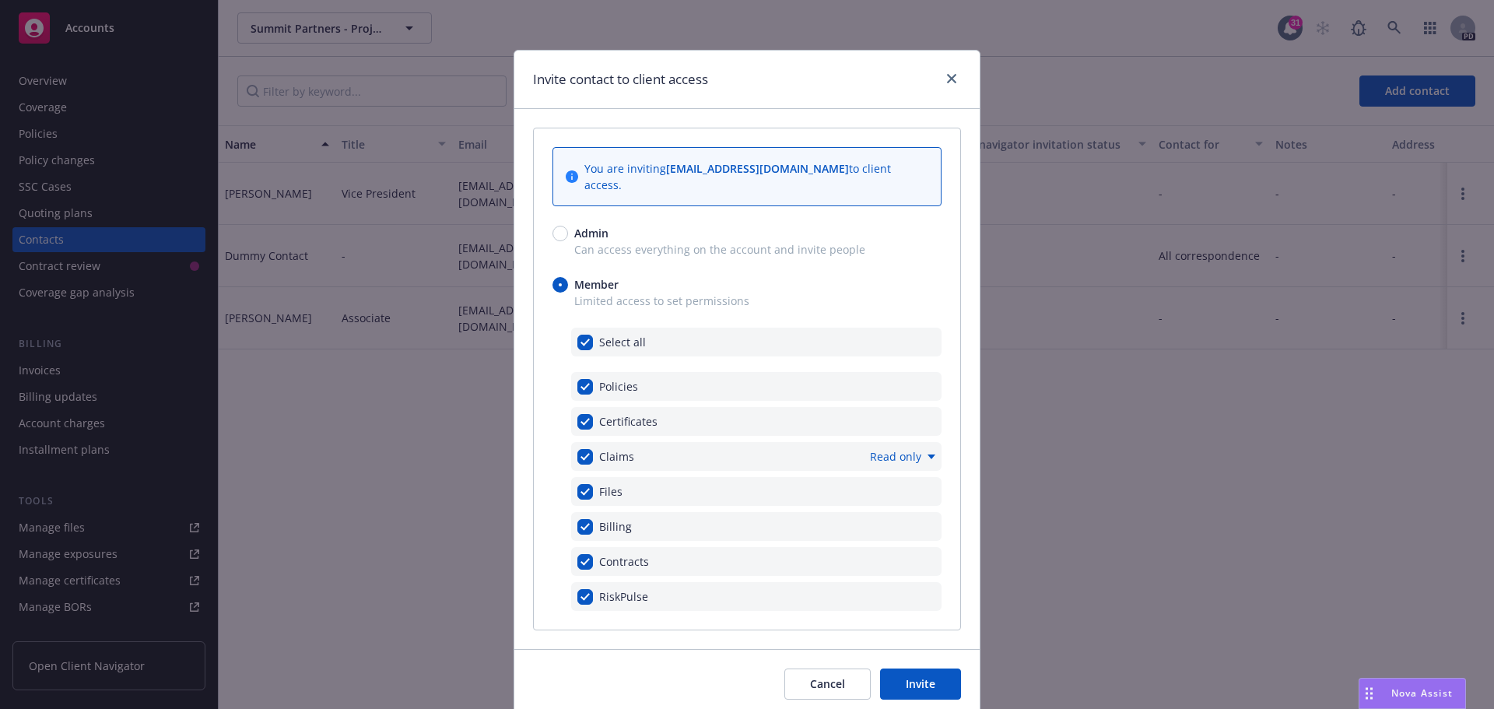
click at [873, 448] on span "Read only" at bounding box center [895, 456] width 51 height 16
click at [980, 455] on link "Read and submit" at bounding box center [1006, 448] width 139 height 31
checkbox input "false"
click at [927, 668] on button "Invite" at bounding box center [920, 683] width 81 height 31
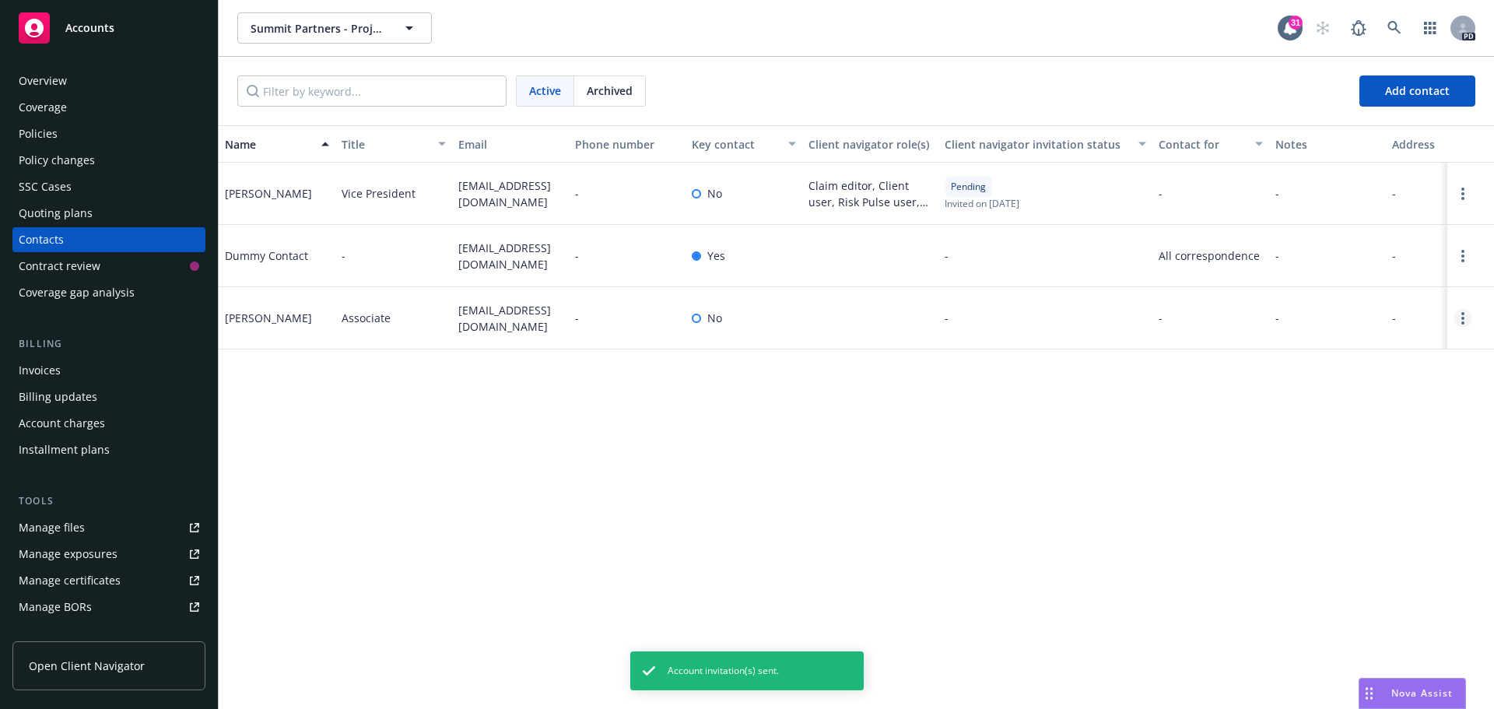
click at [1464, 323] on link "Open options" at bounding box center [1462, 318] width 19 height 19
click at [1336, 257] on link "Invite to client navigator" at bounding box center [1363, 262] width 176 height 31
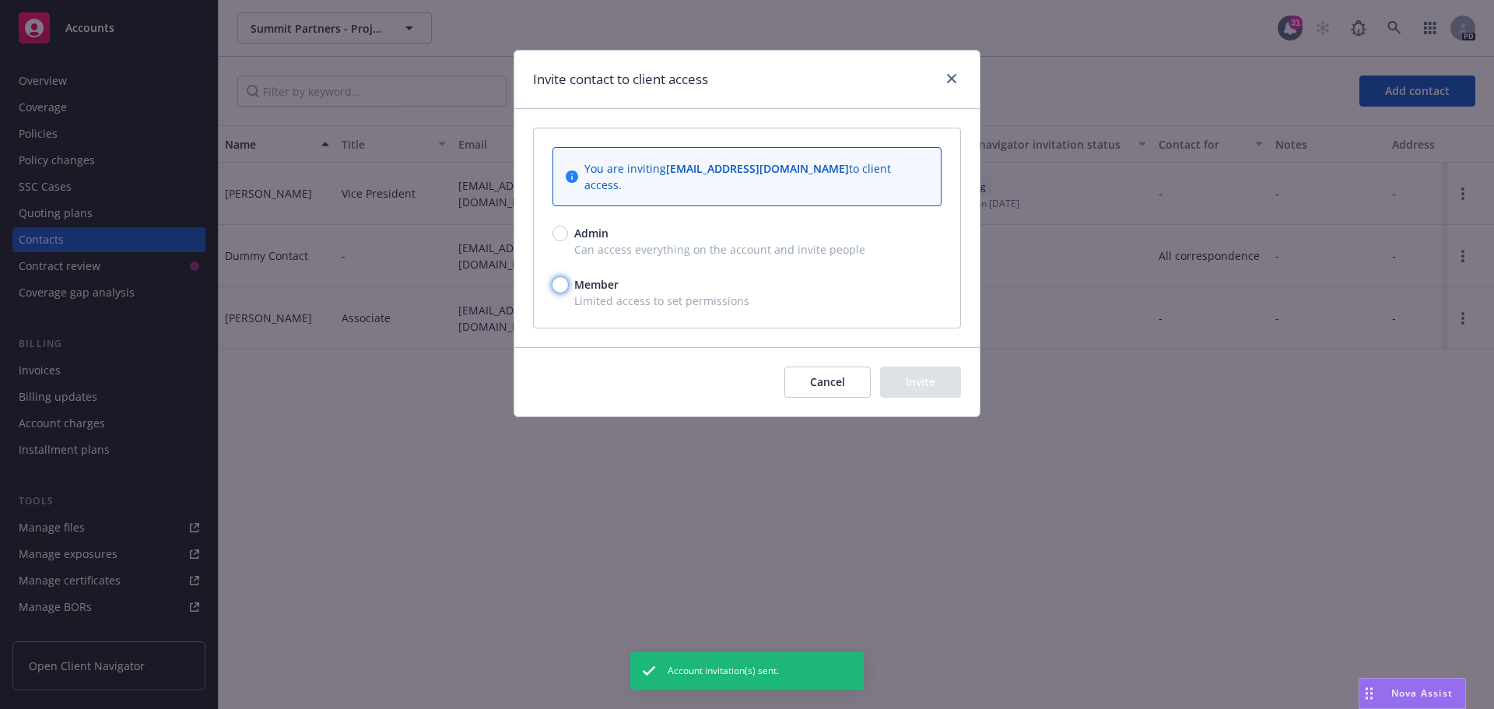
click at [560, 277] on input "Member" at bounding box center [560, 285] width 16 height 16
radio input "true"
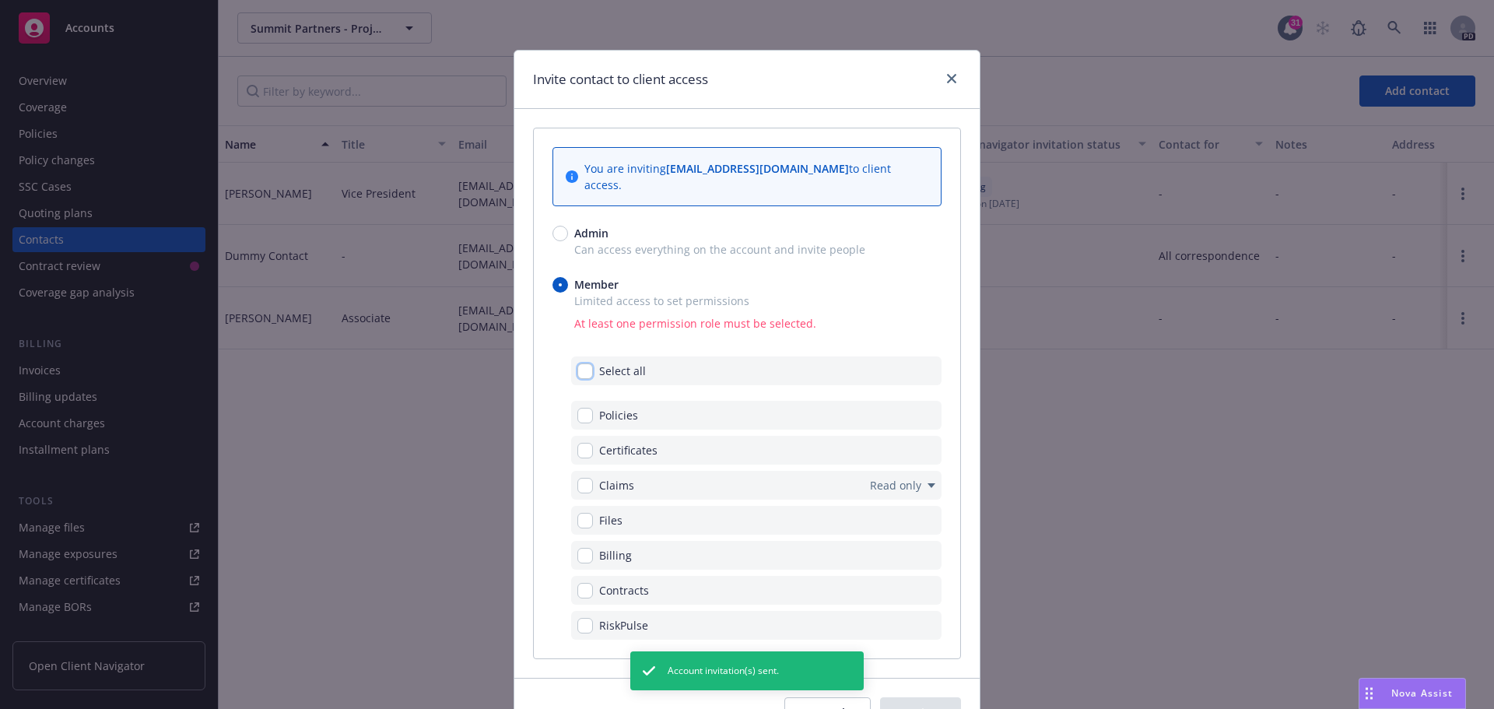
click at [584, 363] on input "checkbox" at bounding box center [585, 371] width 16 height 16
checkbox input "true"
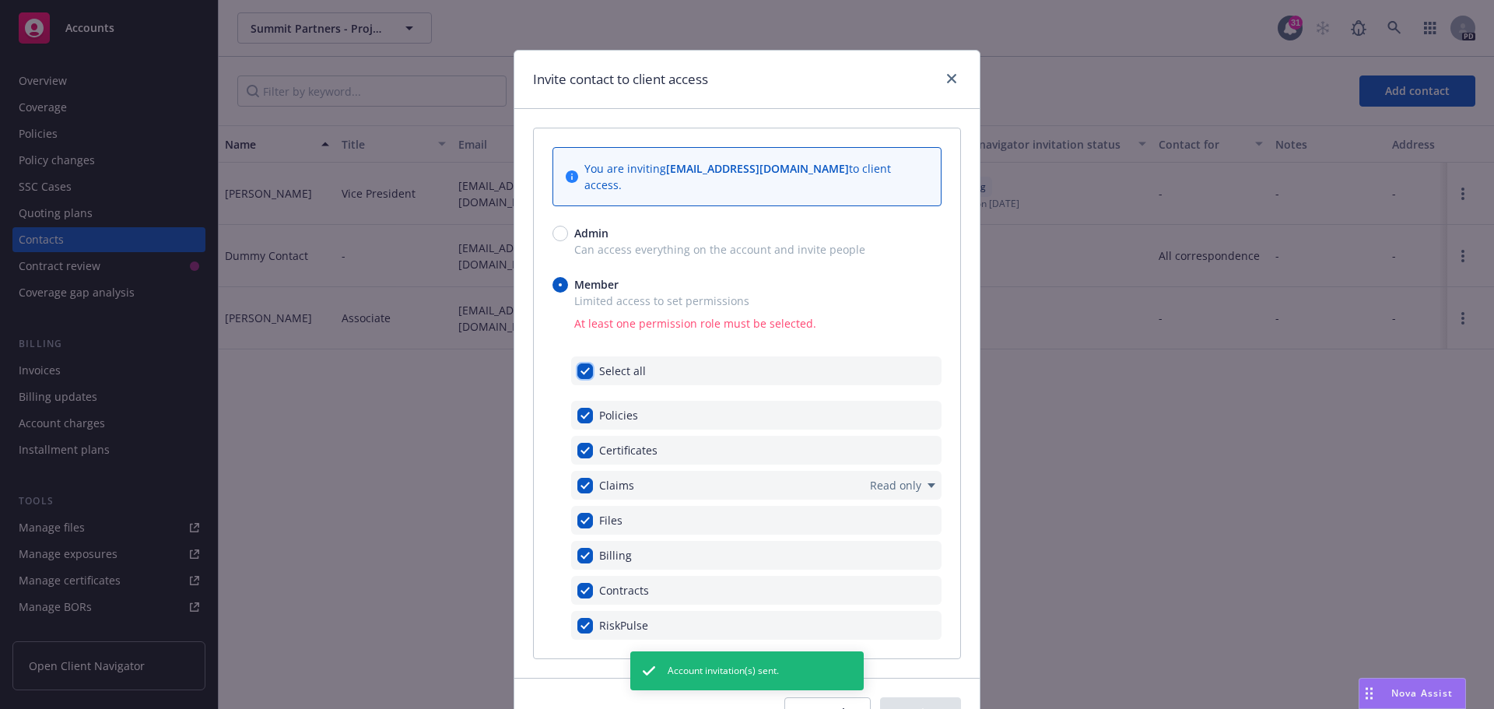
checkbox input "true"
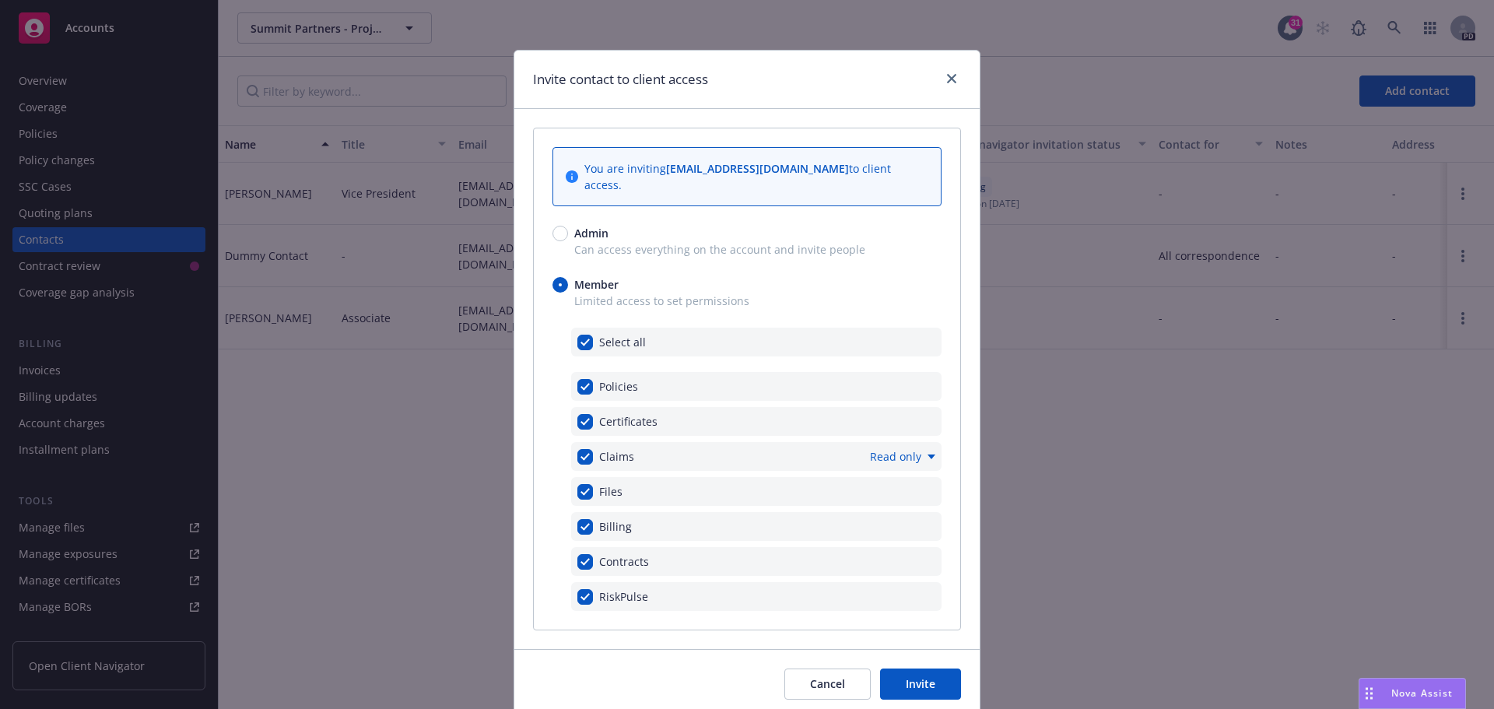
click at [882, 448] on span "Read only" at bounding box center [895, 456] width 51 height 16
click at [1008, 447] on link "Read and submit" at bounding box center [1006, 448] width 139 height 31
checkbox input "false"
click at [914, 668] on button "Invite" at bounding box center [920, 683] width 81 height 31
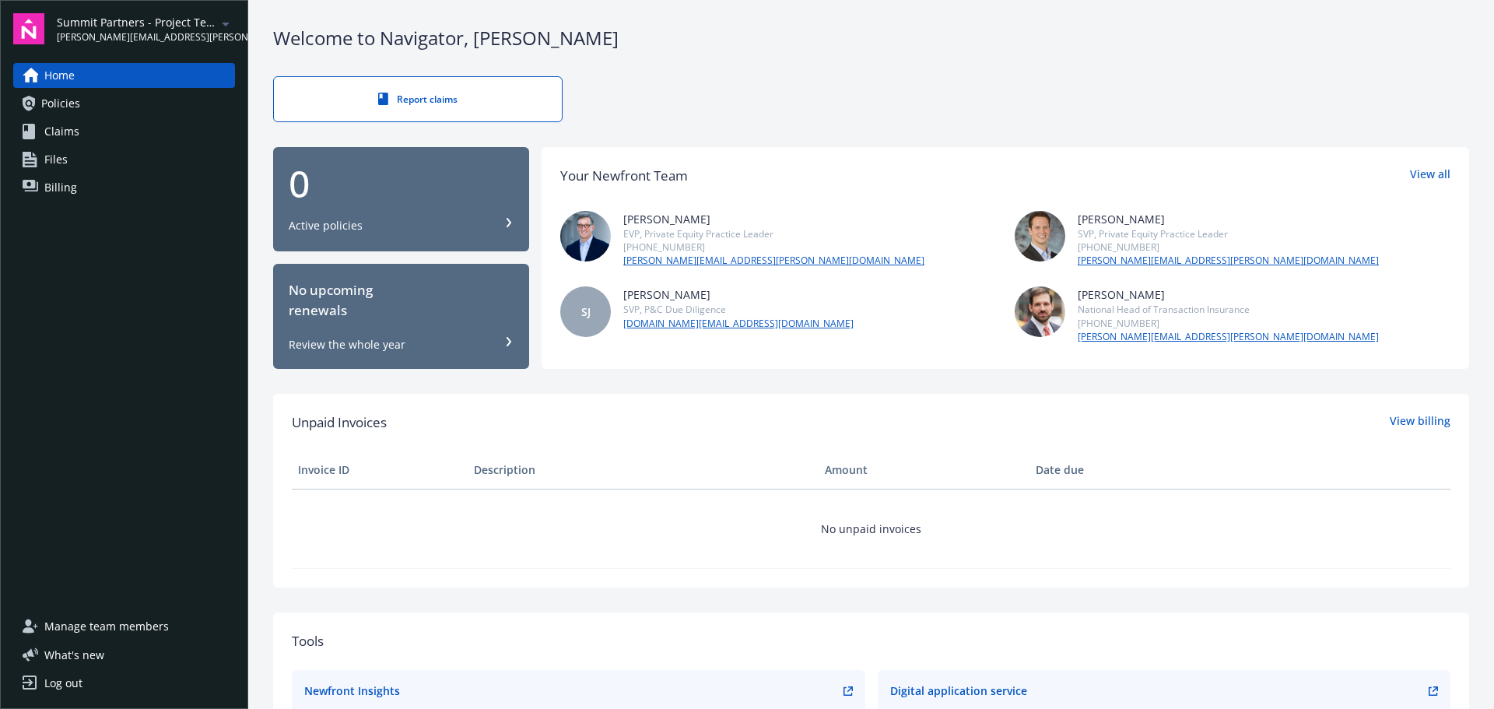
click at [62, 108] on span "Policies" at bounding box center [60, 103] width 39 height 25
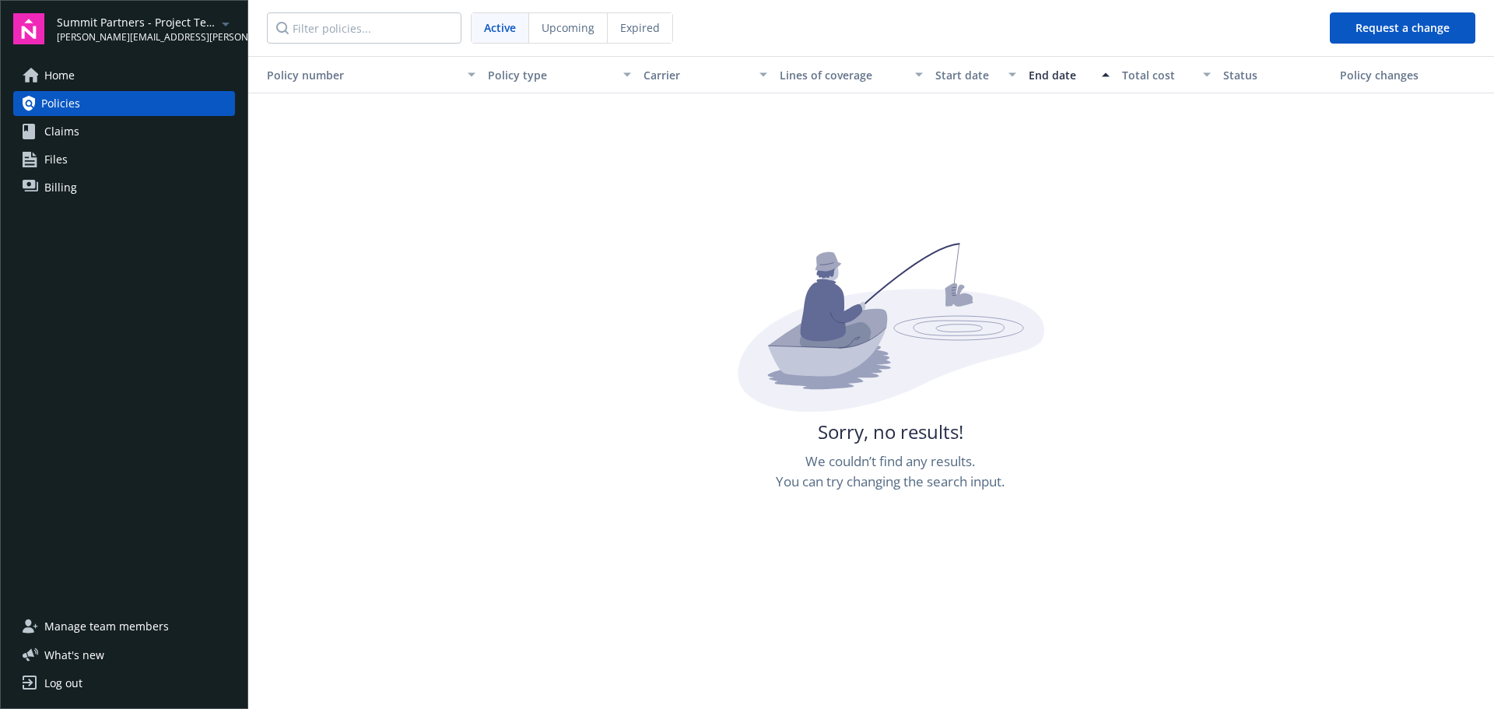
click at [63, 125] on span "Claims" at bounding box center [61, 131] width 35 height 25
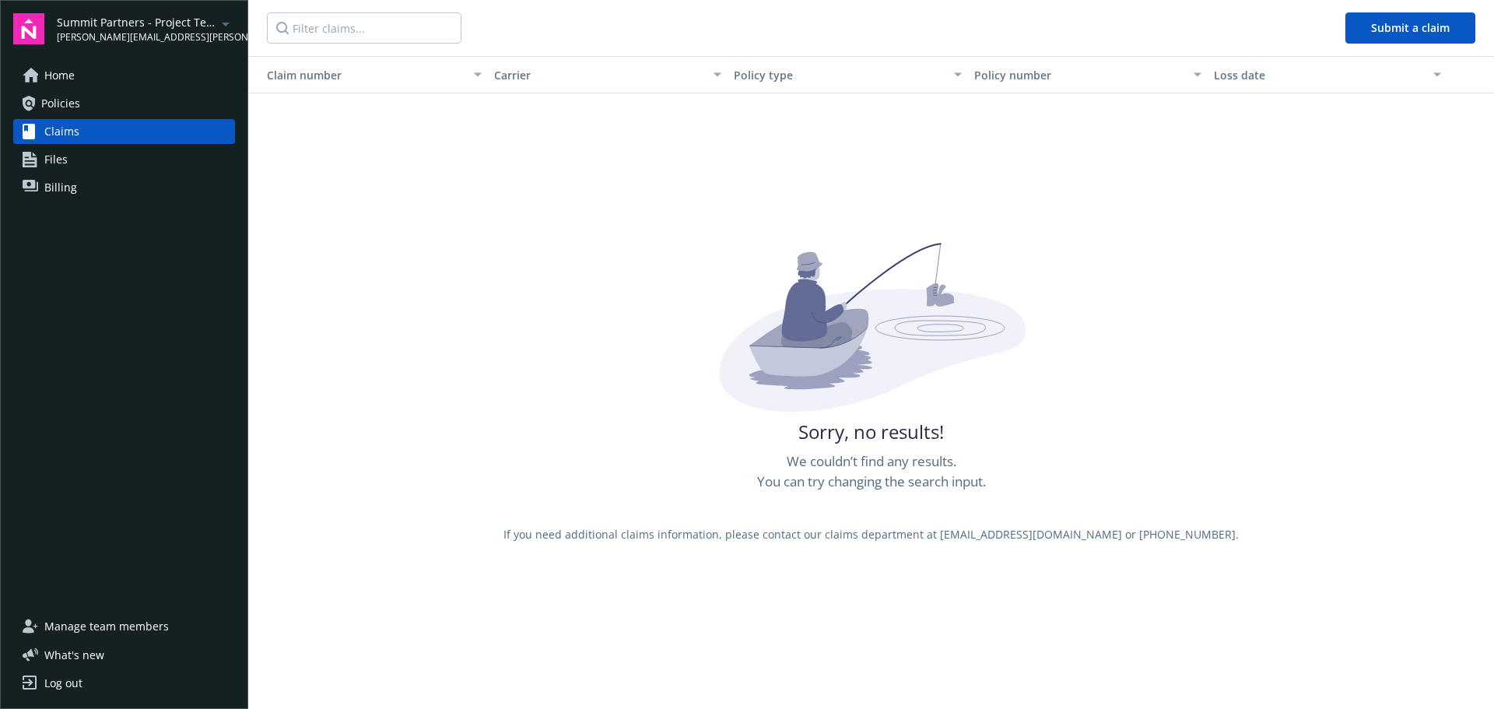
click at [55, 153] on span "Files" at bounding box center [55, 159] width 23 height 25
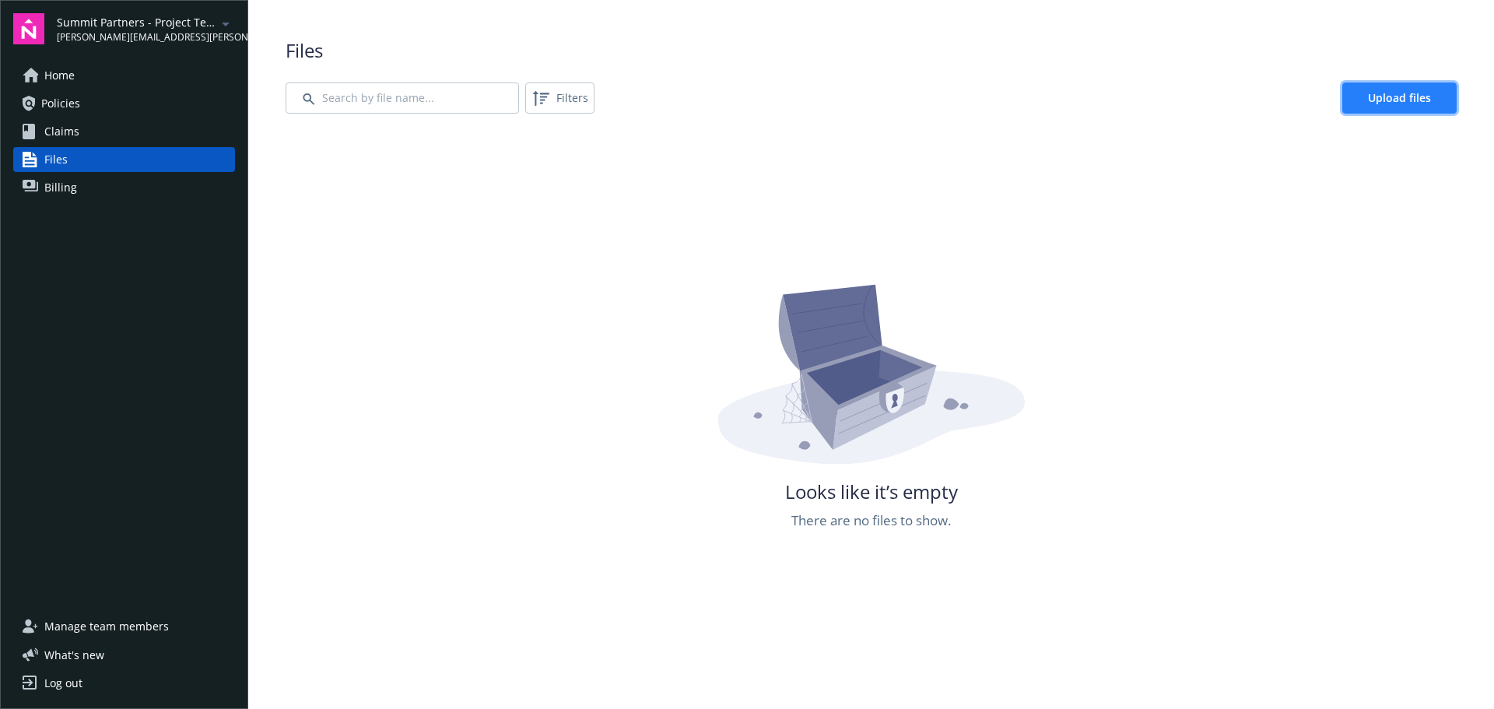
click at [1421, 97] on link "Upload files" at bounding box center [1399, 97] width 114 height 31
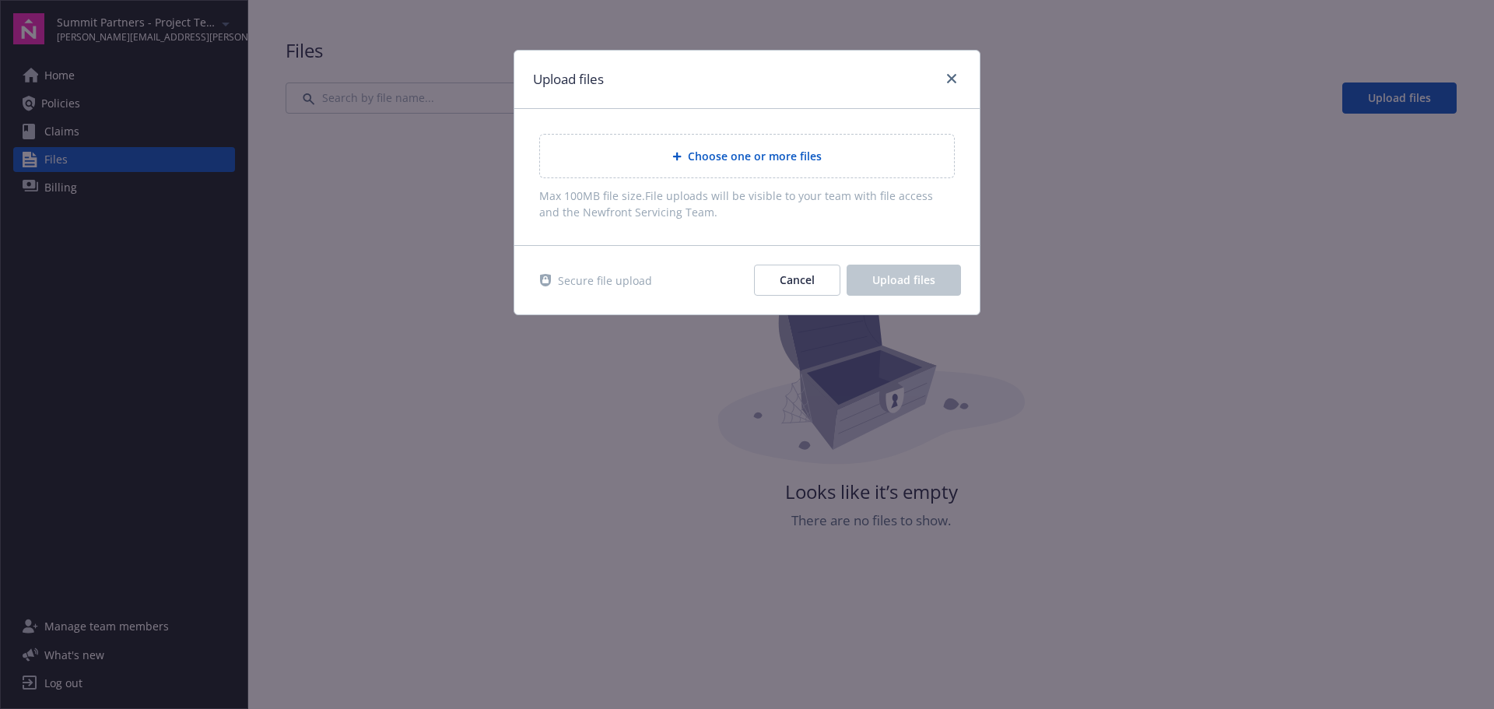
click at [724, 154] on span "Choose one or more files" at bounding box center [755, 156] width 134 height 16
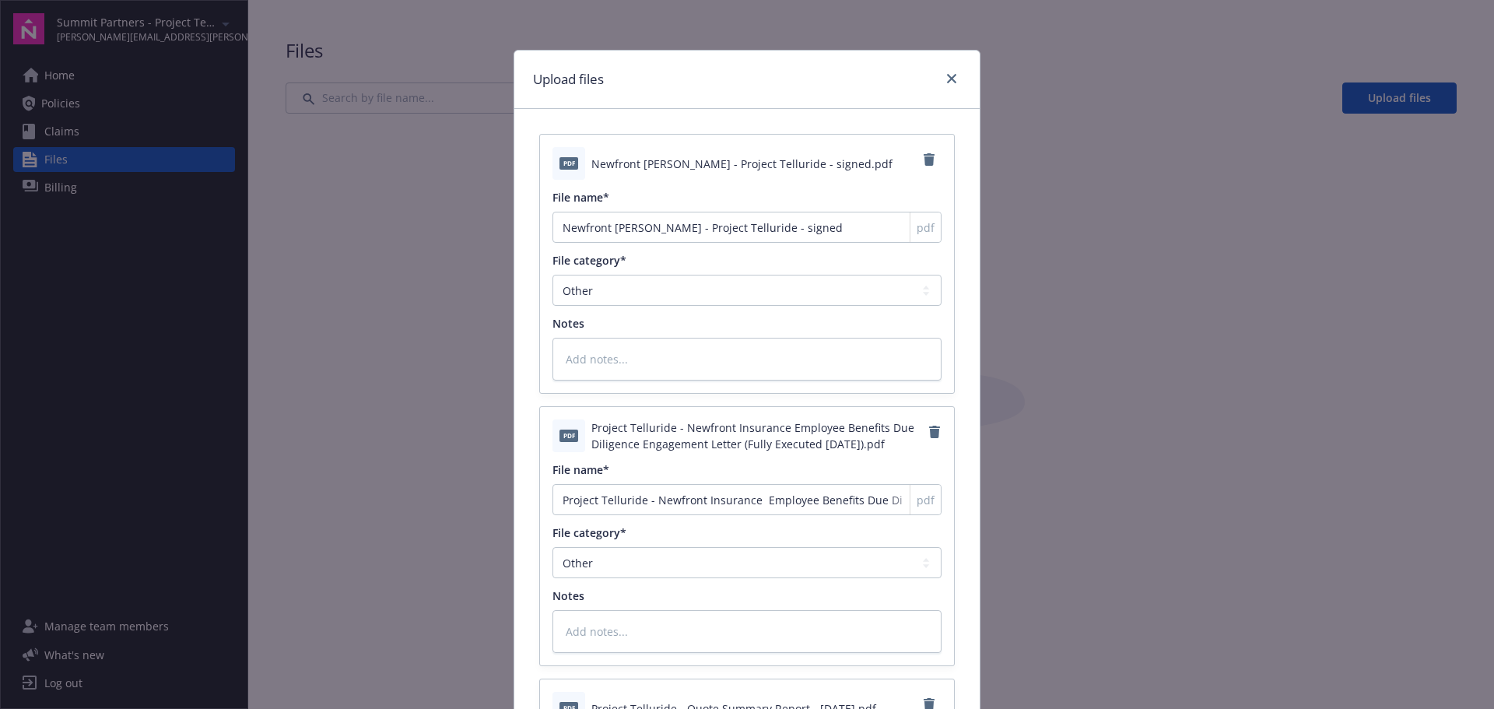
type textarea "x"
click at [640, 292] on select "Agreements Application - signed Application - unsigned Auto ID card Certificate…" at bounding box center [746, 290] width 389 height 31
select select "Agreements"
click at [552, 275] on select "Agreements Application - signed Application - unsigned Auto ID card Certificate…" at bounding box center [746, 290] width 389 height 31
click at [606, 357] on textarea at bounding box center [746, 359] width 389 height 43
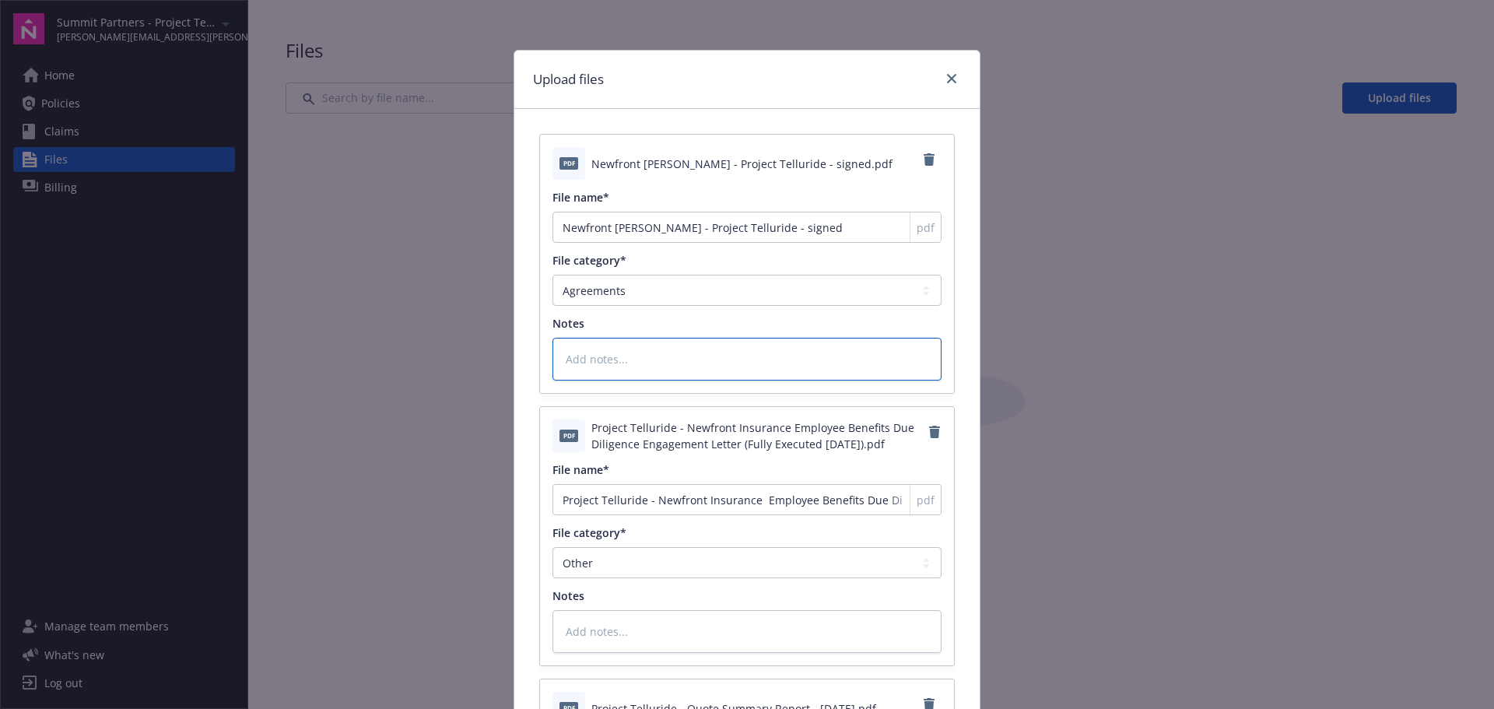
type textarea "x"
type textarea "N"
type textarea "x"
type textarea "Ne"
type textarea "x"
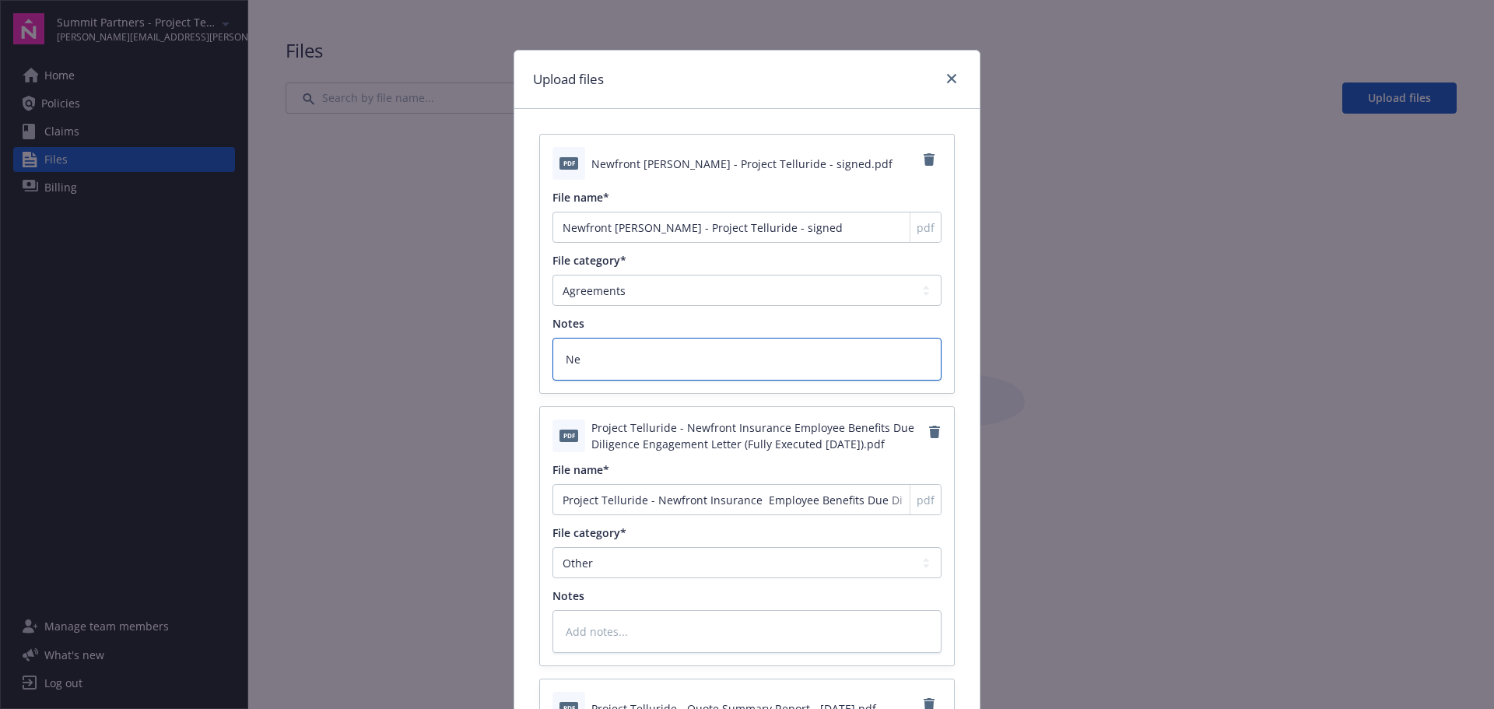
type textarea "New"
type textarea "x"
type textarea "Newf"
type textarea "x"
type textarea "Newfr"
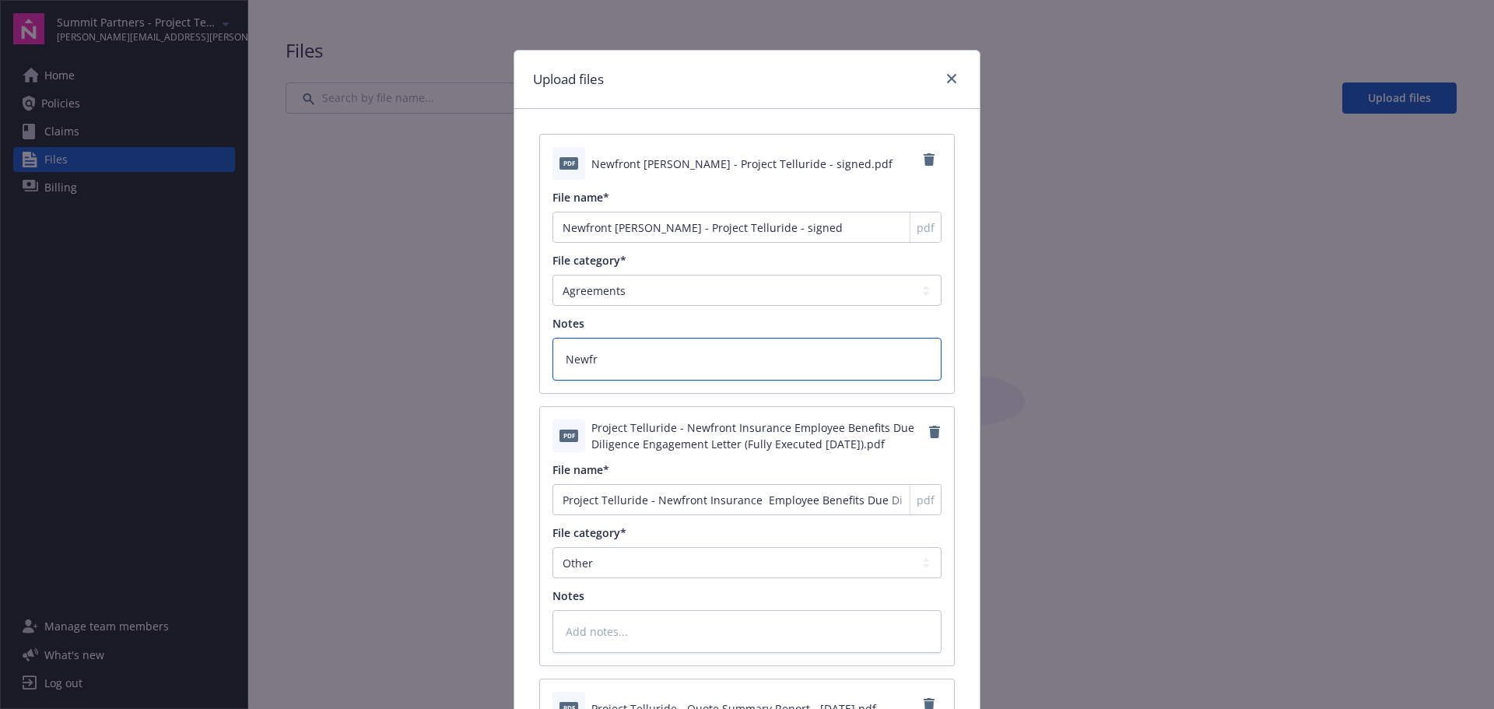
type textarea "x"
type textarea "Newfro"
type textarea "x"
type textarea "Newfron"
type textarea "x"
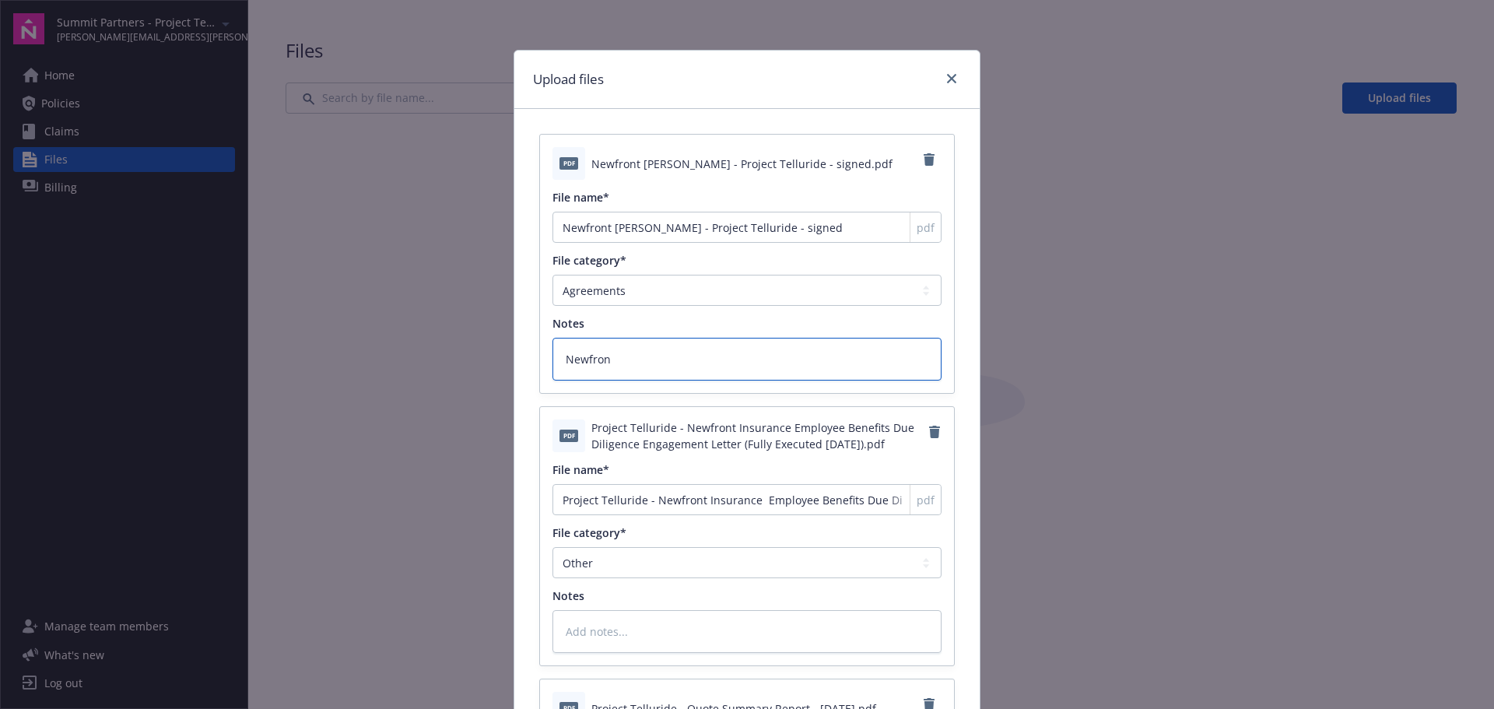
type textarea "Newfront"
type textarea "x"
type textarea "Newfront"
type textarea "x"
type textarea "Newfront S"
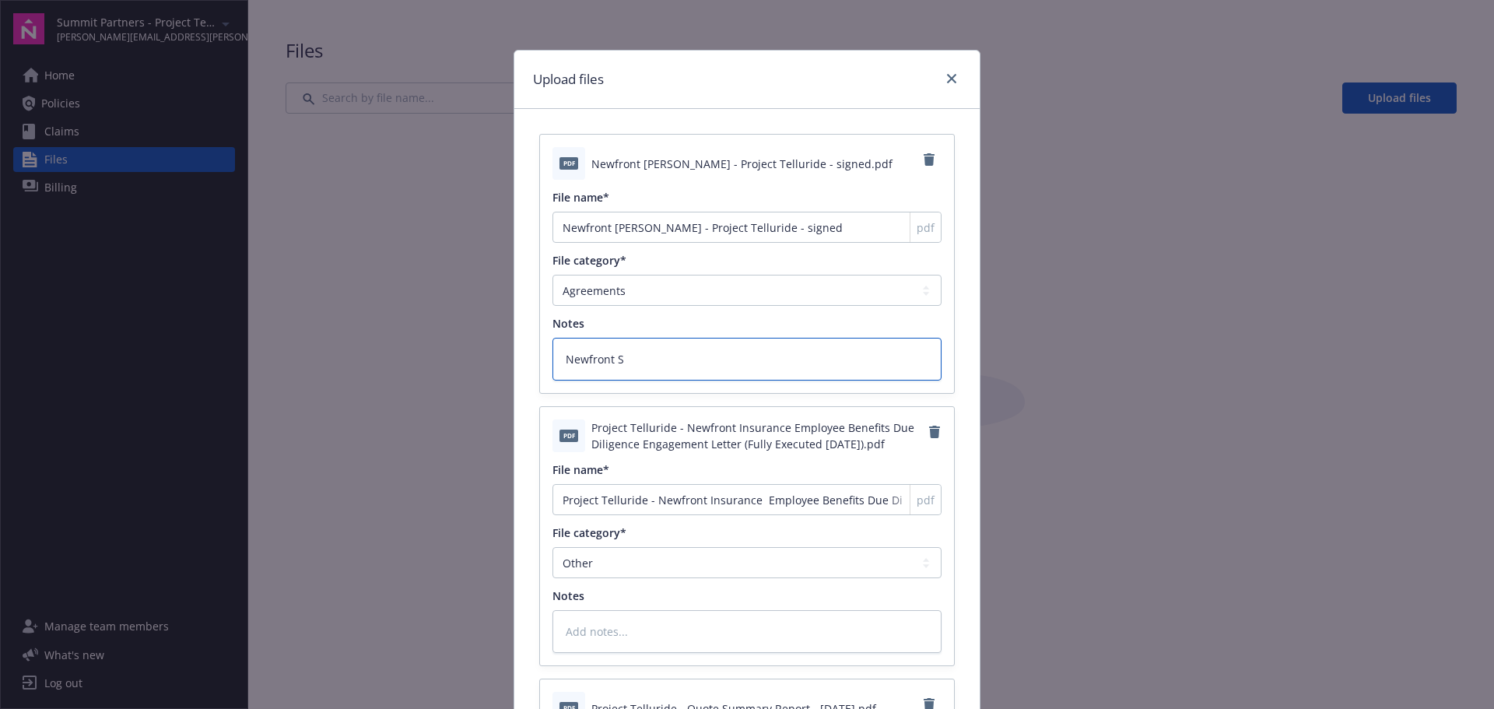
type textarea "x"
type textarea "Newfront Si"
type textarea "x"
type textarea "Newfront Sig"
type textarea "x"
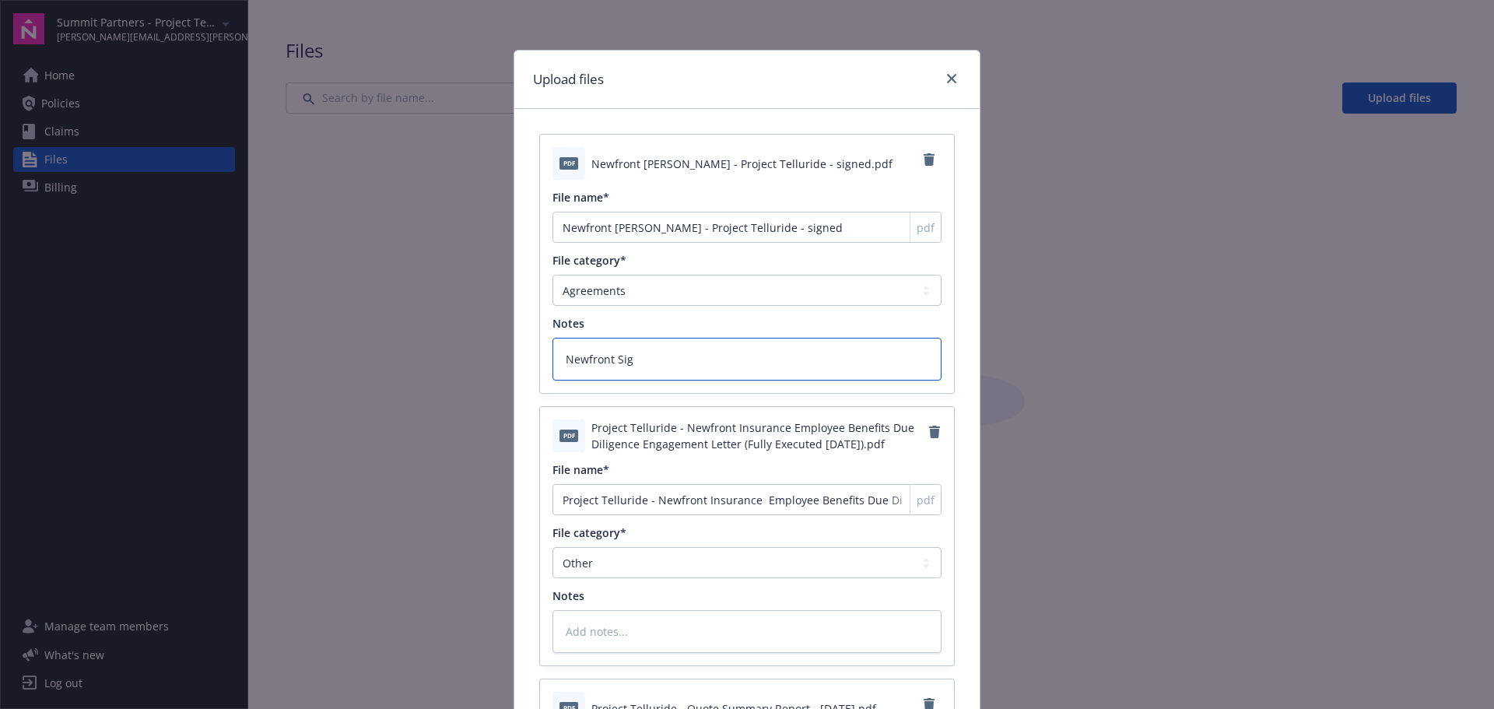
type textarea "Newfront Sign"
type textarea "x"
type textarea "Newfront Signe"
type textarea "x"
type textarea "Newfront Signed"
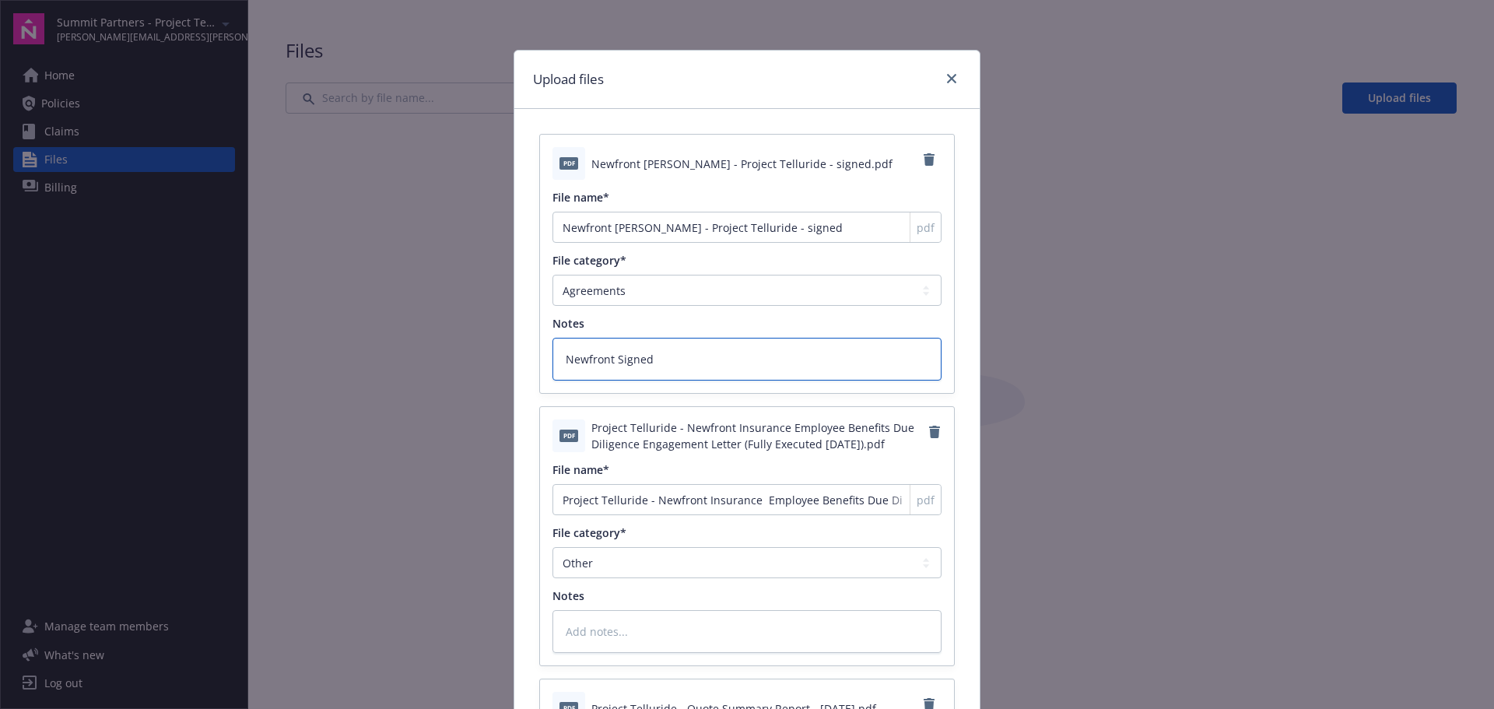
type textarea "x"
type textarea "Newfront Signed"
type textarea "x"
type textarea "Newfront Signed J"
type textarea "x"
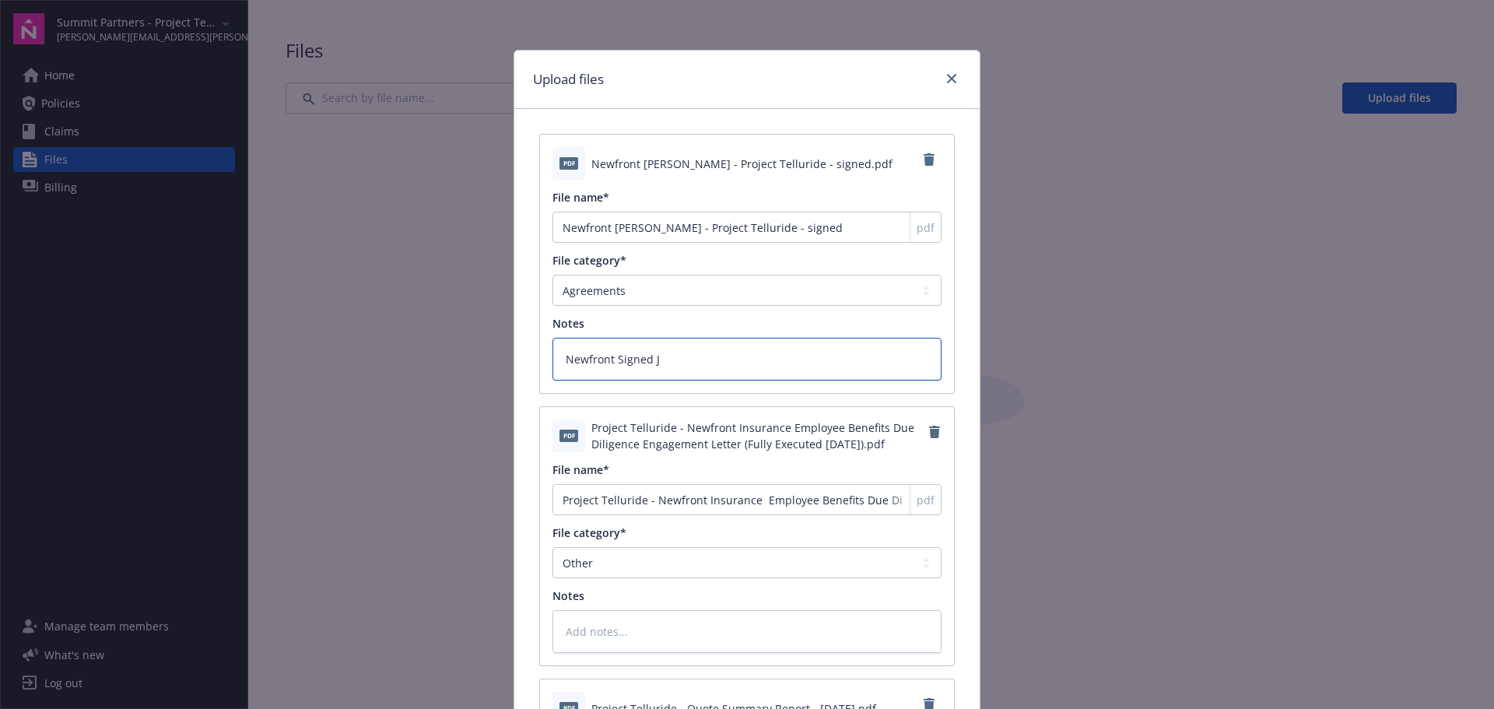
type textarea "Newfront Signed Jo"
type textarea "x"
type textarea "Newfront Signed Joi"
type textarea "x"
type textarea "Newfront Signed Join"
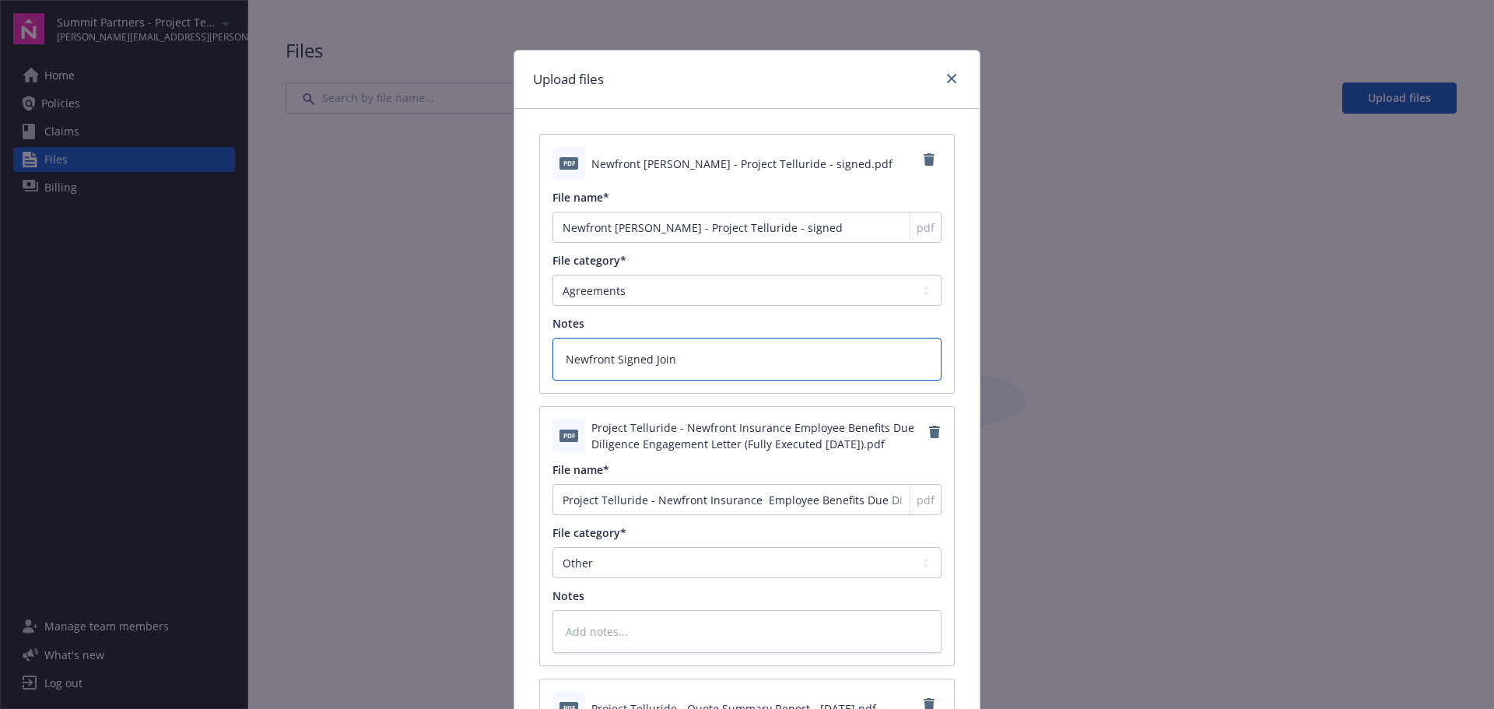
type textarea "x"
type textarea "Newfront Signed Joind"
type textarea "x"
type textarea "Newfront Signed Joinde"
type textarea "x"
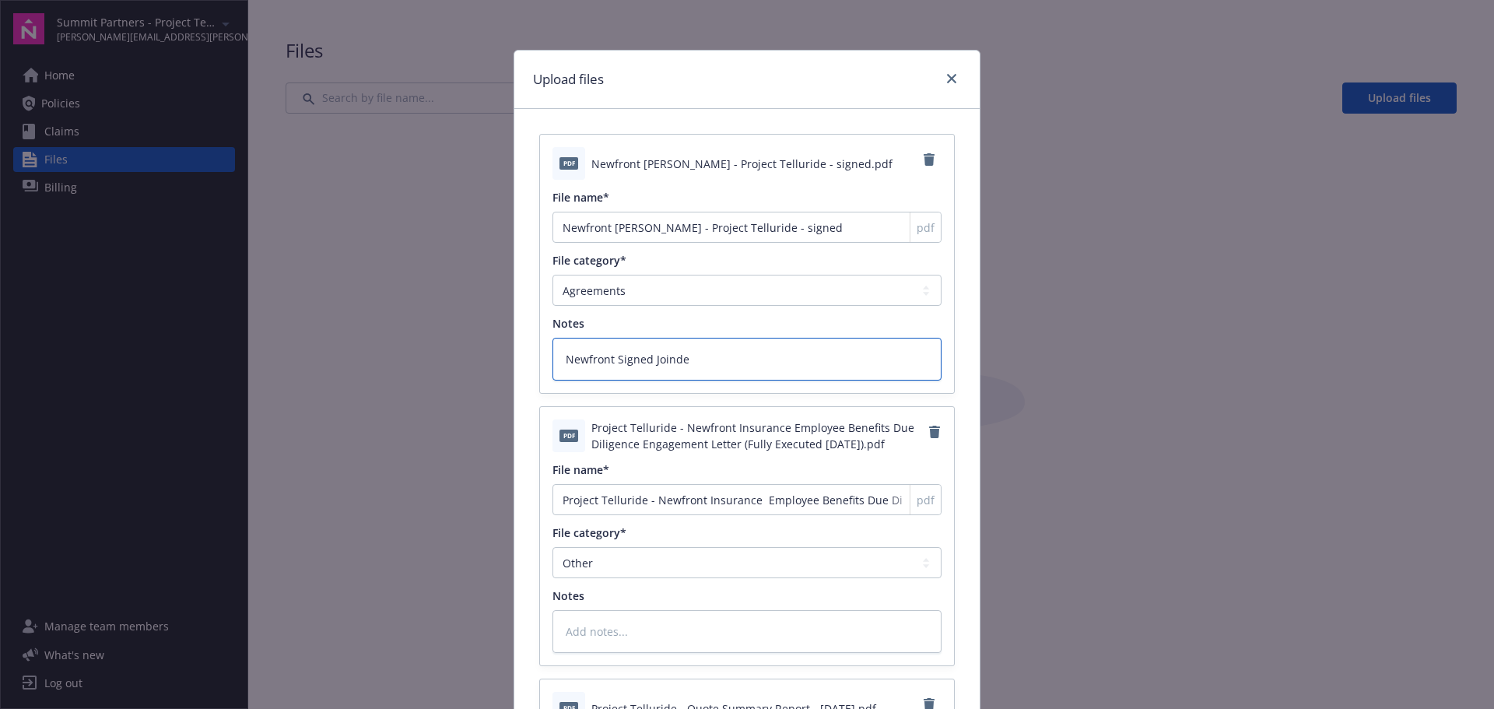
type textarea "Newfront Signed [PERSON_NAME]"
type textarea "x"
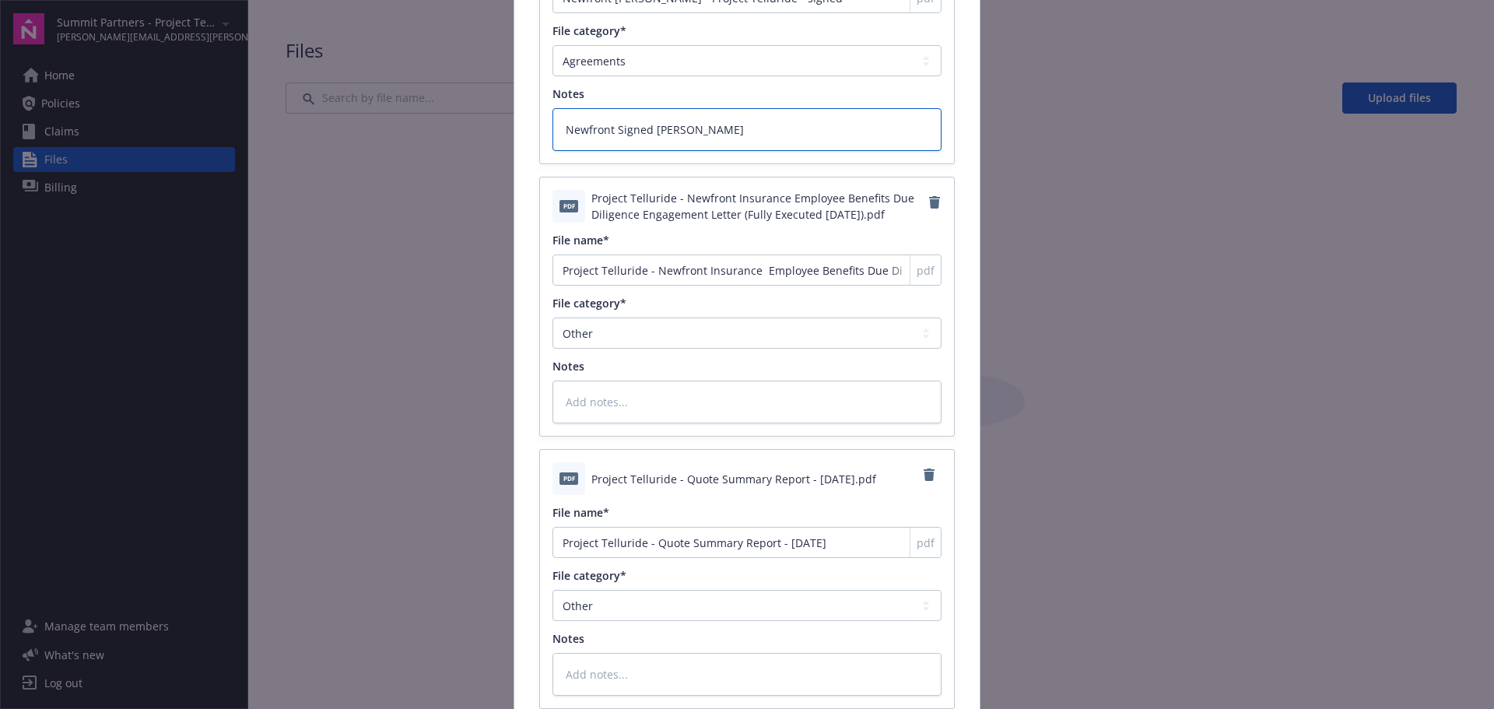
scroll to position [233, 0]
type textarea "Newfront Signed [PERSON_NAME]"
click at [598, 324] on select "Agreements Application - signed Application - unsigned Auto ID card Certificate…" at bounding box center [746, 329] width 389 height 31
select select "Agreements"
click at [552, 314] on select "Agreements Application - signed Application - unsigned Auto ID card Certificate…" at bounding box center [746, 329] width 389 height 31
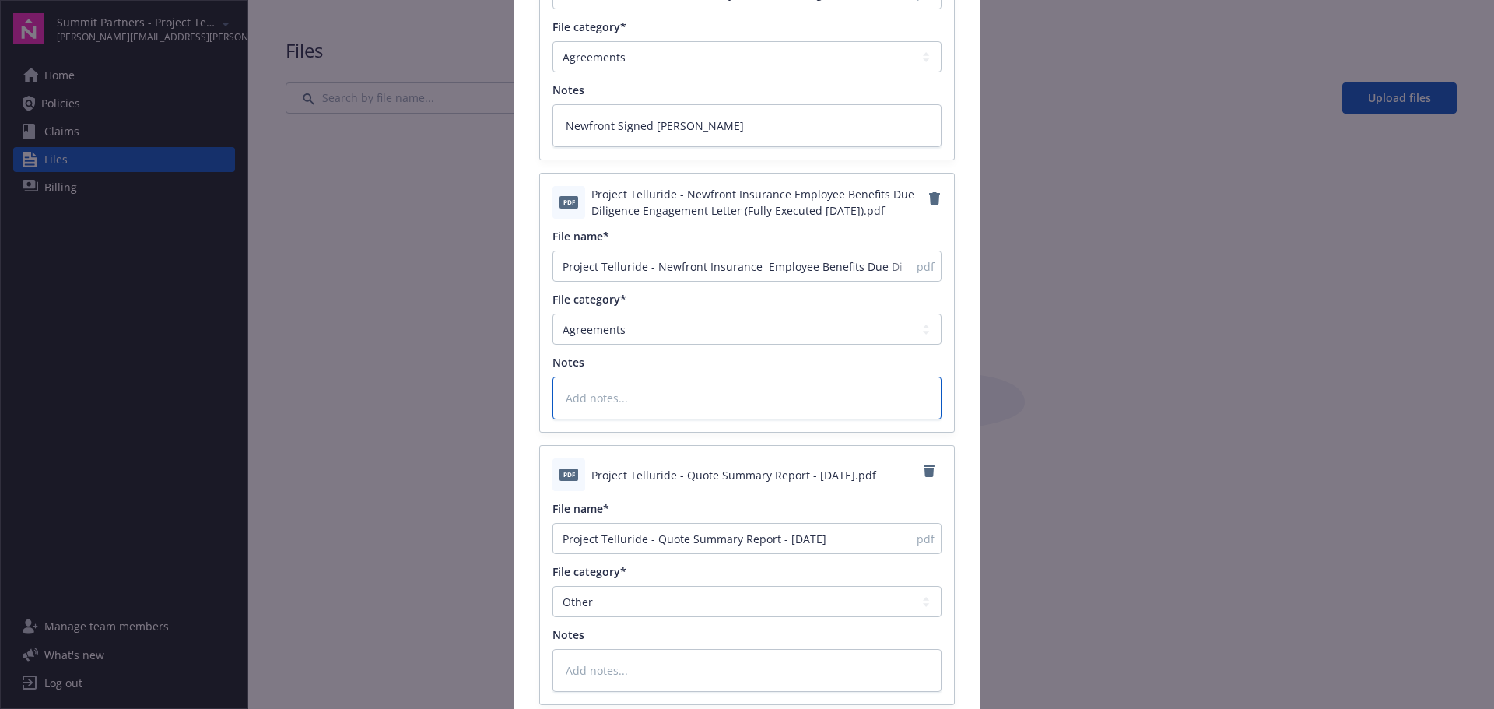
click at [594, 399] on textarea at bounding box center [746, 398] width 389 height 43
type textarea "x"
type textarea "Ne"
type textarea "x"
type textarea "Nerw"
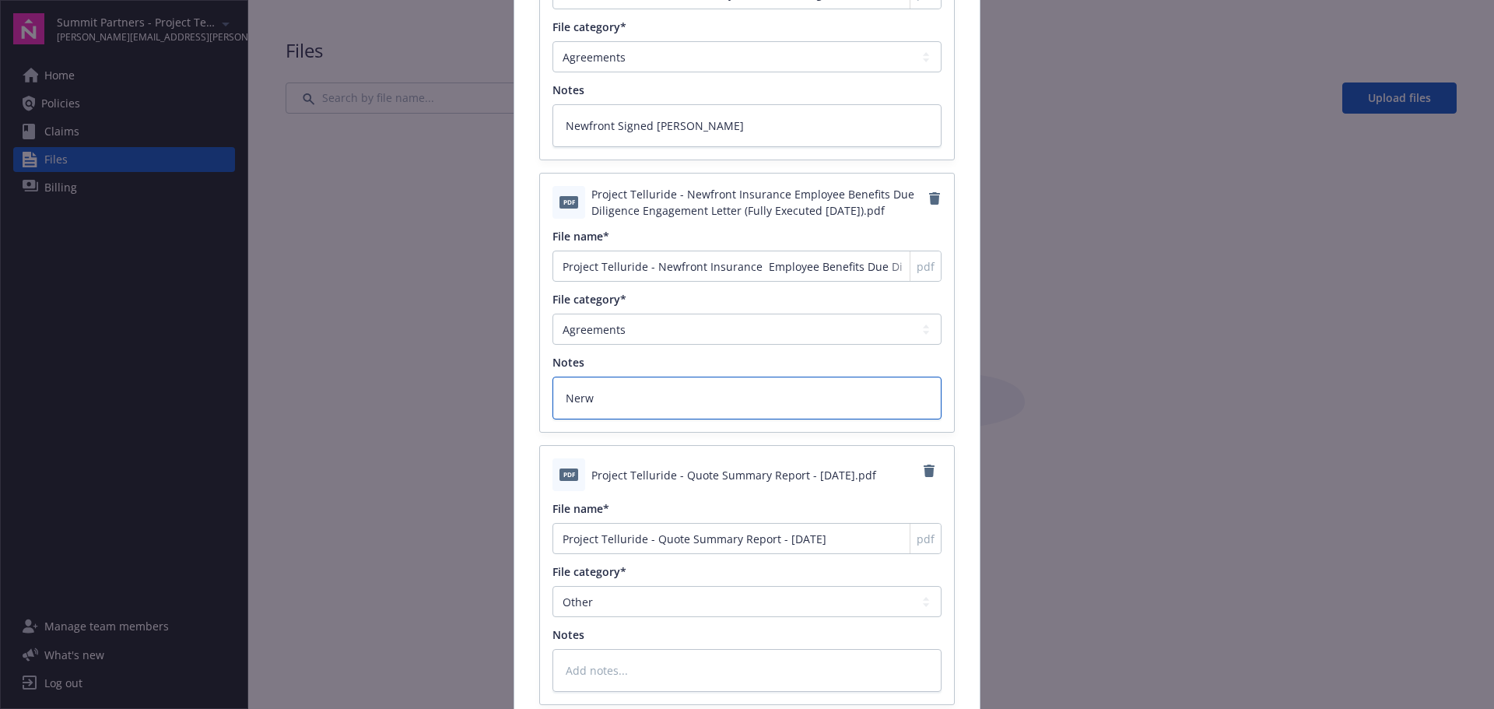
type textarea "x"
type textarea "Nerwf"
type textarea "x"
type textarea "Nerw"
type textarea "x"
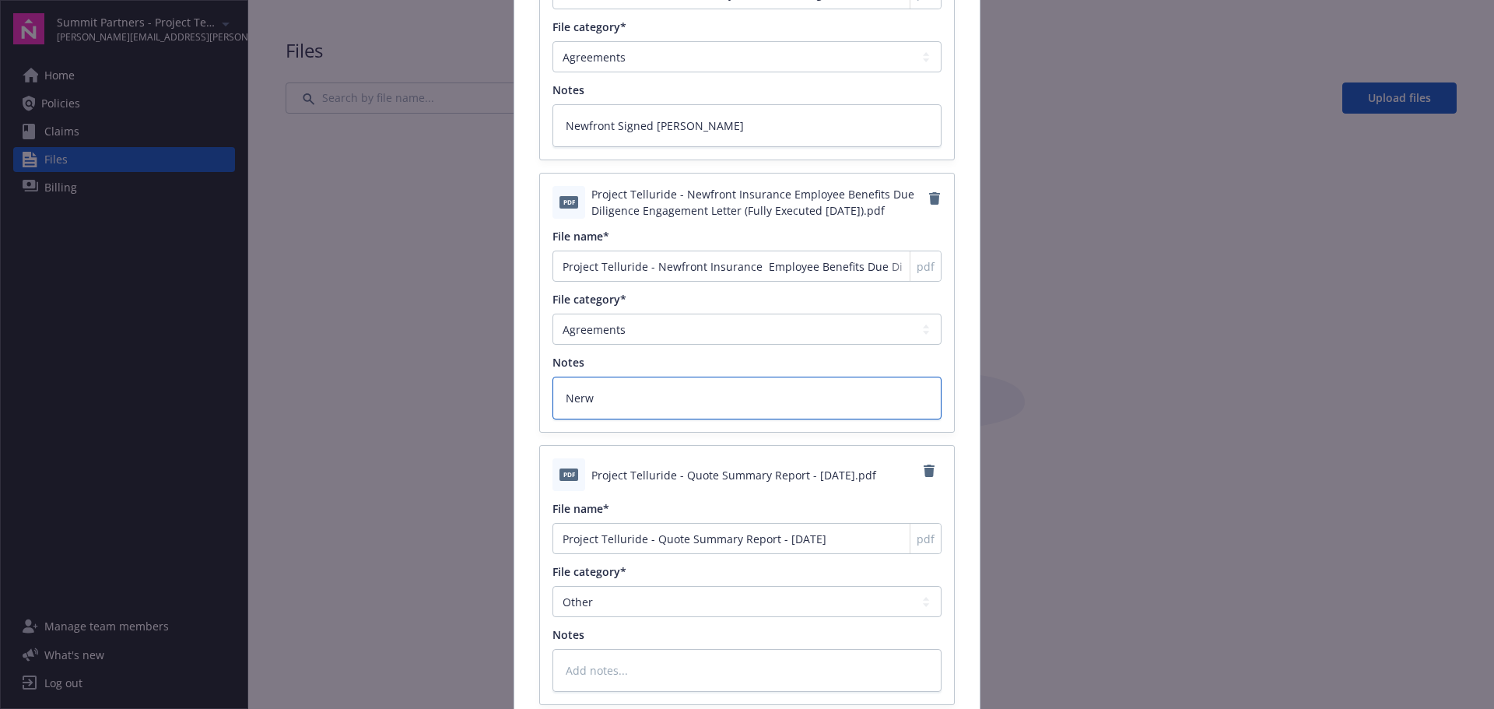
type textarea "Ner"
type textarea "x"
type textarea "Ne"
type textarea "x"
type textarea "New"
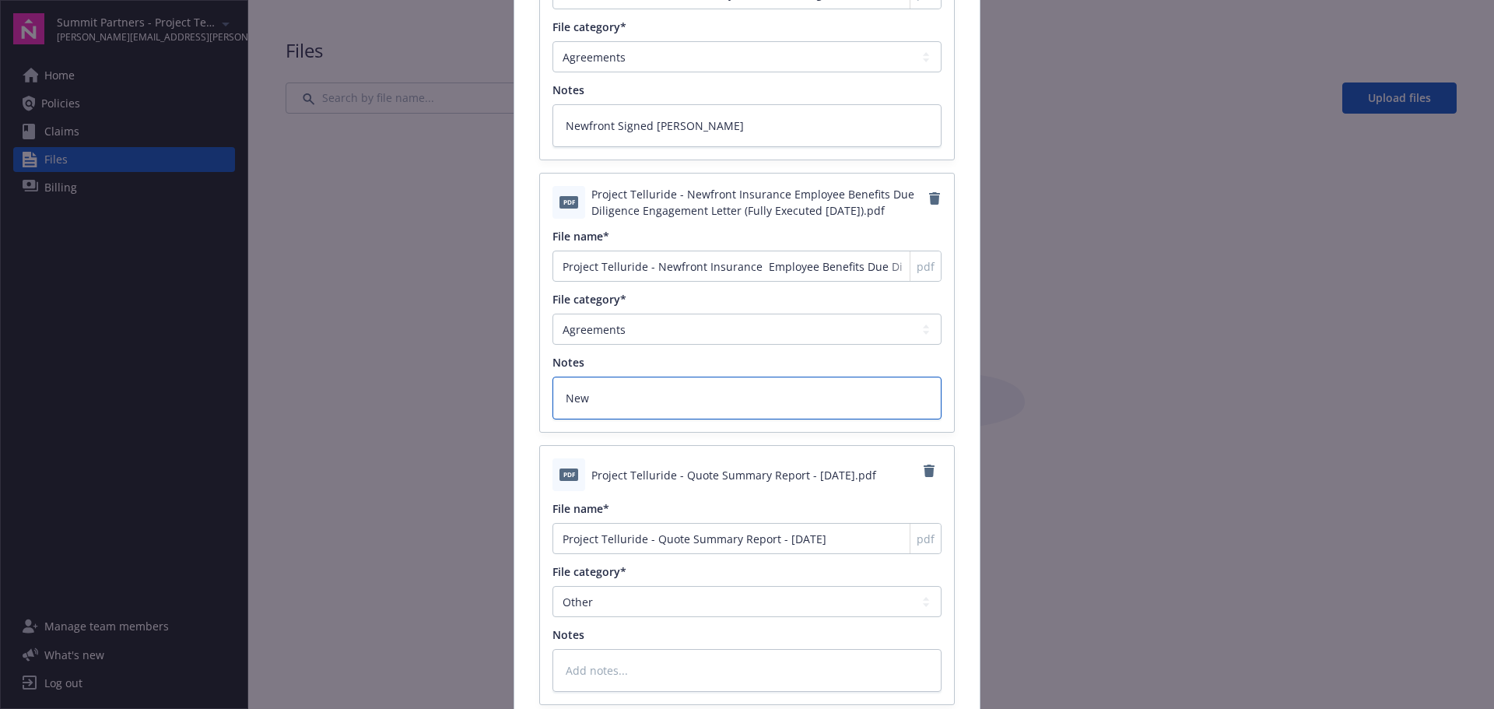
type textarea "x"
type textarea "Newf"
type textarea "x"
type textarea "Newfr"
type textarea "x"
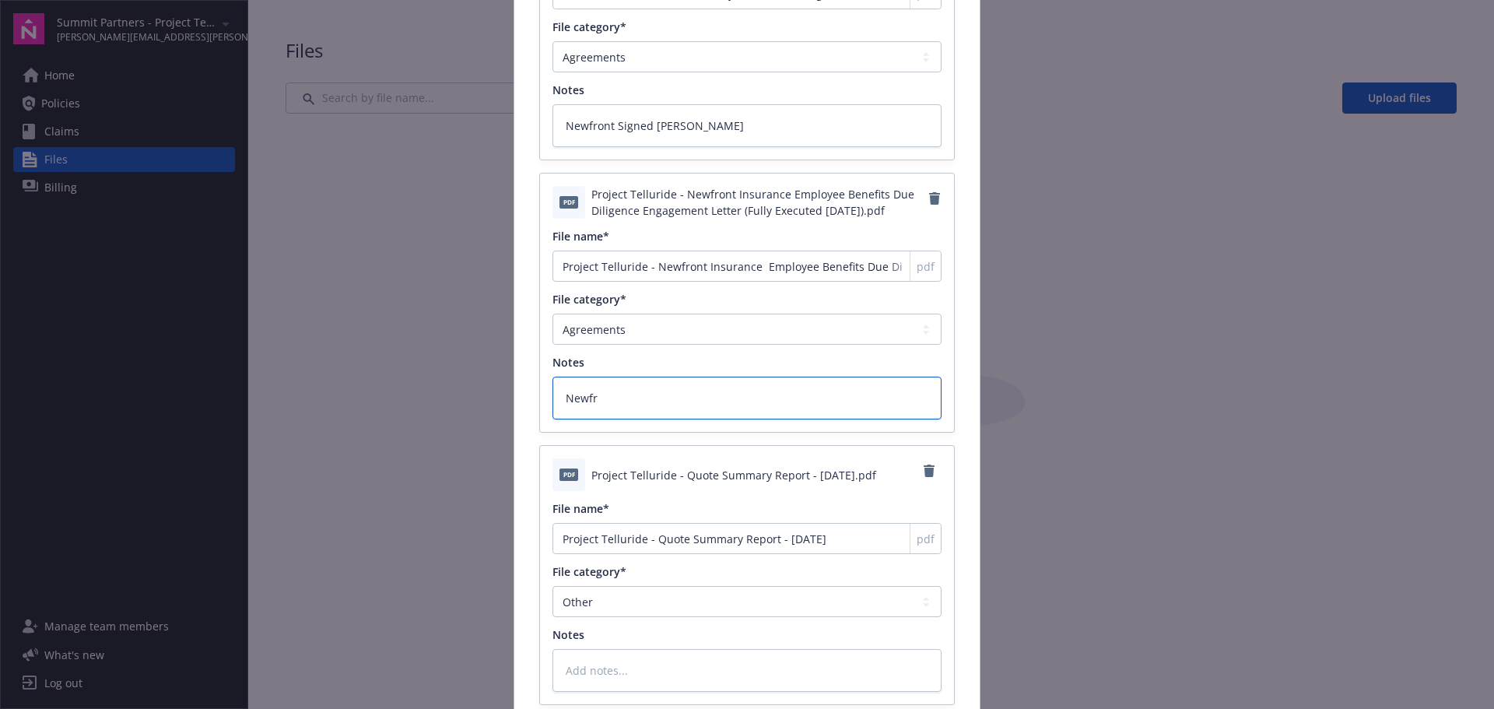
type textarea "Newfro"
type textarea "x"
type textarea "Newfron"
type textarea "x"
type textarea "Newfront"
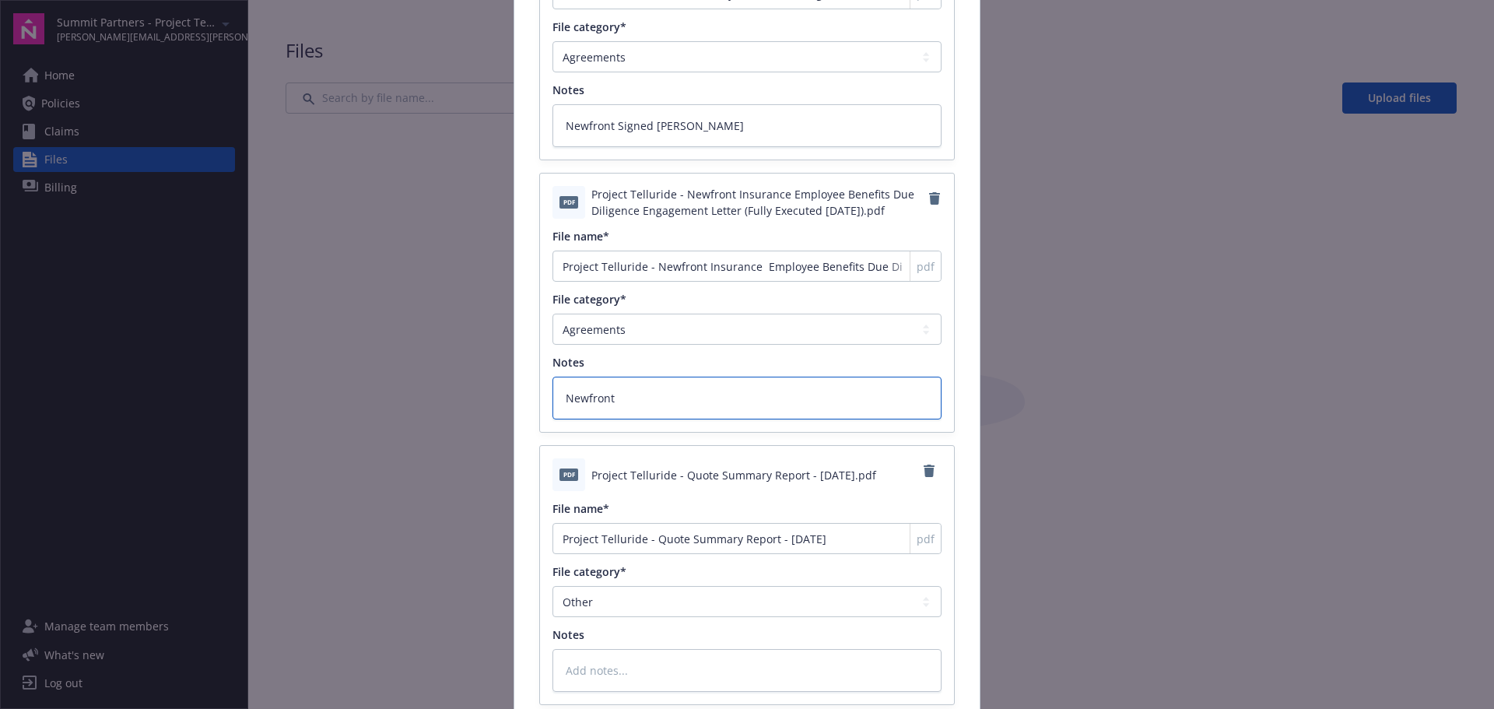
type textarea "x"
type textarea "Newfront"
type textarea "x"
type textarea "Newfront D"
type textarea "x"
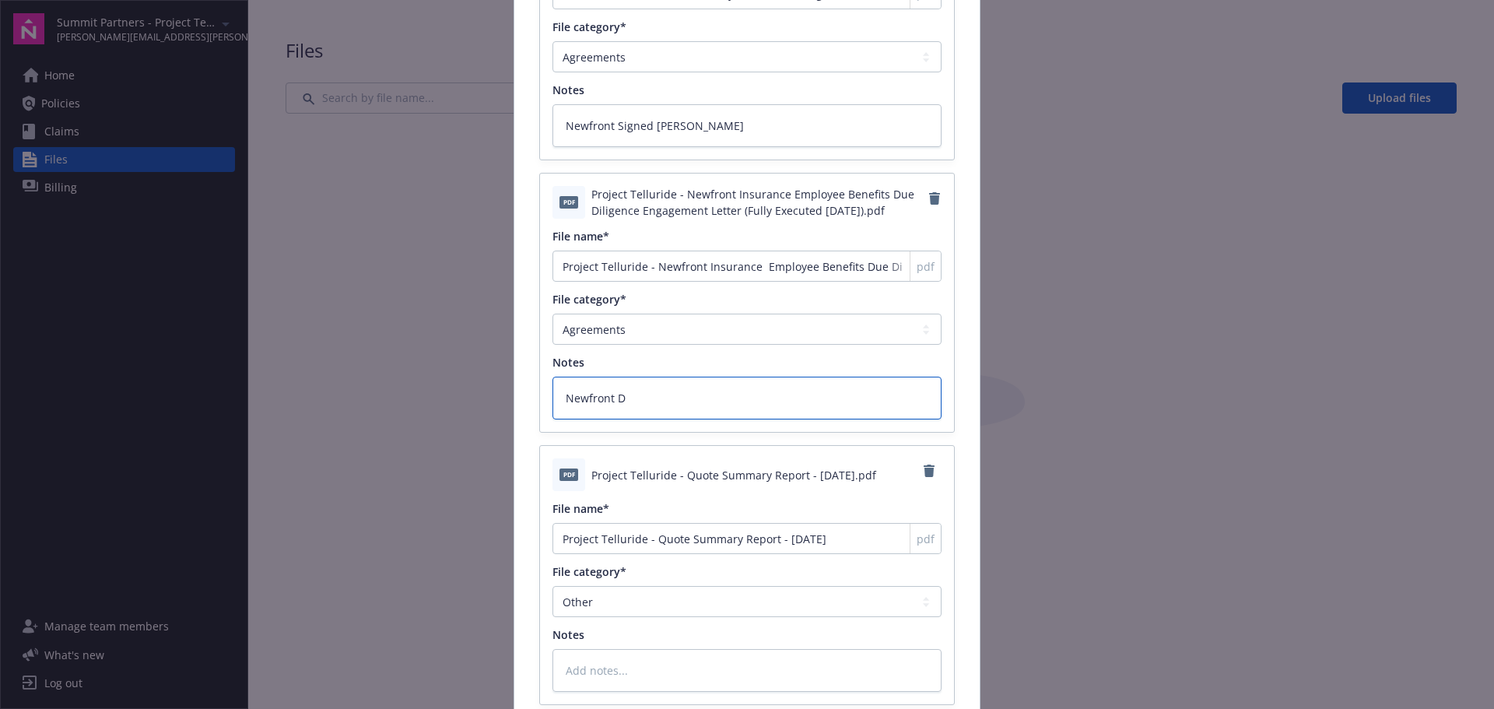
type textarea "Newfront DD"
type textarea "x"
type textarea "Newfront DD"
type textarea "x"
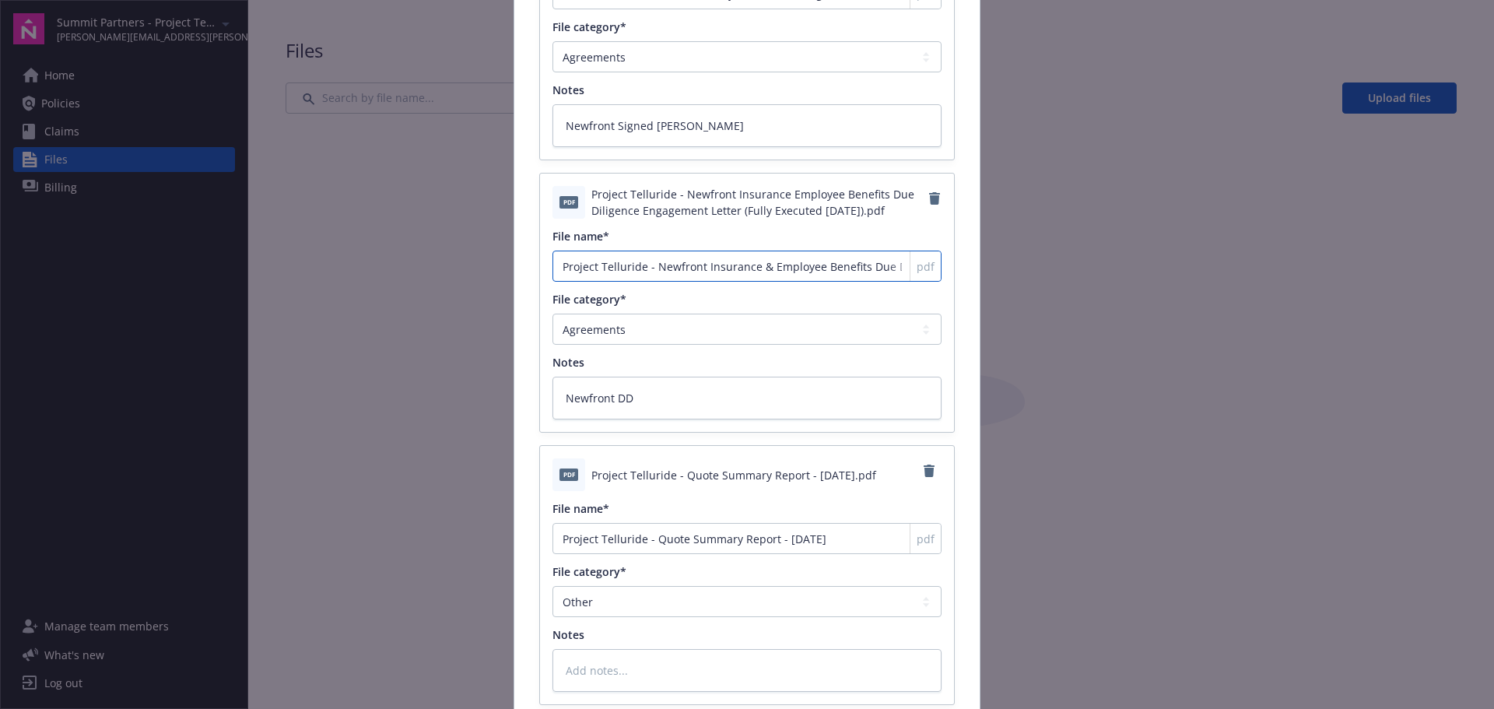
type input "Project Telluride - Newfront Insurance & Employee Benefits Due Diligence Engage…"
click at [657, 393] on textarea "Newfront DD" at bounding box center [746, 398] width 389 height 43
type textarea "x"
type textarea "Newfront DD"
type textarea "x"
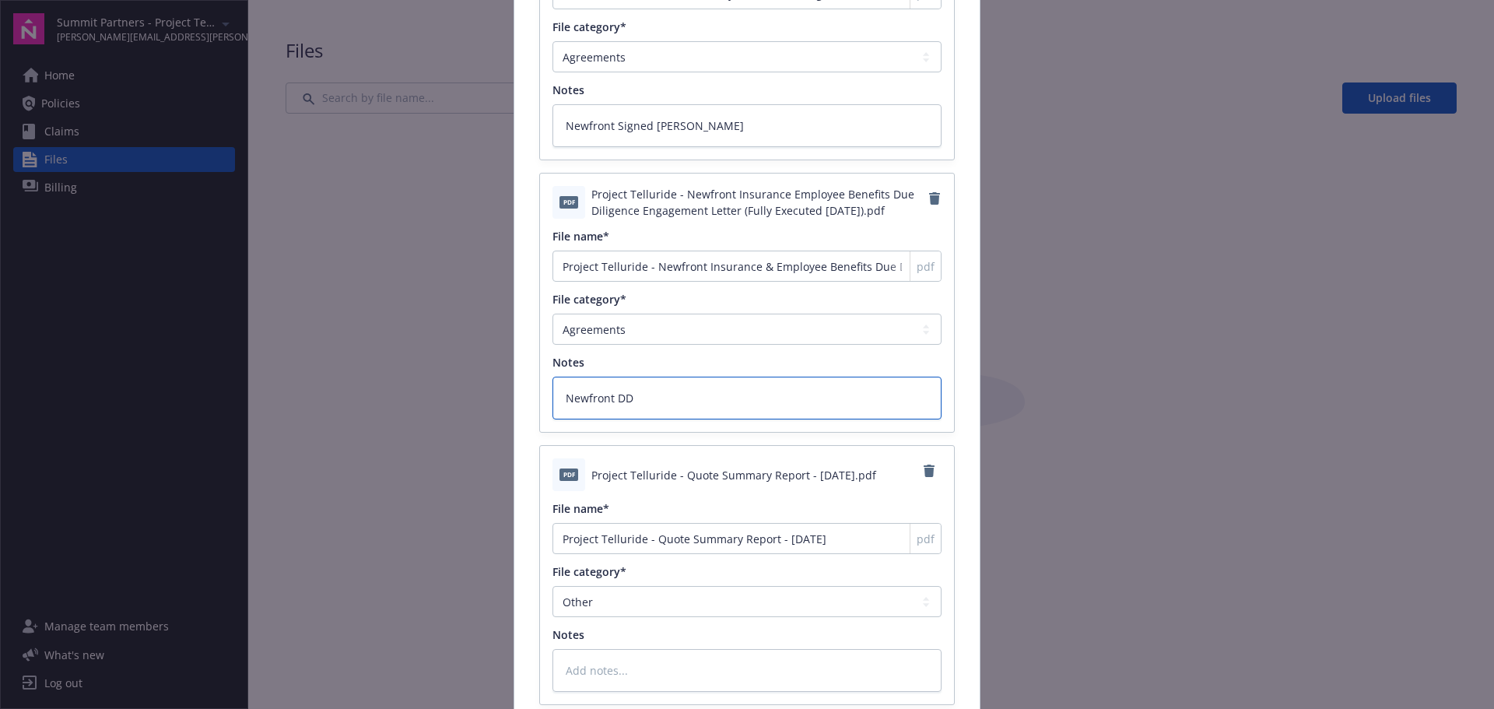
type textarea "Newfront D"
type textarea "x"
type textarea "Newfront"
type textarea "x"
type textarea "Newfront"
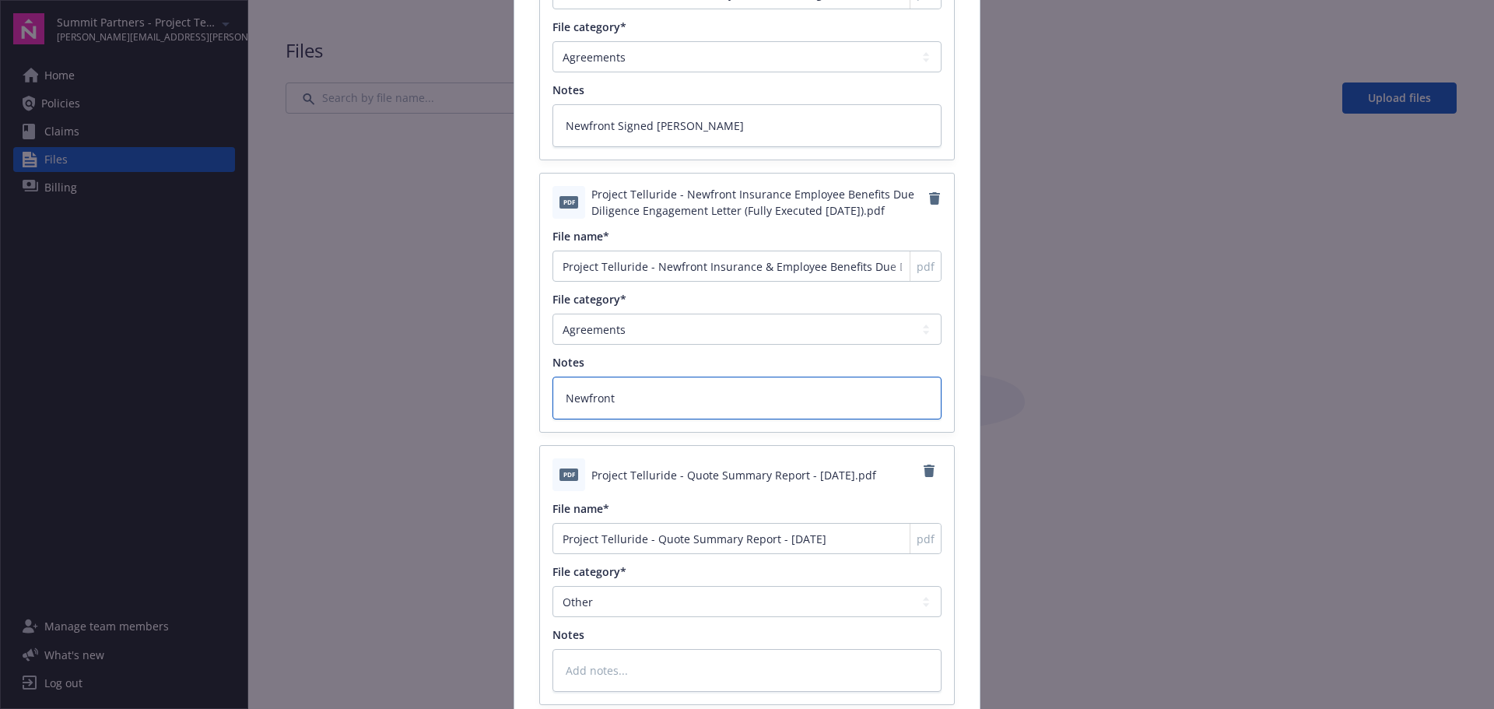
type textarea "x"
type textarea "Newfront"
type textarea "x"
type textarea "Newfront I"
type textarea "x"
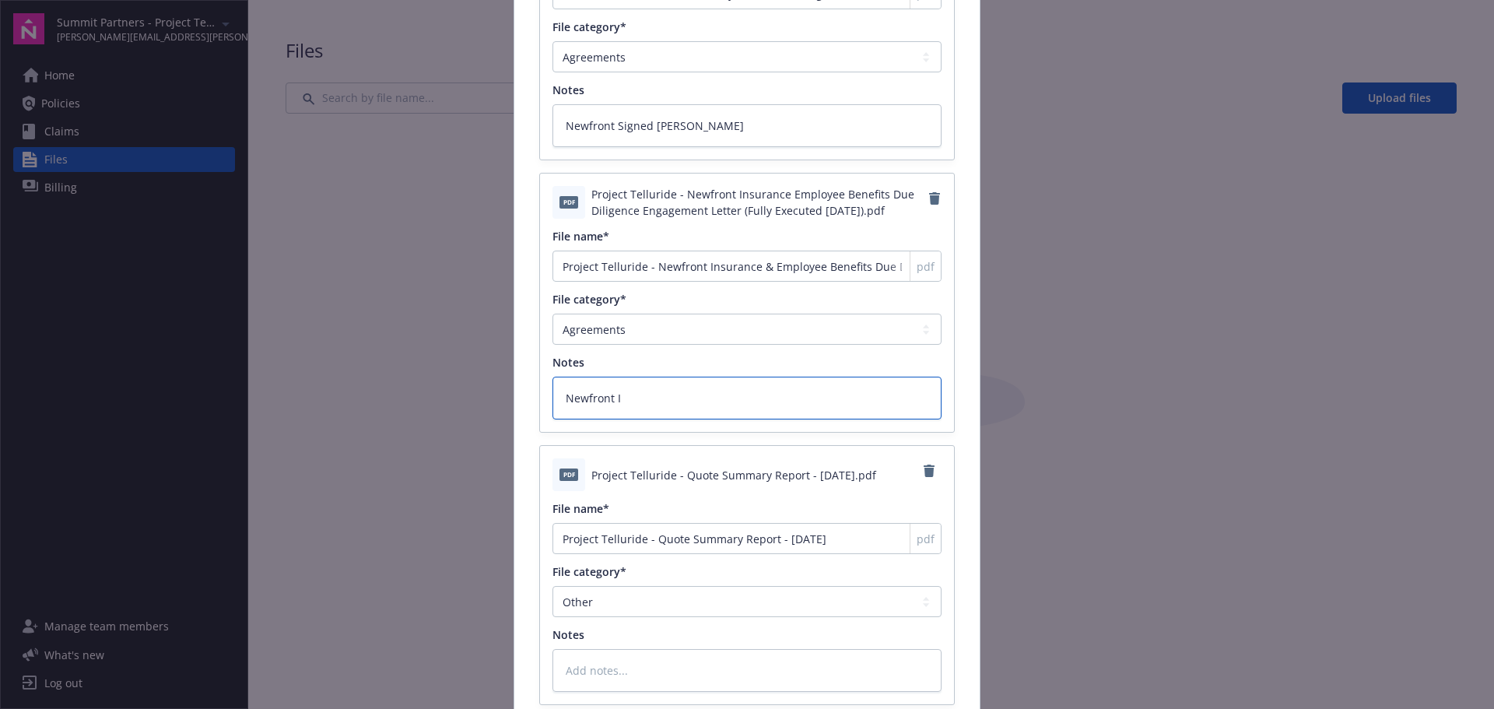
type textarea "Newfront In"
type textarea "x"
type textarea "Newfront Ins"
type textarea "x"
type textarea "Newfront Insur"
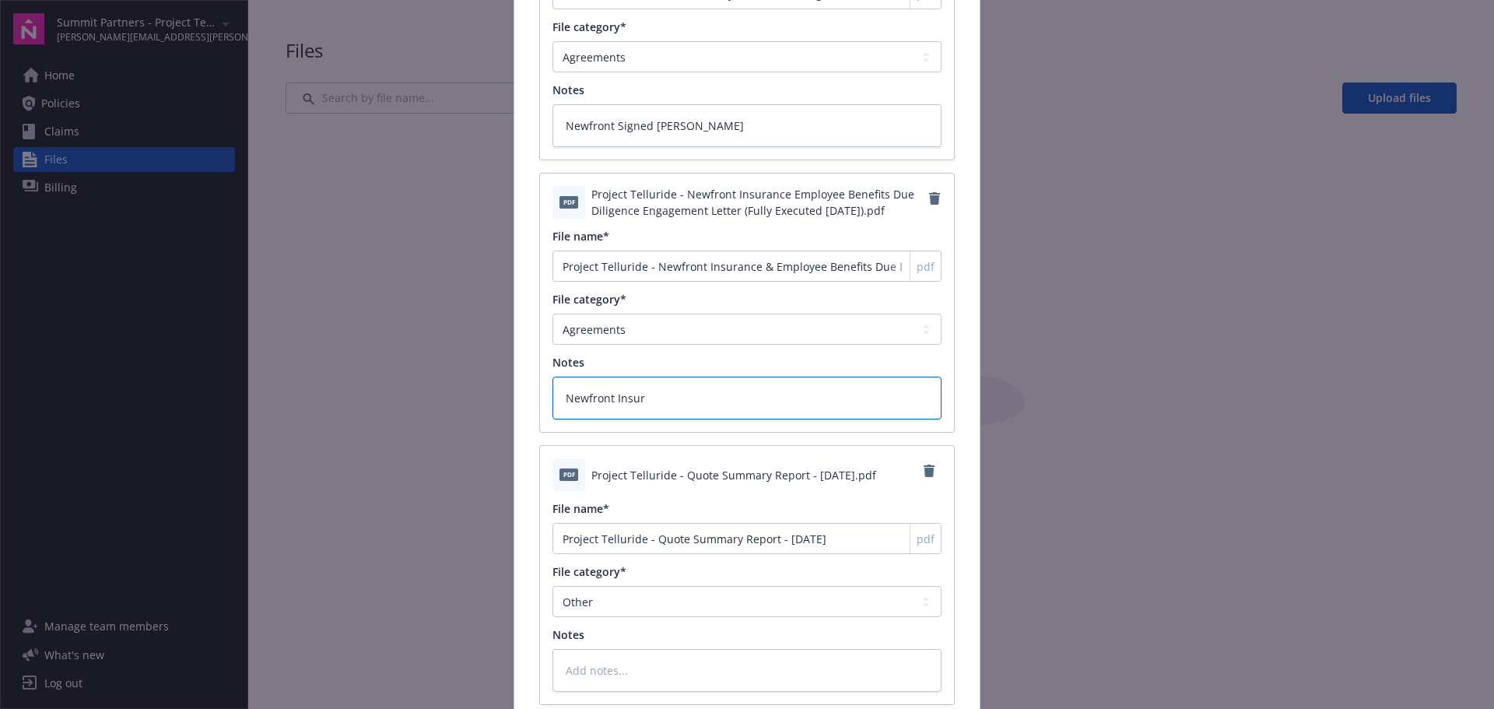
type textarea "x"
type textarea "Newfront Insurn"
type textarea "x"
type textarea "Newfront Insur"
type textarea "x"
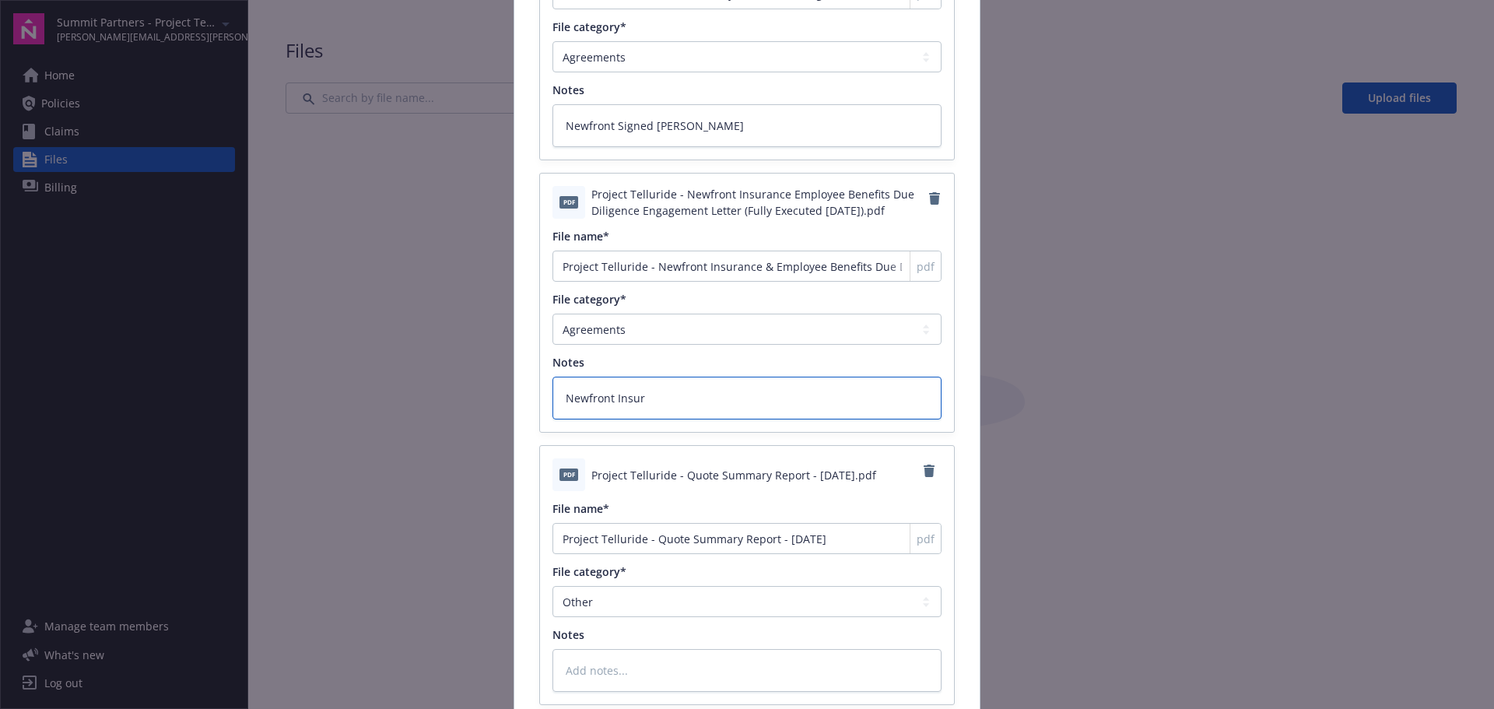
type textarea "Newfront Insura"
type textarea "x"
type textarea "Newfront Insuran"
type textarea "x"
type textarea "Newfront Insuranc"
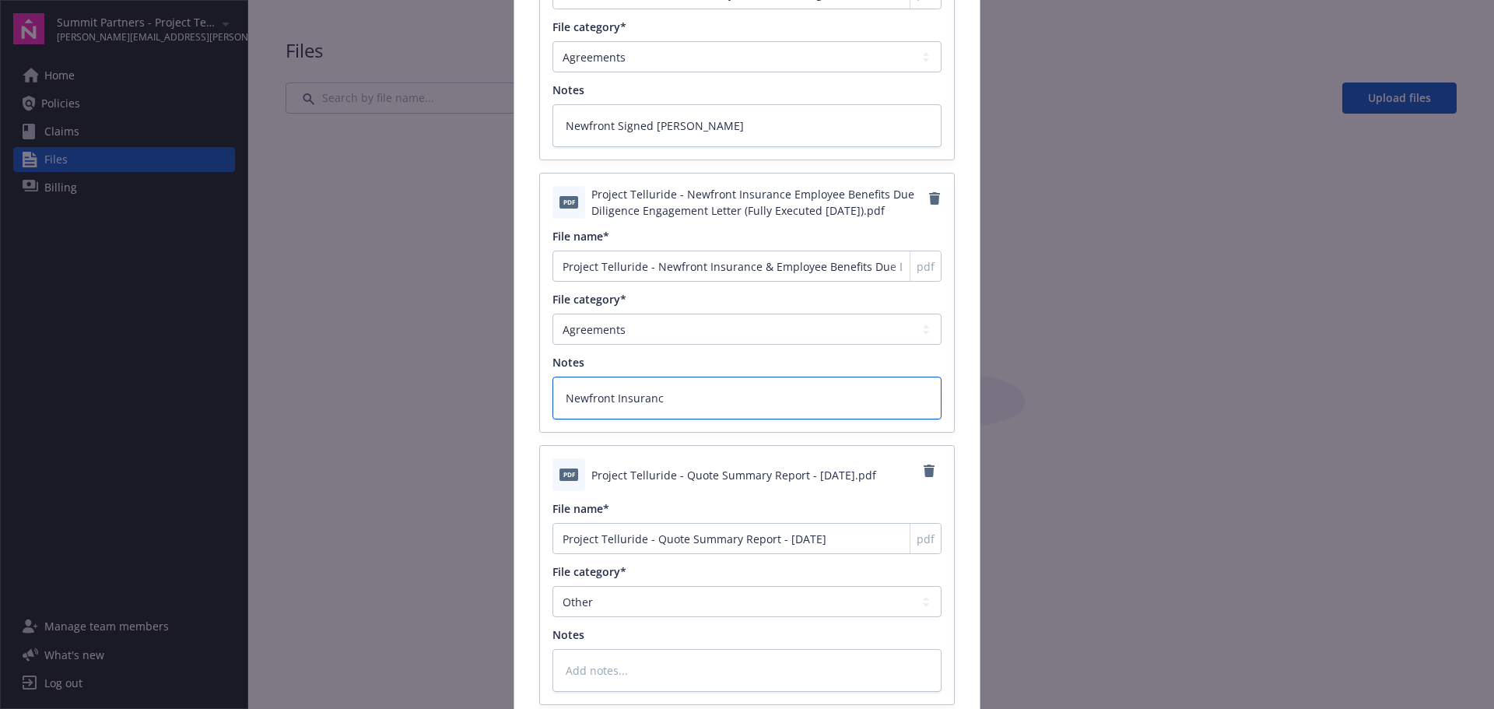
type textarea "x"
type textarea "Newfront Insurance"
type textarea "x"
type textarea "Newfront Insurance"
type textarea "x"
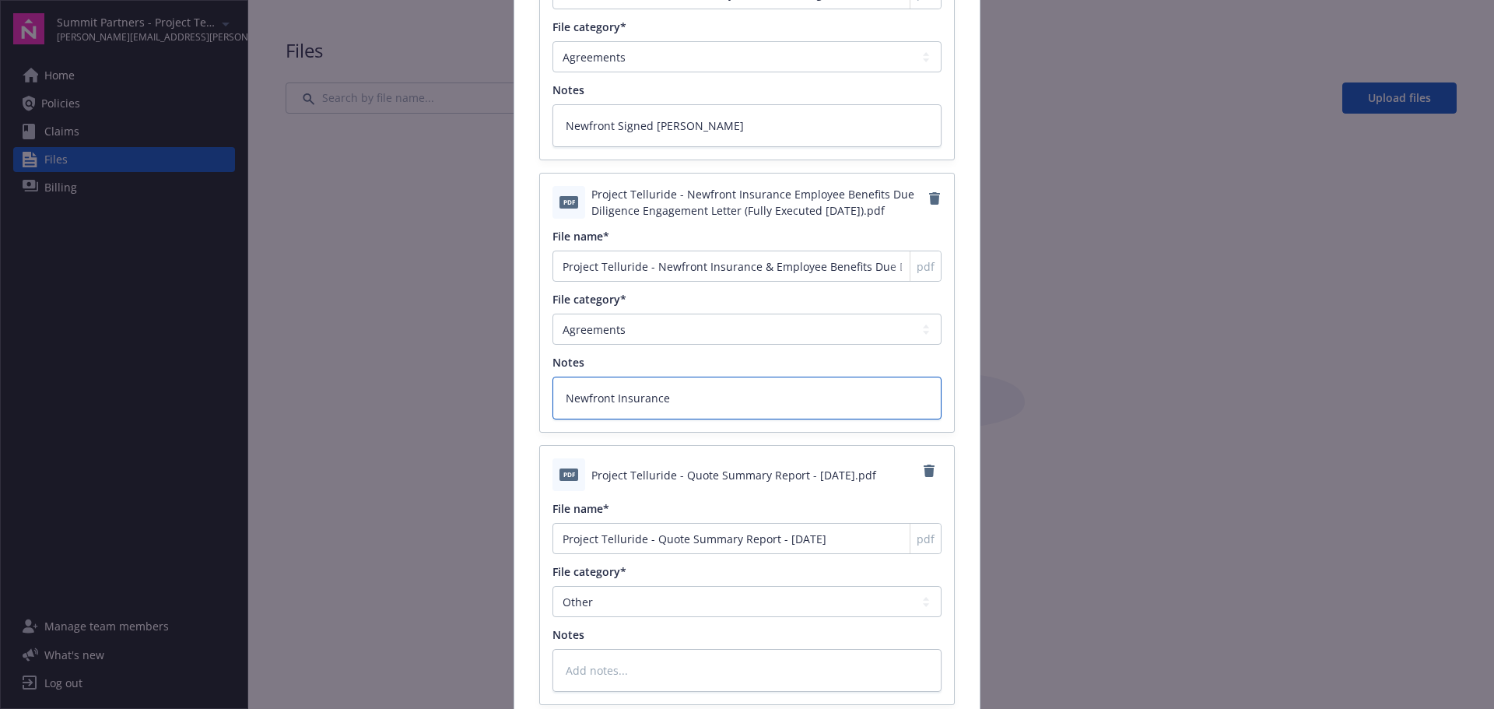
type textarea "Newfront Insurance &"
type textarea "x"
type textarea "Newfront Insurance &"
type textarea "x"
type textarea "Newfront Insurance & B"
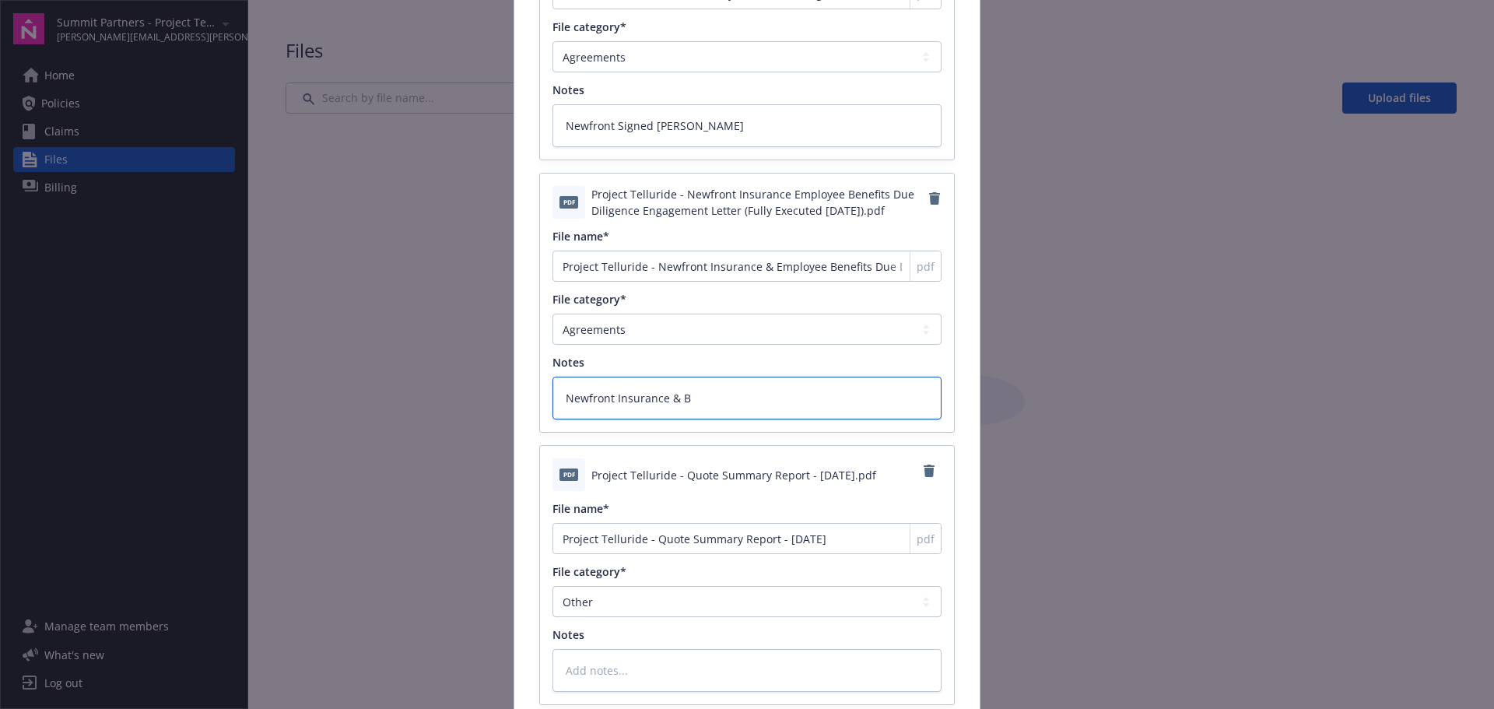
type textarea "x"
type textarea "Newfront Insurance & Be"
type textarea "x"
type textarea "Newfront Insurance & B"
type textarea "x"
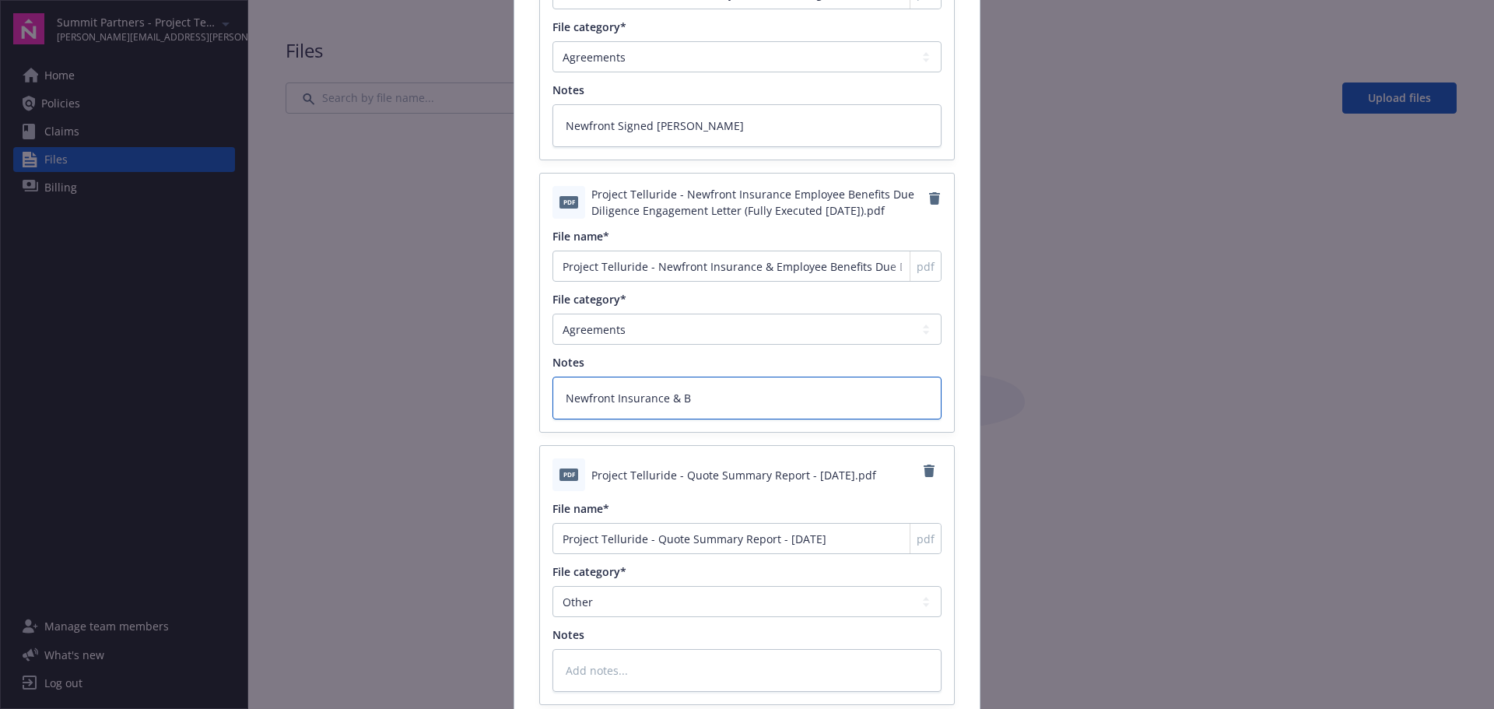
type textarea "Newfront Insurance &"
type textarea "x"
type textarea "Newfront Insurance & E"
type textarea "x"
type textarea "Newfront Insurance & Emp"
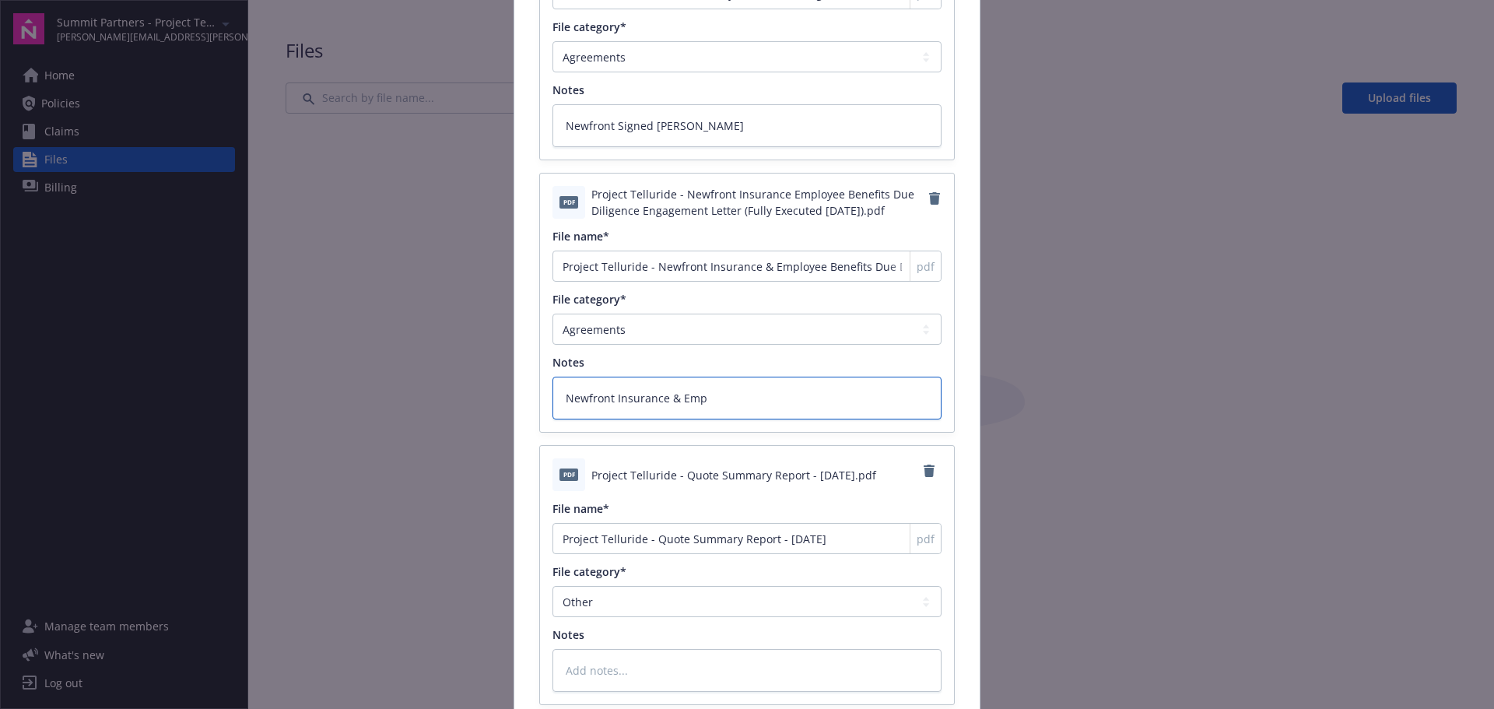
type textarea "x"
type textarea "Newfront Insurance & Empl"
type textarea "x"
type textarea "Newfront Insurance & Emplo"
type textarea "x"
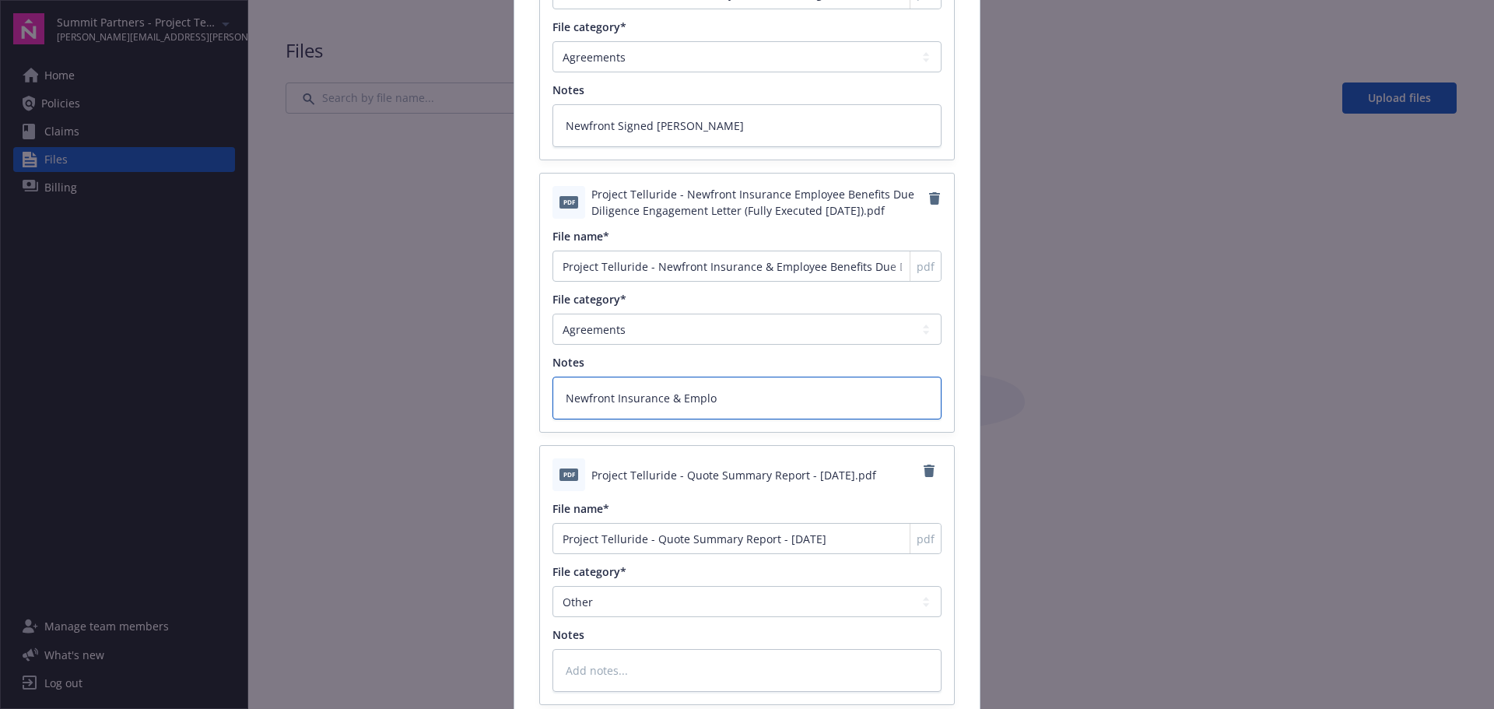
type textarea "Newfront Insurance & Employ"
type textarea "x"
type textarea "Newfront Insurance & Employe"
type textarea "x"
type textarea "Newfront Insurance & Employee"
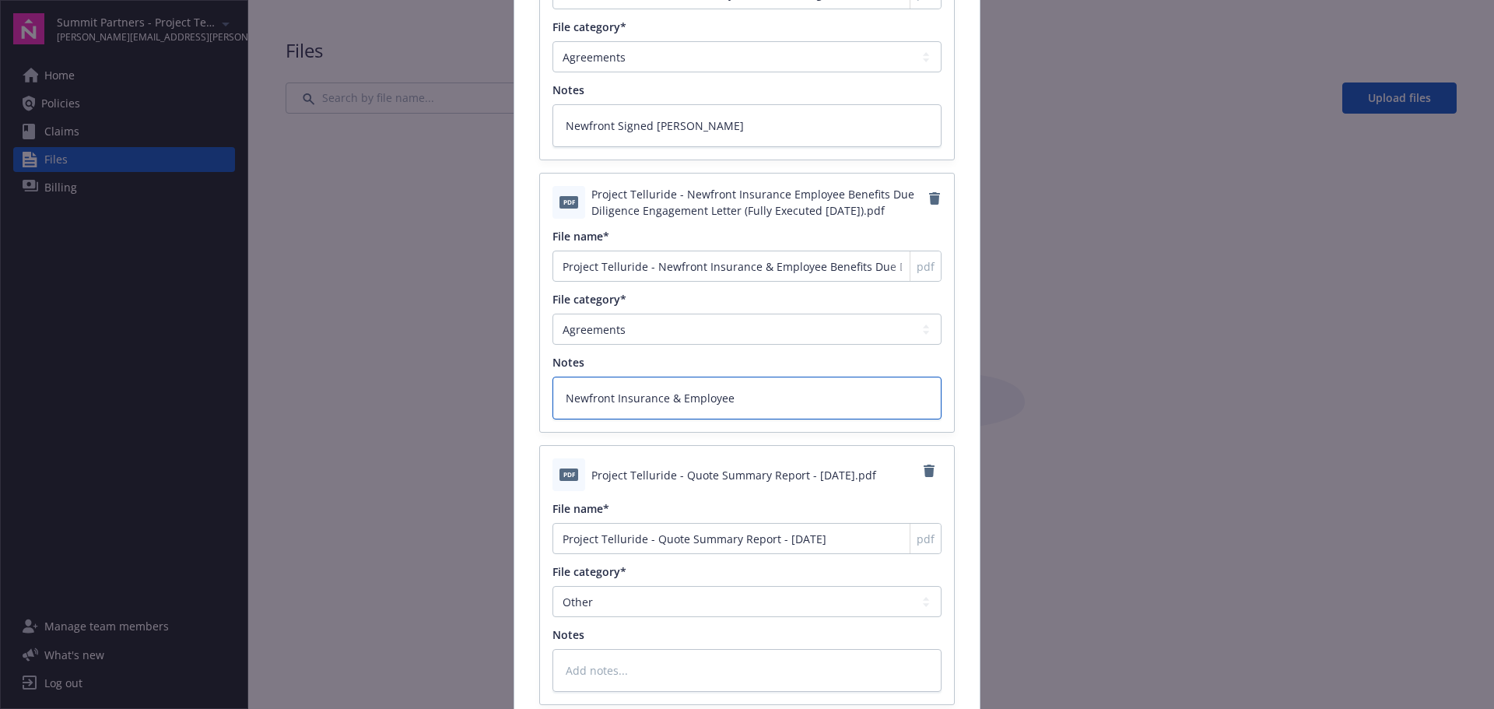
type textarea "x"
type textarea "Newfront Insurance & Employee Ben"
type textarea "x"
type textarea "Newfront Insurance & Employee Benei"
type textarea "x"
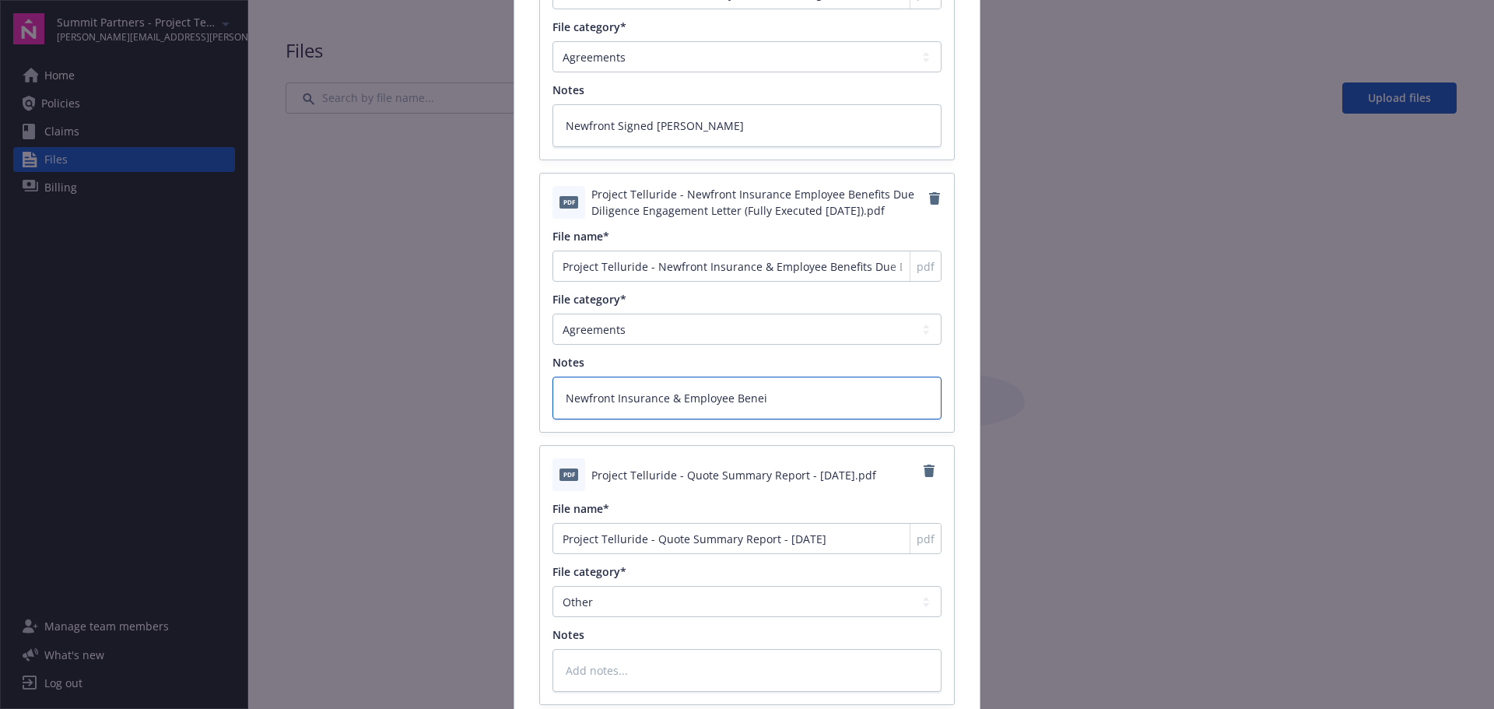
type textarea "Newfront Insurance & Employee Beneit"
type textarea "x"
type textarea "Newfront Insurance & Employee Beneits"
type textarea "x"
type textarea "Newfront Insurance & Employee Beneits"
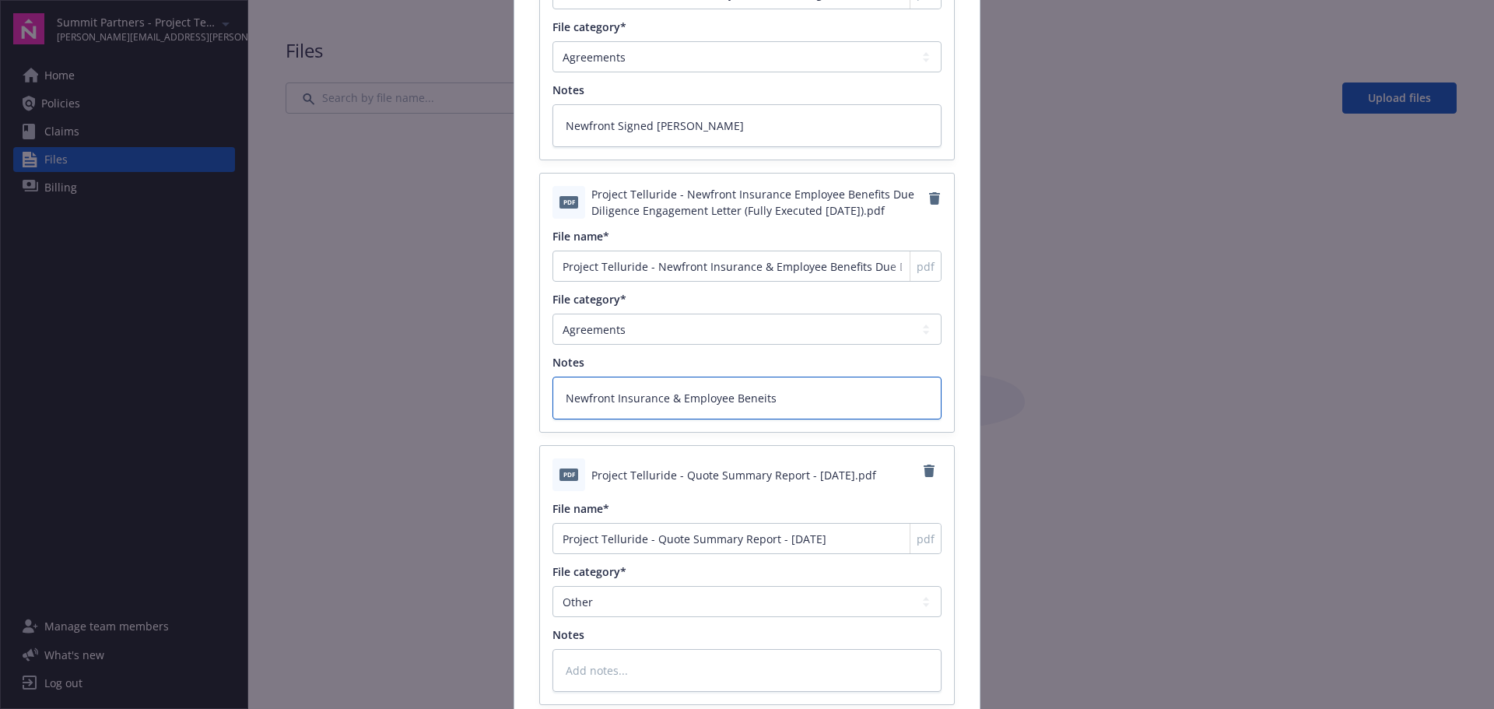
type textarea "x"
type textarea "Newfront Insurance & Employee Beneits"
type textarea "x"
type textarea "Newfront Insurance & Employee Beneit"
type textarea "x"
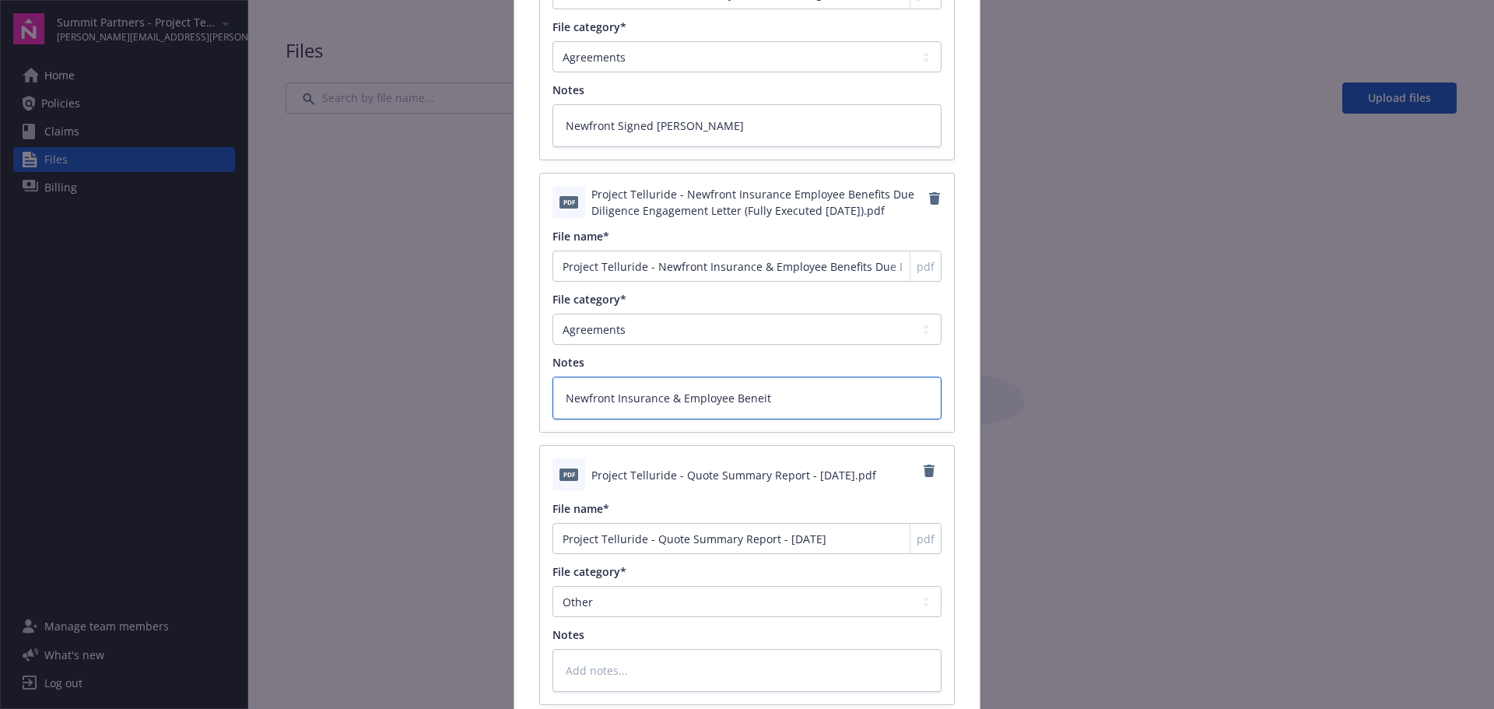
type textarea "Newfront Insurance & Employee Benei"
type textarea "x"
type textarea "Newfront Insurance & Employee Beneif"
type textarea "x"
type textarea "Newfront Insurance & Employee Benei"
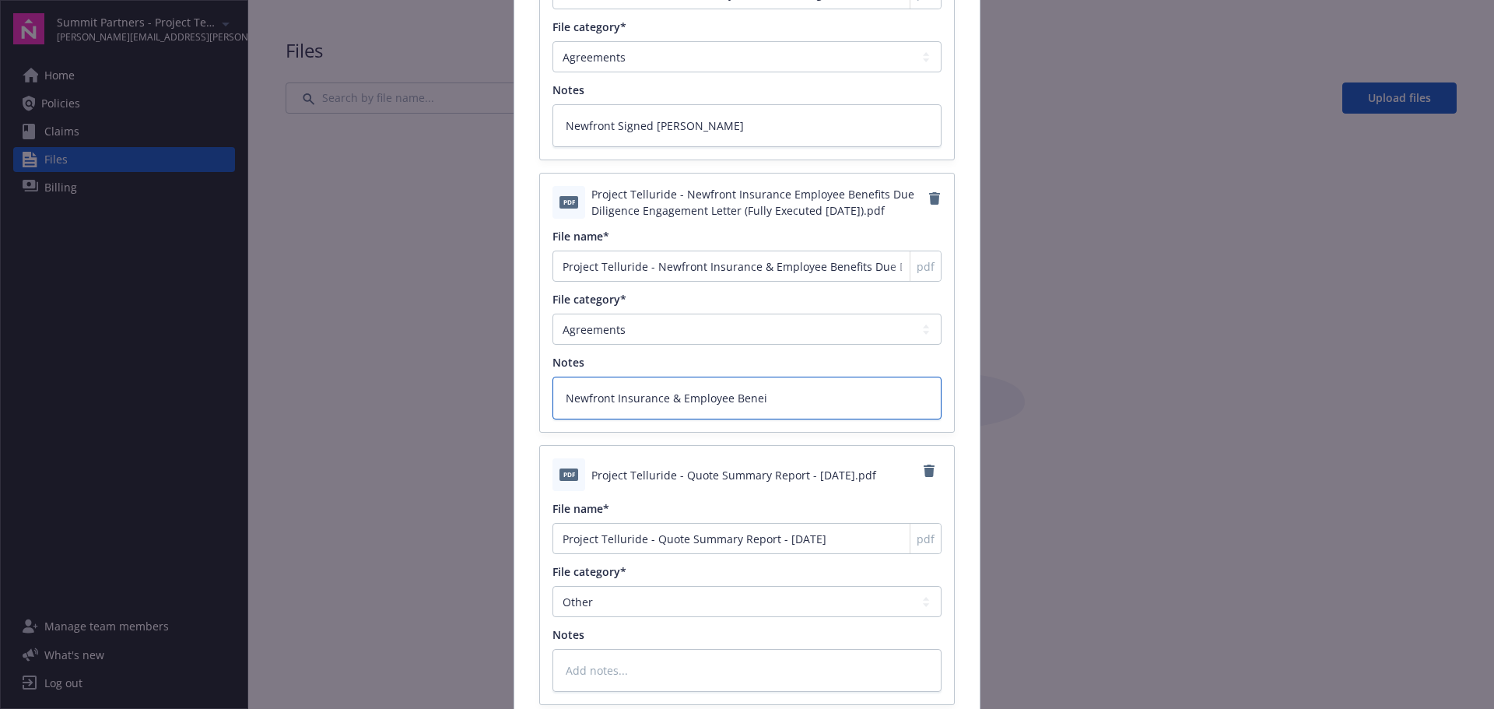
type textarea "x"
type textarea "Newfront Insurance & Employee Bene"
type textarea "x"
type textarea "Newfront Insurance & Employee Benef"
type textarea "x"
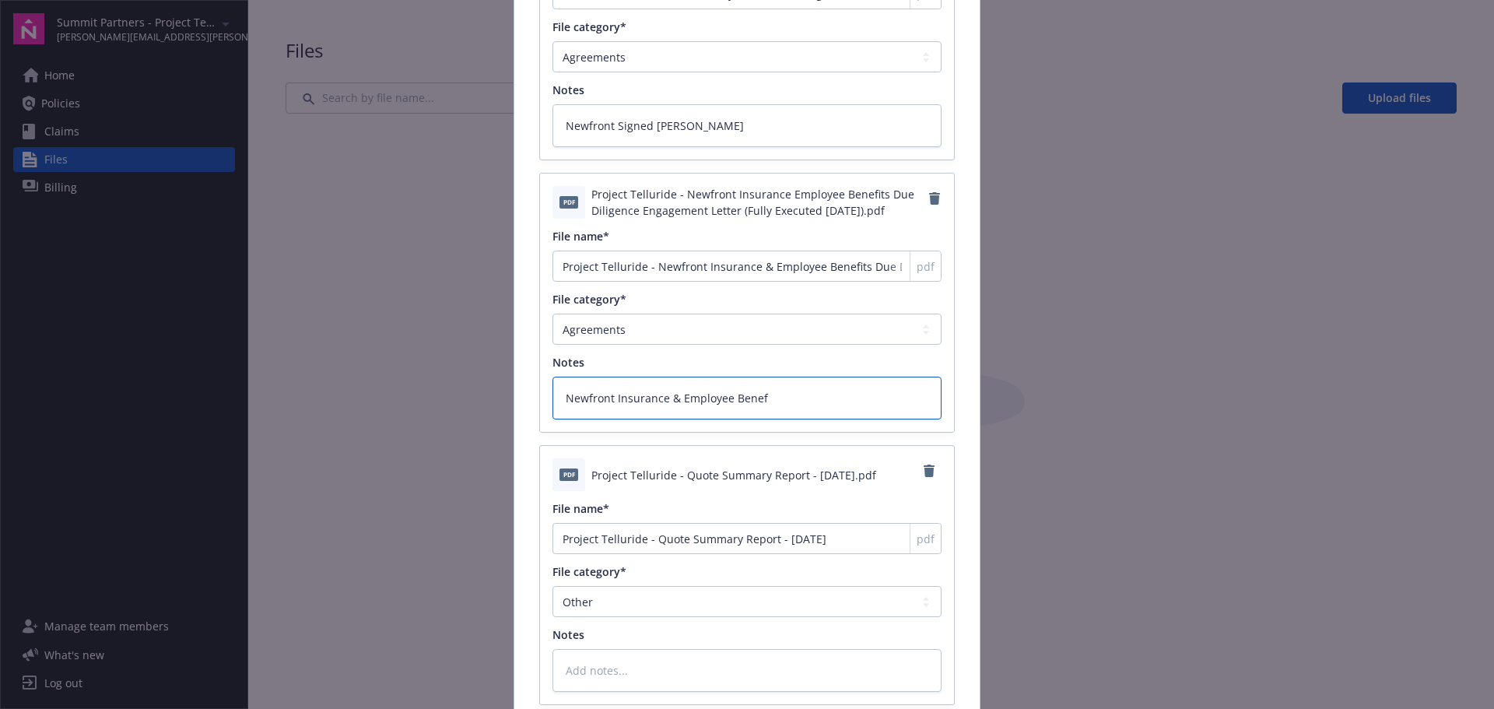
type textarea "Newfront Insurance & Employee Benefi"
type textarea "x"
type textarea "Newfront Insurance & Employee Benefit"
type textarea "x"
type textarea "Newfront Insurance & Employee Benefits"
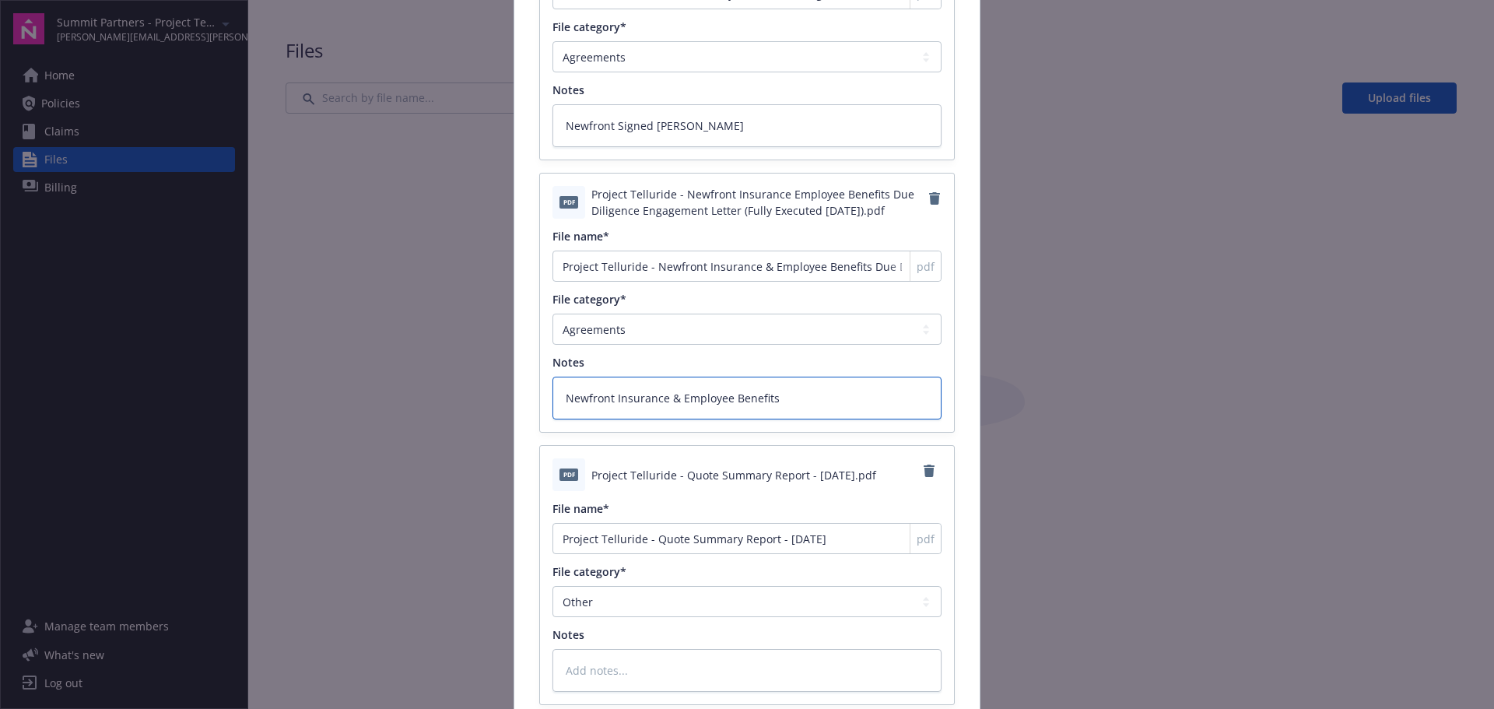
type textarea "x"
type textarea "Newfront Insurance & Employee Benefits"
type textarea "x"
type textarea "Newfront Insurance & Employee Benefits D"
type textarea "x"
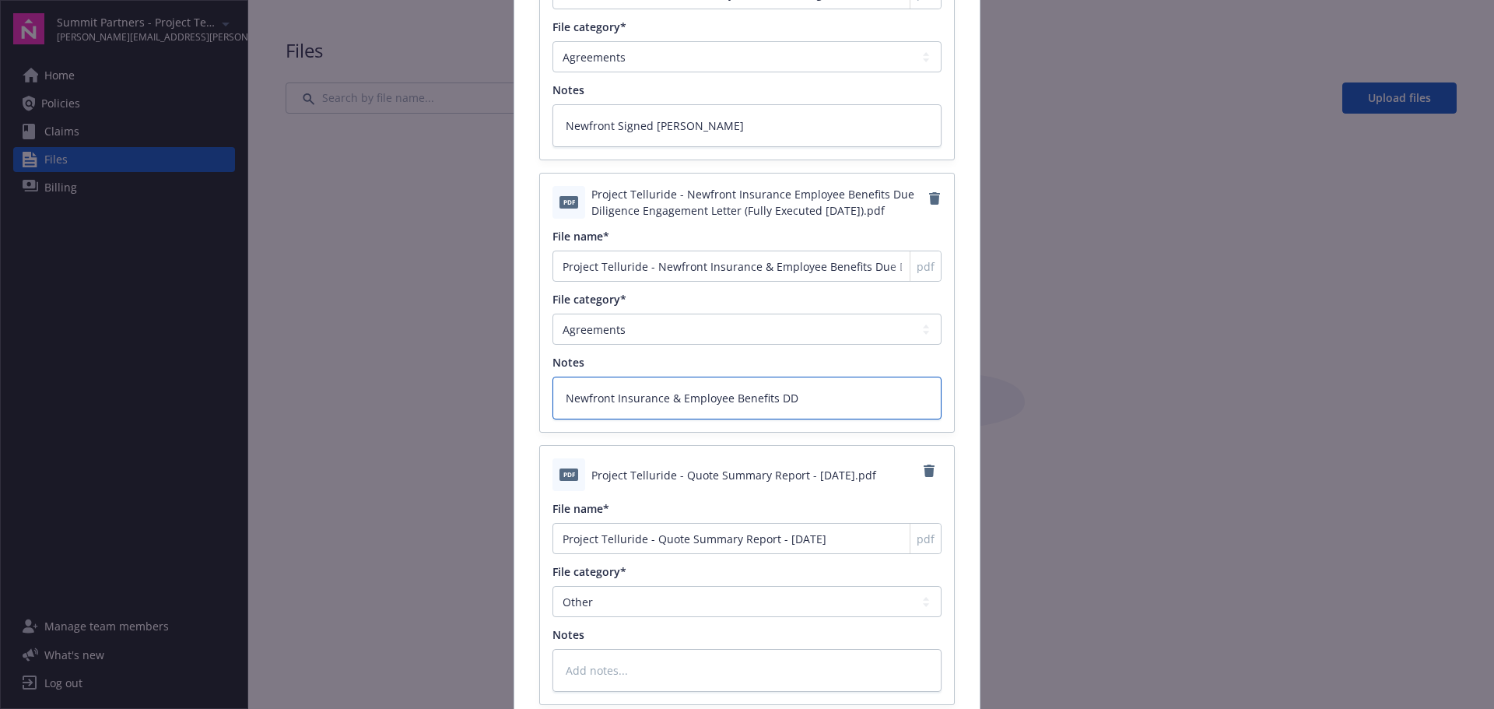
type textarea "Newfront Insurance & Employee Benefits DD"
type textarea "x"
type textarea "Newfront Insurance & Employee Benefits DD E"
type textarea "x"
type textarea "Newfront Insurance & Employee Benefits DD En"
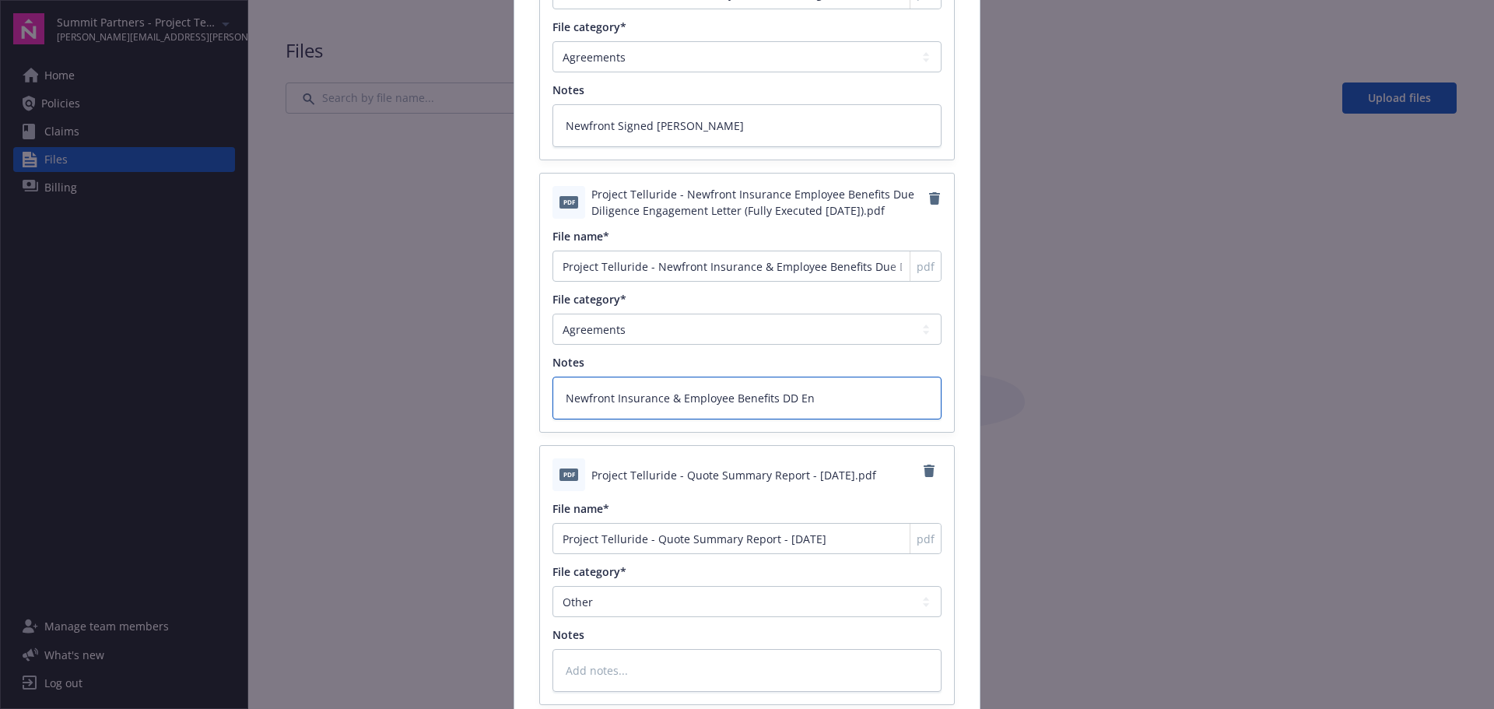
type textarea "x"
type textarea "Newfront Insurance & Employee Benefits DD Eng"
type textarea "x"
type textarea "Newfront Insurance & Employee Benefits DD Enga"
type textarea "x"
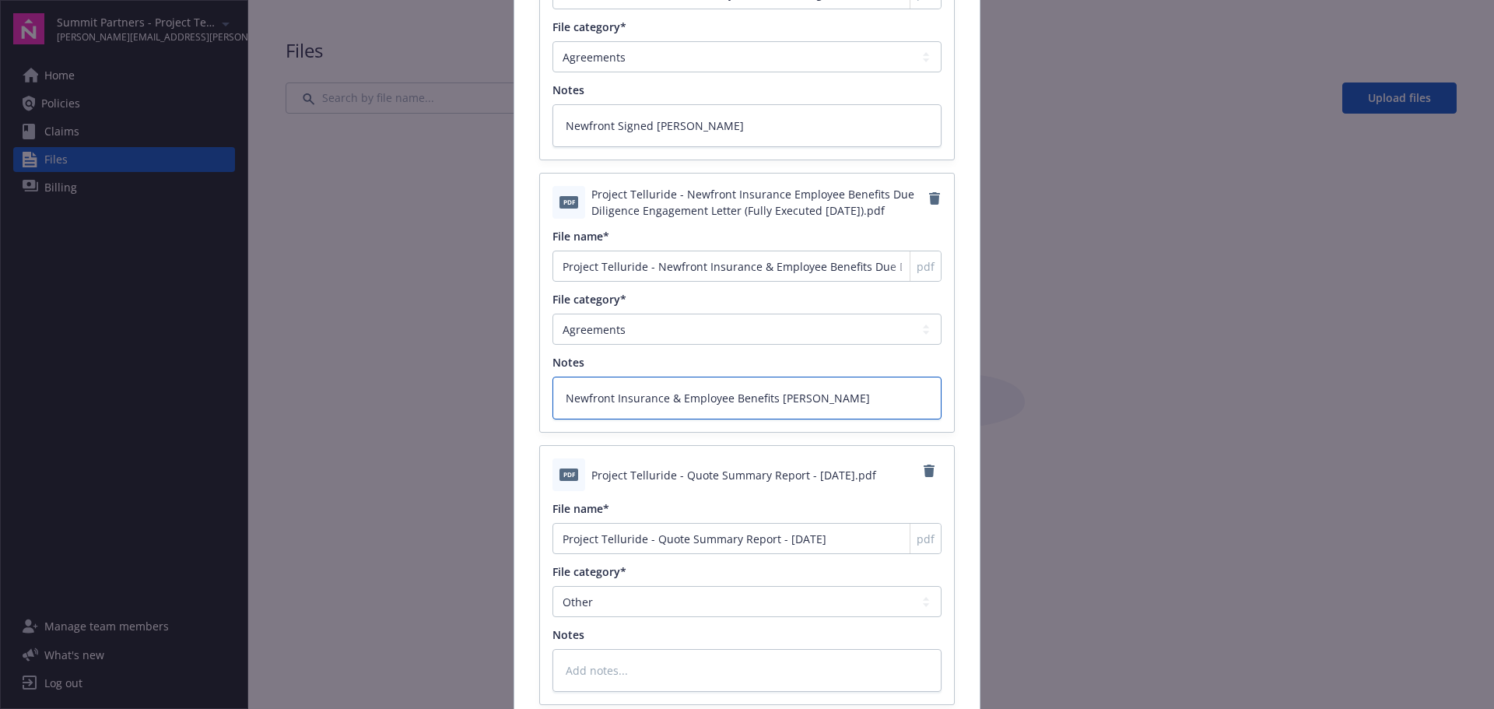
type textarea "Newfront Insurance & Employee Benefits DD Engag"
type textarea "x"
type textarea "Newfront Insurance & Employee Benefits DD Engage"
type textarea "x"
type textarea "Newfront Insurance & Employee Benefits DD Engagem"
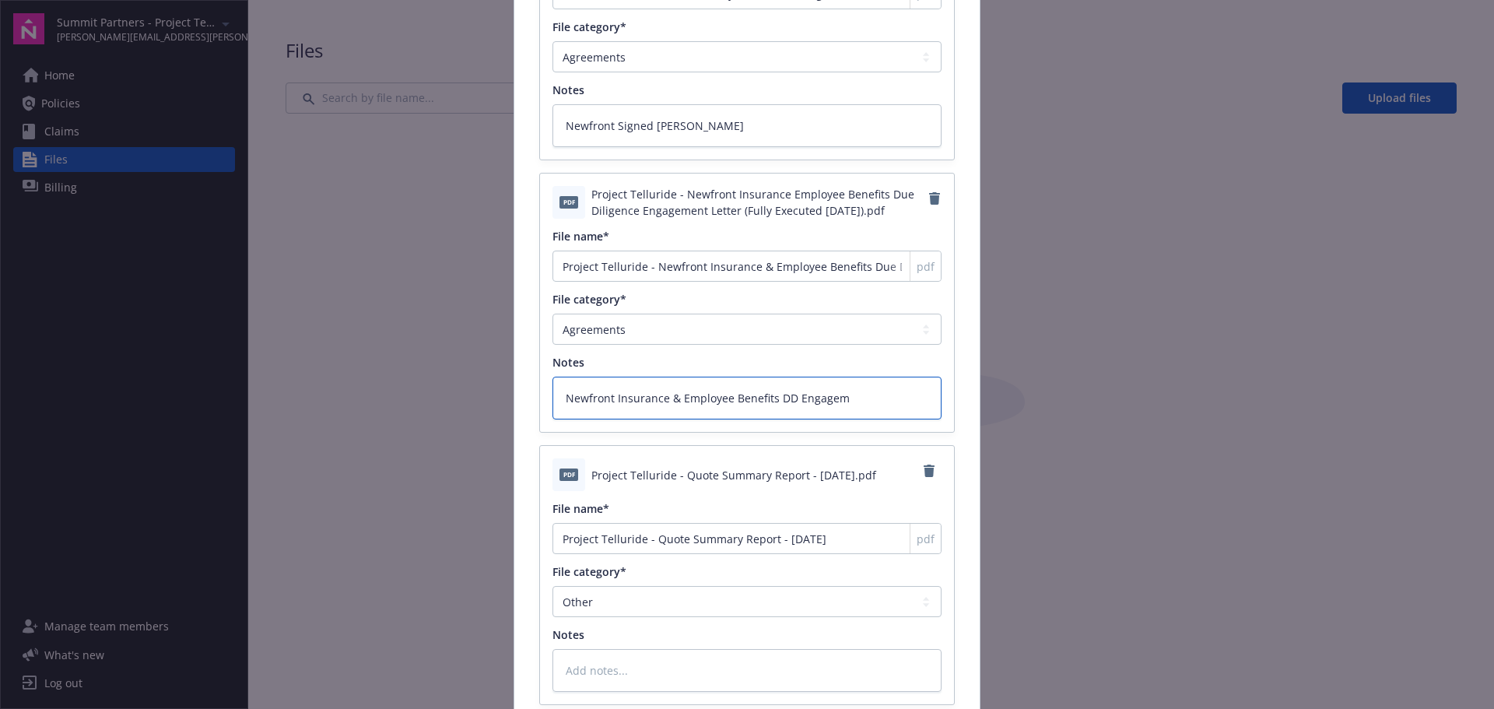
type textarea "x"
type textarea "Newfront Insurance & Employee Benefits DD Engageme"
type textarea "x"
type textarea "Newfront Insurance & Employee Benefits DD Engagemen"
type textarea "x"
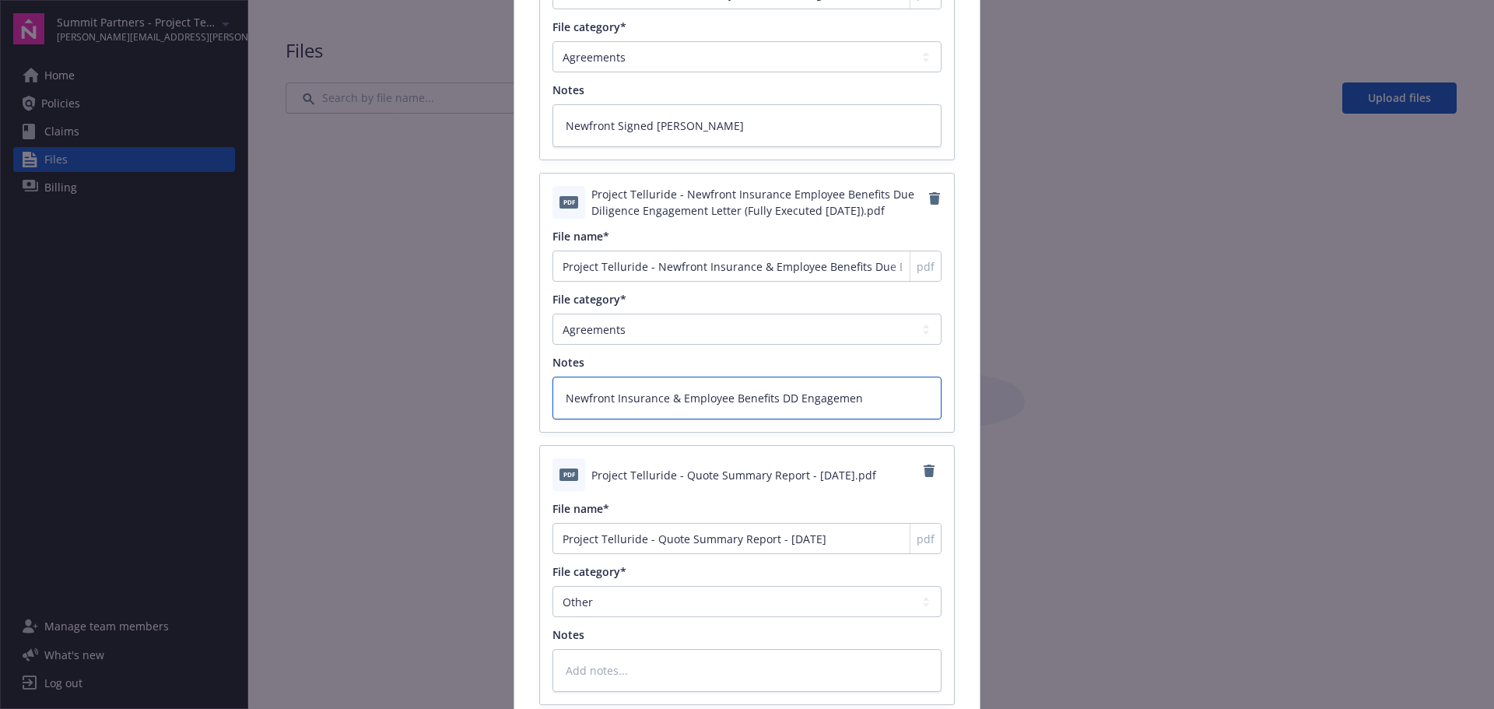
type textarea "Newfront Insurance & Employee Benefits DD Engagement"
type textarea "x"
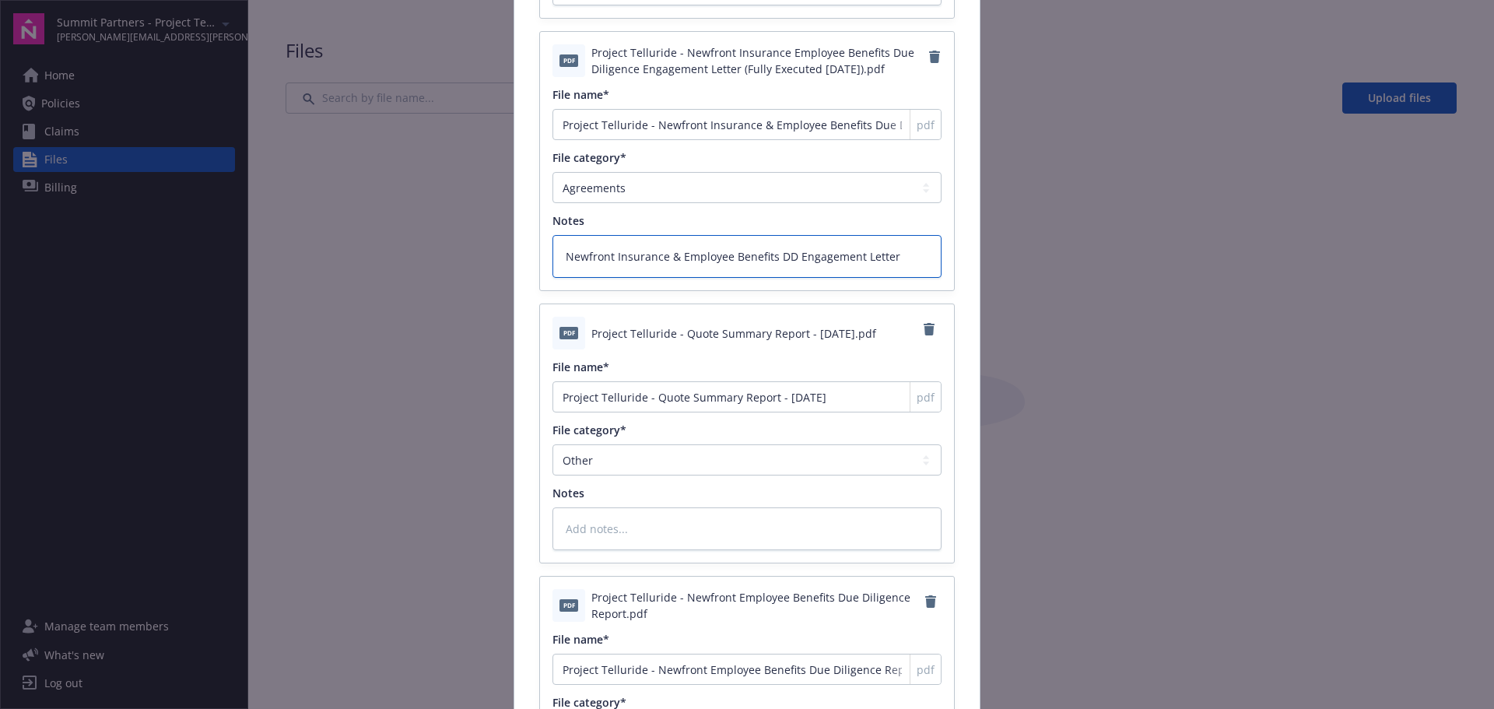
scroll to position [389, 0]
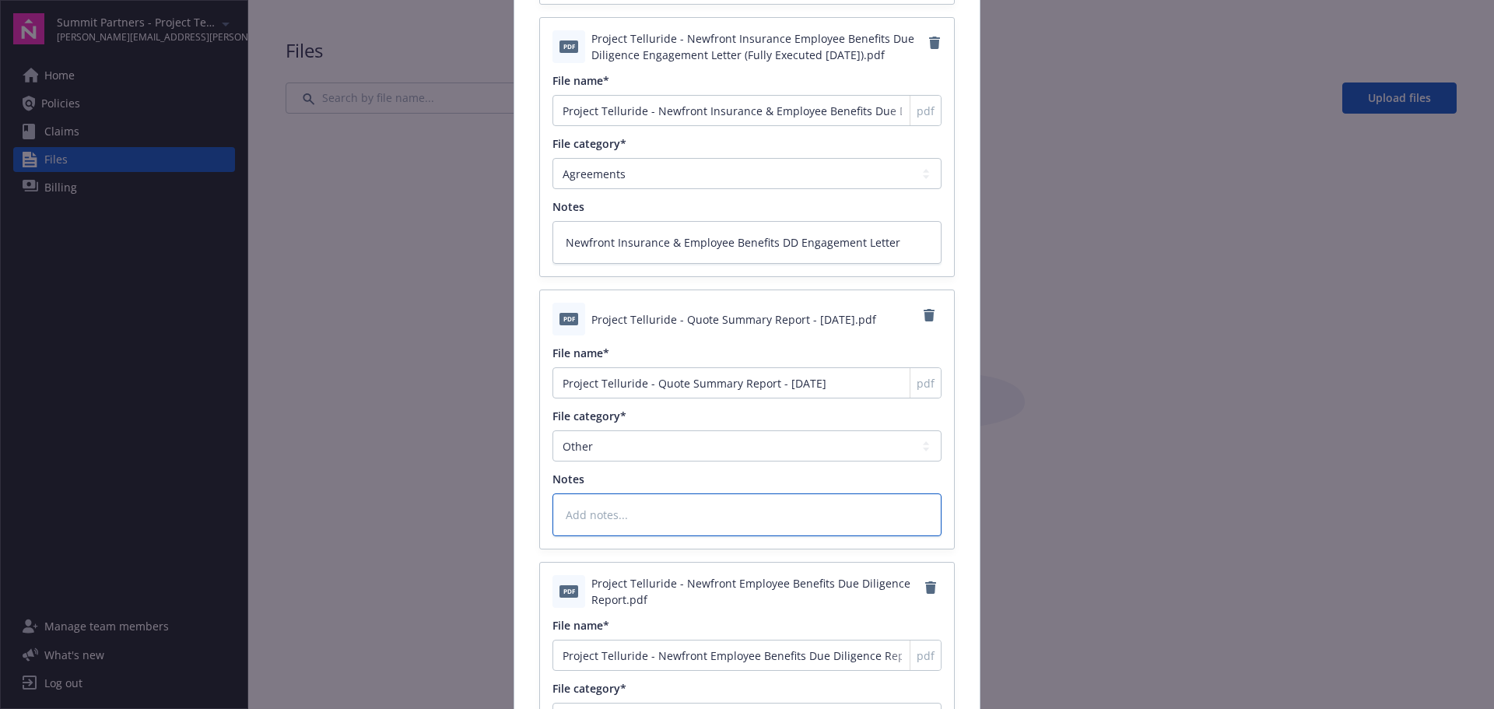
click at [622, 517] on textarea at bounding box center [746, 514] width 389 height 43
drag, startPoint x: 647, startPoint y: 380, endPoint x: 668, endPoint y: 376, distance: 21.5
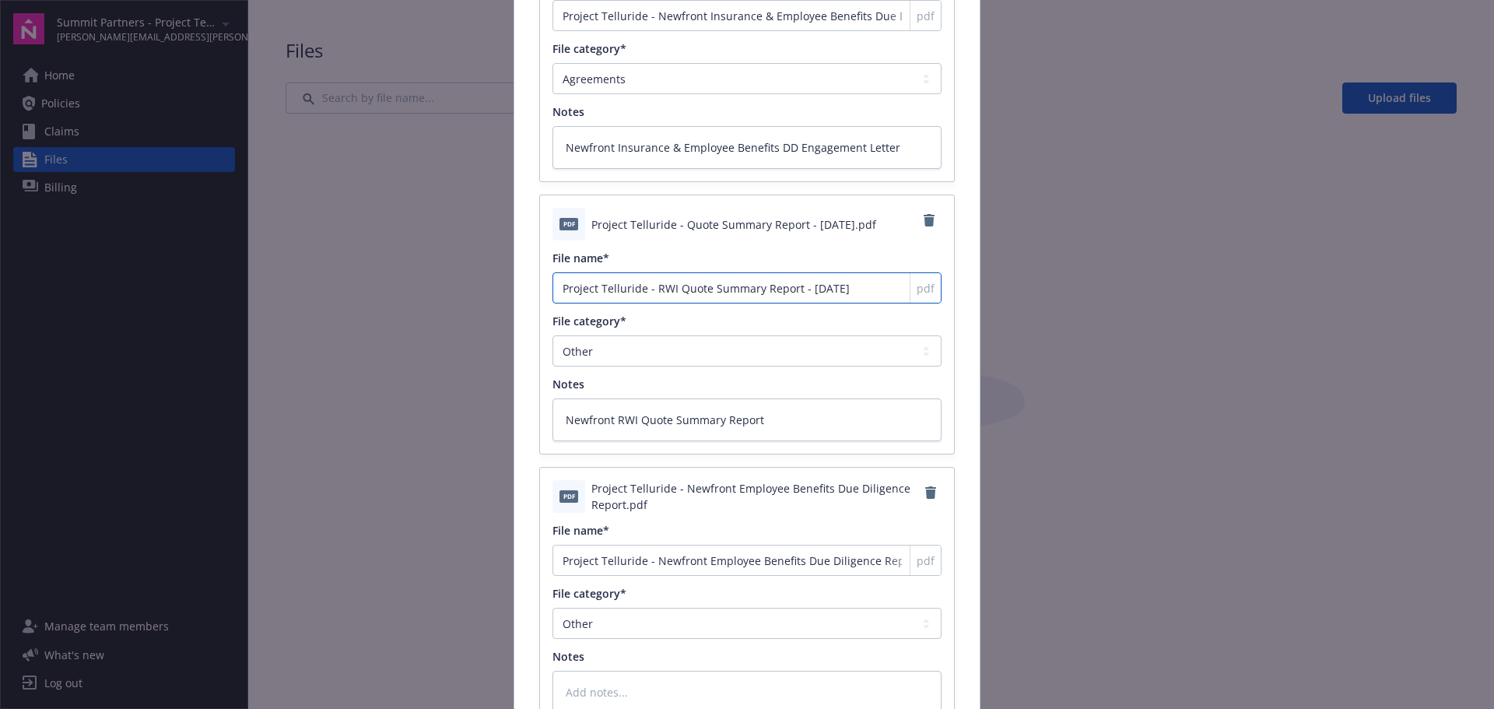
scroll to position [622, 0]
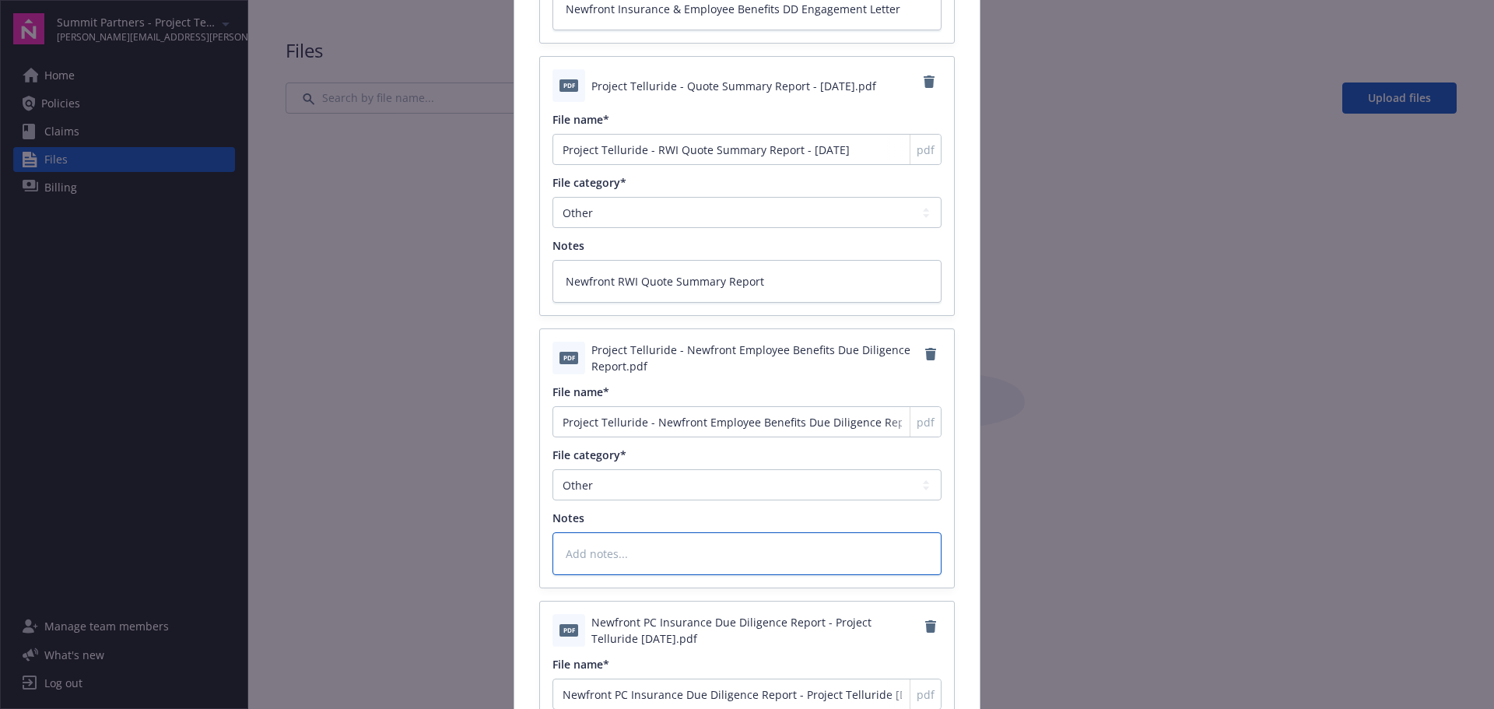
click at [639, 555] on textarea at bounding box center [746, 553] width 389 height 43
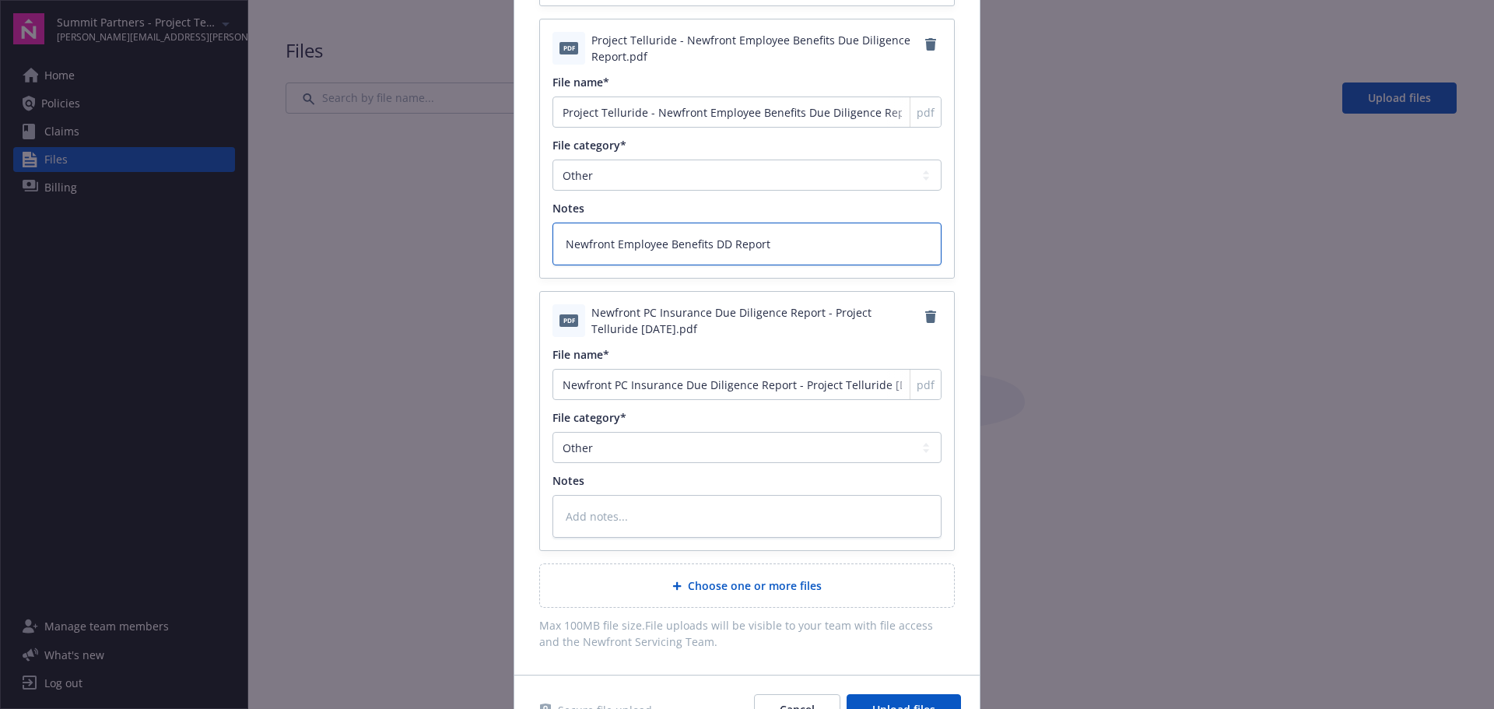
scroll to position [934, 0]
click at [637, 518] on textarea at bounding box center [746, 514] width 389 height 43
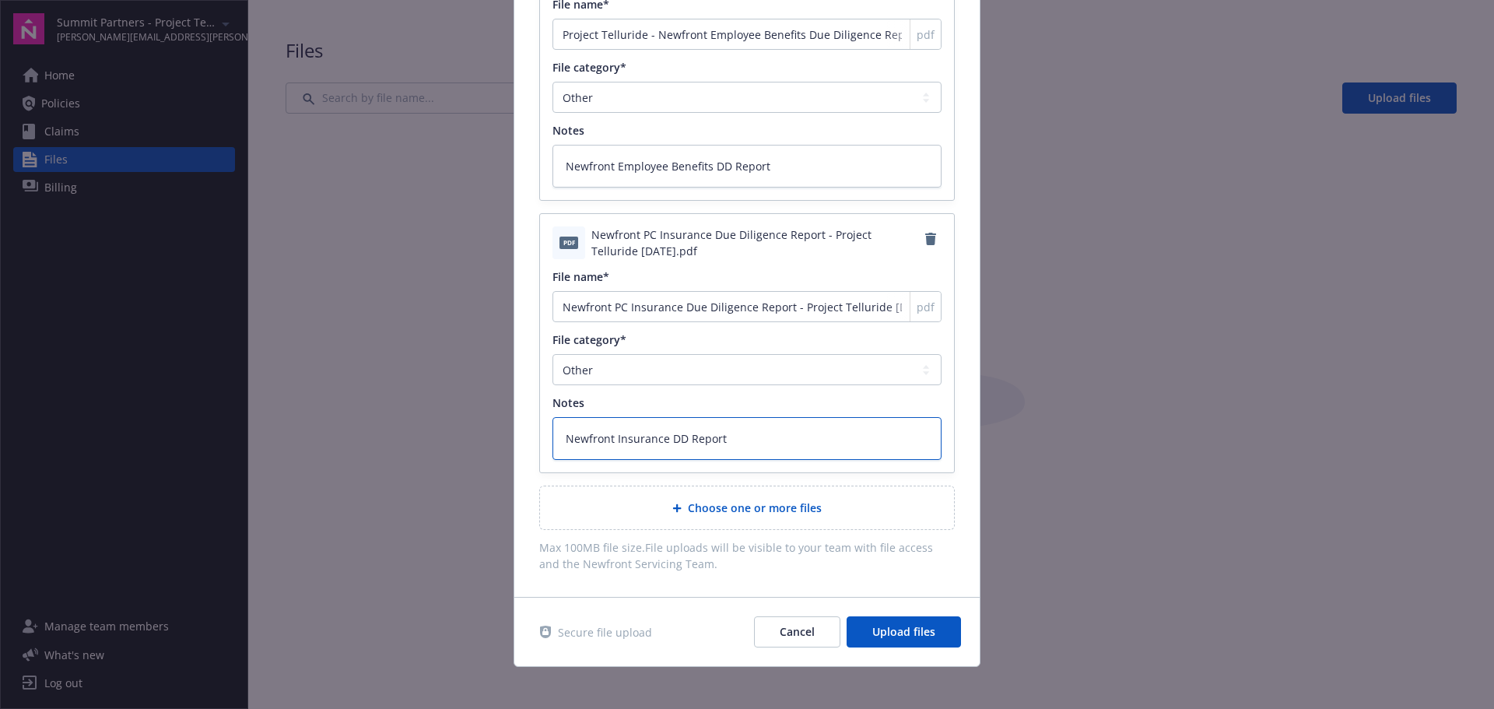
scroll to position [1018, 0]
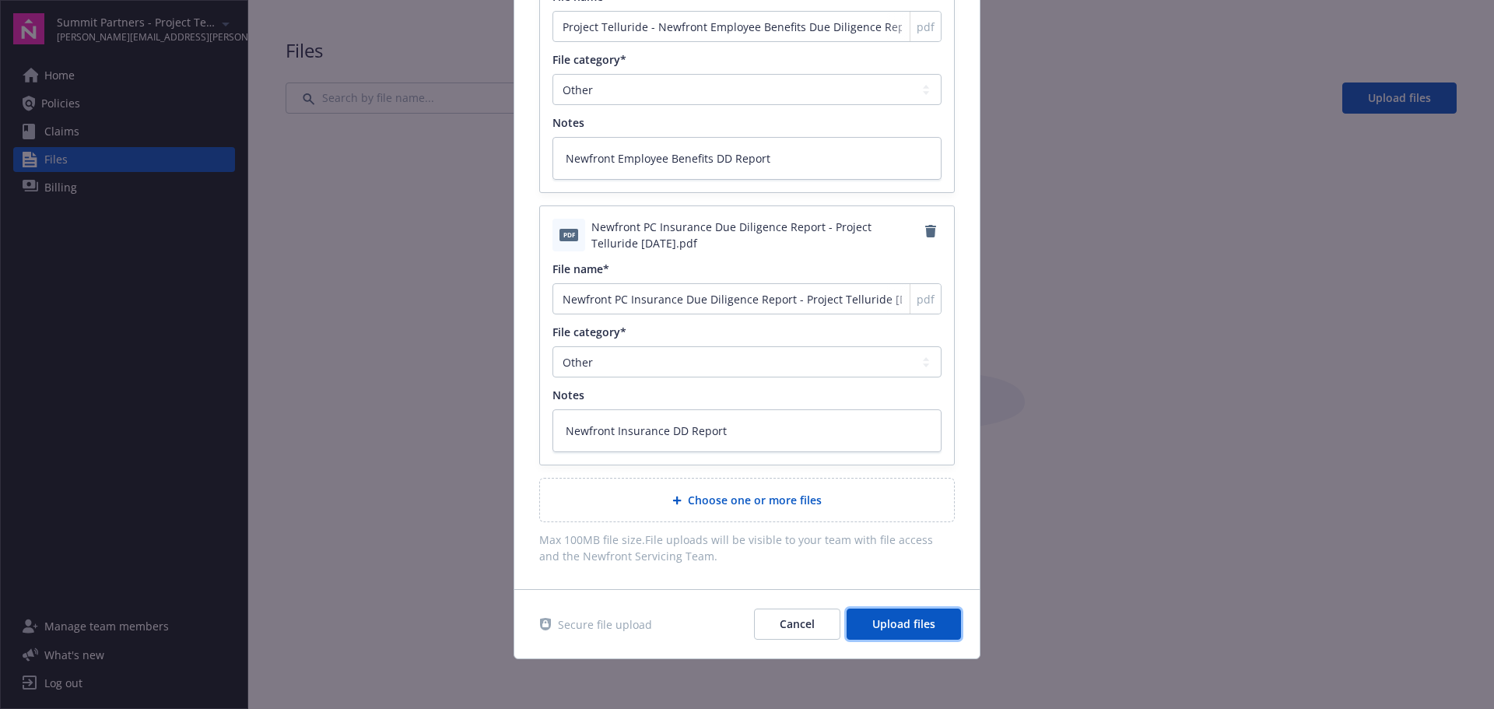
click at [894, 623] on span "Upload files" at bounding box center [903, 623] width 63 height 15
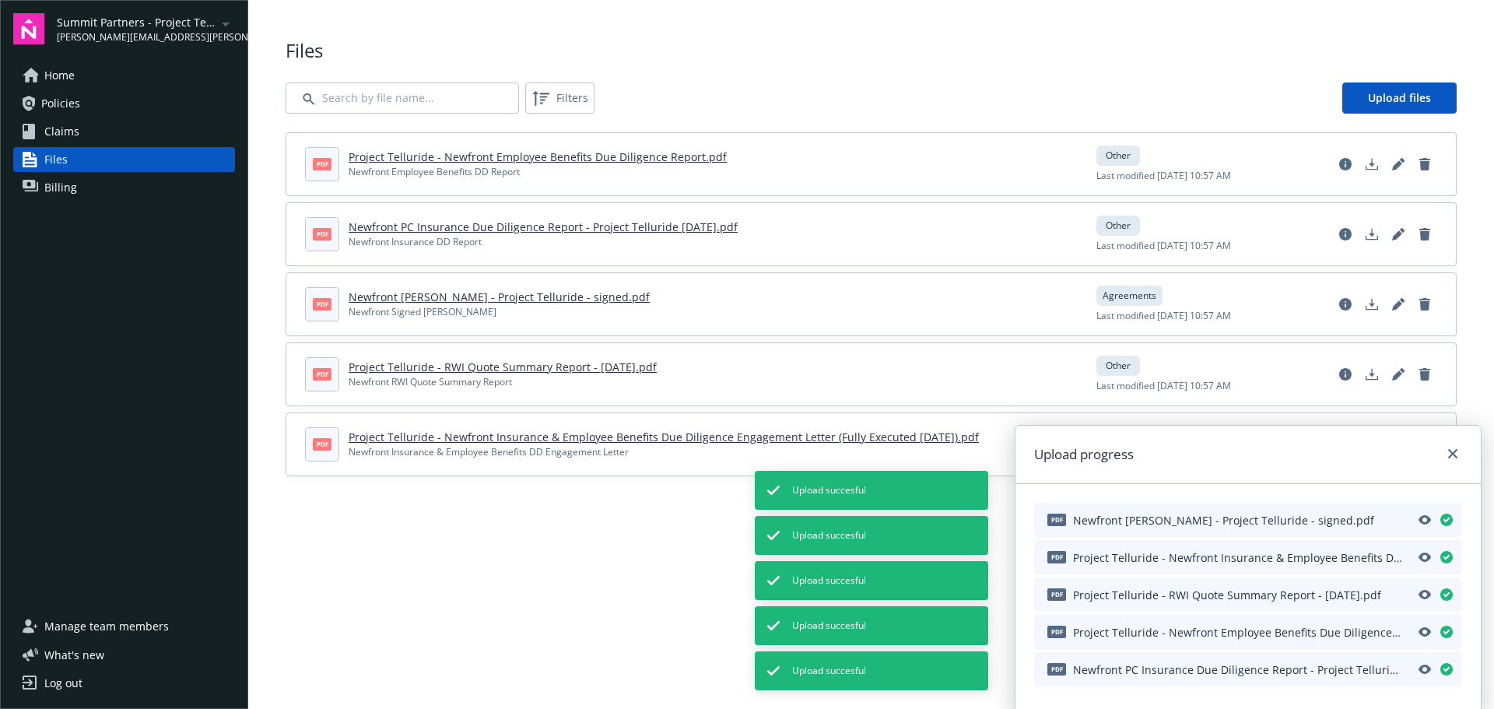
click at [481, 441] on link "Project Telluride - Newfront Insurance & Employee Benefits Due Diligence Engage…" at bounding box center [664, 436] width 630 height 15
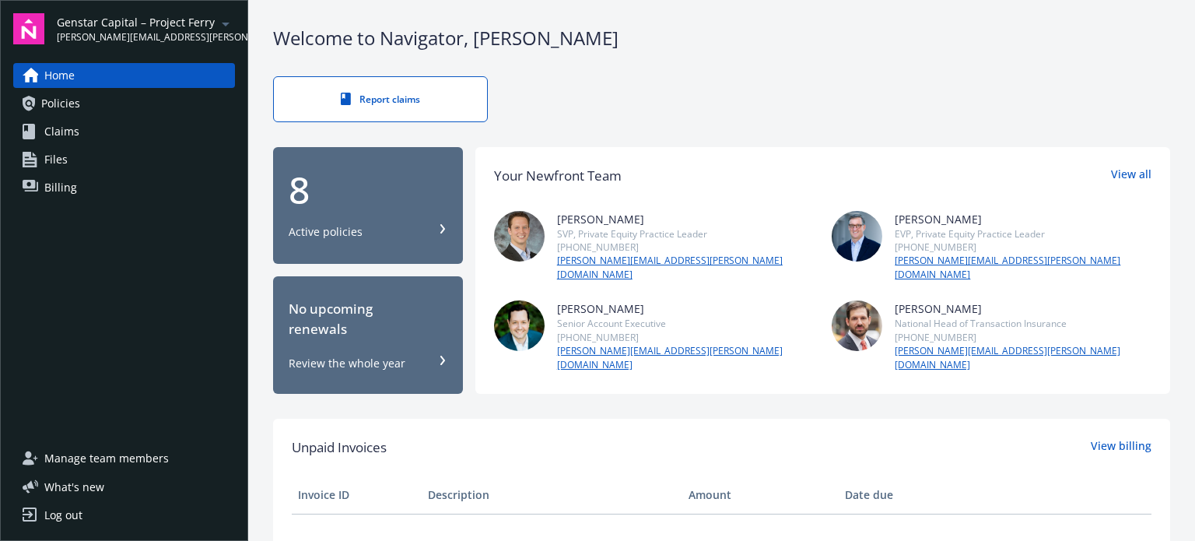
click at [85, 96] on link "Policies" at bounding box center [124, 103] width 222 height 25
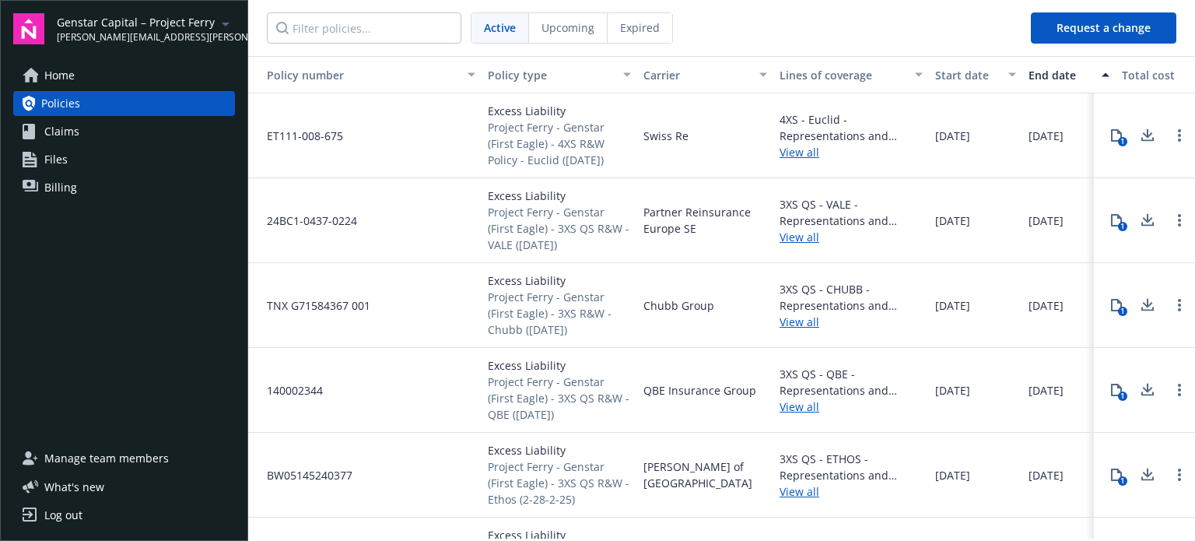
click at [77, 128] on span "Claims" at bounding box center [61, 131] width 35 height 25
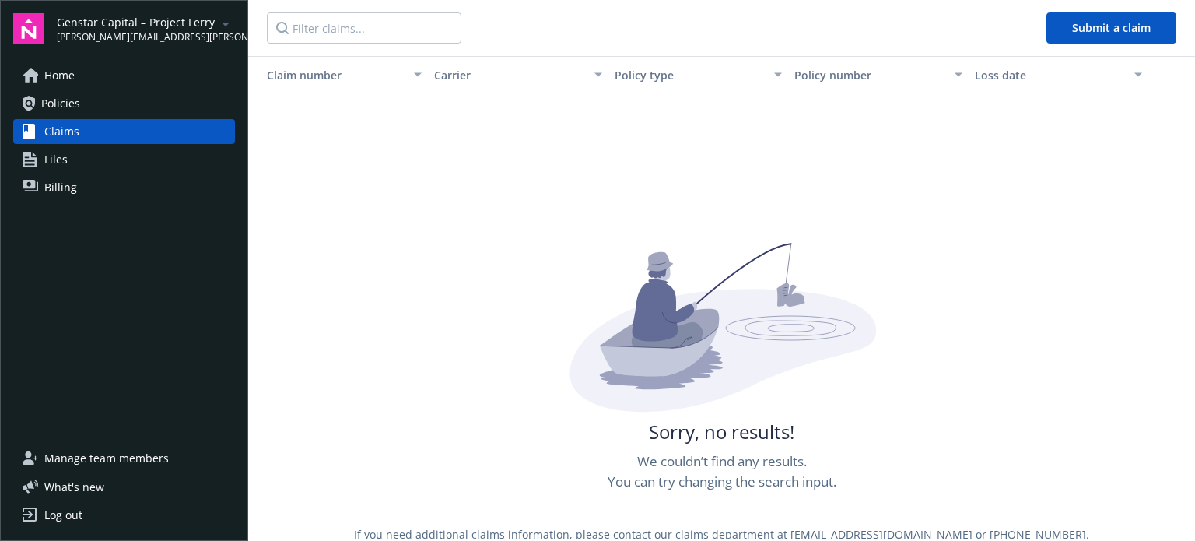
click at [88, 153] on link "Files" at bounding box center [124, 159] width 222 height 25
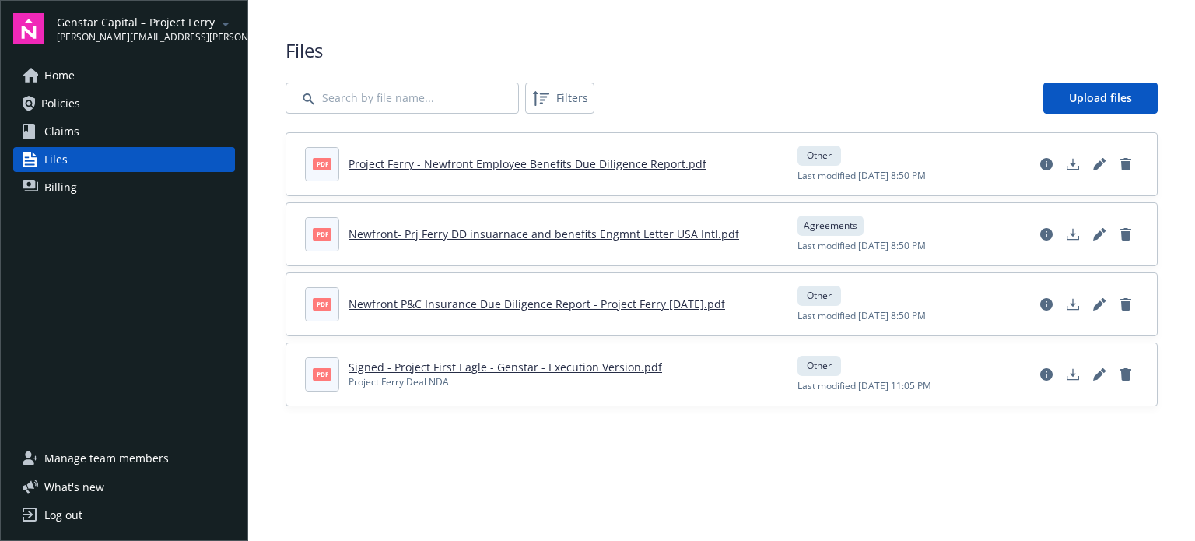
click at [512, 160] on link "Project Ferry - Newfront Employee Benefits Due Diligence Report.pdf" at bounding box center [528, 163] width 358 height 15
click at [439, 233] on link "Newfront- Prj Ferry DD insuarnace and benefits Engmnt Letter USA Intl.pdf" at bounding box center [544, 233] width 391 height 15
click at [503, 308] on link "Newfront P&C Insurance Due Diligence Report - Project Ferry [DATE].pdf" at bounding box center [537, 303] width 377 height 15
click at [86, 105] on link "Policies" at bounding box center [124, 103] width 222 height 25
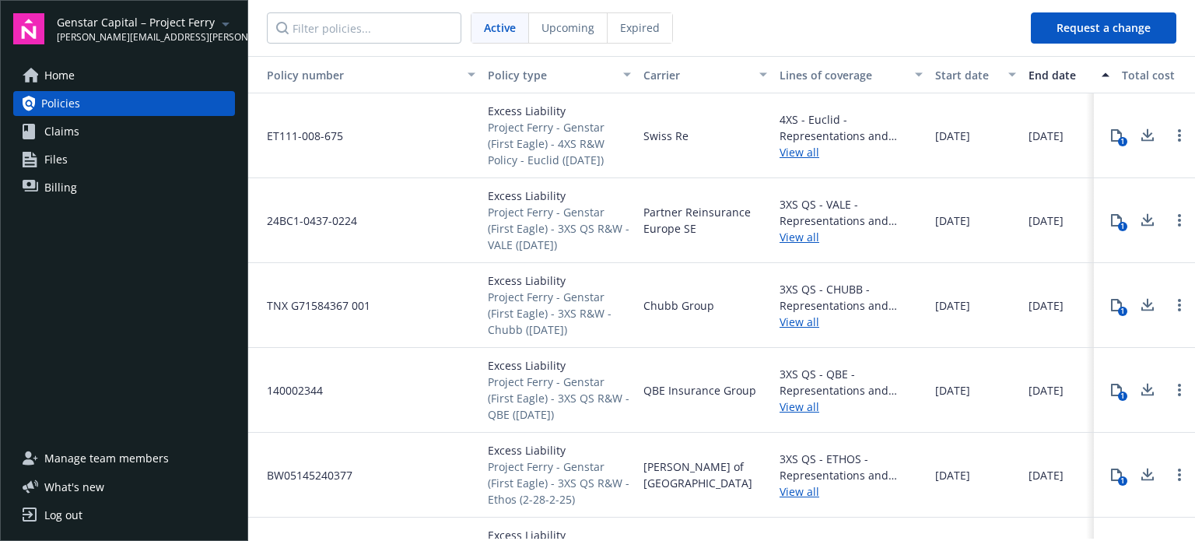
click at [1138, 132] on icon at bounding box center [1147, 135] width 19 height 19
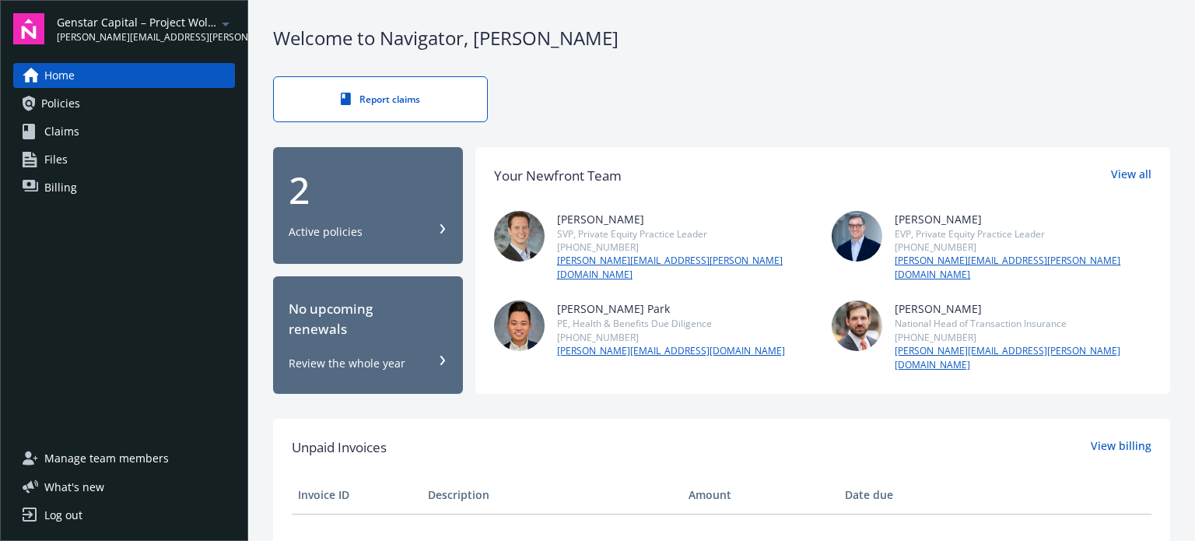
click at [103, 103] on link "Policies" at bounding box center [124, 103] width 222 height 25
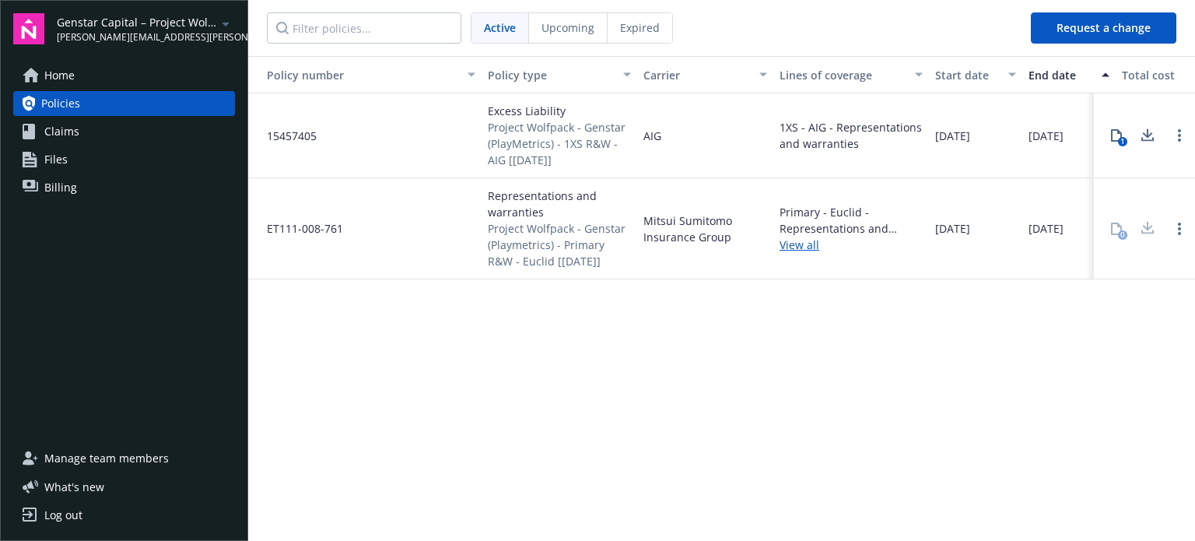
click at [96, 134] on link "Claims" at bounding box center [124, 131] width 222 height 25
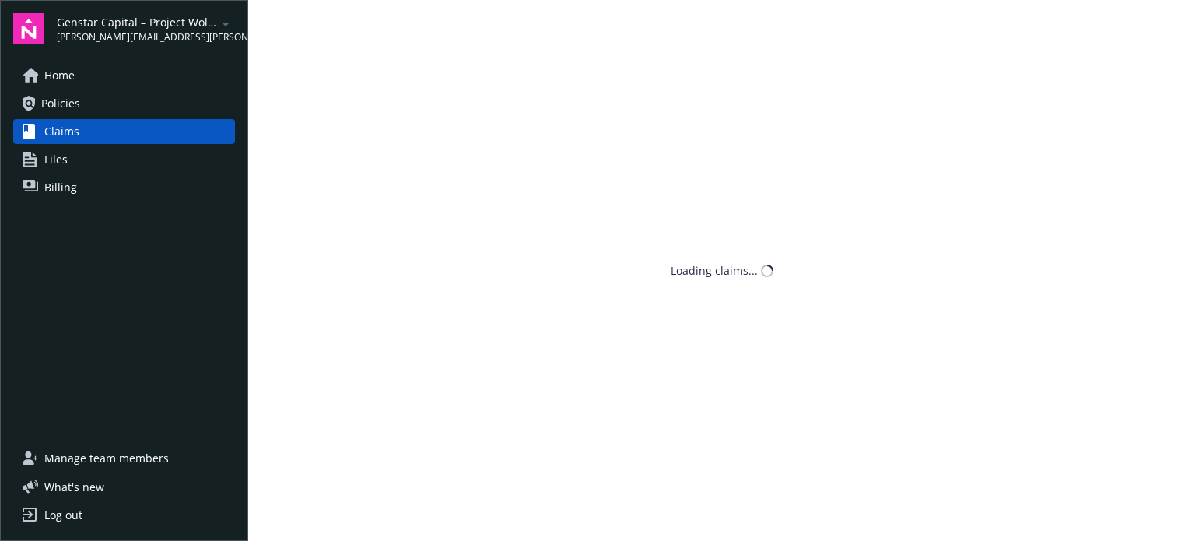
click at [75, 164] on link "Files" at bounding box center [124, 159] width 222 height 25
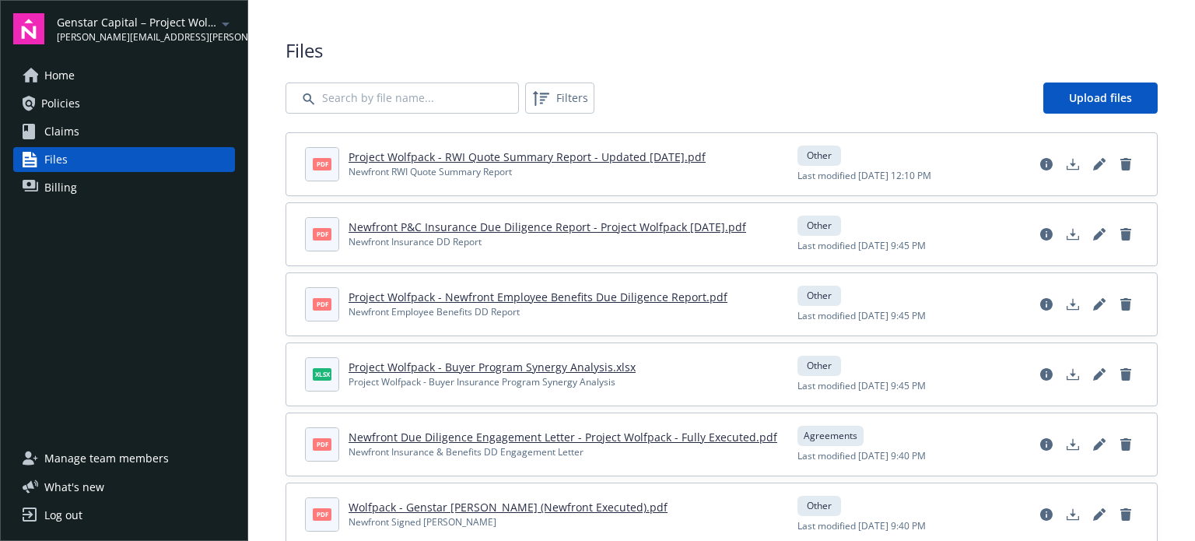
click at [542, 155] on link "Project Wolfpack - RWI Quote Summary Report - Updated [DATE].pdf" at bounding box center [527, 156] width 357 height 15
click at [573, 225] on link "Newfront P&C Insurance Due Diligence Report - Project Wolfpack [DATE].pdf" at bounding box center [548, 226] width 398 height 15
click at [534, 295] on link "Project Wolfpack - Newfront Employee Benefits Due Diligence Report.pdf" at bounding box center [538, 296] width 379 height 15
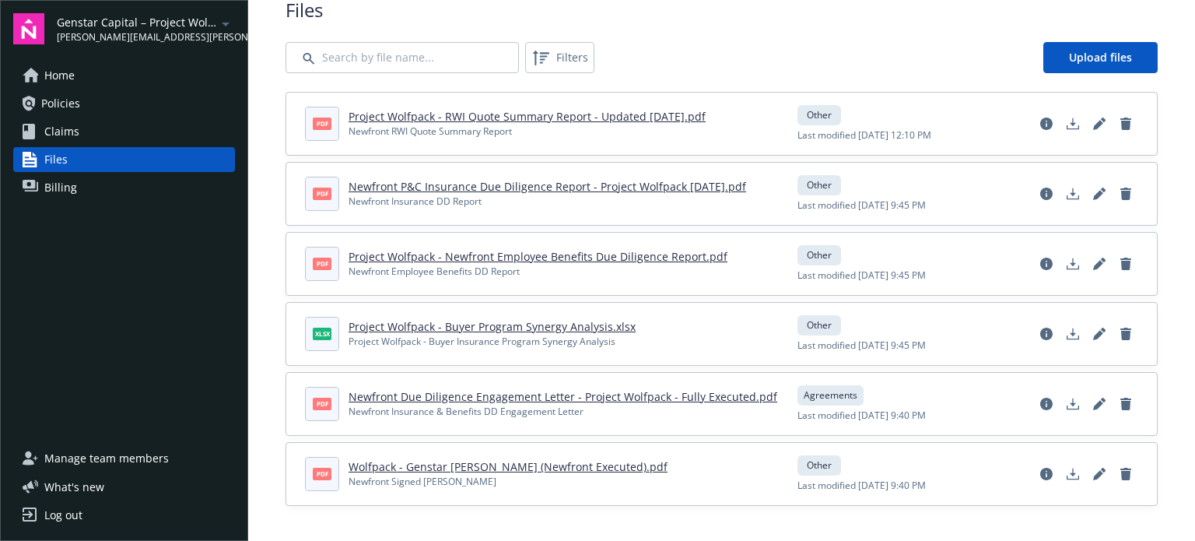
click at [542, 324] on link "Project Wolfpack - Buyer Program Synergy Analysis.xlsx" at bounding box center [492, 326] width 287 height 15
click at [454, 398] on link "Newfront Due Diligence Engagement Letter - Project Wolfpack - Fully Executed.pdf" at bounding box center [563, 396] width 429 height 15
click at [442, 331] on link "Project Wolfpack - Buyer Program Synergy Analysis.xlsx" at bounding box center [492, 326] width 287 height 15
click at [79, 93] on link "Policies" at bounding box center [124, 103] width 222 height 25
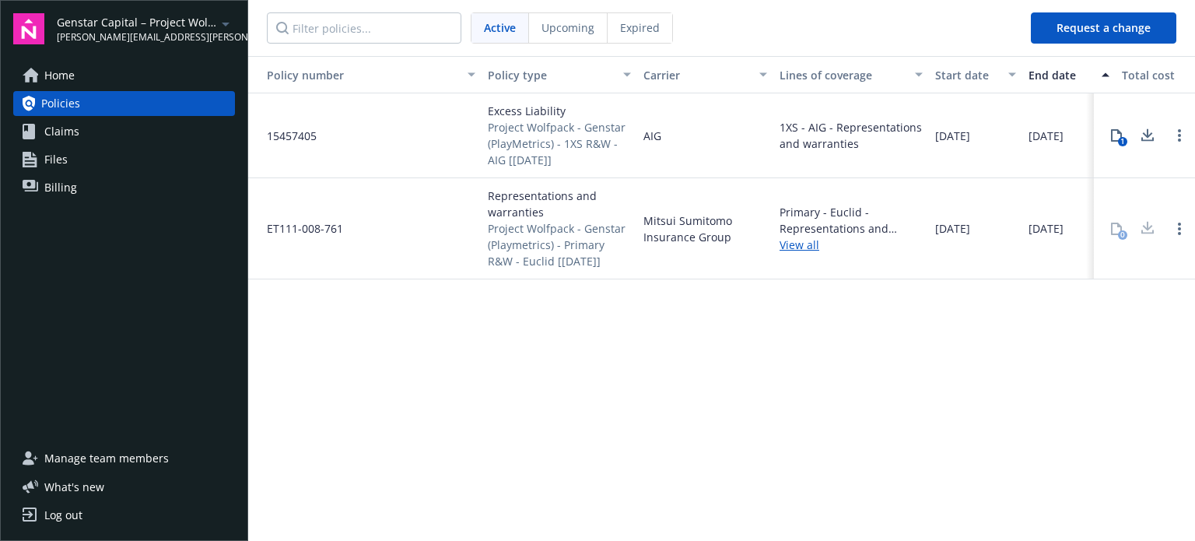
click at [1140, 131] on icon at bounding box center [1147, 135] width 19 height 19
